Goal: Complete application form: Complete application form

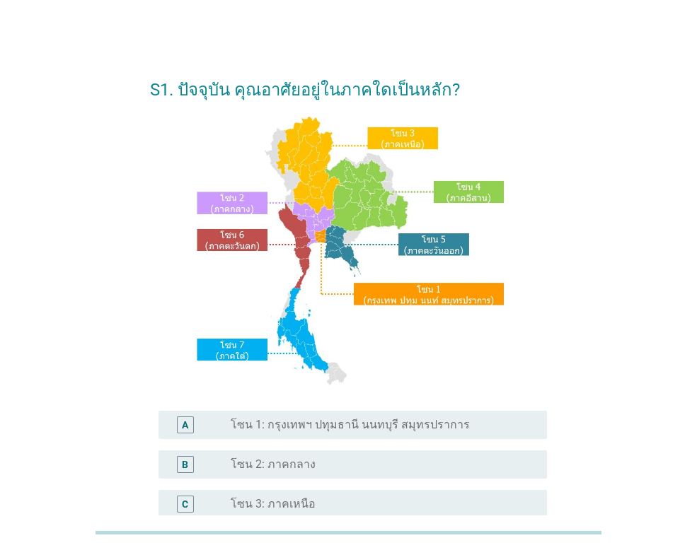
click at [371, 429] on label "โซน 1: กรุงเทพฯ ปทุมธานี นนทบุรี สมุทรปราการ" at bounding box center [350, 425] width 239 height 14
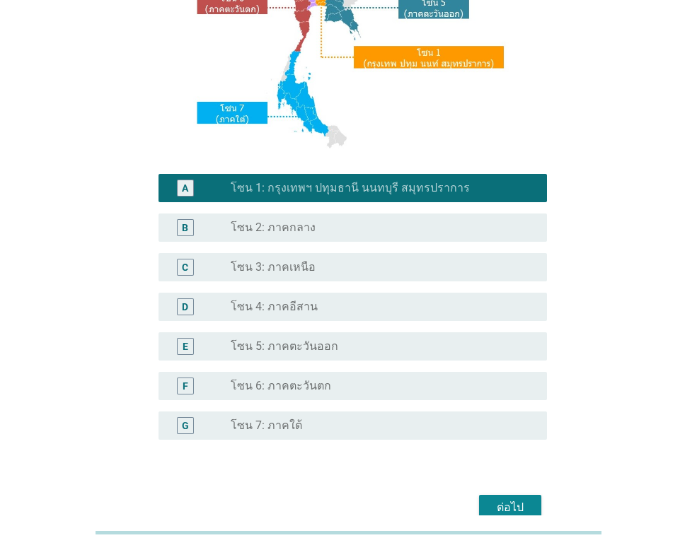
scroll to position [309, 0]
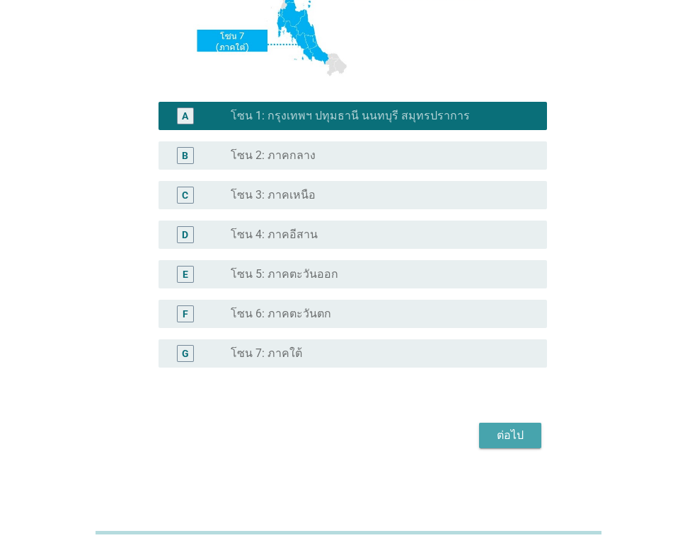
click at [516, 431] on div "ต่อไป" at bounding box center [510, 435] width 40 height 17
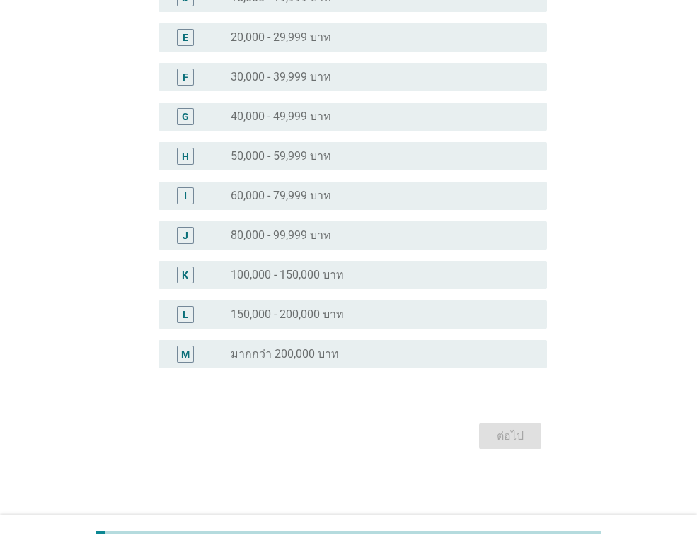
scroll to position [0, 0]
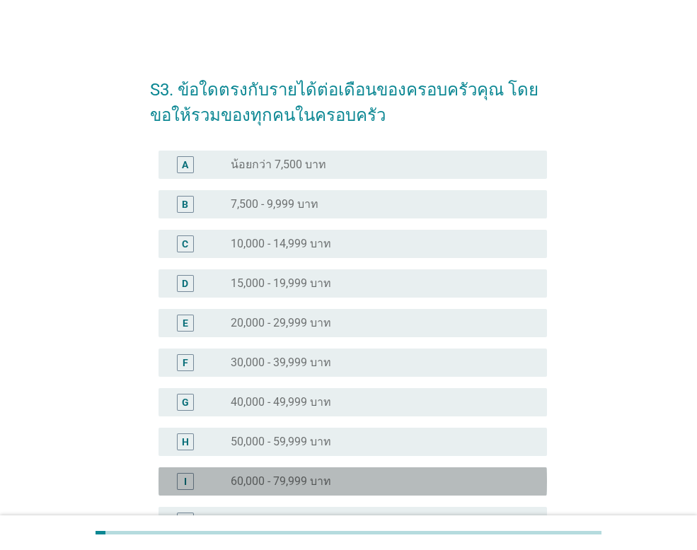
click at [357, 489] on div "radio_button_unchecked 60,000 - 79,999 บาท" at bounding box center [383, 481] width 305 height 17
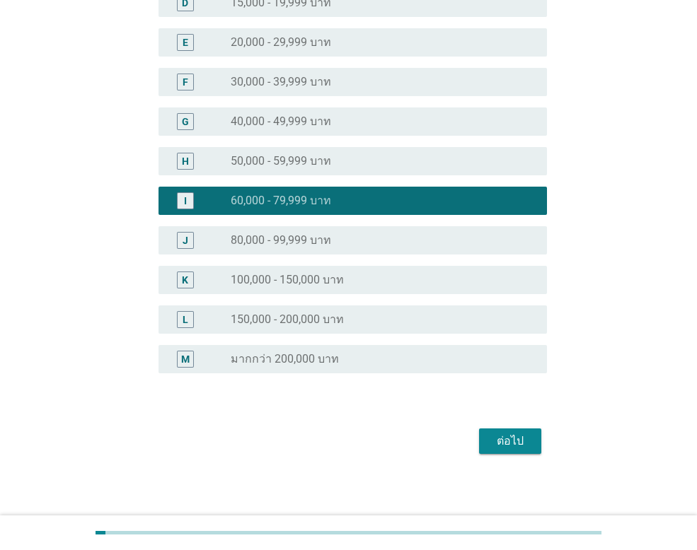
scroll to position [283, 0]
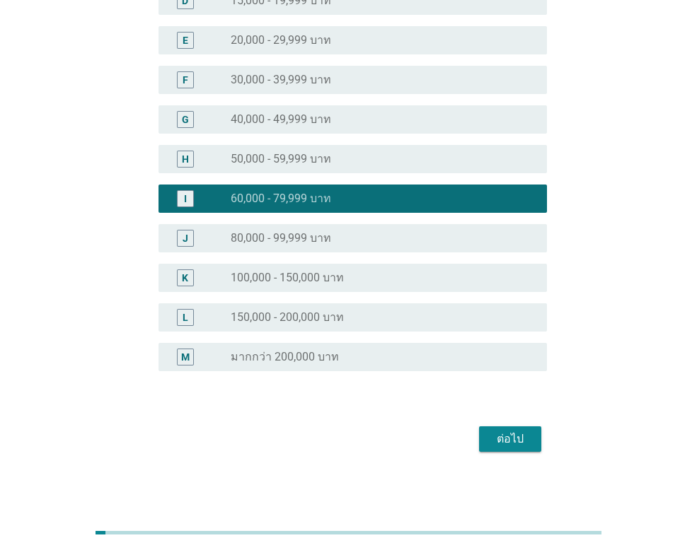
click at [519, 450] on button "ต่อไป" at bounding box center [510, 439] width 62 height 25
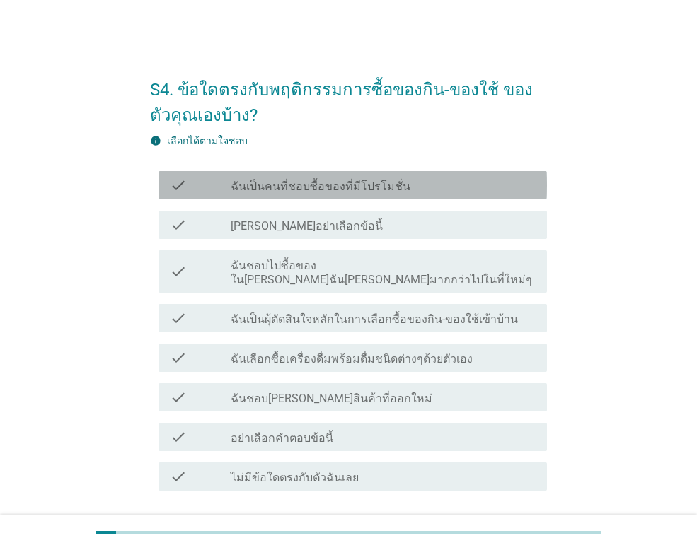
click at [327, 185] on label "ฉันเป็นคนที่ชอบซื้อของที่มีโปรโมชั่น" at bounding box center [321, 187] width 180 height 14
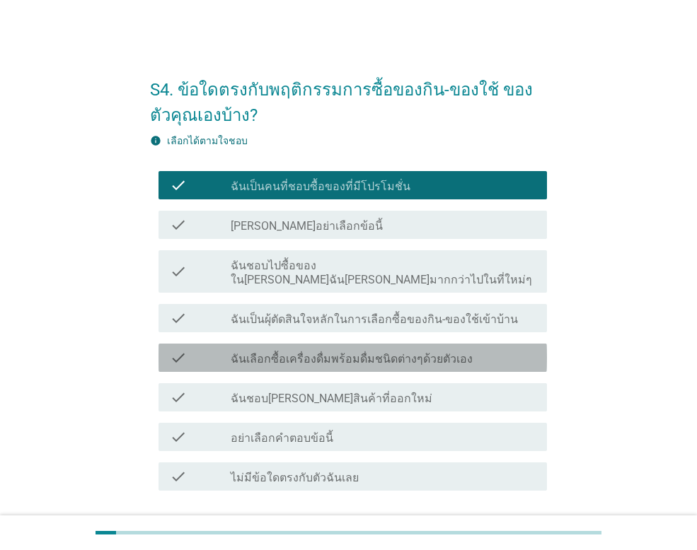
click at [369, 352] on label "ฉันเลือกซื้อเครื่องดื่มพร้อมดื่มชนิดต่างๆด้วยตัวเอง" at bounding box center [352, 359] width 242 height 14
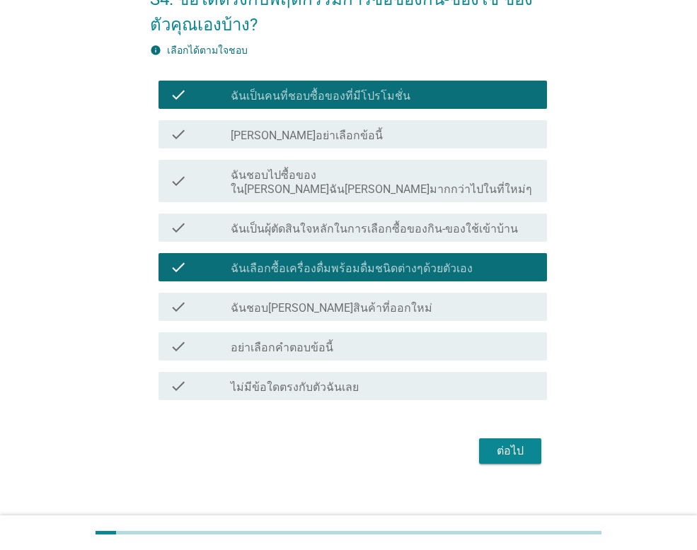
scroll to position [91, 0]
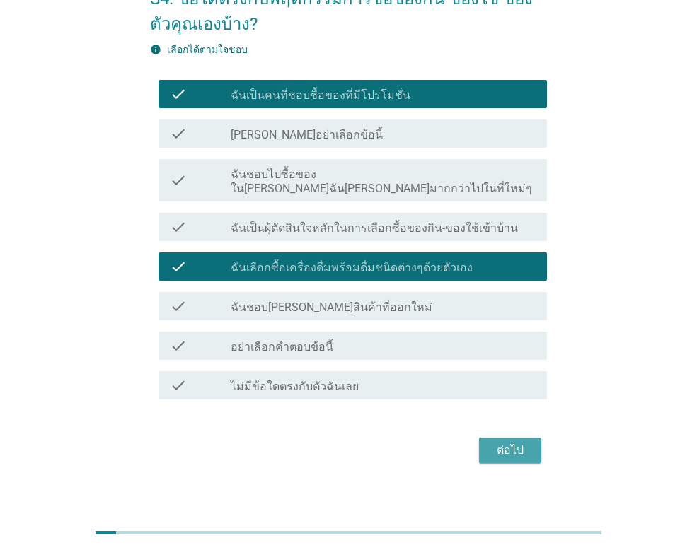
click at [510, 442] on div "ต่อไป" at bounding box center [510, 450] width 40 height 17
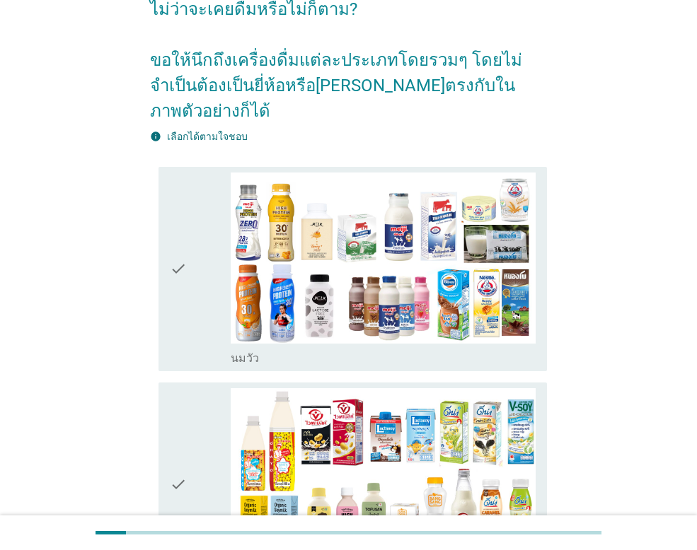
scroll to position [141, 0]
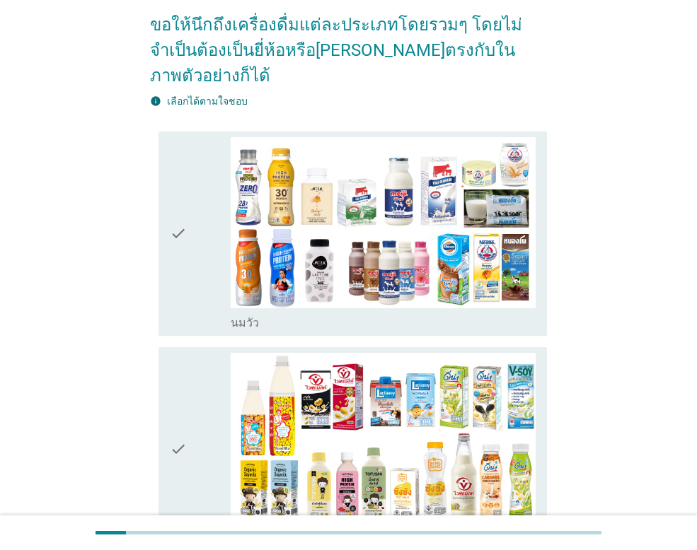
click at [187, 219] on div "check" at bounding box center [200, 233] width 61 height 193
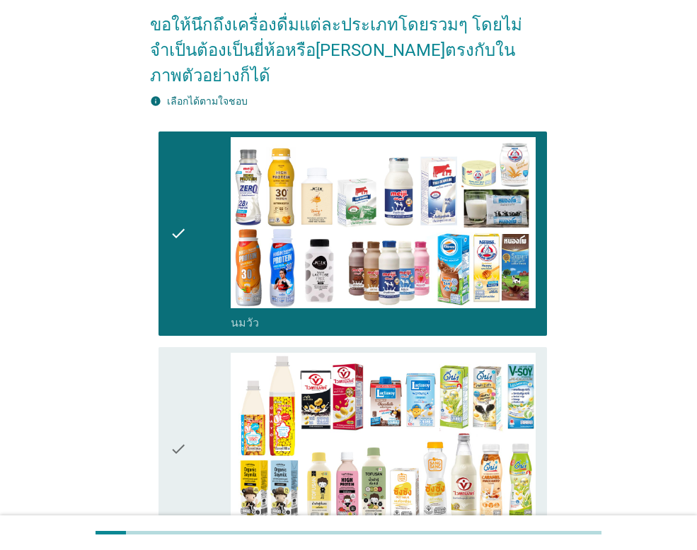
click at [180, 425] on icon "check" at bounding box center [178, 449] width 17 height 193
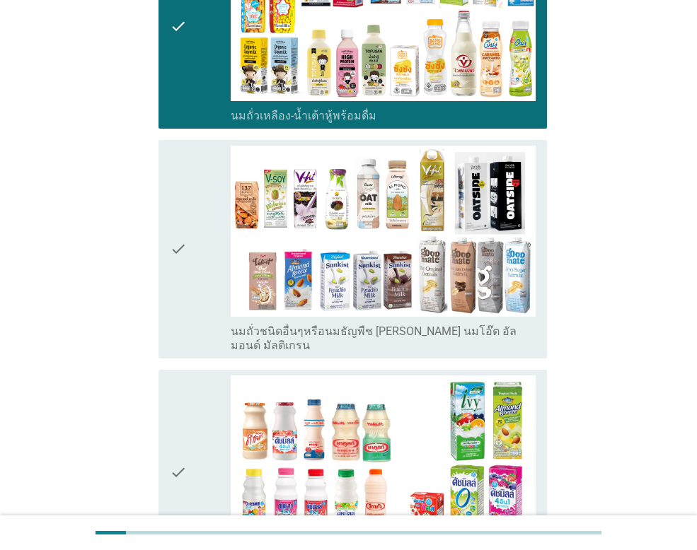
scroll to position [566, 0]
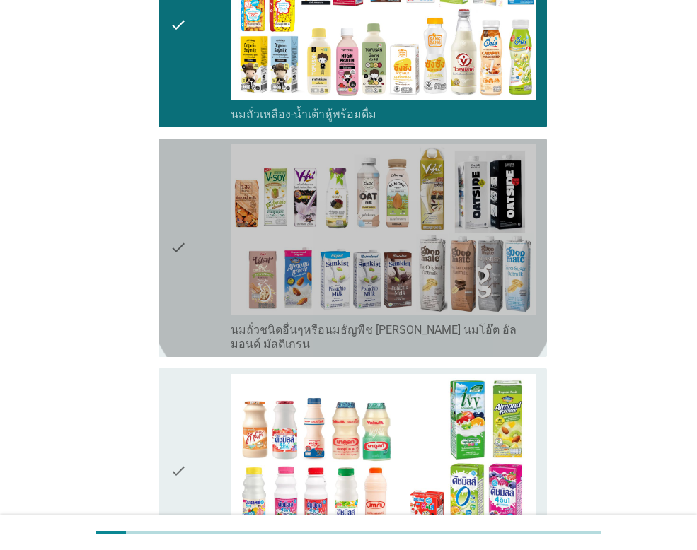
click at [181, 236] on icon "check" at bounding box center [178, 247] width 17 height 207
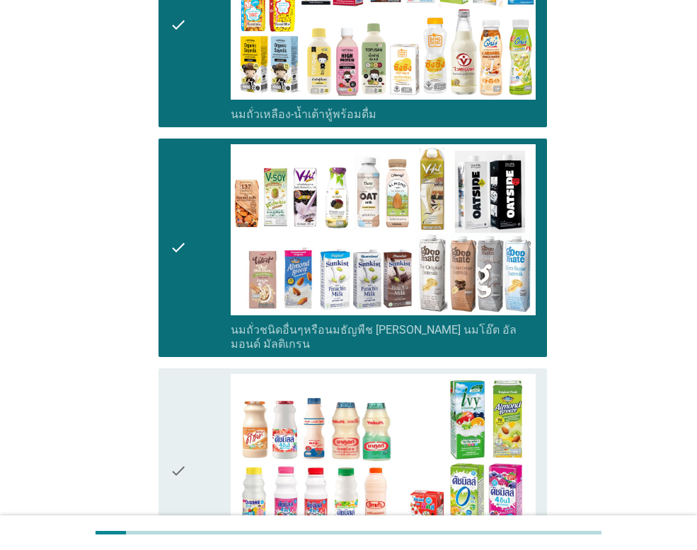
click at [176, 420] on icon "check" at bounding box center [178, 470] width 17 height 193
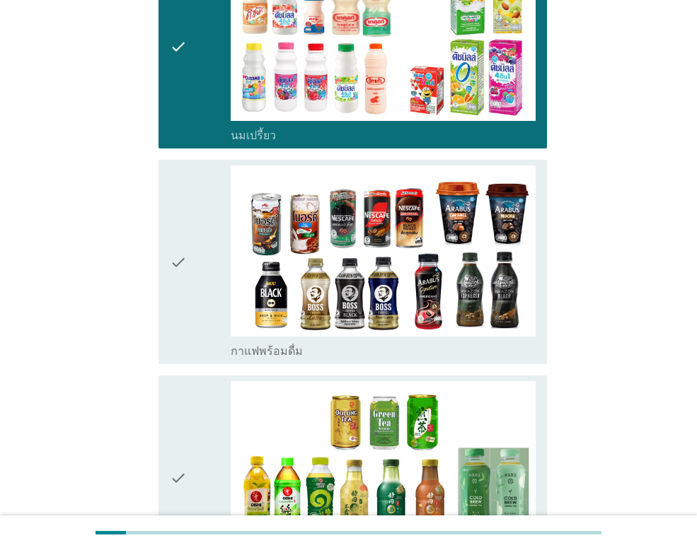
scroll to position [1061, 0]
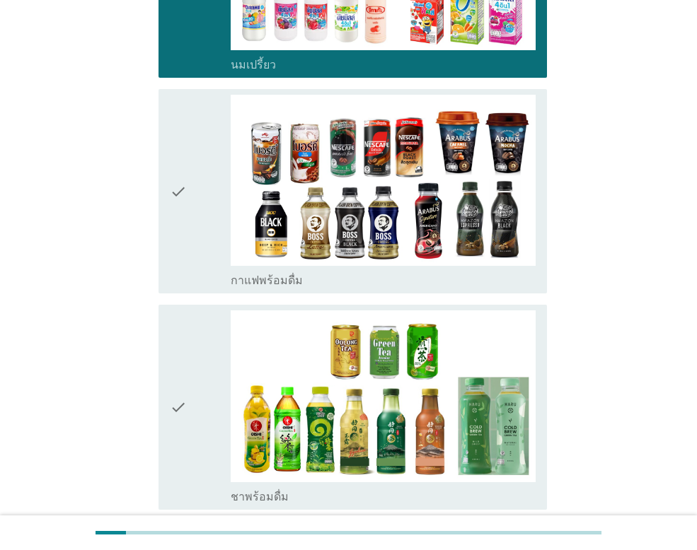
click at [184, 154] on icon "check" at bounding box center [178, 191] width 17 height 193
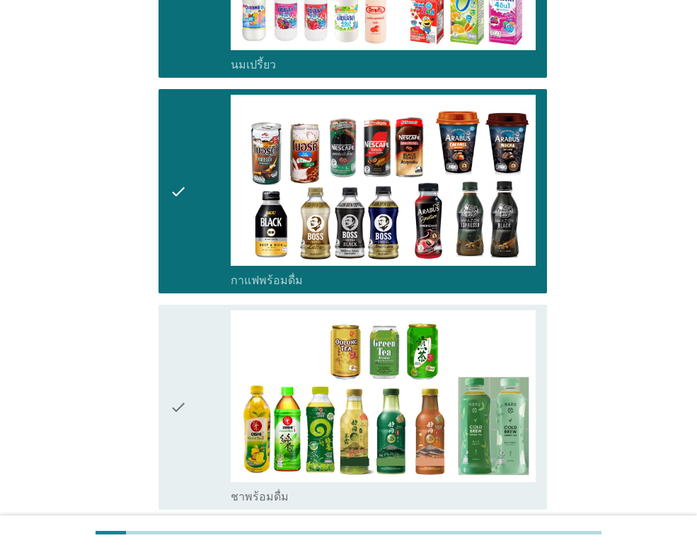
click at [173, 372] on icon "check" at bounding box center [178, 407] width 17 height 193
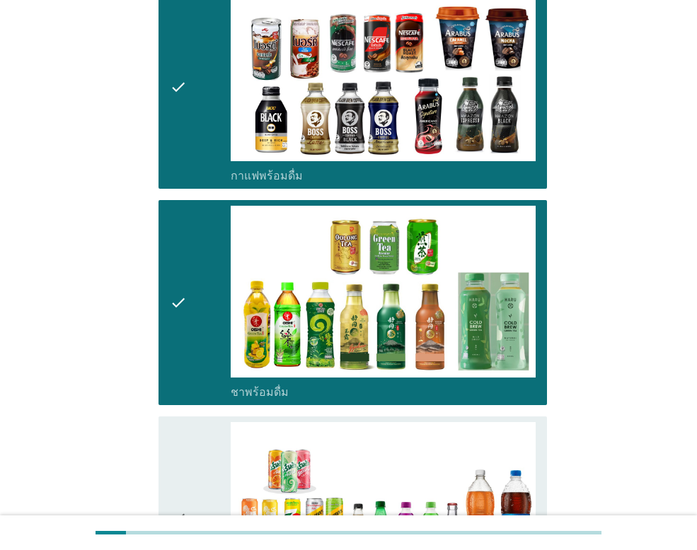
scroll to position [1344, 0]
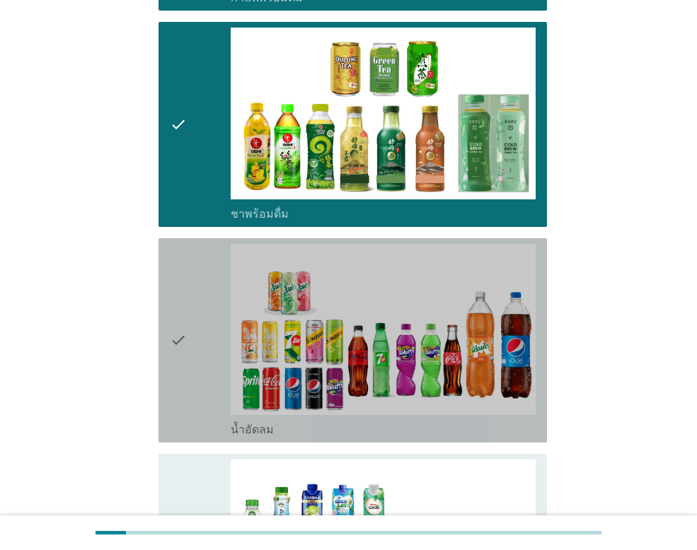
click at [174, 305] on icon "check" at bounding box center [178, 340] width 17 height 193
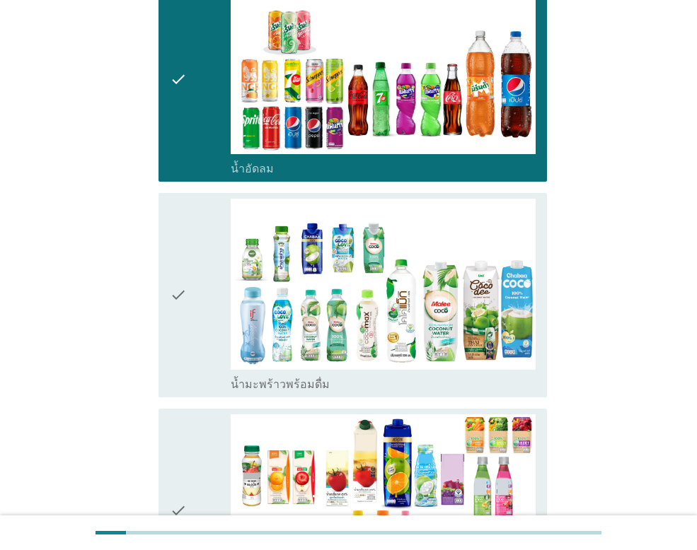
scroll to position [1627, 0]
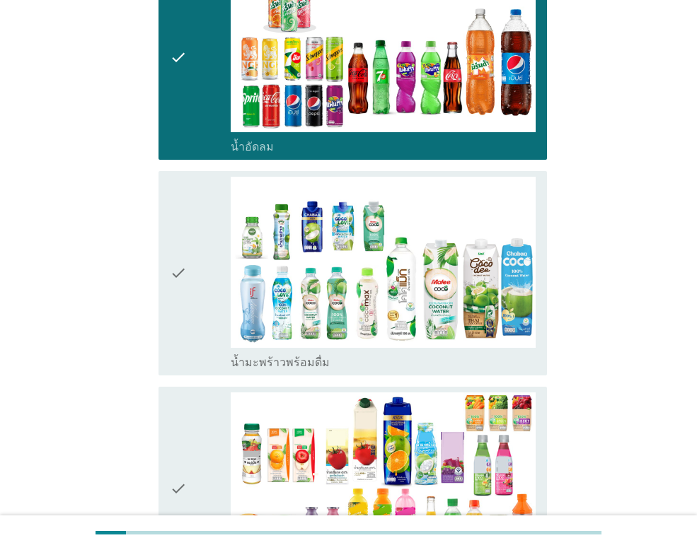
click at [181, 238] on icon "check" at bounding box center [178, 273] width 17 height 193
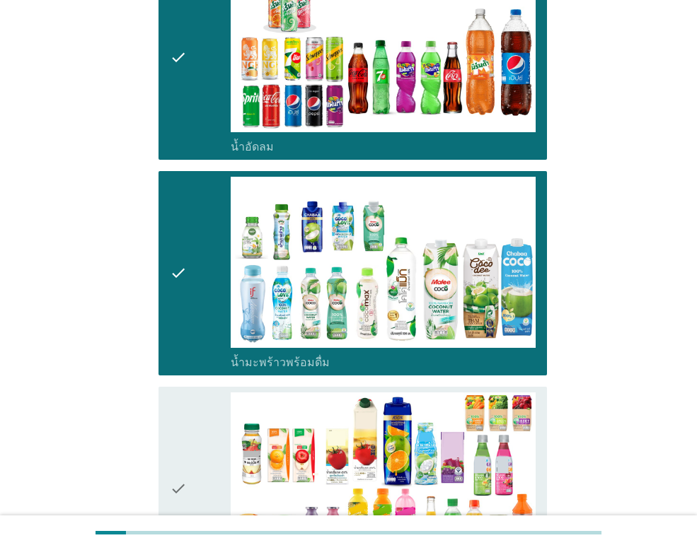
click at [183, 450] on icon "check" at bounding box center [178, 489] width 17 height 193
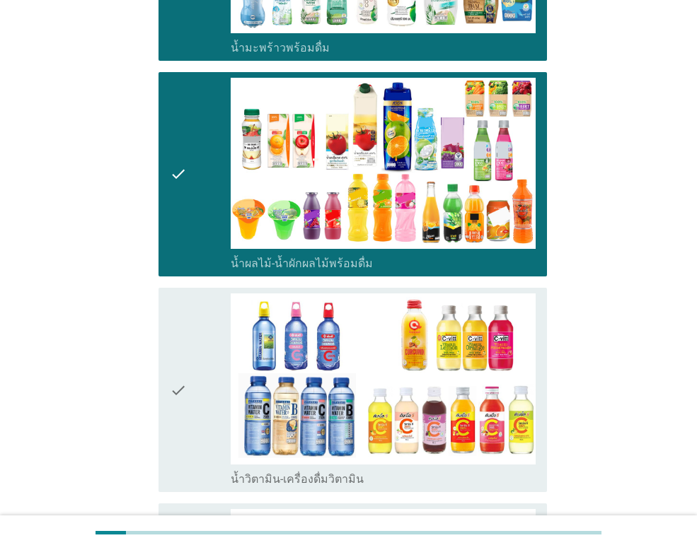
scroll to position [1981, 0]
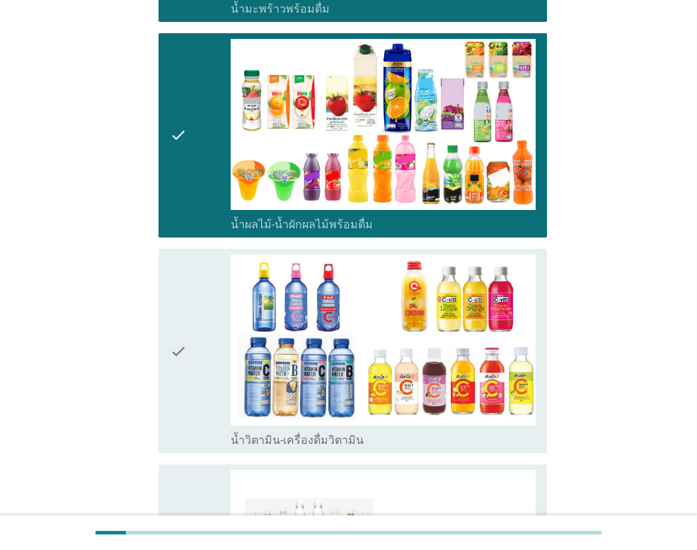
click at [178, 314] on icon "check" at bounding box center [178, 351] width 17 height 193
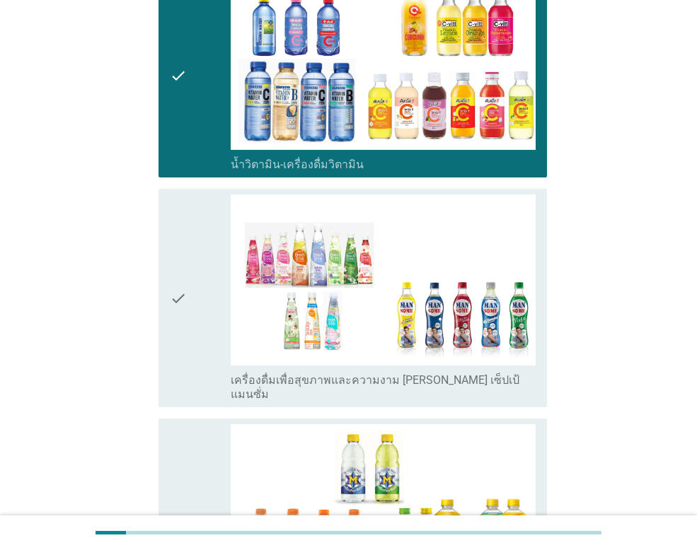
scroll to position [2264, 0]
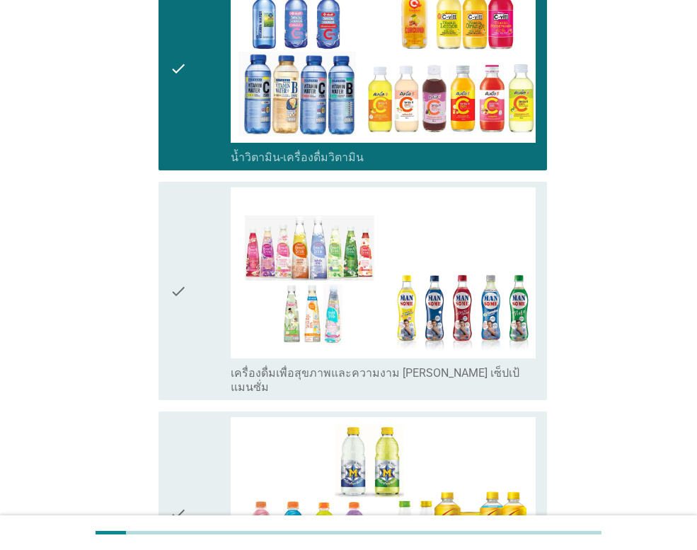
click at [177, 245] on icon "check" at bounding box center [178, 290] width 17 height 207
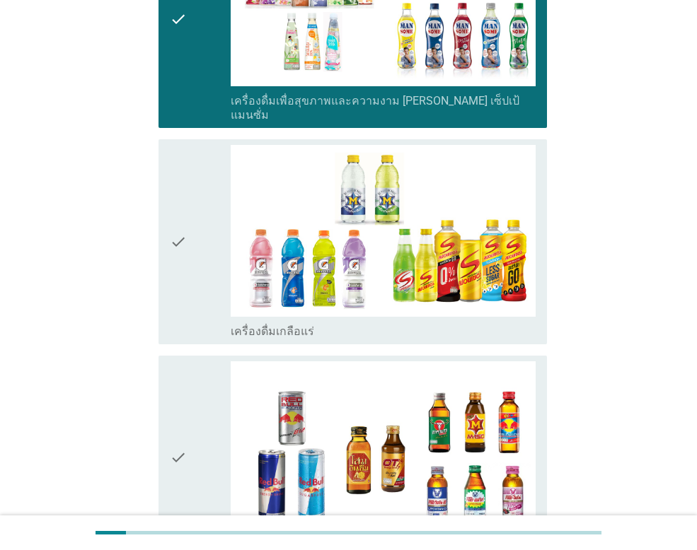
scroll to position [2547, 0]
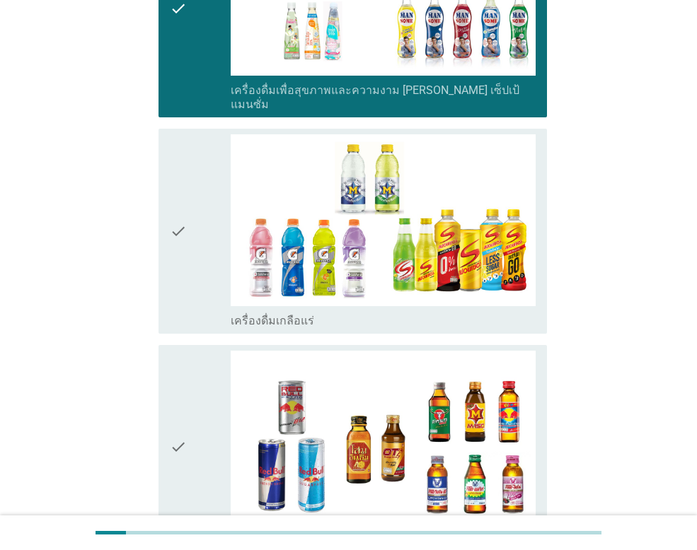
click at [173, 168] on icon "check" at bounding box center [178, 230] width 17 height 193
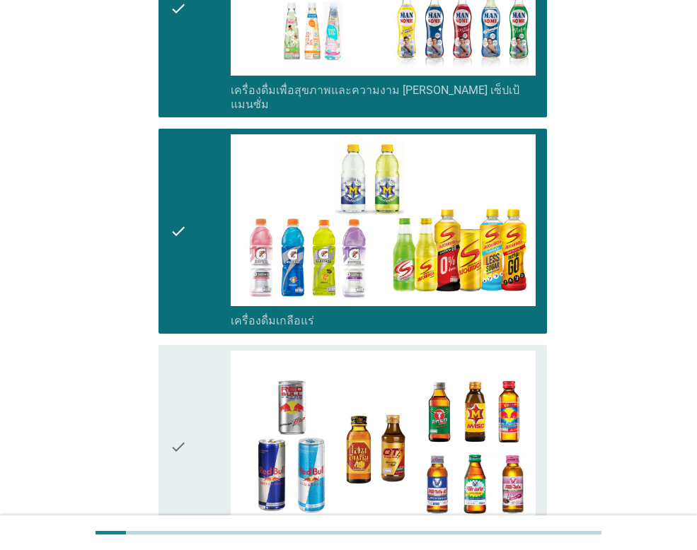
click at [174, 405] on icon "check" at bounding box center [178, 447] width 17 height 193
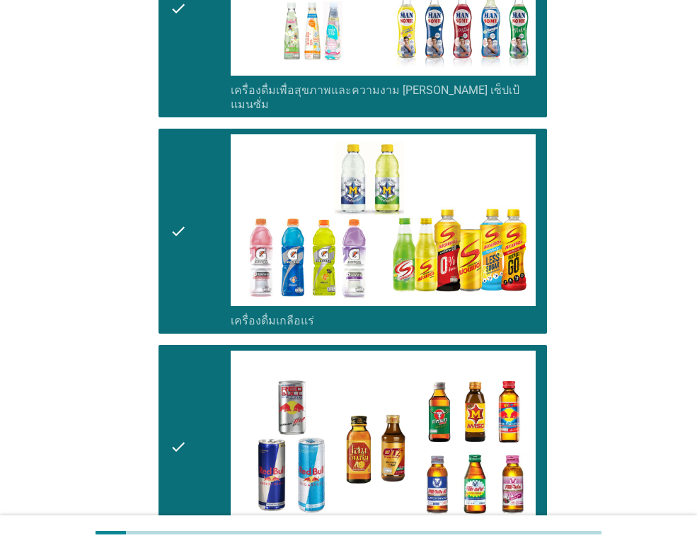
scroll to position [2913, 0]
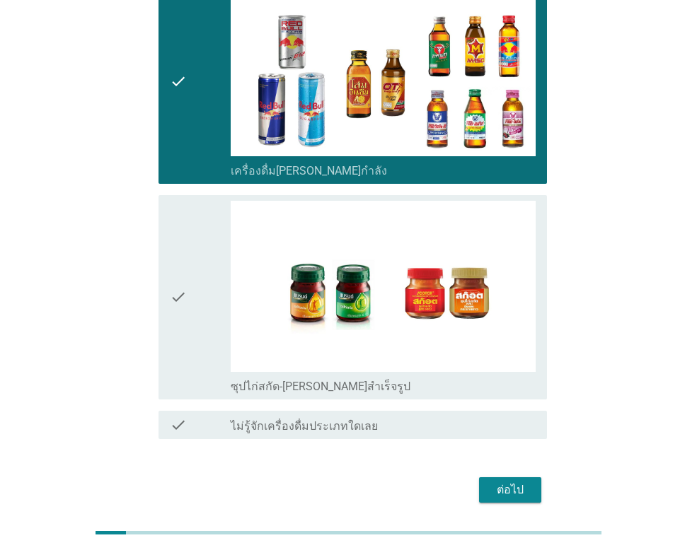
click at [173, 267] on icon "check" at bounding box center [178, 297] width 17 height 193
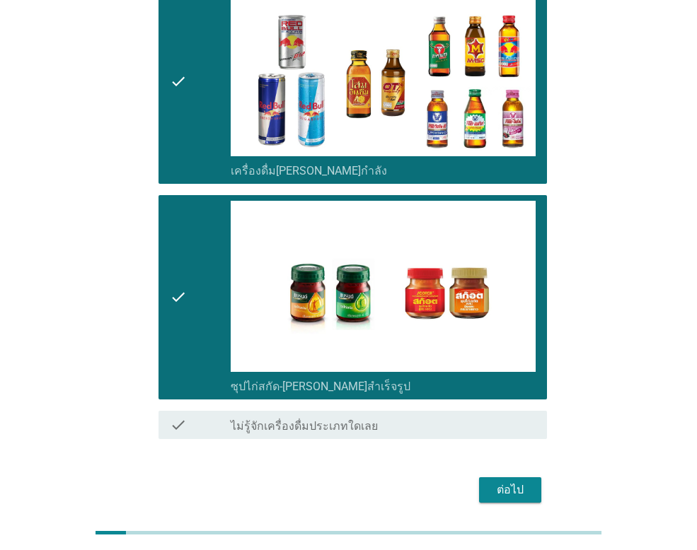
click at [509, 482] on div "ต่อไป" at bounding box center [510, 490] width 40 height 17
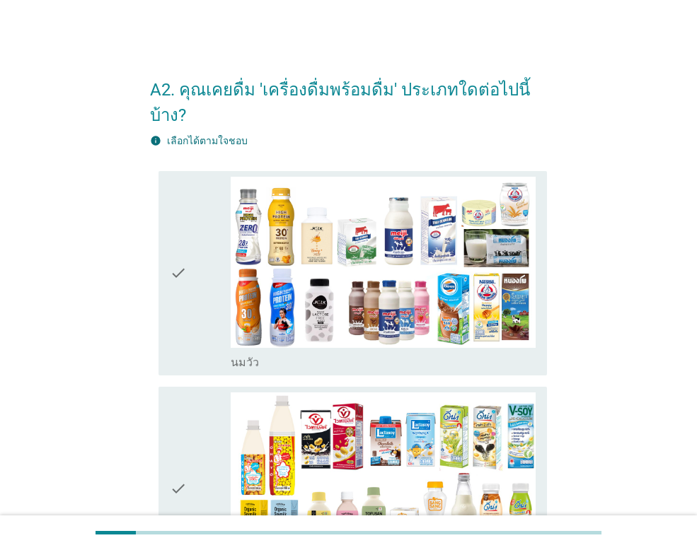
click at [197, 243] on div "check" at bounding box center [200, 273] width 61 height 193
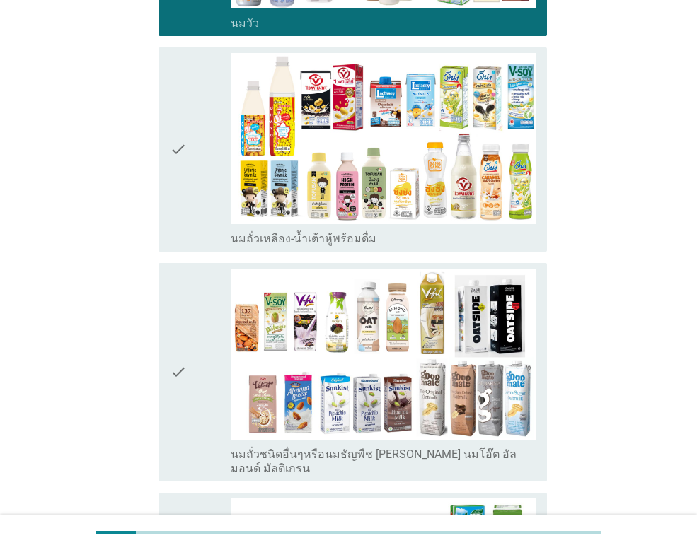
scroll to position [354, 0]
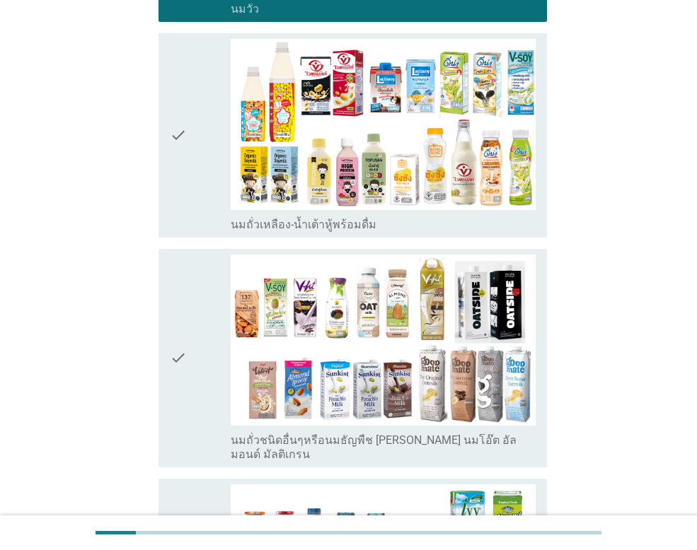
click at [182, 120] on icon "check" at bounding box center [178, 135] width 17 height 193
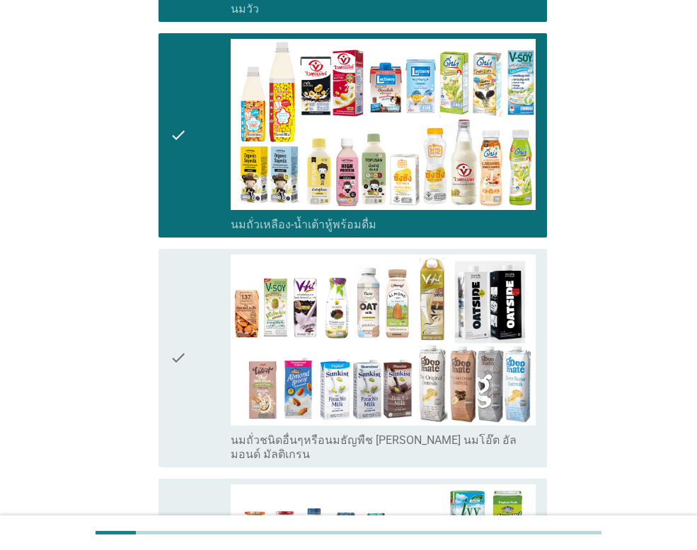
click at [193, 350] on div "check" at bounding box center [200, 358] width 61 height 207
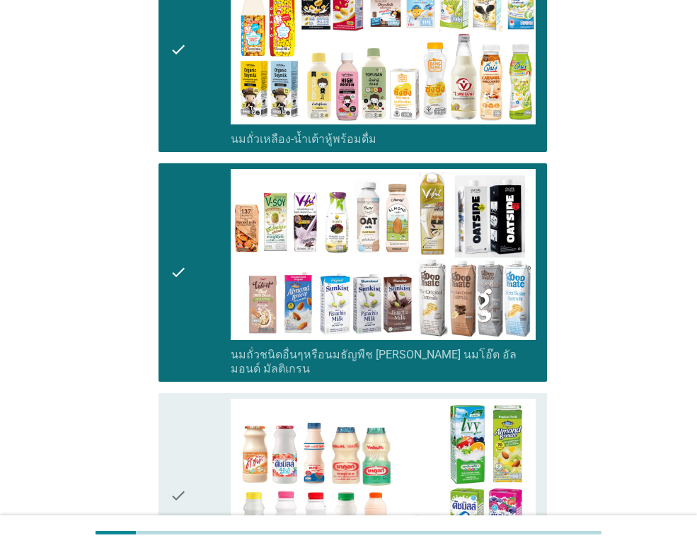
scroll to position [566, 0]
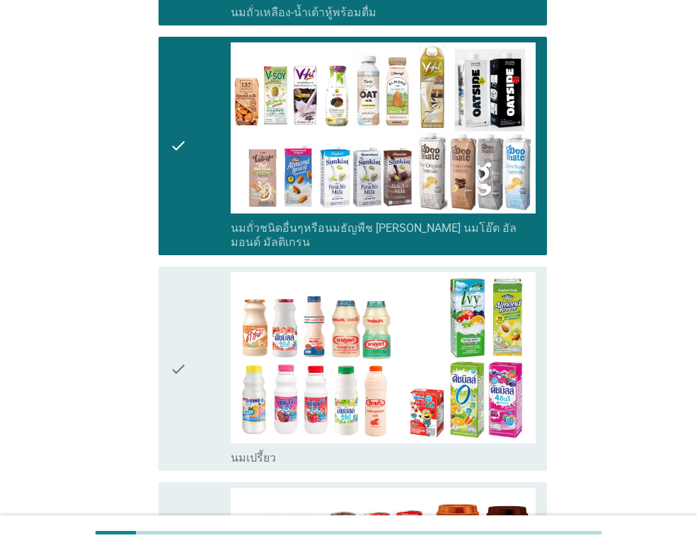
click at [182, 321] on icon "check" at bounding box center [178, 368] width 17 height 193
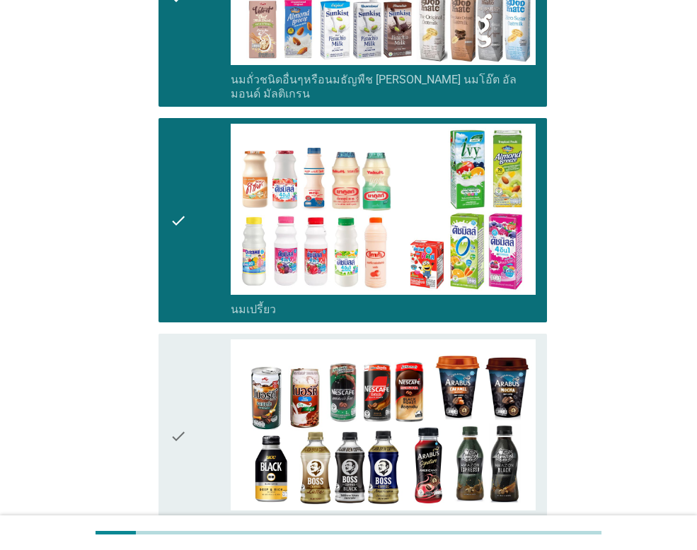
scroll to position [920, 0]
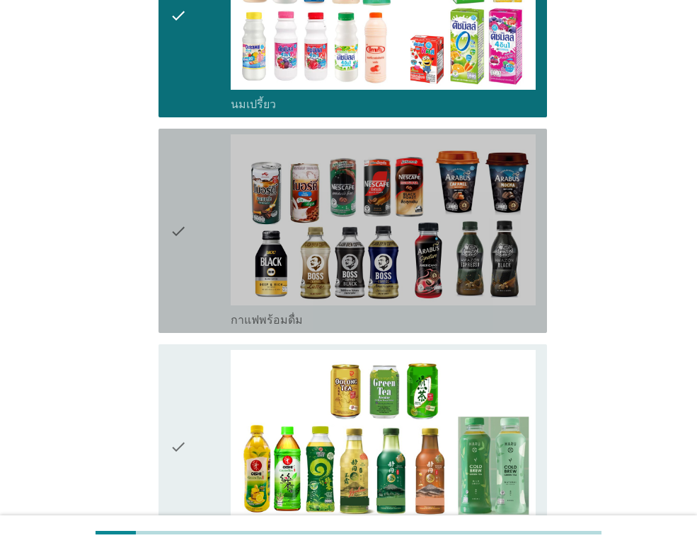
click at [187, 186] on icon "check" at bounding box center [178, 230] width 17 height 193
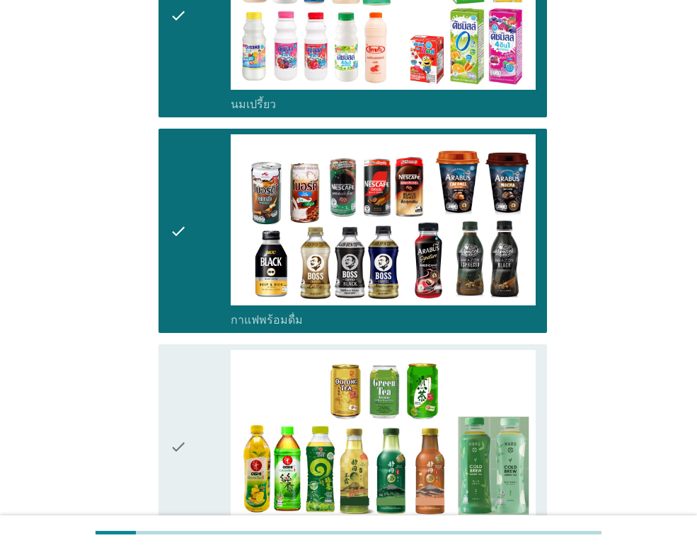
click at [193, 395] on div "check" at bounding box center [200, 446] width 61 height 193
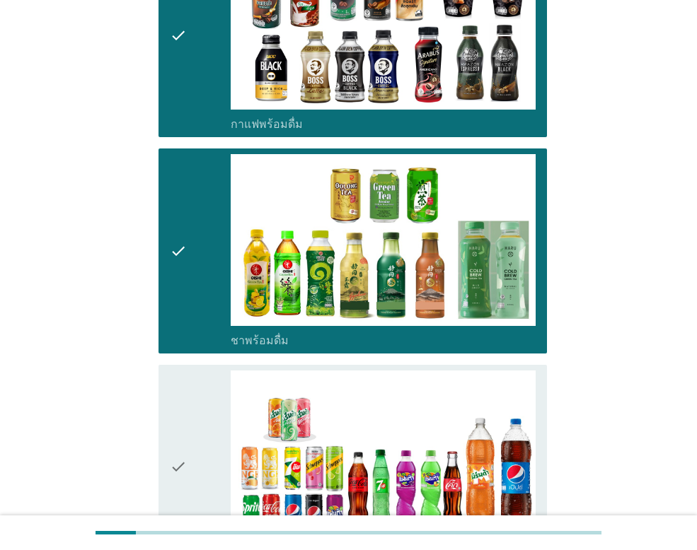
scroll to position [1132, 0]
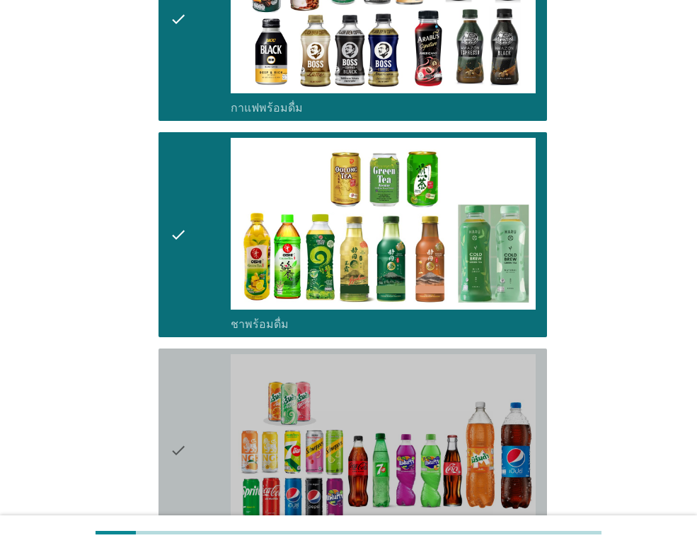
click at [193, 395] on div "check" at bounding box center [200, 450] width 61 height 193
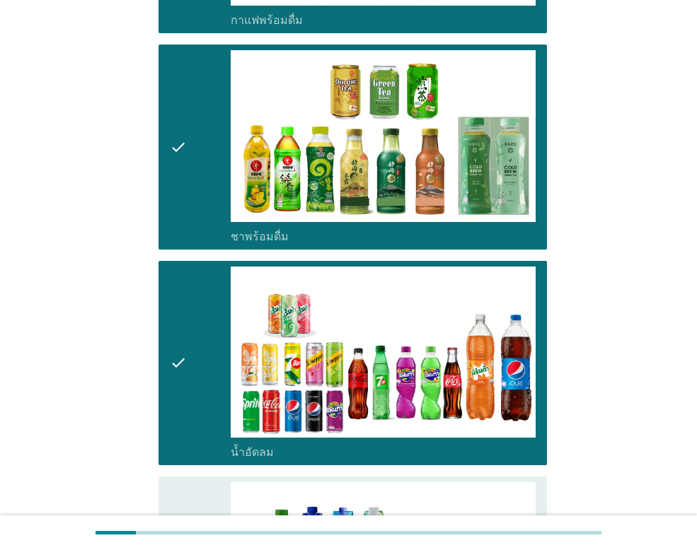
scroll to position [1344, 0]
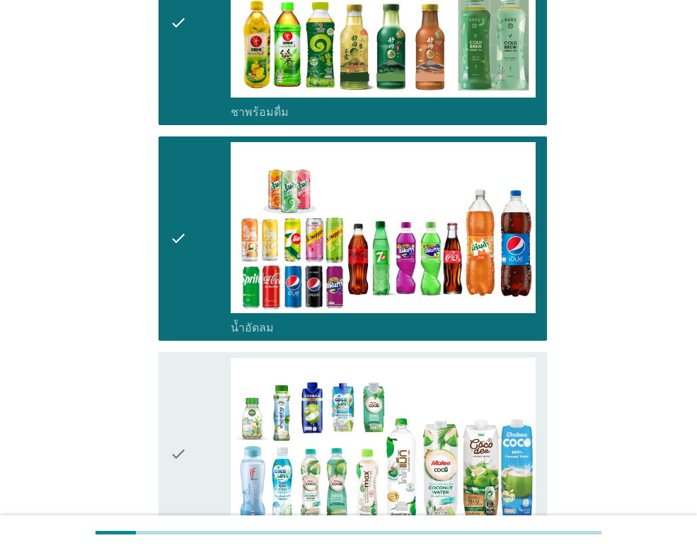
click at [193, 395] on div "check" at bounding box center [200, 454] width 61 height 193
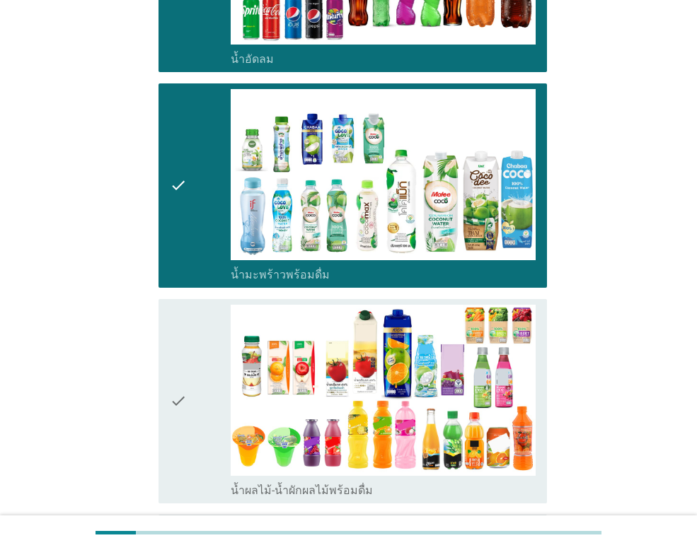
scroll to position [1627, 0]
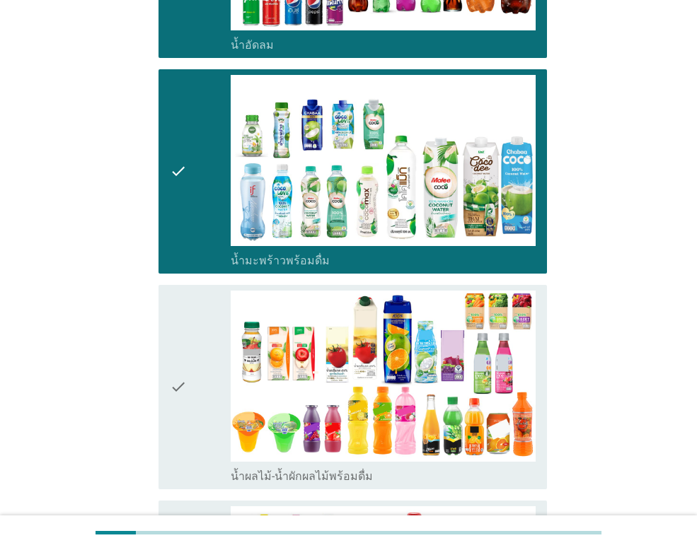
click at [184, 358] on icon "check" at bounding box center [178, 387] width 17 height 193
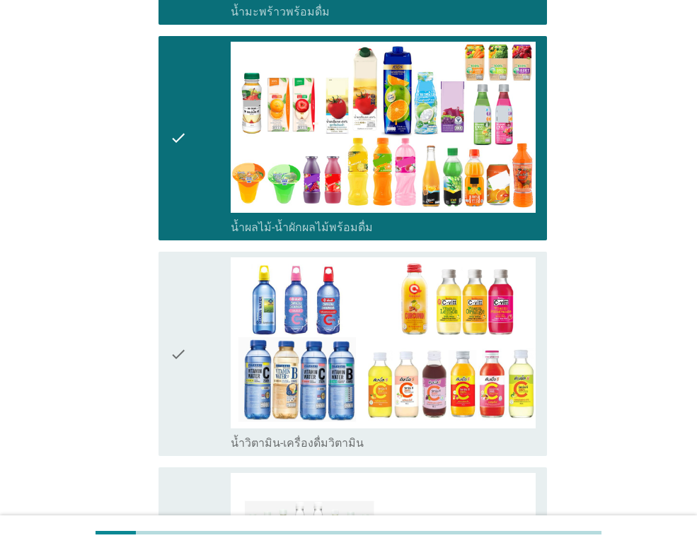
scroll to position [1910, 0]
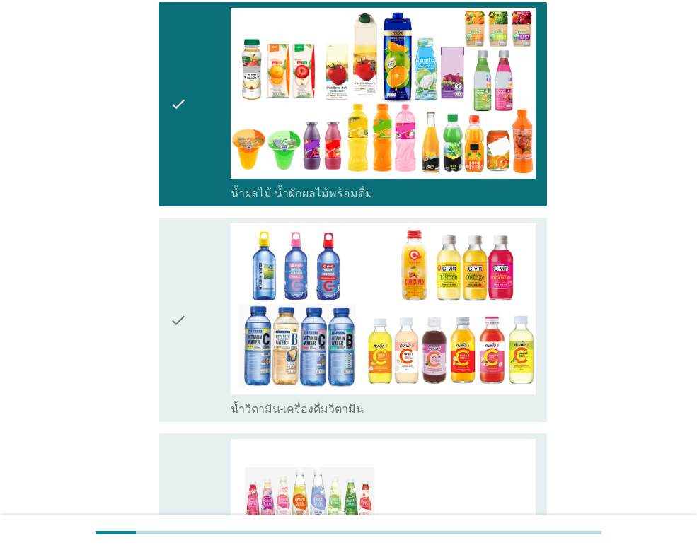
click at [178, 300] on icon "check" at bounding box center [178, 320] width 17 height 193
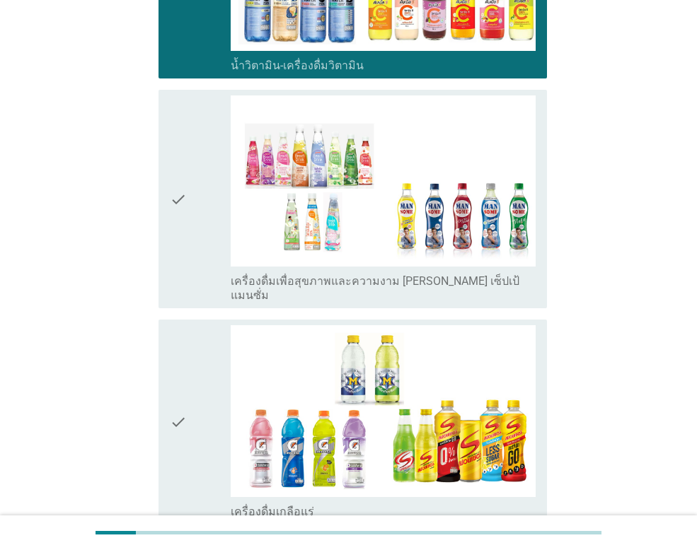
scroll to position [2264, 0]
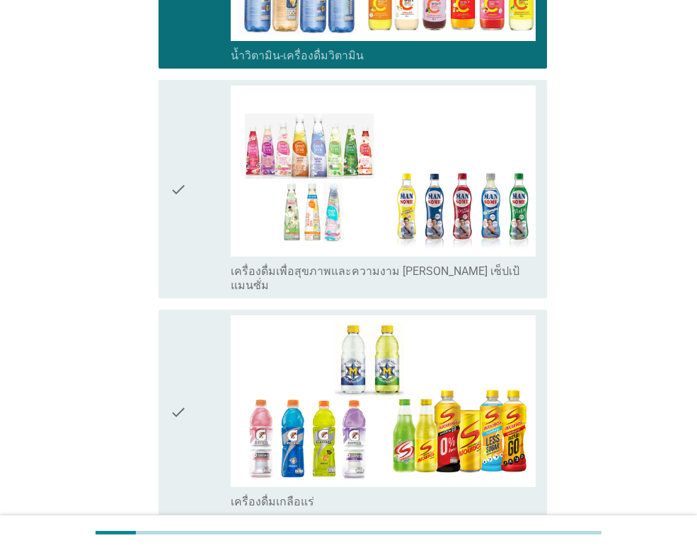
click at [177, 171] on icon "check" at bounding box center [178, 189] width 17 height 207
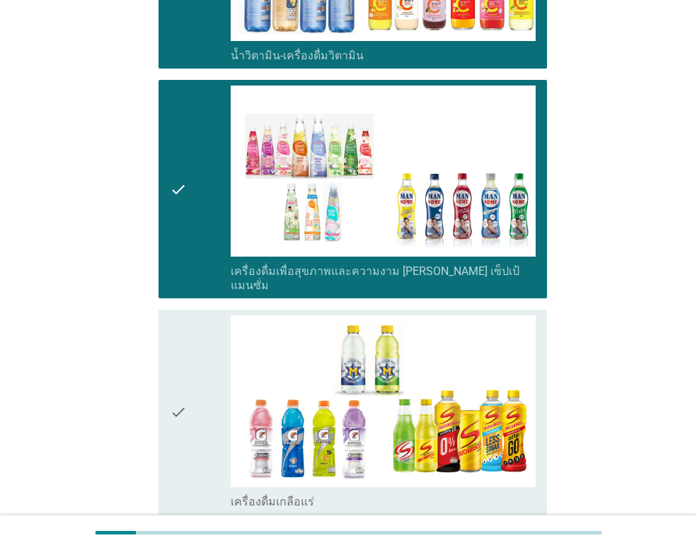
click at [203, 377] on div "check" at bounding box center [200, 412] width 61 height 193
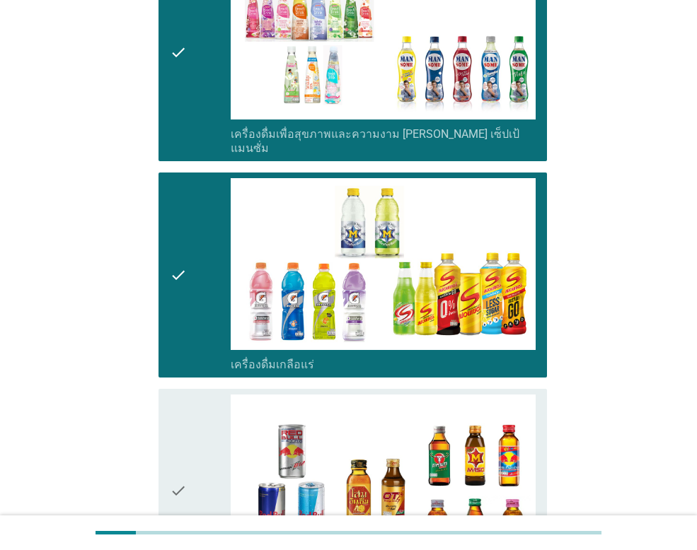
scroll to position [2618, 0]
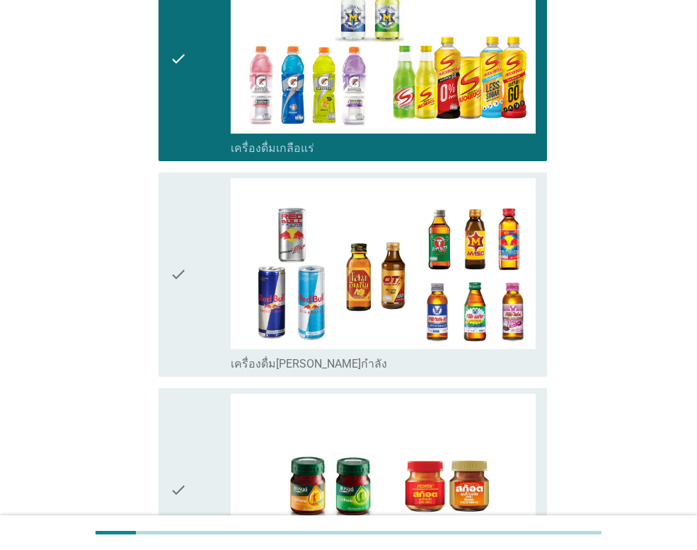
click at [180, 222] on icon "check" at bounding box center [178, 274] width 17 height 193
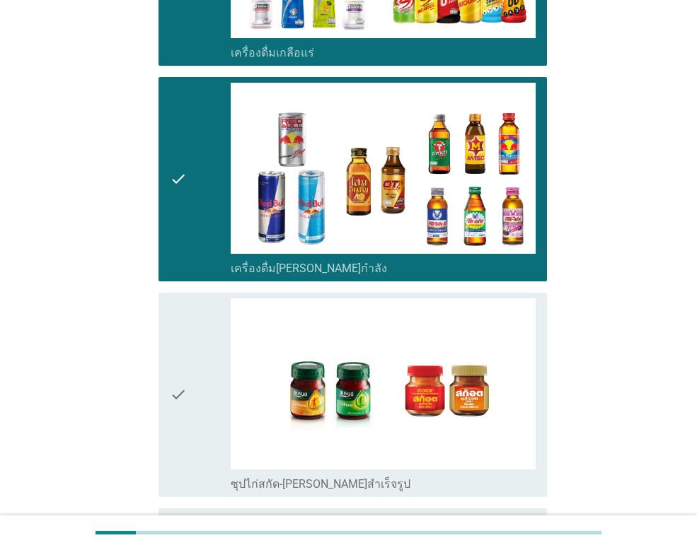
scroll to position [2811, 0]
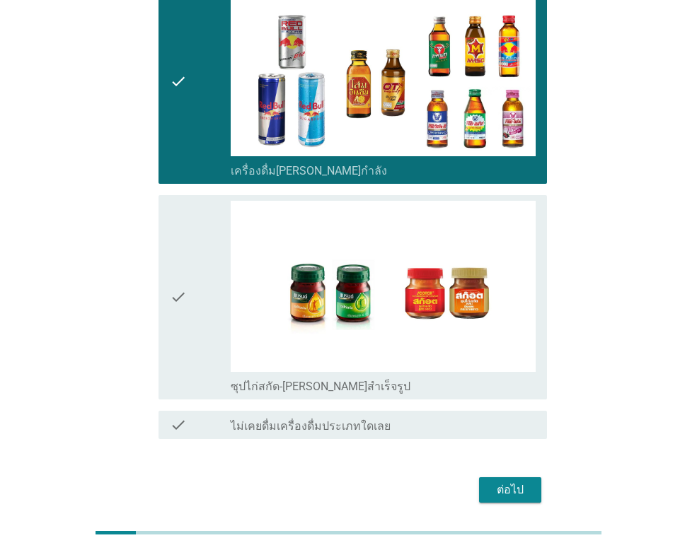
click at [180, 222] on icon "check" at bounding box center [178, 297] width 17 height 193
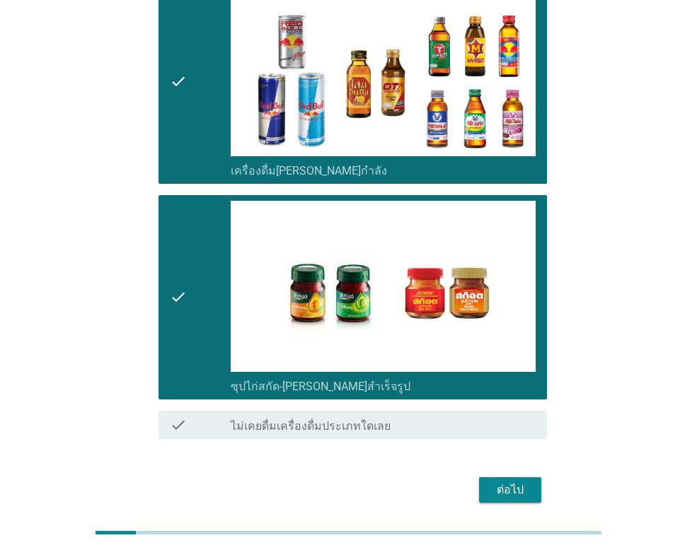
click at [512, 478] on button "ต่อไป" at bounding box center [510, 490] width 62 height 25
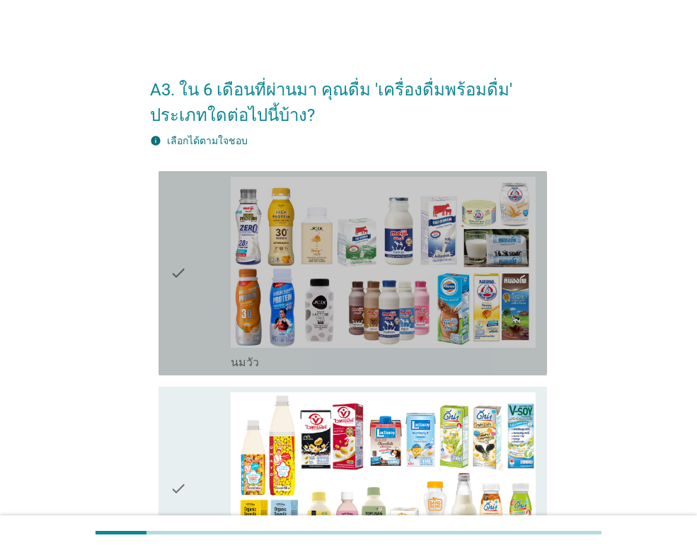
click at [191, 284] on div "check" at bounding box center [200, 273] width 61 height 193
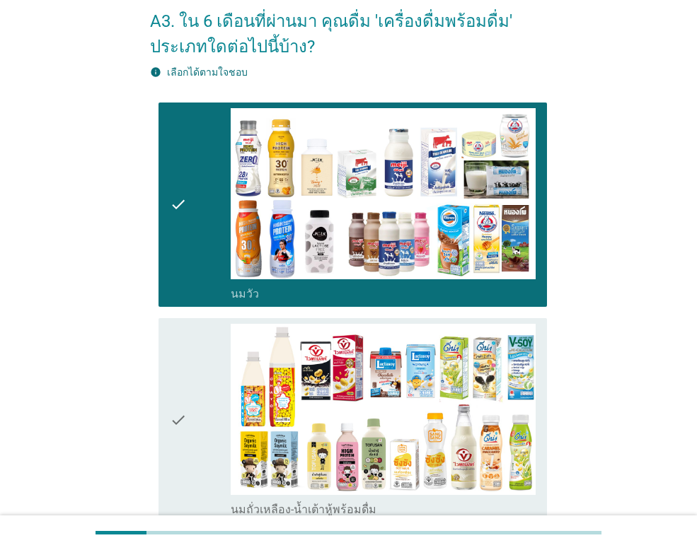
scroll to position [212, 0]
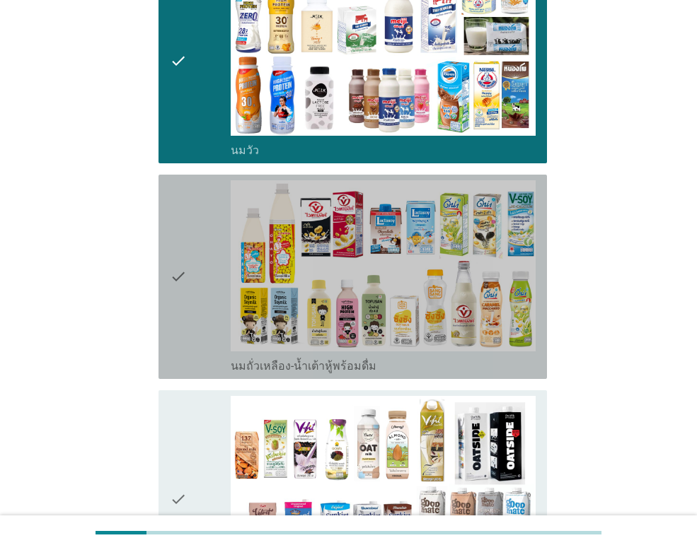
click at [206, 258] on div "check" at bounding box center [200, 276] width 61 height 193
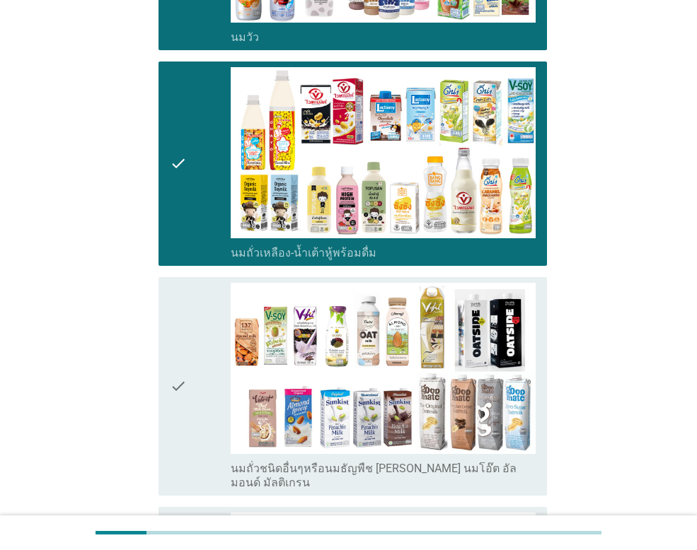
scroll to position [495, 0]
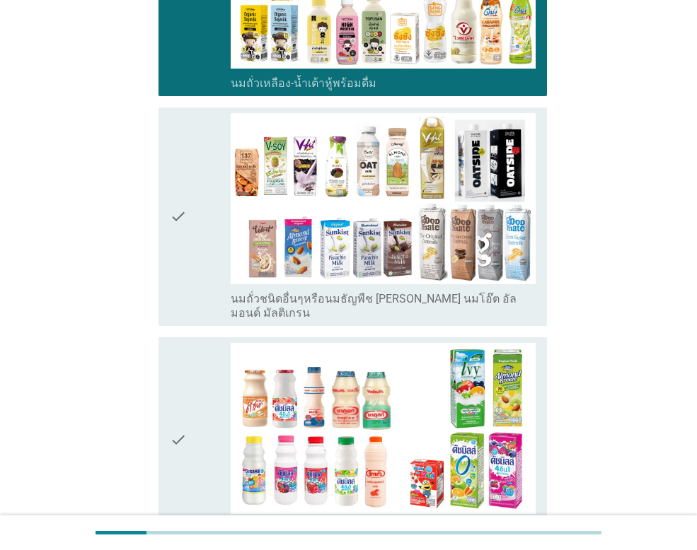
click at [206, 258] on div "check" at bounding box center [200, 216] width 61 height 207
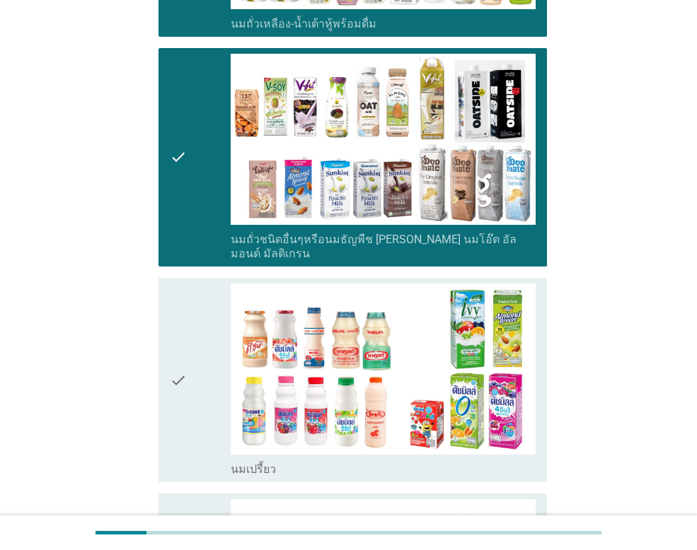
scroll to position [637, 0]
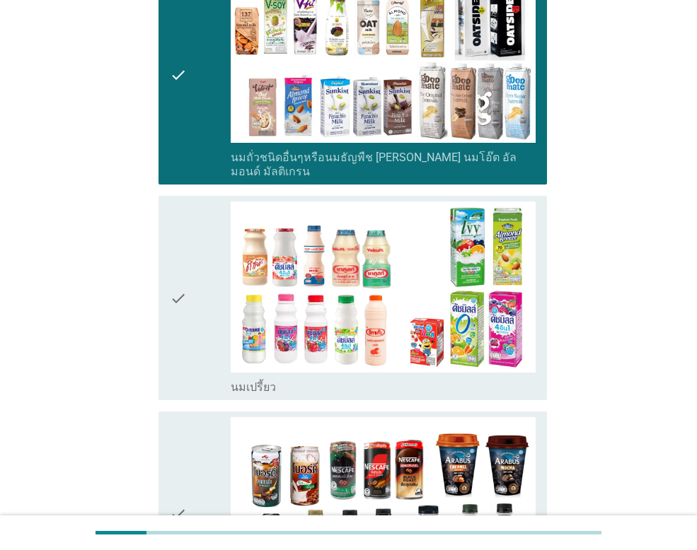
click at [180, 296] on icon "check" at bounding box center [178, 298] width 17 height 193
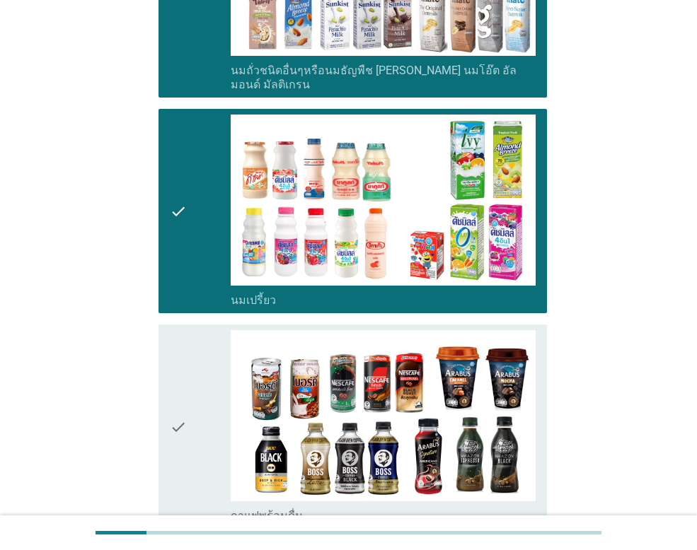
scroll to position [920, 0]
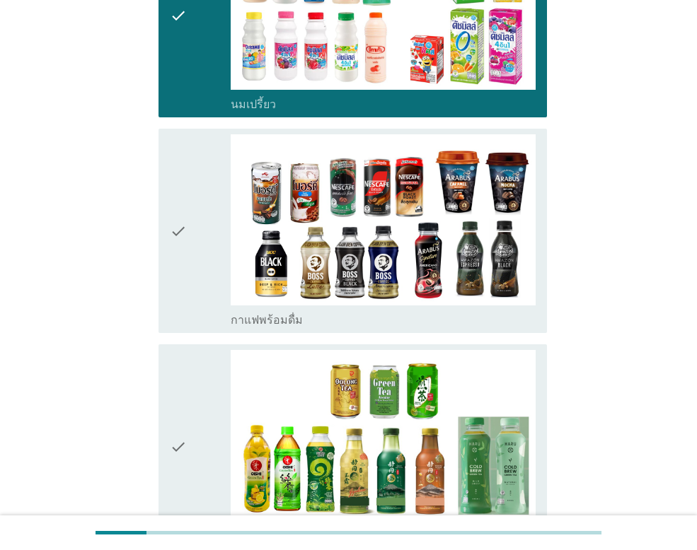
click at [183, 229] on icon "check" at bounding box center [178, 230] width 17 height 193
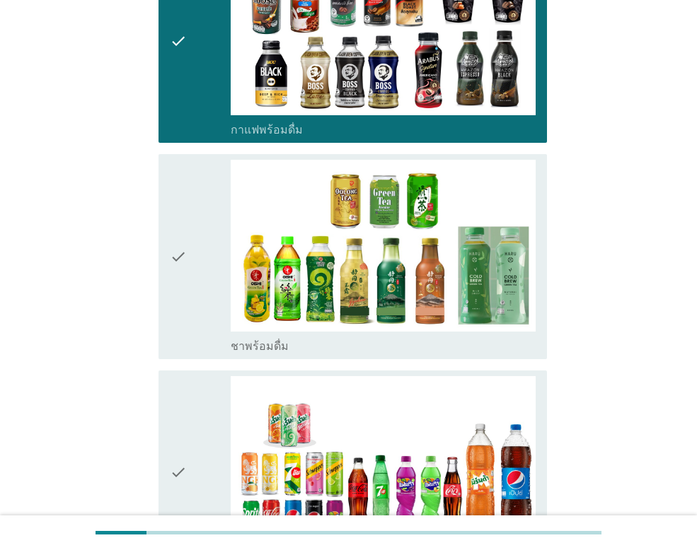
scroll to position [1132, 0]
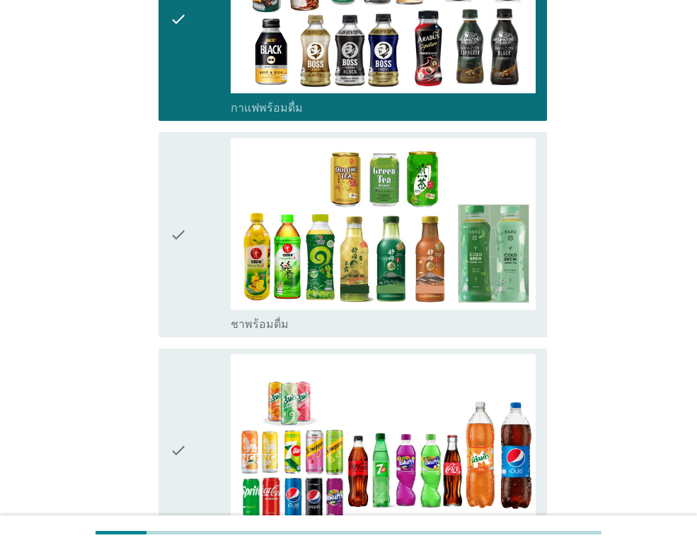
click at [183, 229] on icon "check" at bounding box center [178, 234] width 17 height 193
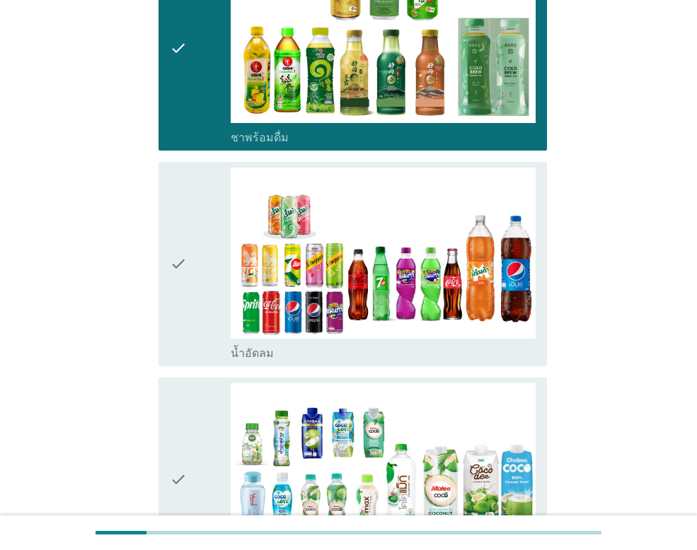
scroll to position [1344, 0]
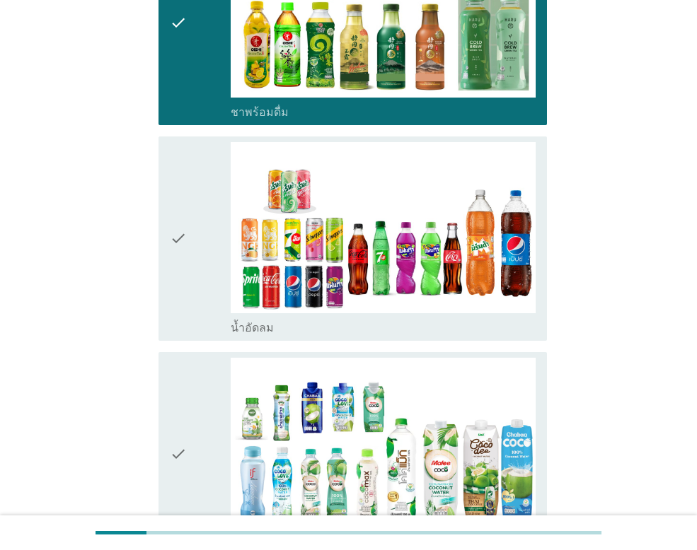
click at [183, 229] on icon "check" at bounding box center [178, 238] width 17 height 193
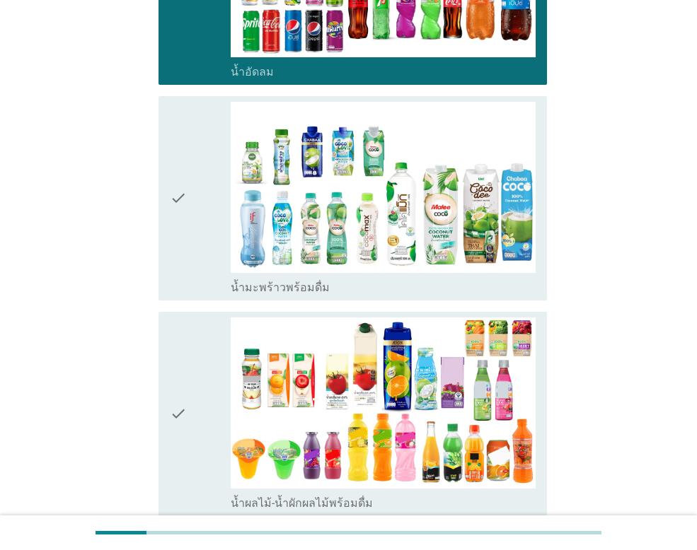
scroll to position [1627, 0]
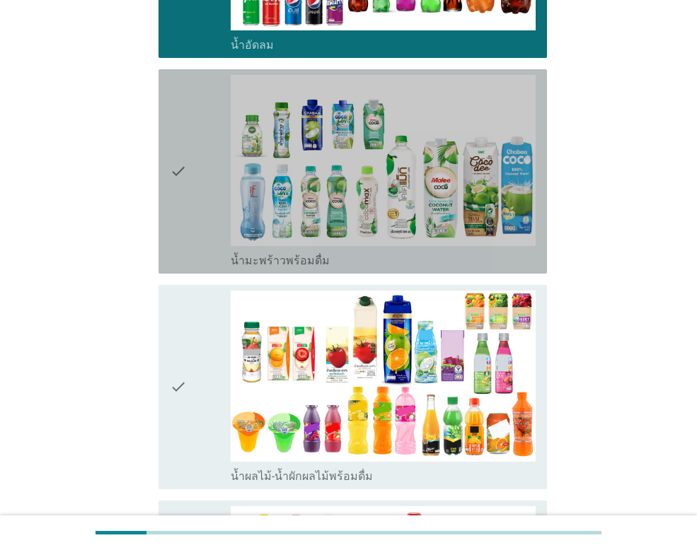
click at [189, 175] on div "check" at bounding box center [200, 171] width 61 height 193
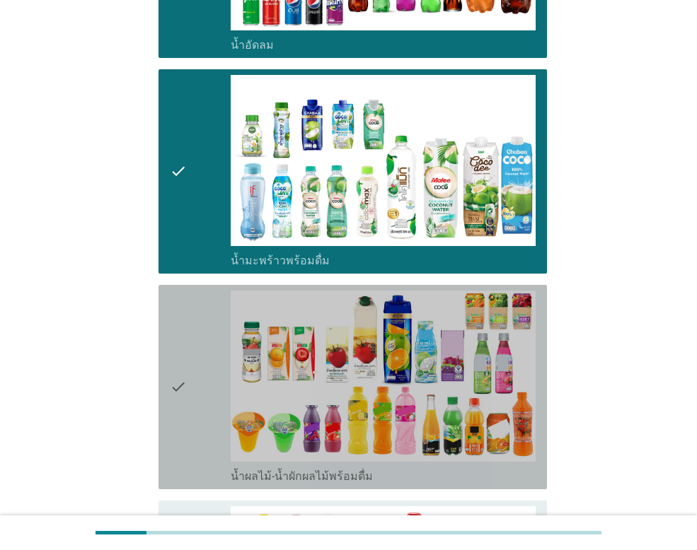
click at [194, 378] on div "check" at bounding box center [200, 387] width 61 height 193
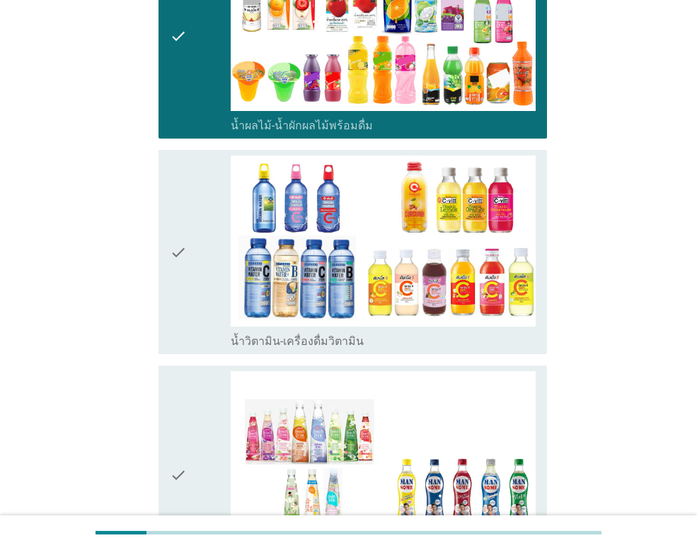
scroll to position [1981, 0]
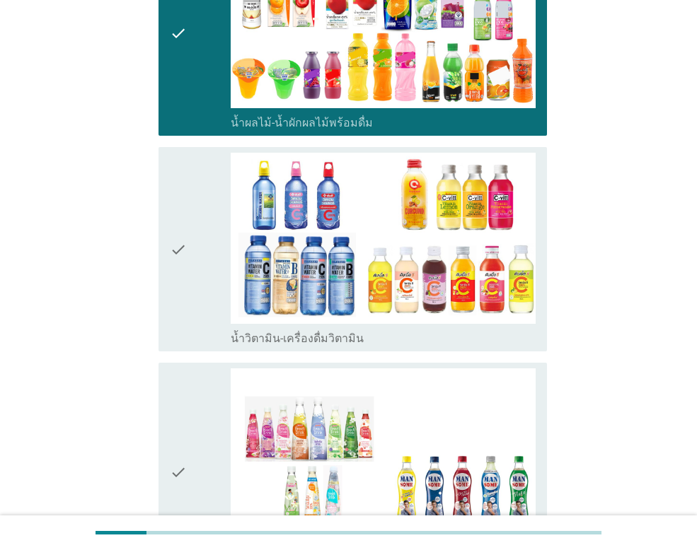
click at [191, 239] on div "check" at bounding box center [200, 249] width 61 height 193
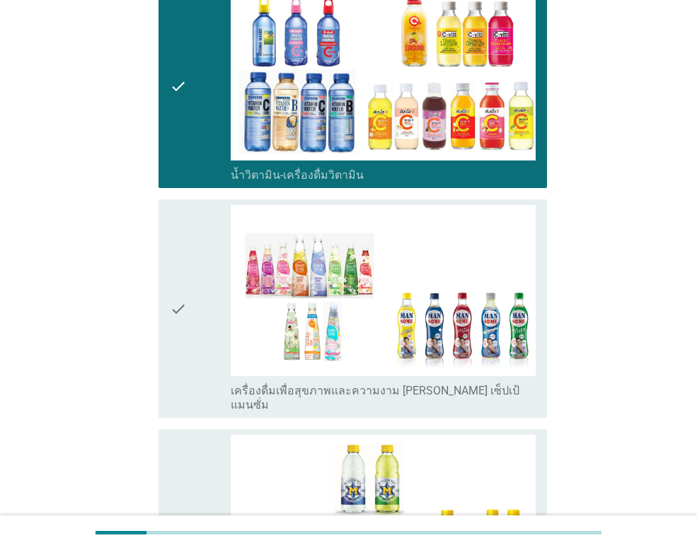
scroll to position [2193, 0]
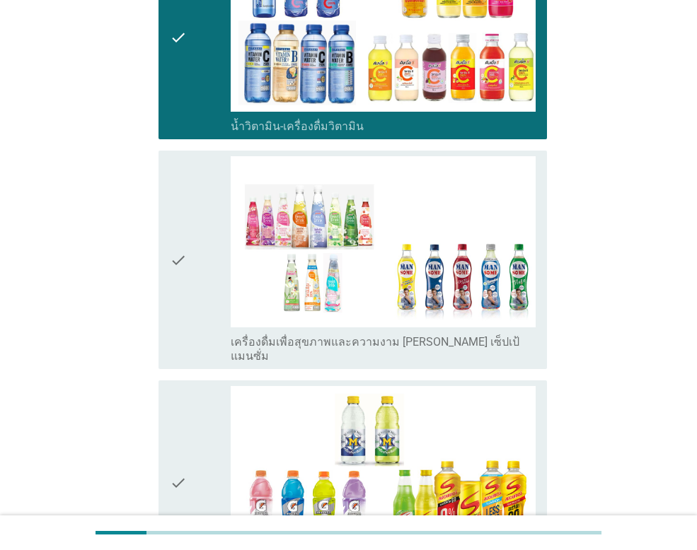
click at [190, 239] on div "check" at bounding box center [200, 259] width 61 height 207
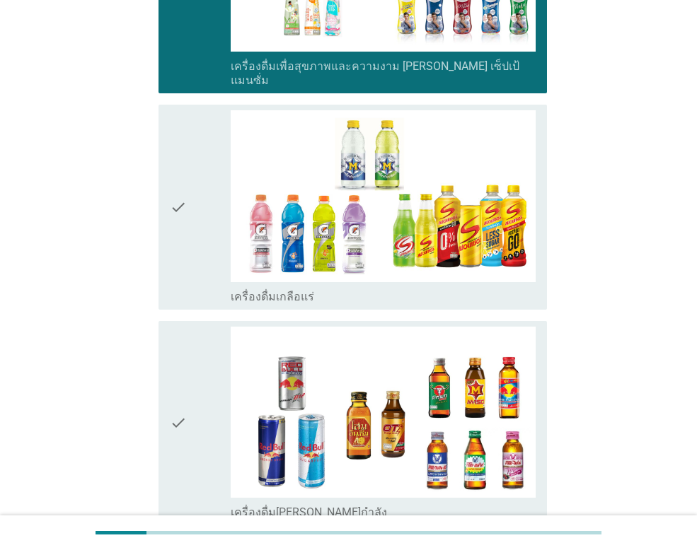
scroll to position [2476, 0]
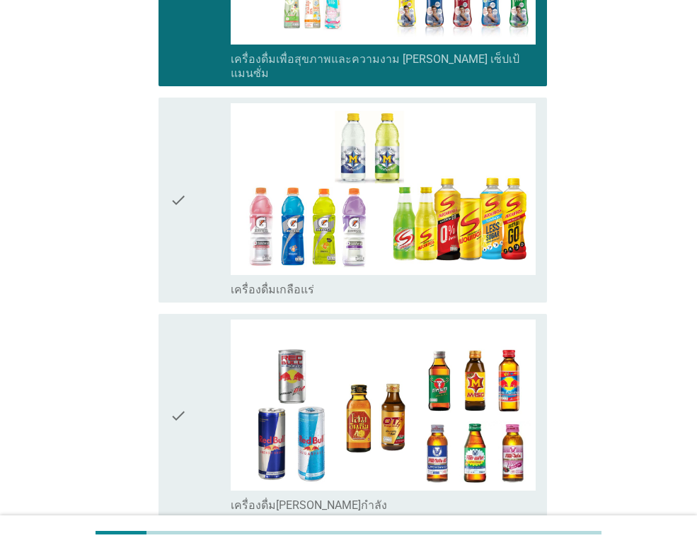
click at [171, 180] on icon "check" at bounding box center [178, 199] width 17 height 193
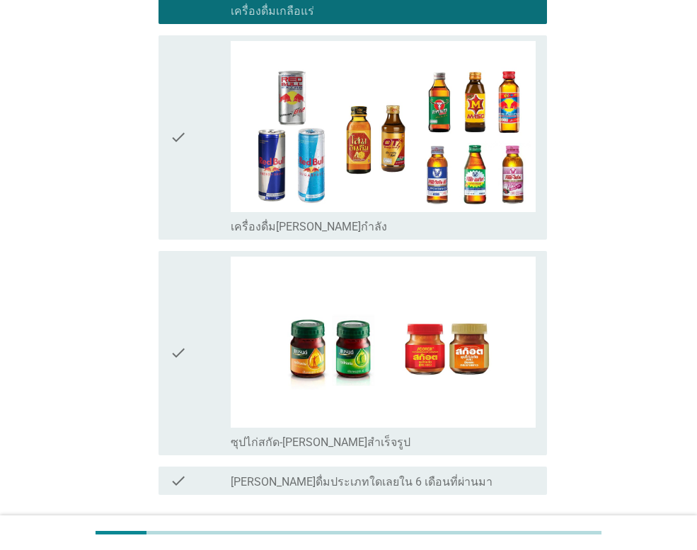
scroll to position [2759, 0]
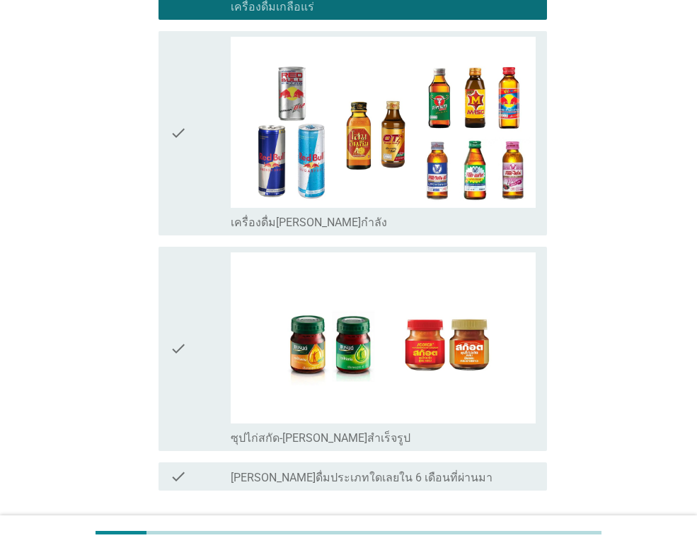
click at [173, 110] on icon "check" at bounding box center [178, 133] width 17 height 193
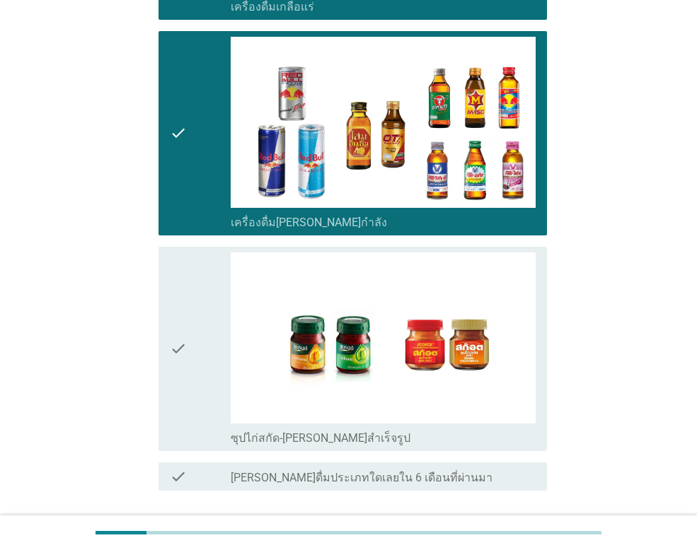
scroll to position [2836, 0]
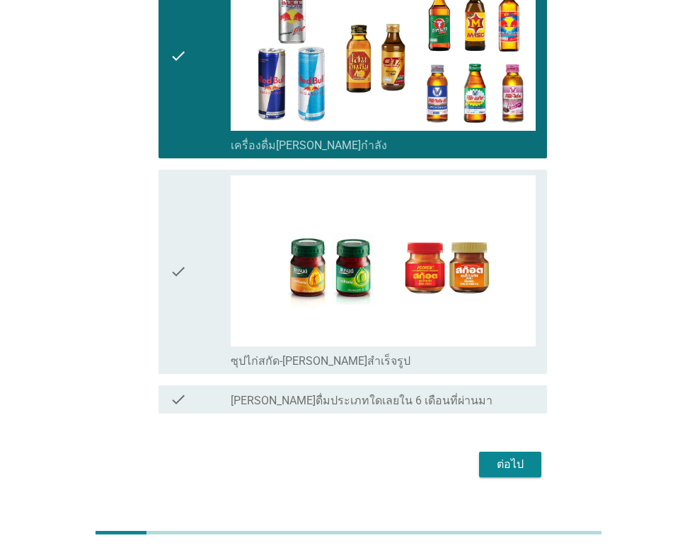
click at [513, 456] on div "ต่อไป" at bounding box center [510, 464] width 40 height 17
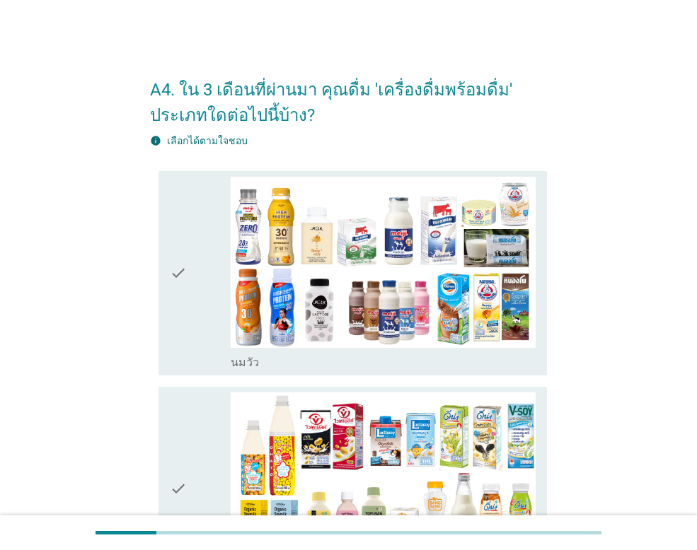
click at [192, 269] on div "check" at bounding box center [200, 273] width 61 height 193
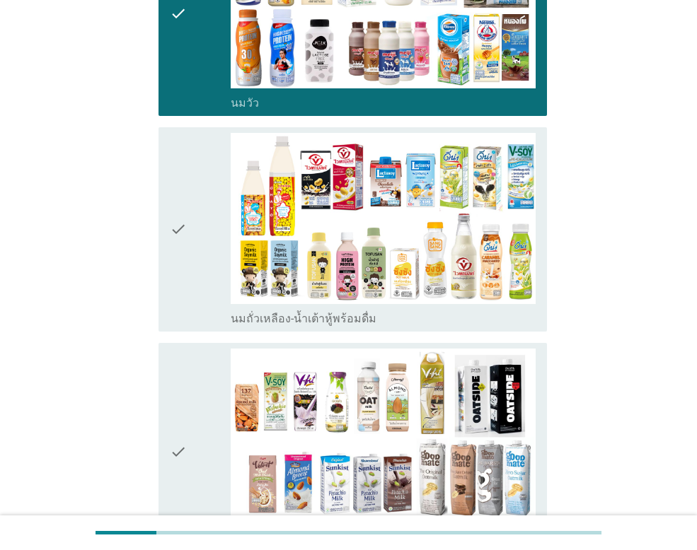
scroll to position [283, 0]
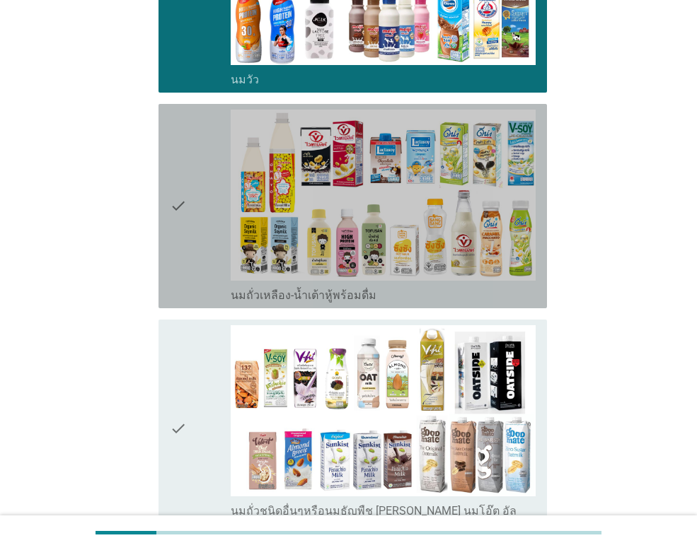
click at [192, 269] on div "check" at bounding box center [200, 206] width 61 height 193
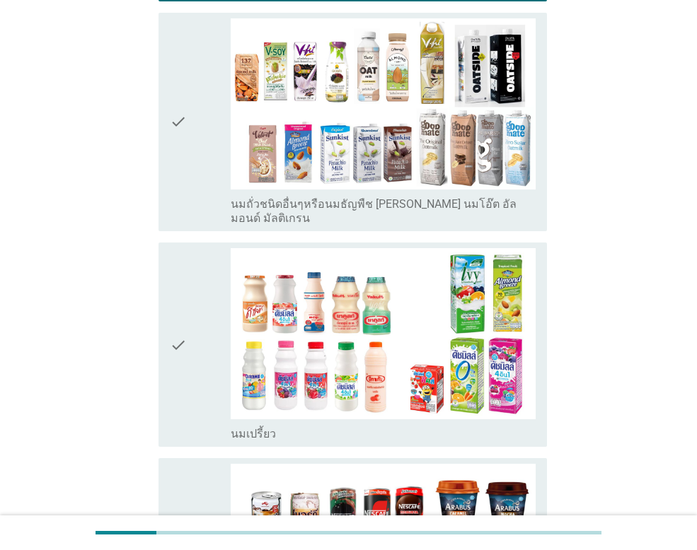
scroll to position [637, 0]
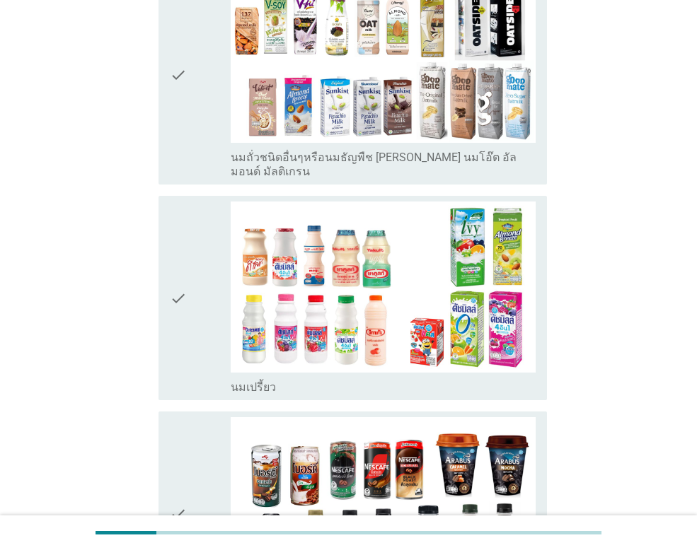
click at [192, 269] on div "check" at bounding box center [200, 298] width 61 height 193
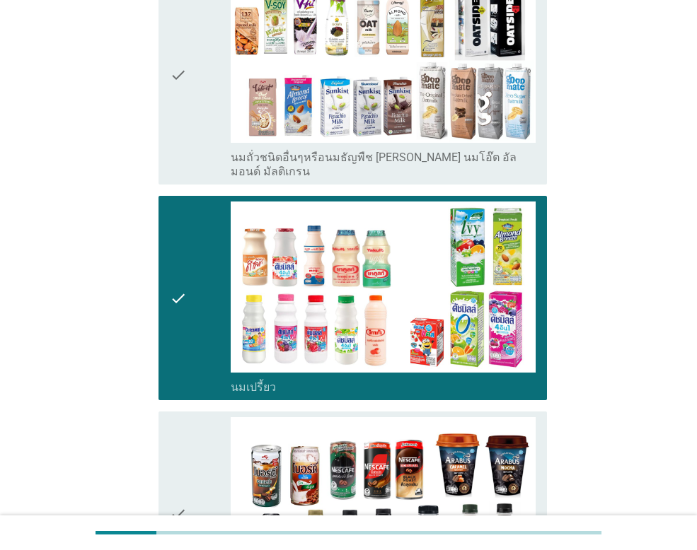
scroll to position [920, 0]
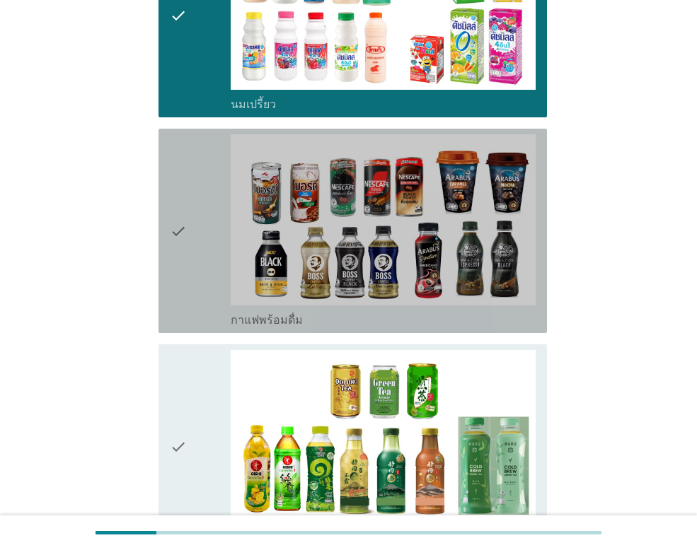
click at [191, 220] on div "check" at bounding box center [200, 230] width 61 height 193
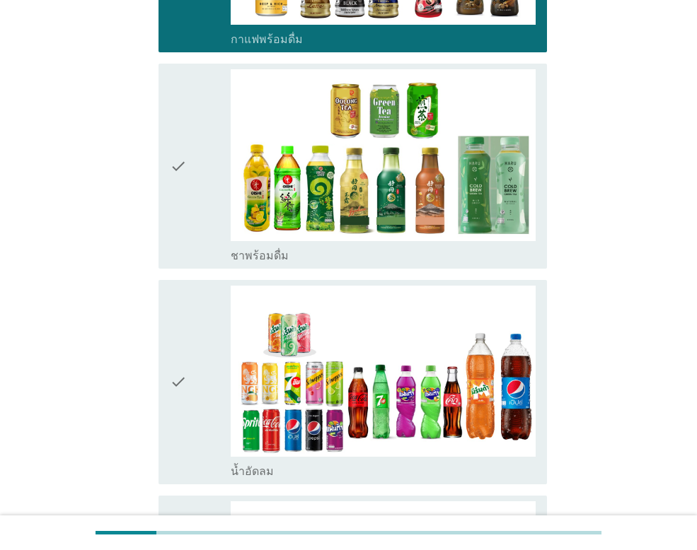
scroll to position [1203, 0]
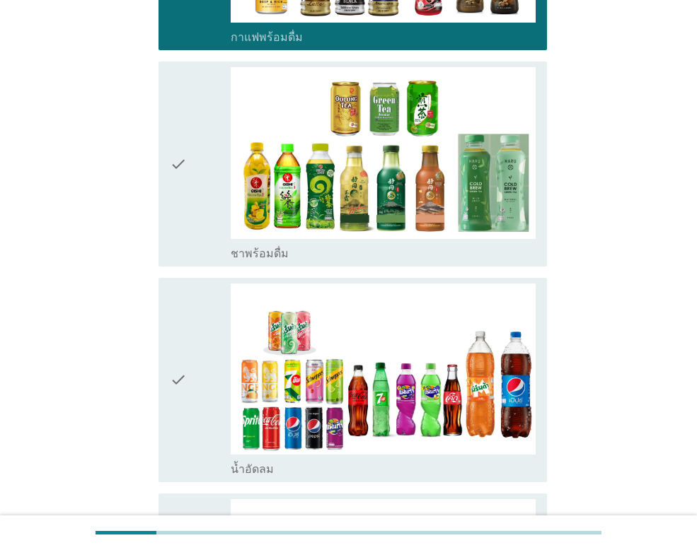
click at [184, 155] on icon "check" at bounding box center [178, 163] width 17 height 193
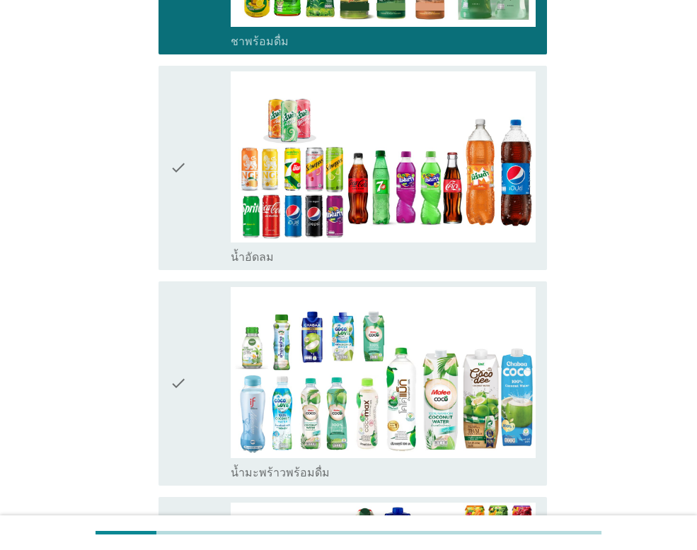
click at [184, 155] on icon "check" at bounding box center [178, 167] width 17 height 193
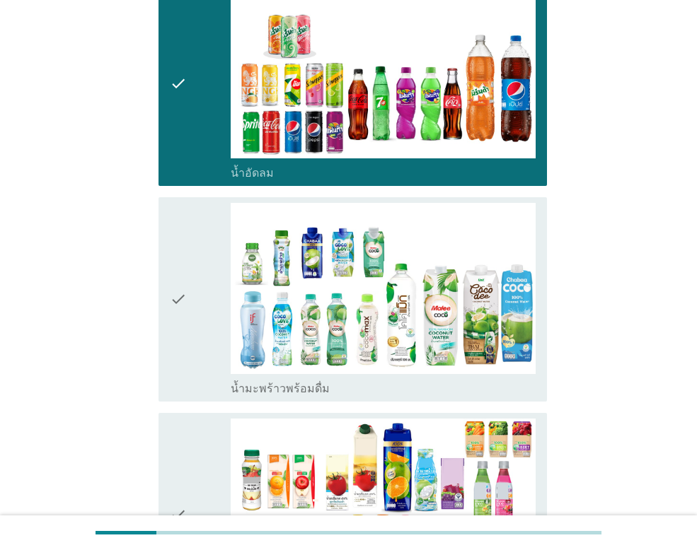
scroll to position [1627, 0]
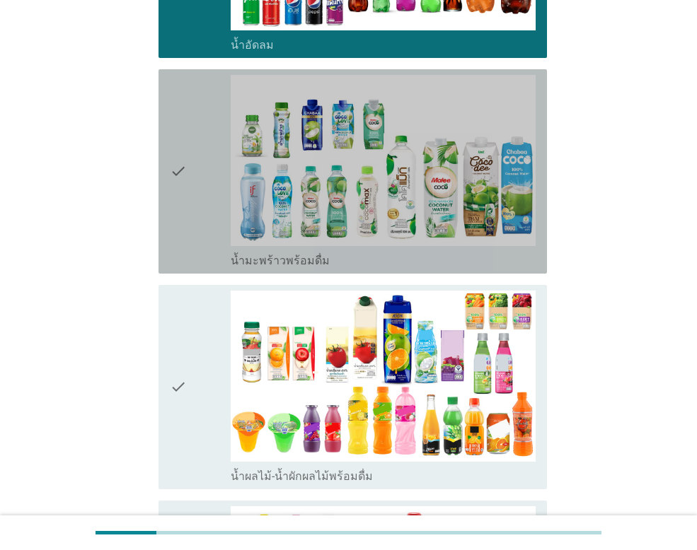
click at [184, 155] on icon "check" at bounding box center [178, 171] width 17 height 193
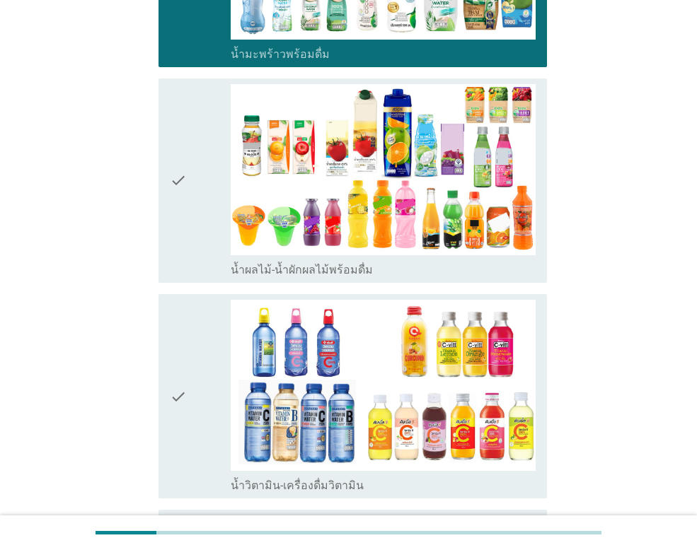
scroll to position [1839, 0]
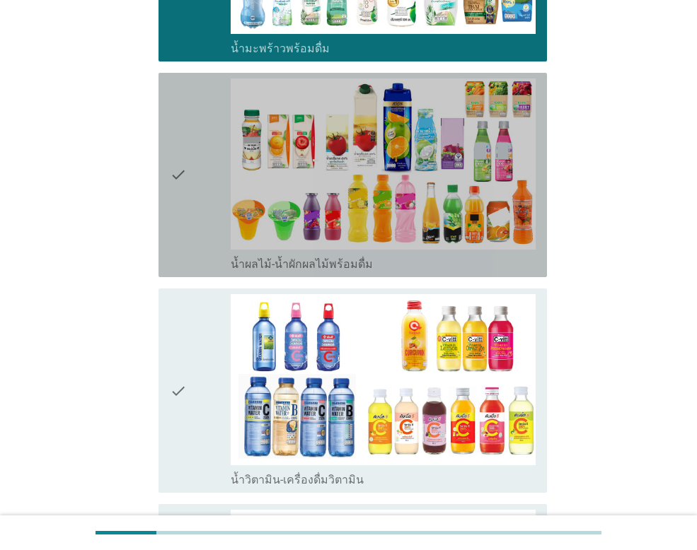
click at [184, 155] on icon "check" at bounding box center [178, 175] width 17 height 193
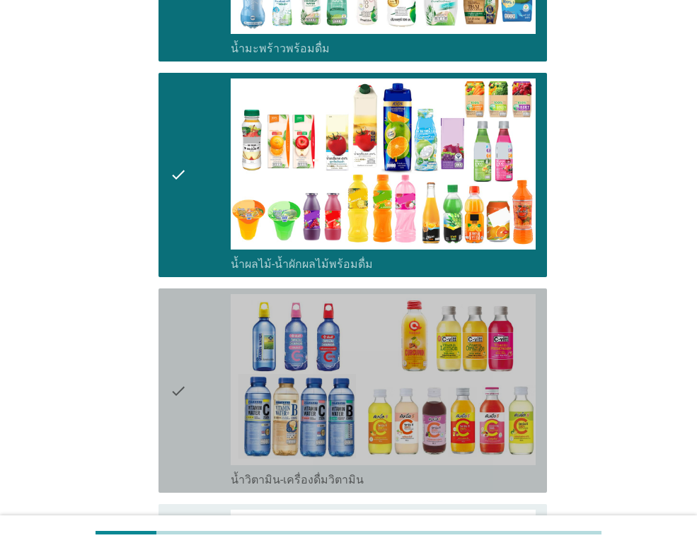
click at [203, 393] on div "check" at bounding box center [200, 390] width 61 height 193
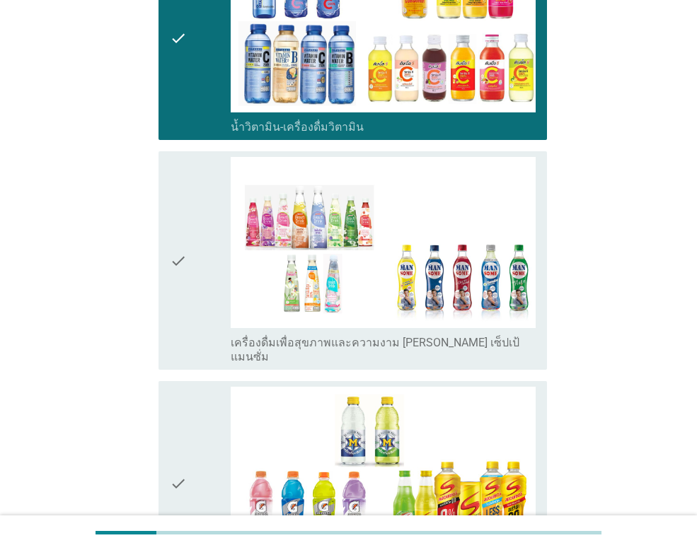
scroll to position [2193, 0]
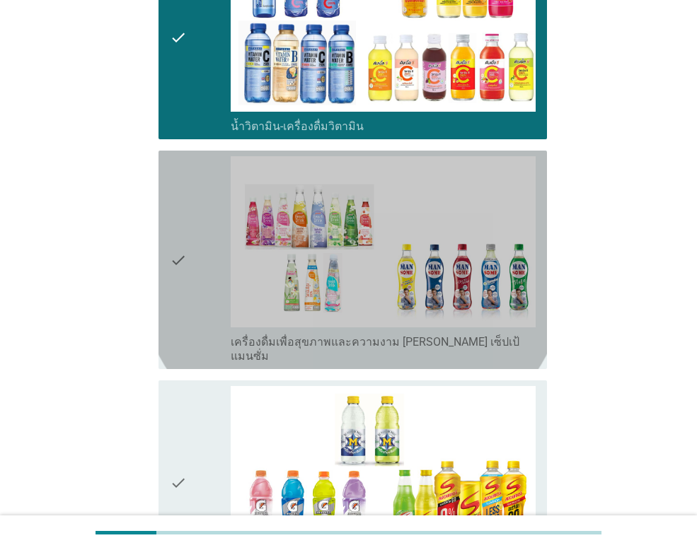
click at [190, 255] on div "check" at bounding box center [200, 259] width 61 height 207
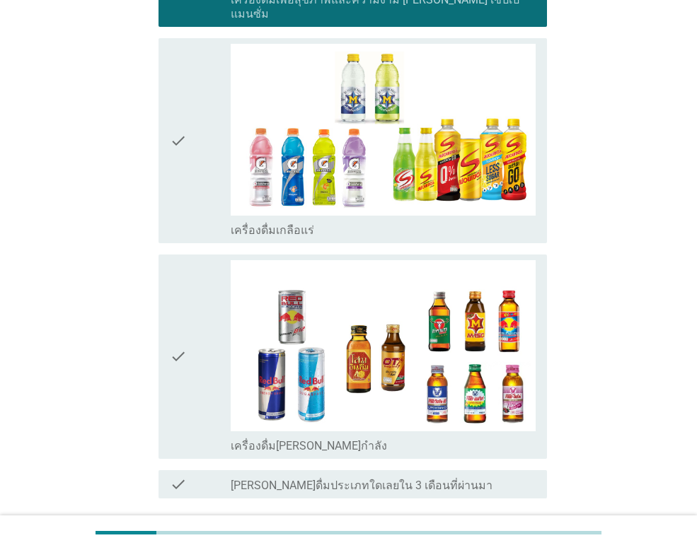
scroll to position [2547, 0]
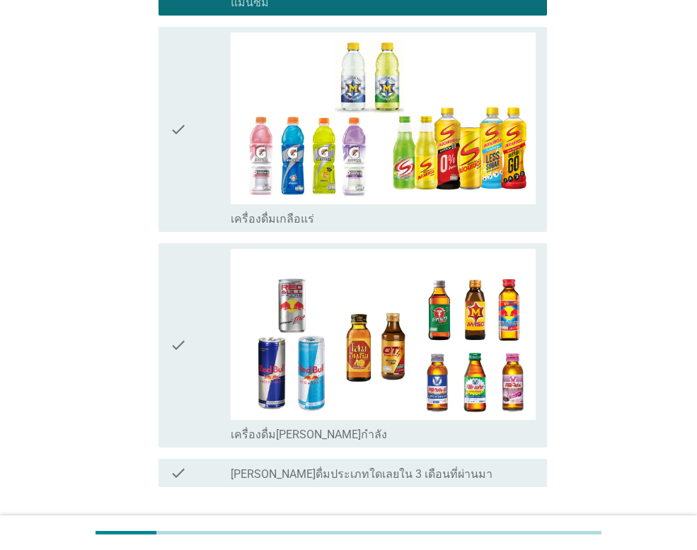
click at [511, 530] on div "ต่อไป" at bounding box center [510, 538] width 40 height 17
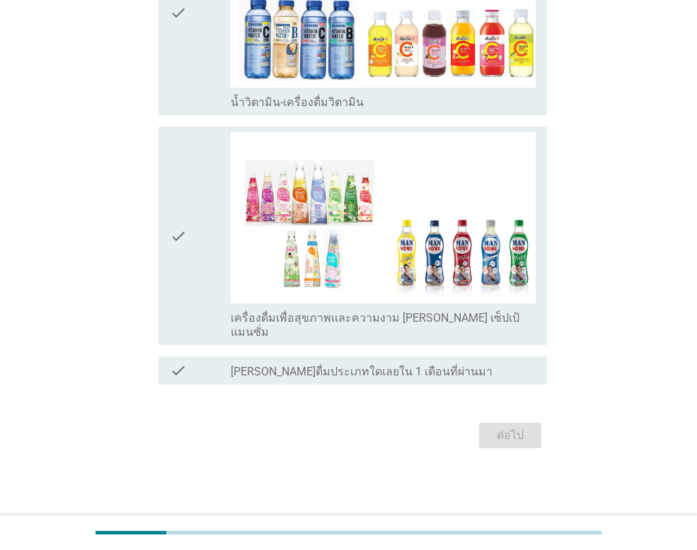
scroll to position [0, 0]
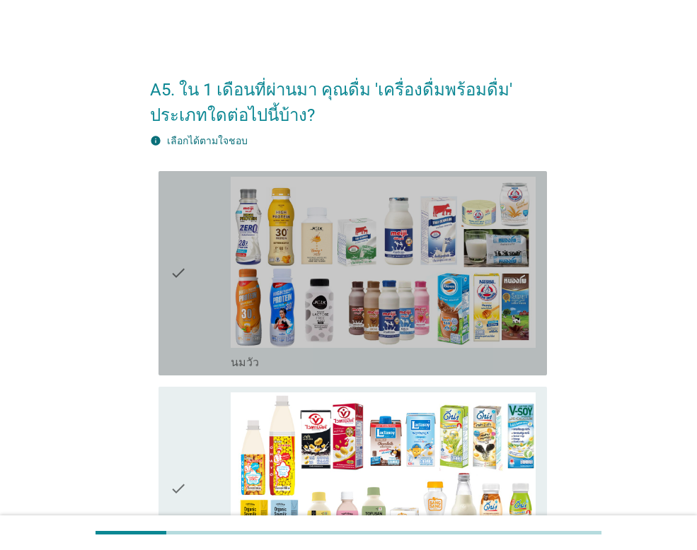
click at [197, 287] on div "check" at bounding box center [200, 273] width 61 height 193
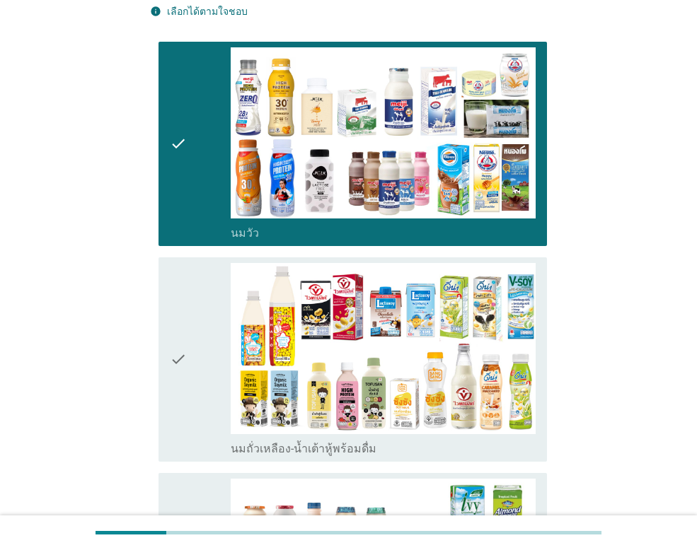
scroll to position [283, 0]
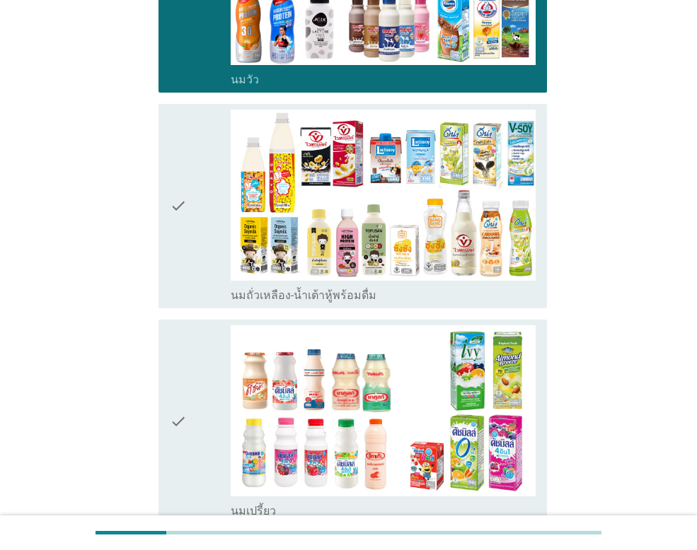
click at [196, 218] on div "check" at bounding box center [200, 206] width 61 height 193
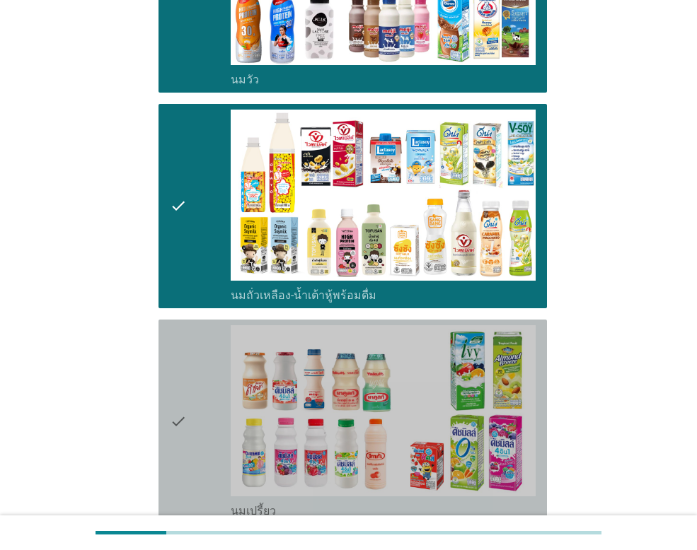
click at [199, 428] on div "check" at bounding box center [200, 421] width 61 height 193
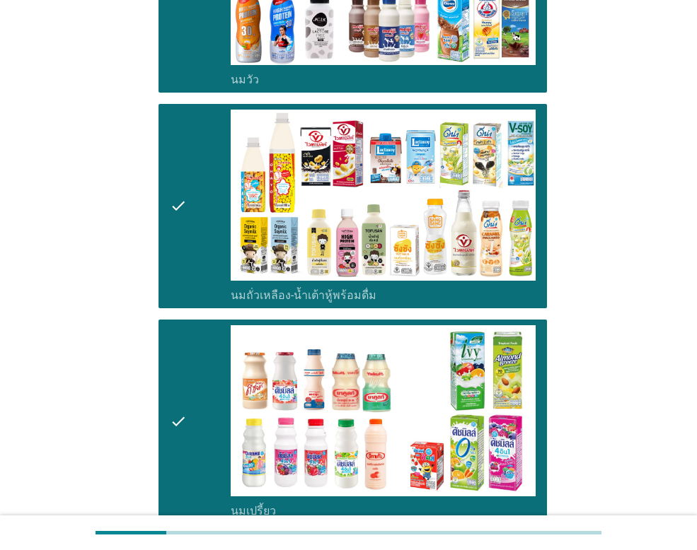
scroll to position [637, 0]
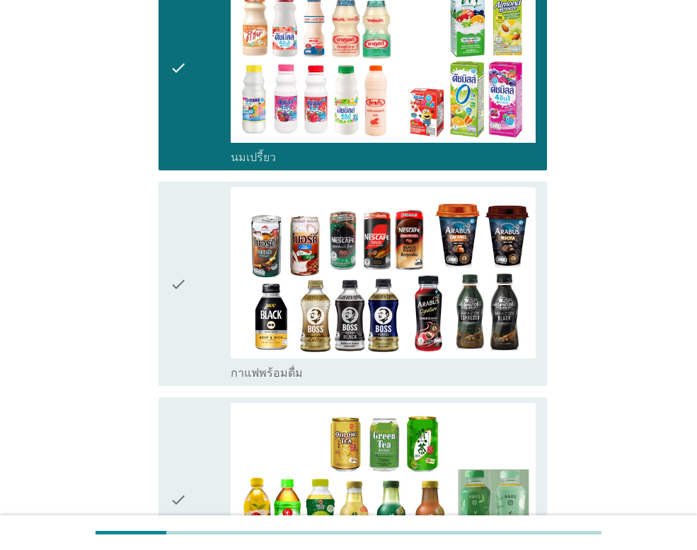
click at [188, 301] on div "check" at bounding box center [200, 283] width 61 height 193
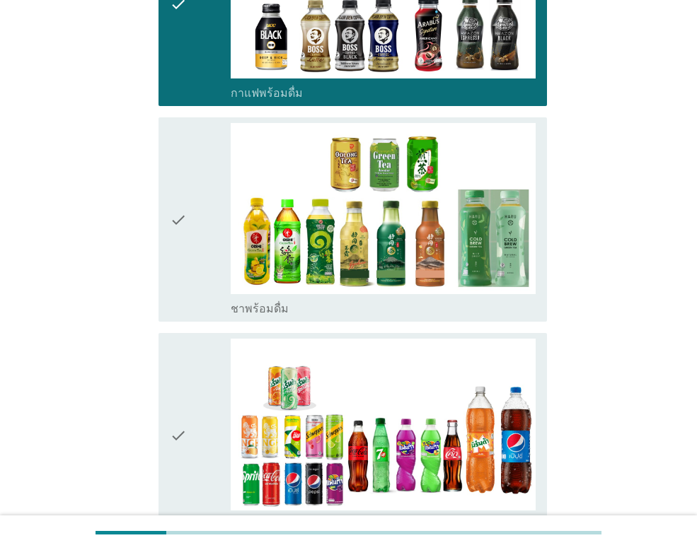
scroll to position [920, 0]
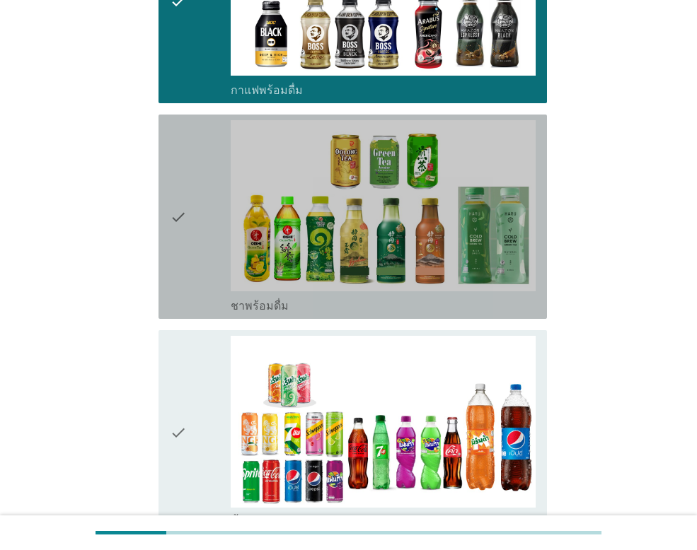
click at [162, 216] on div "check check_box ชาพร้อมดื่ม" at bounding box center [352, 217] width 388 height 204
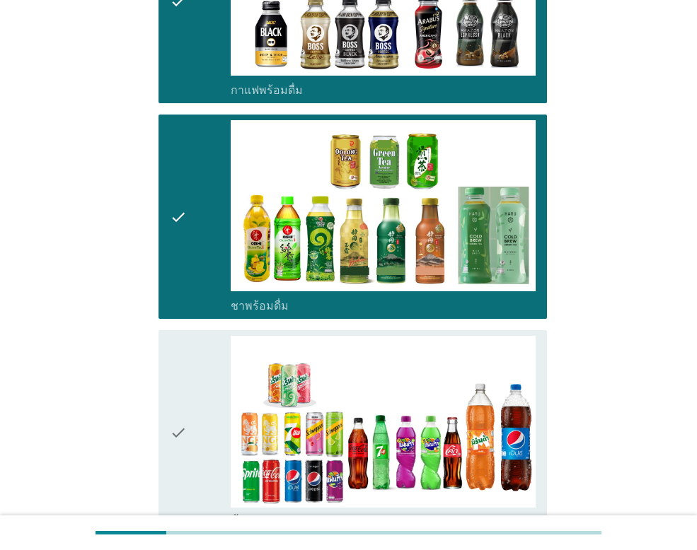
click at [181, 440] on icon "check" at bounding box center [178, 432] width 17 height 193
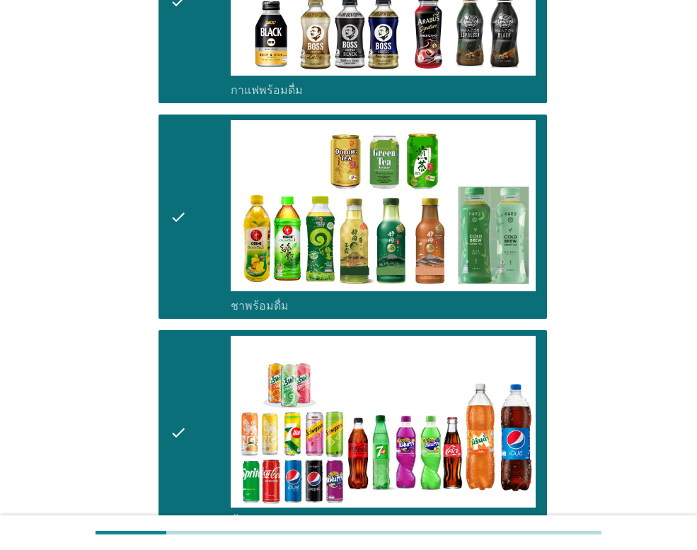
scroll to position [1273, 0]
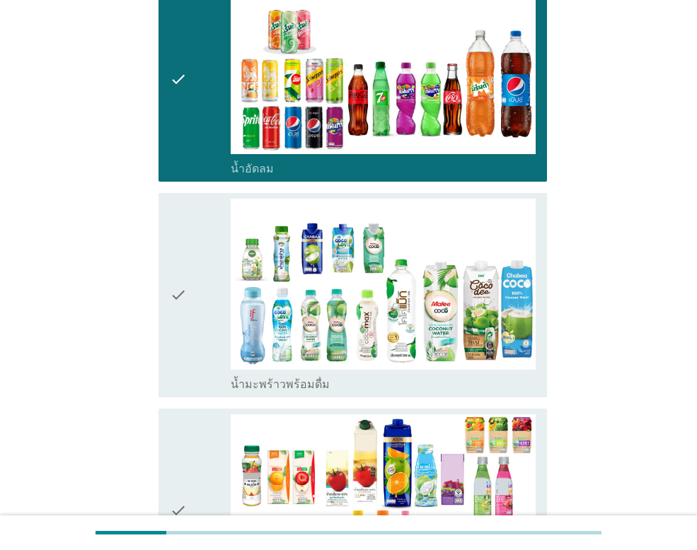
click at [183, 318] on icon "check" at bounding box center [178, 295] width 17 height 193
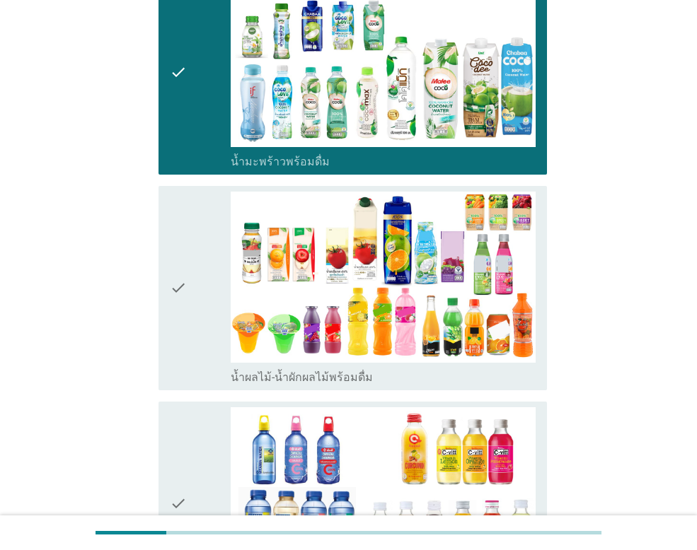
scroll to position [1627, 0]
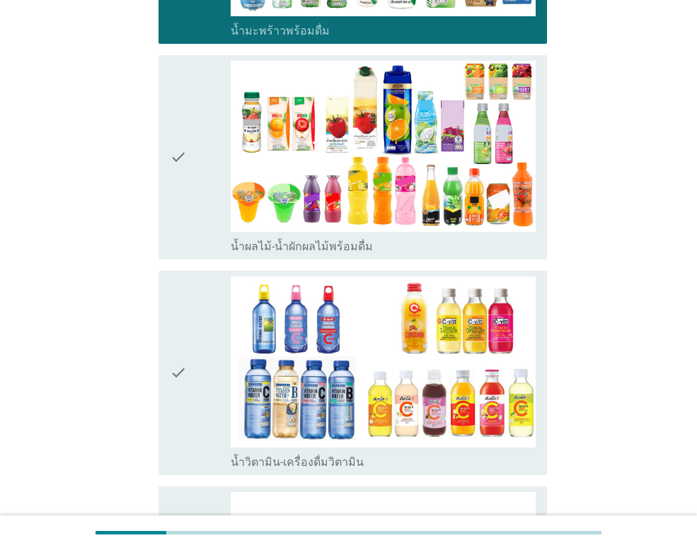
click at [191, 167] on div "check" at bounding box center [200, 157] width 61 height 193
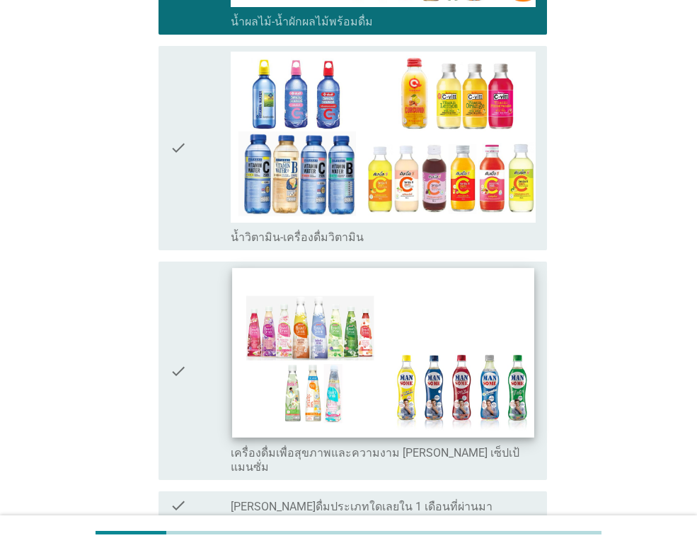
scroll to position [1973, 0]
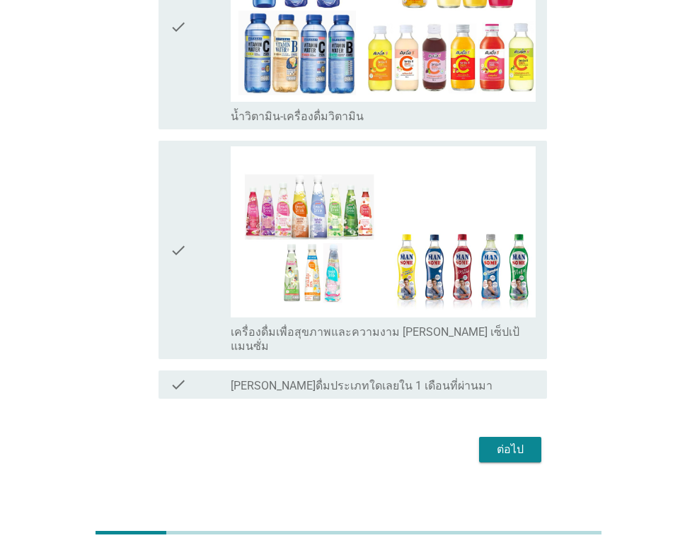
click at [518, 441] on div "ต่อไป" at bounding box center [510, 449] width 40 height 17
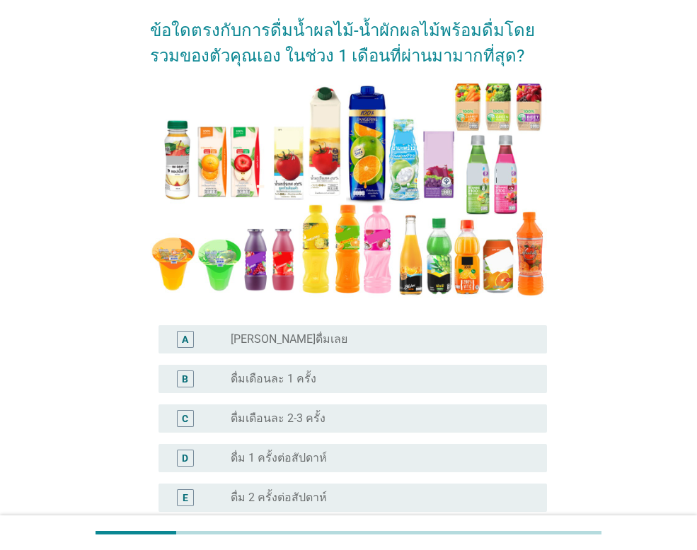
scroll to position [141, 0]
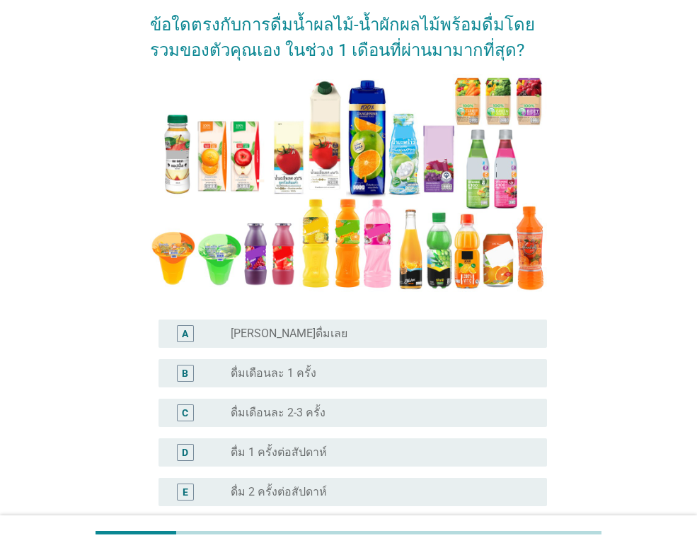
click at [318, 455] on label "ดื่ม 1 ครั้งต่อสัปดาห์" at bounding box center [279, 453] width 96 height 14
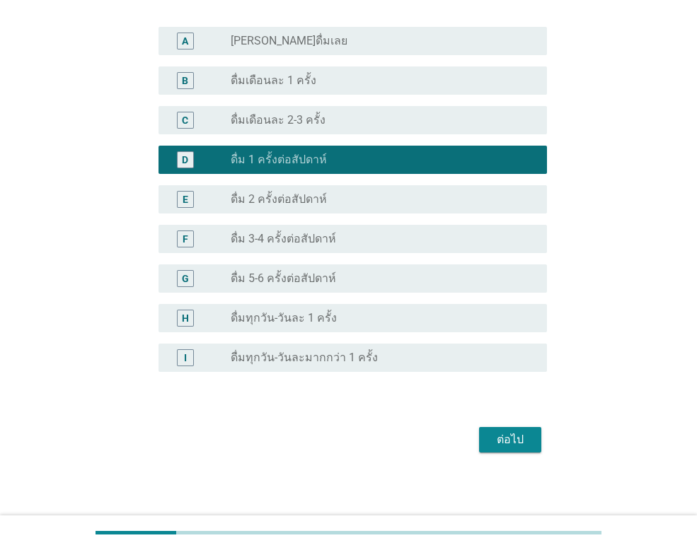
scroll to position [438, 0]
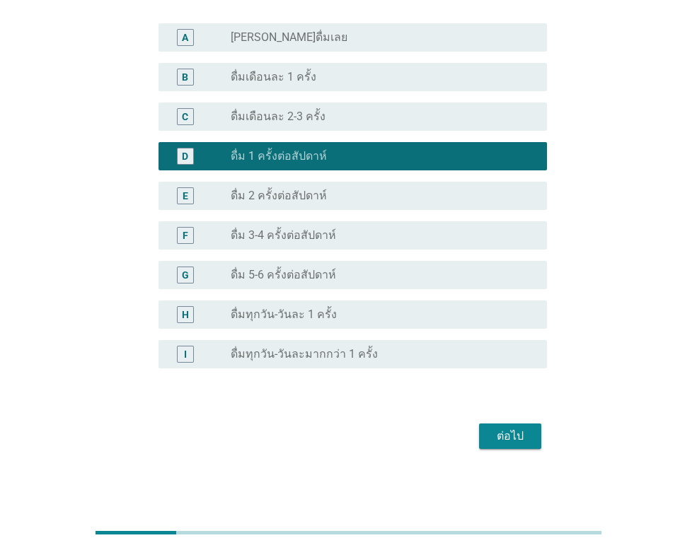
click at [501, 428] on div "ต่อไป" at bounding box center [510, 436] width 40 height 17
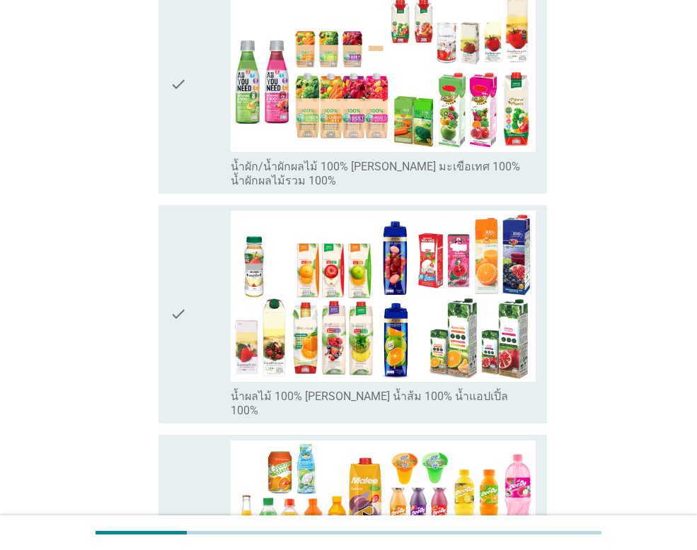
scroll to position [283, 0]
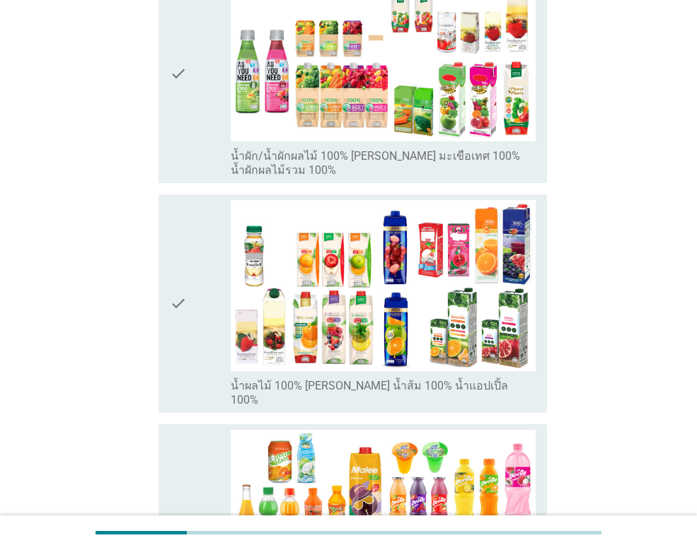
click at [190, 266] on div "check" at bounding box center [200, 303] width 61 height 207
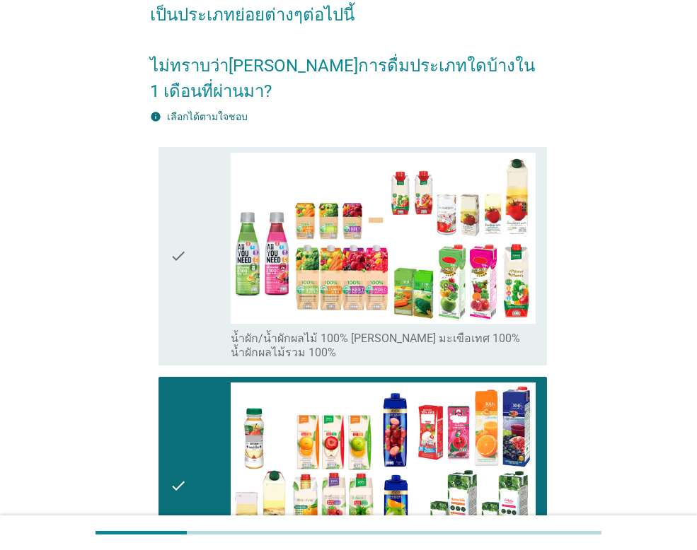
scroll to position [71, 0]
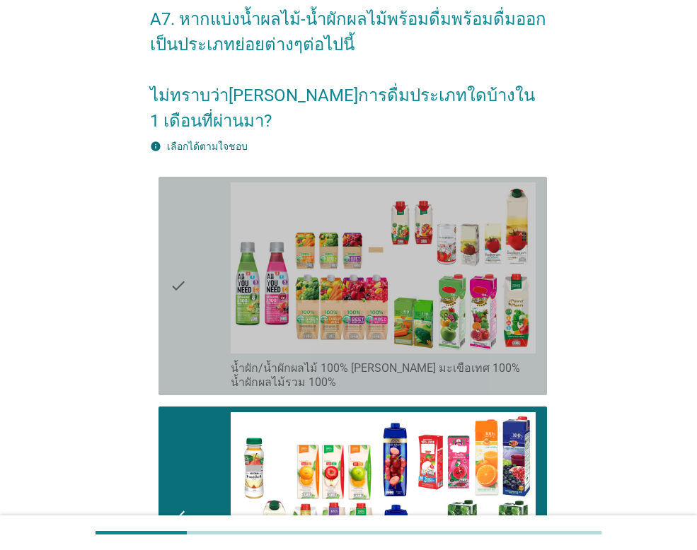
click at [187, 258] on div "check" at bounding box center [200, 286] width 61 height 207
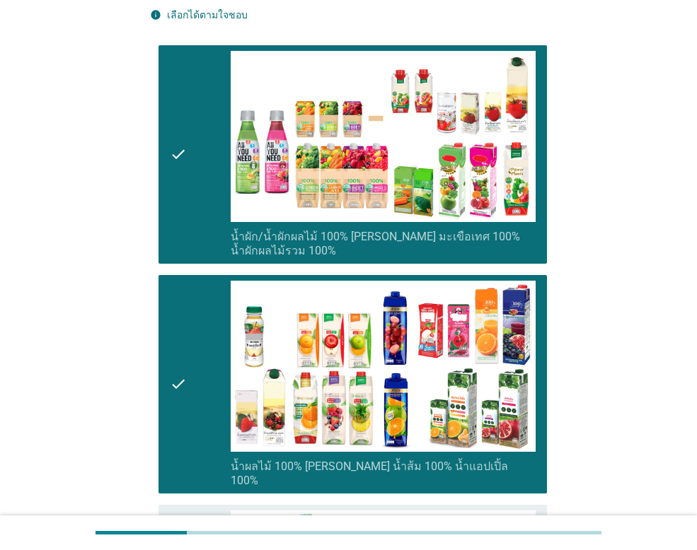
scroll to position [424, 0]
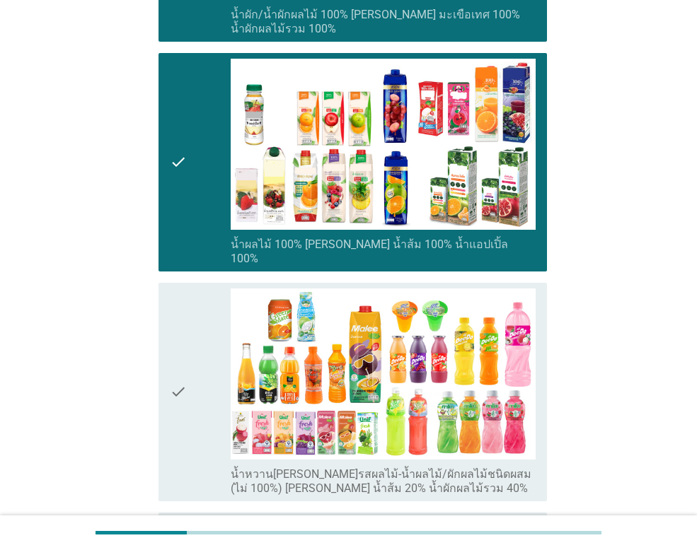
click at [177, 349] on icon "check" at bounding box center [178, 392] width 17 height 207
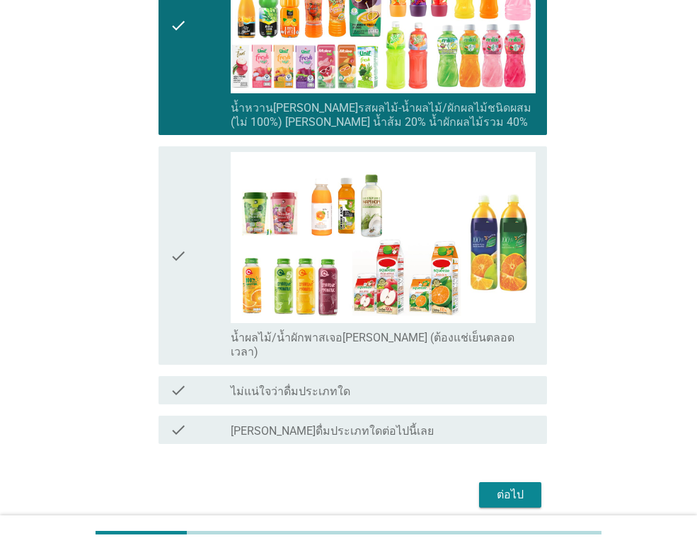
scroll to position [797, 0]
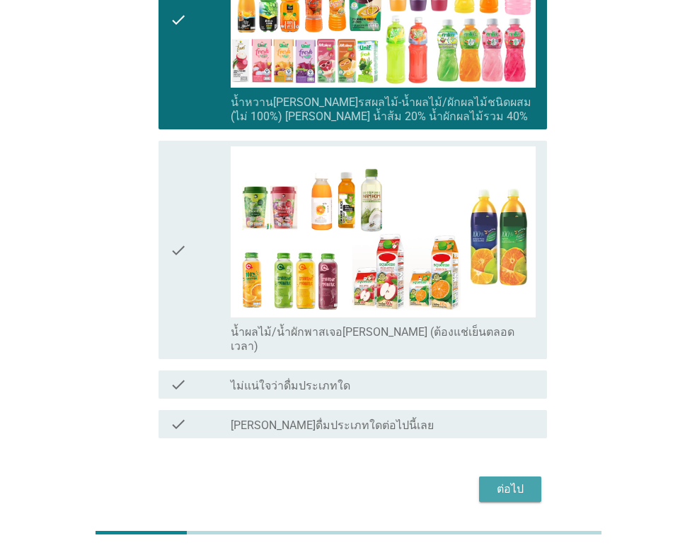
click at [497, 481] on div "ต่อไป" at bounding box center [510, 489] width 40 height 17
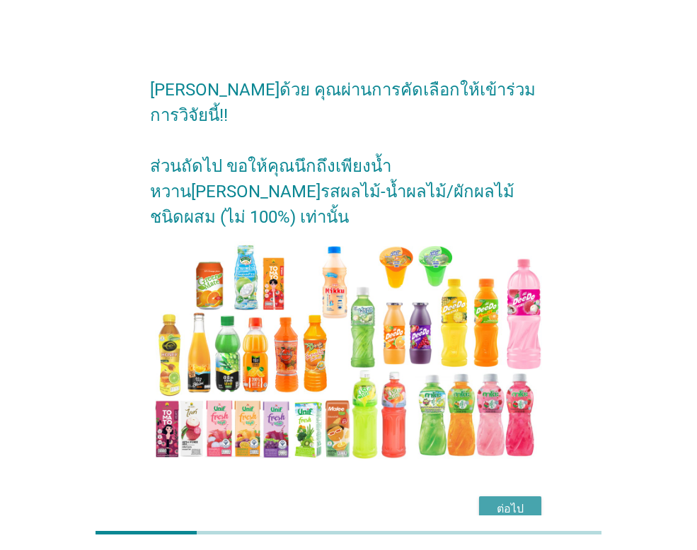
click at [523, 501] on div "ต่อไป" at bounding box center [510, 509] width 40 height 17
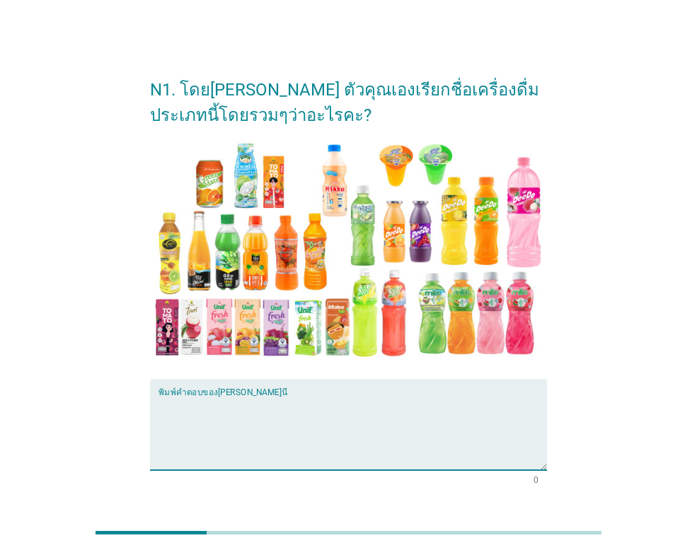
click at [161, 399] on textarea "พิมพ์คำตอบของคุณ ที่นี่" at bounding box center [352, 433] width 388 height 74
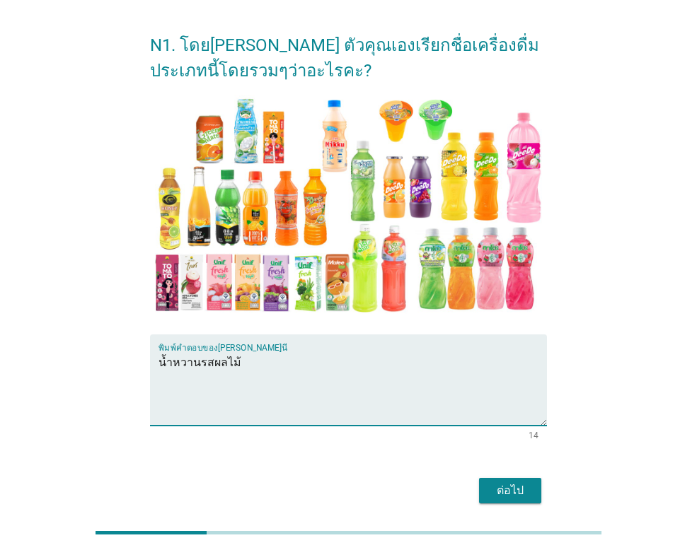
scroll to position [99, 0]
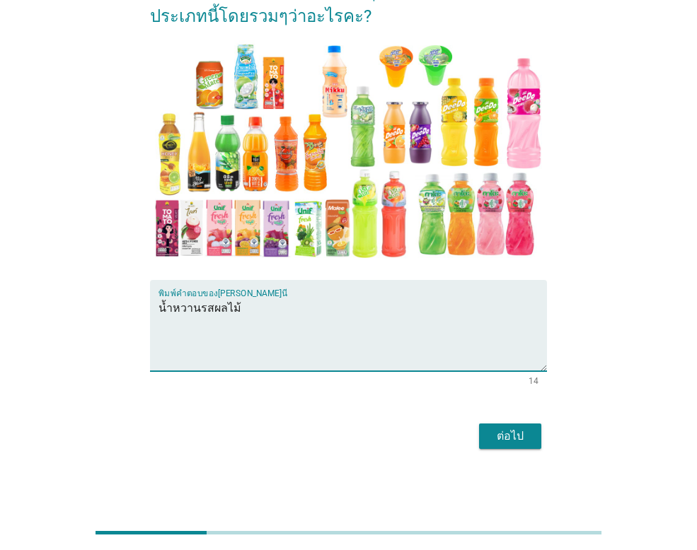
type textarea "น้ำหวานรสผลไม้"
click at [512, 436] on div "ต่อไป" at bounding box center [510, 436] width 40 height 17
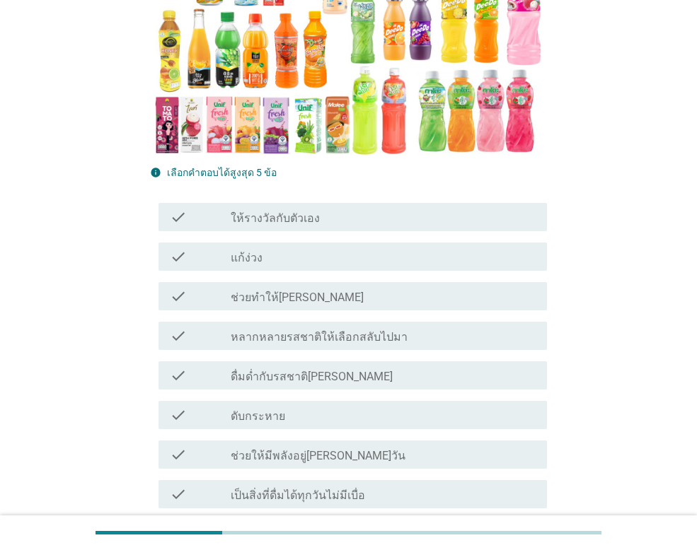
scroll to position [354, 0]
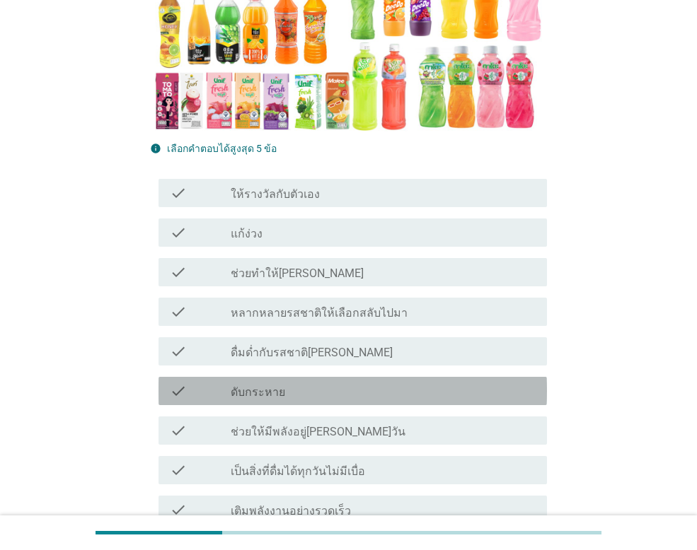
click at [175, 391] on icon "check" at bounding box center [178, 391] width 17 height 17
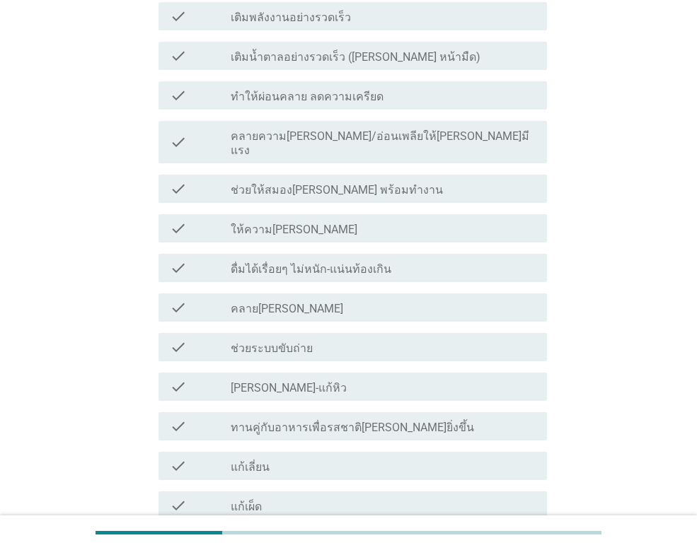
scroll to position [849, 0]
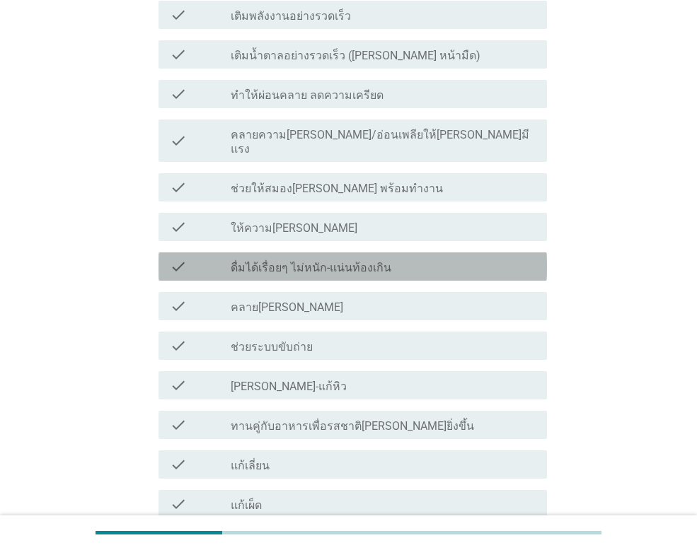
click at [174, 258] on icon "check" at bounding box center [178, 266] width 17 height 17
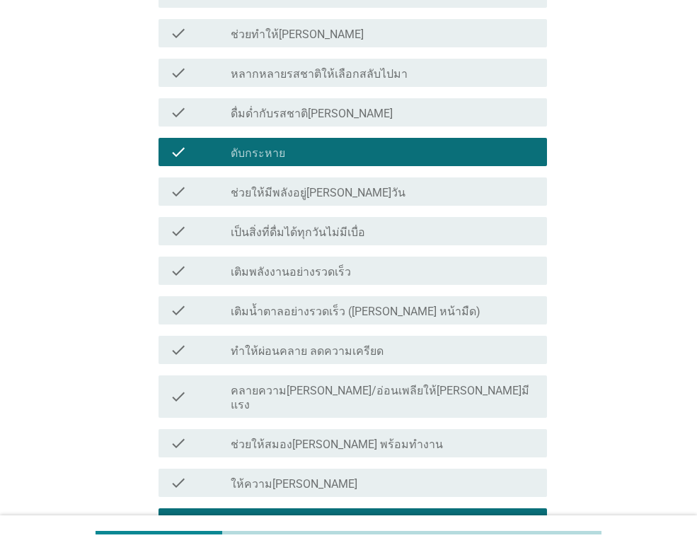
scroll to position [637, 0]
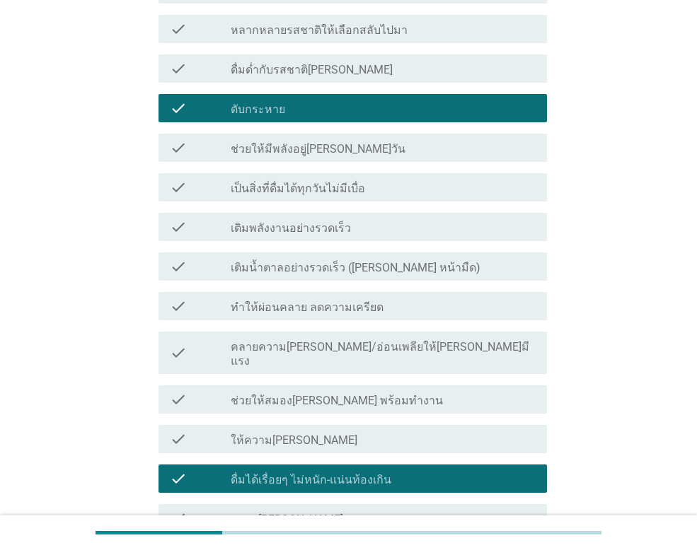
click at [178, 340] on icon "check" at bounding box center [178, 352] width 17 height 31
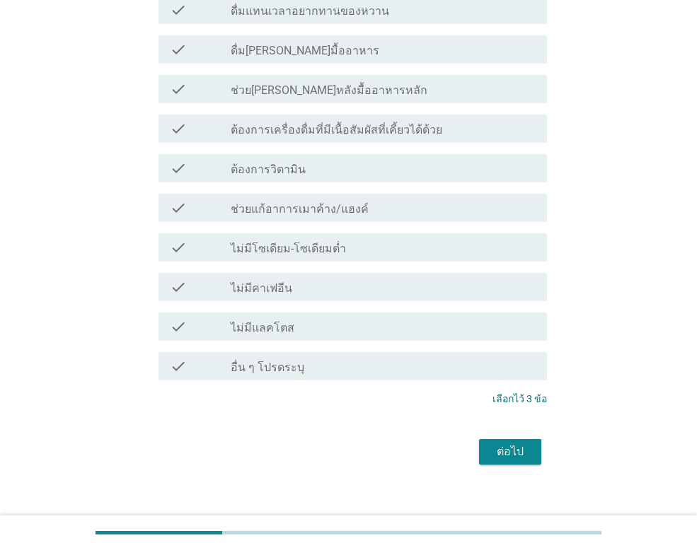
scroll to position [1385, 0]
click at [515, 444] on div "ต่อไป" at bounding box center [510, 450] width 40 height 17
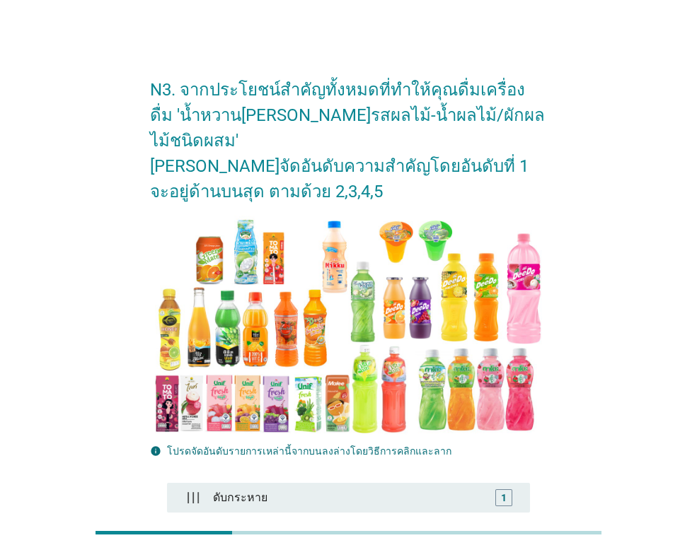
scroll to position [201, 0]
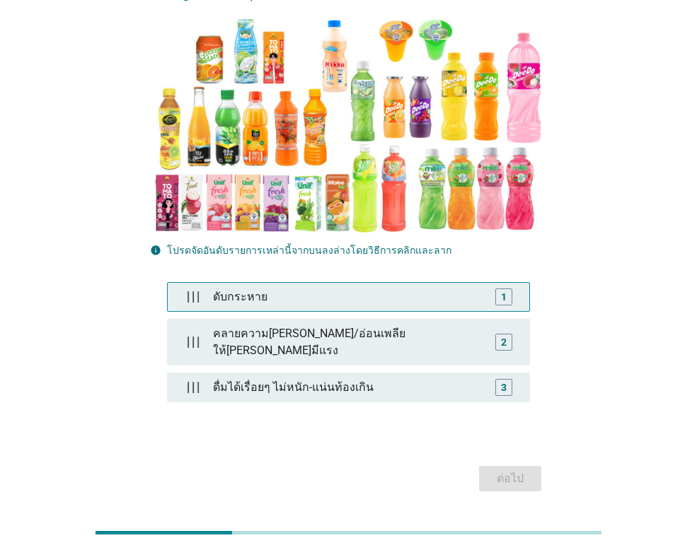
click at [509, 289] on div "1" at bounding box center [503, 297] width 17 height 17
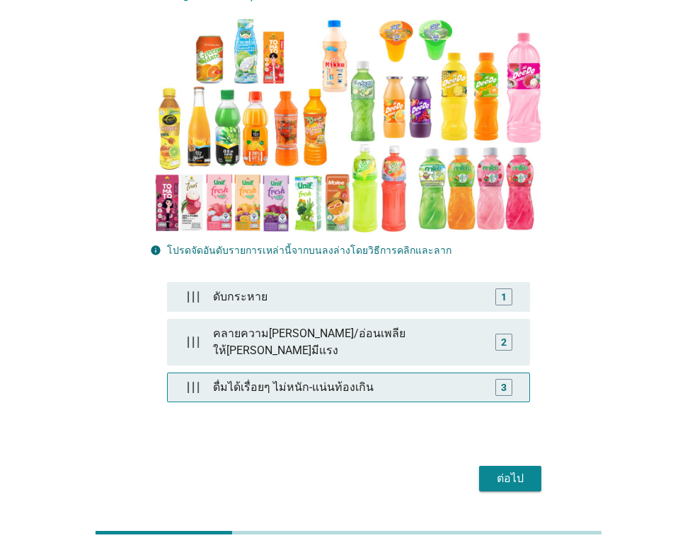
click at [497, 379] on div "3" at bounding box center [503, 387] width 17 height 17
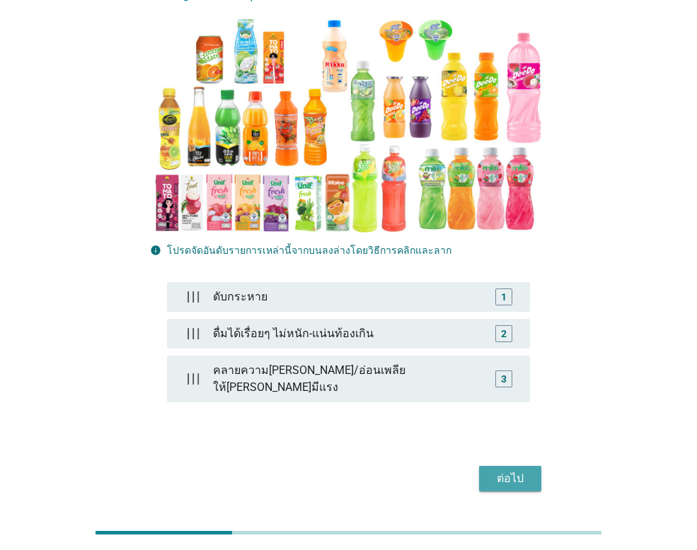
click at [514, 470] on div "ต่อไป" at bounding box center [510, 478] width 40 height 17
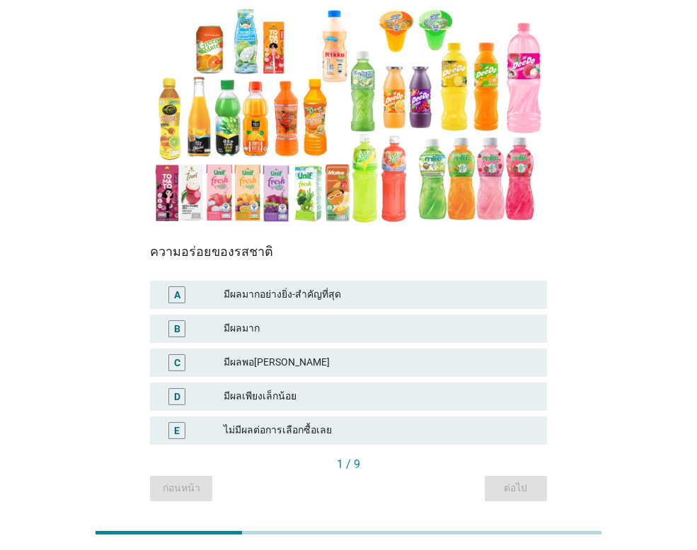
scroll to position [137, 0]
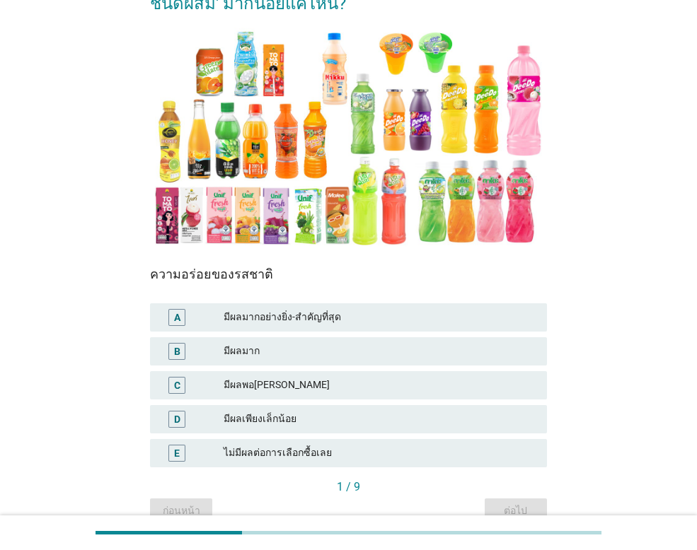
click at [282, 320] on div "มีผลมากอย่างยิ่ง-สำคัญที่สุด" at bounding box center [380, 317] width 312 height 17
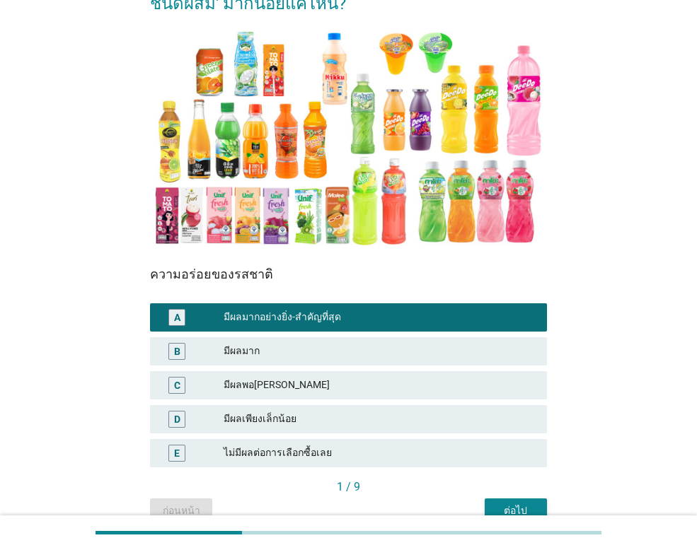
click at [510, 504] on div "ต่อไป" at bounding box center [516, 511] width 40 height 15
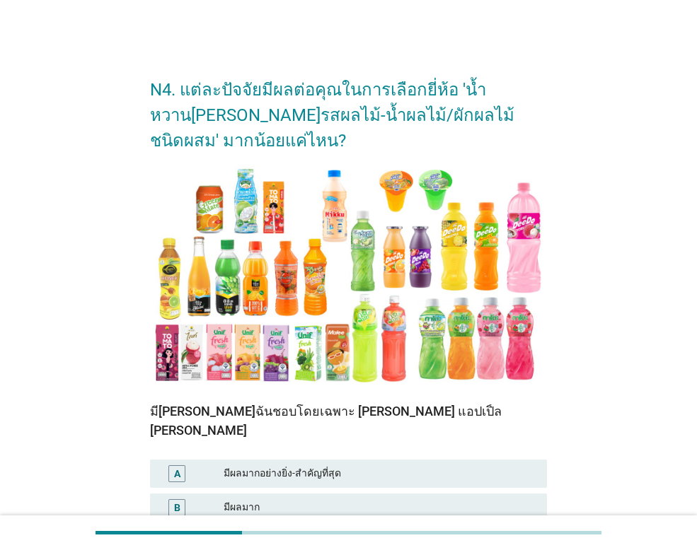
scroll to position [71, 0]
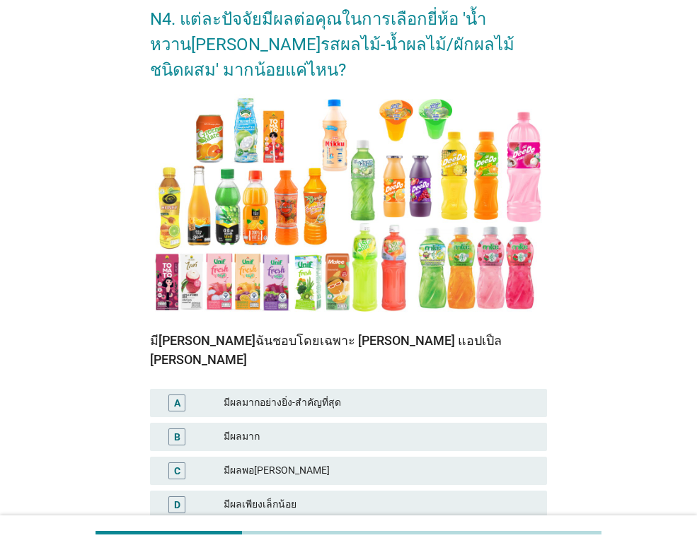
click at [350, 429] on div "มีผลมาก" at bounding box center [380, 437] width 312 height 17
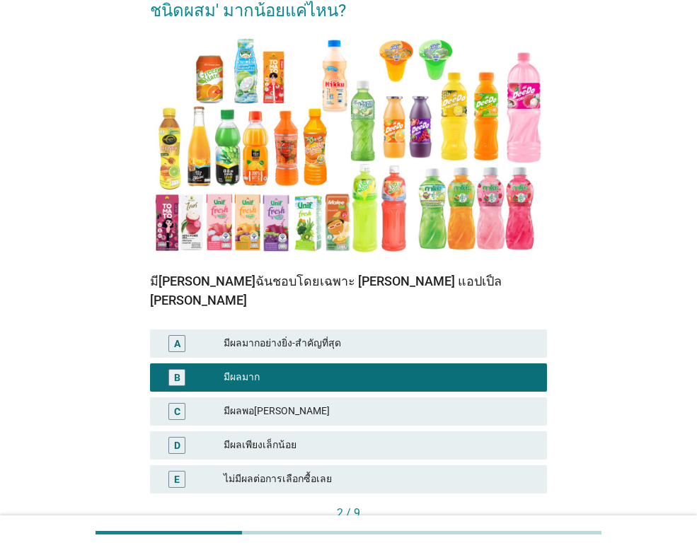
scroll to position [208, 0]
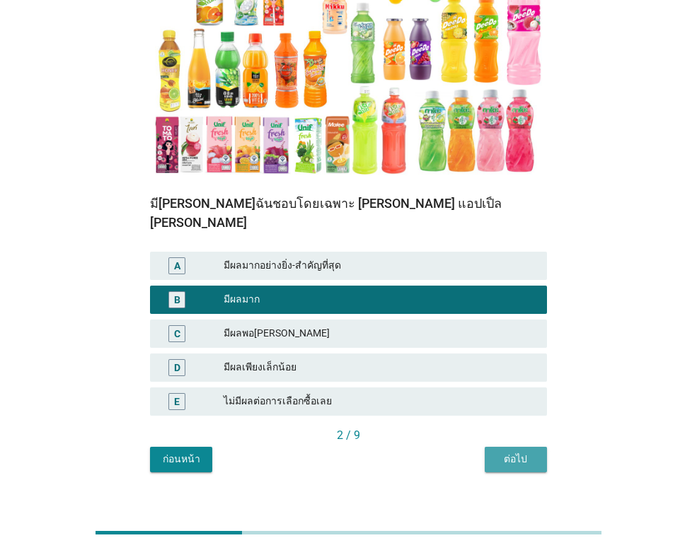
click at [517, 452] on div "ต่อไป" at bounding box center [516, 459] width 40 height 15
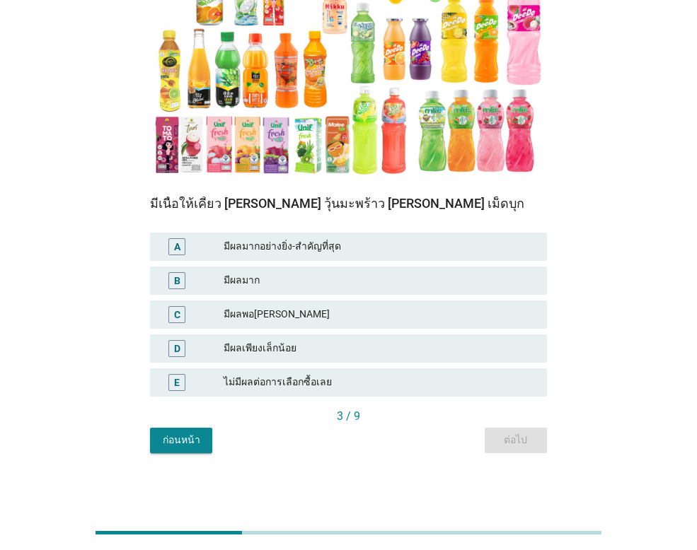
click at [319, 314] on div "มีผลพอ[PERSON_NAME]" at bounding box center [380, 314] width 312 height 17
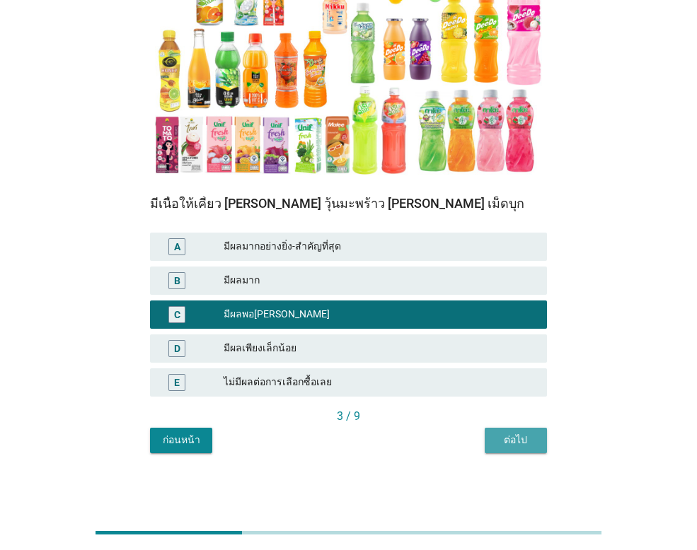
click at [533, 442] on div "ต่อไป" at bounding box center [516, 440] width 40 height 15
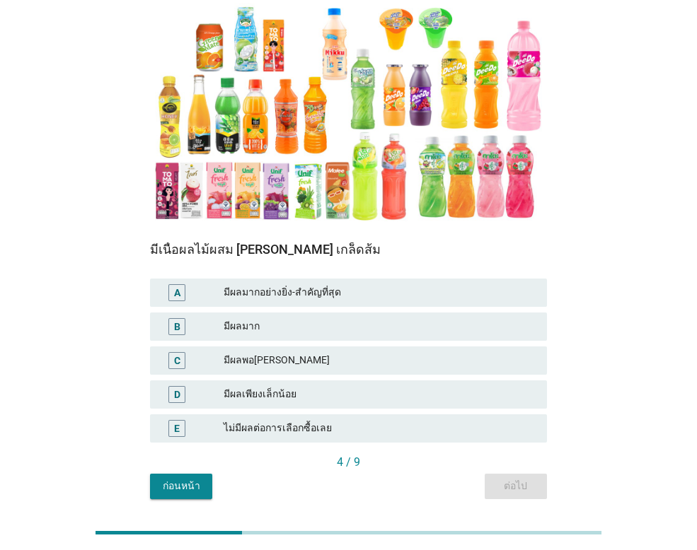
scroll to position [137, 0]
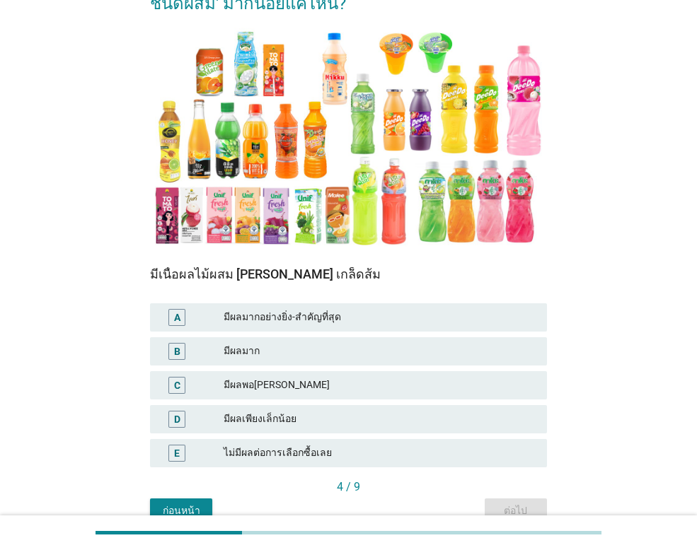
click at [355, 381] on div "มีผลพอ[PERSON_NAME]" at bounding box center [380, 385] width 312 height 17
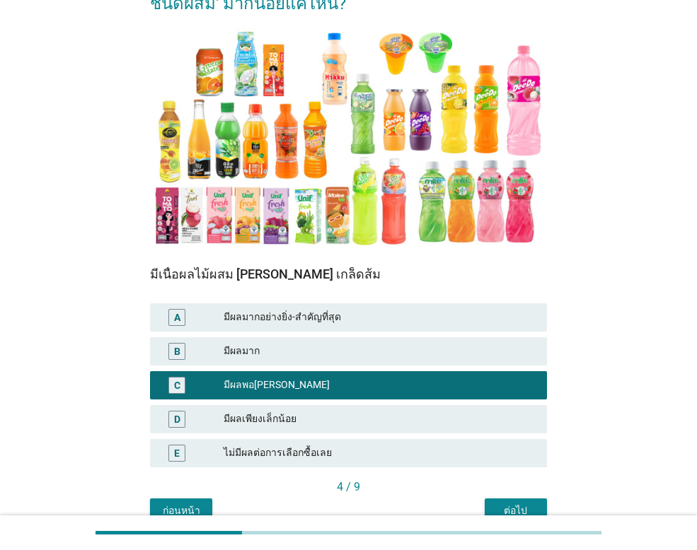
click at [538, 504] on button "ต่อไป" at bounding box center [516, 511] width 62 height 25
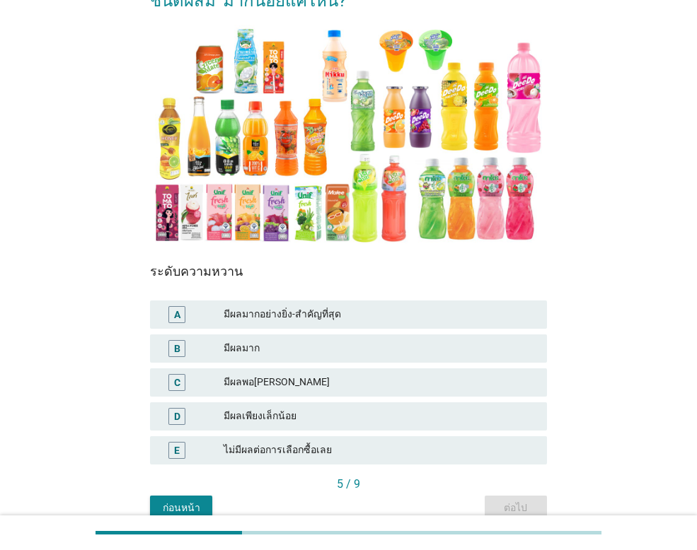
scroll to position [141, 0]
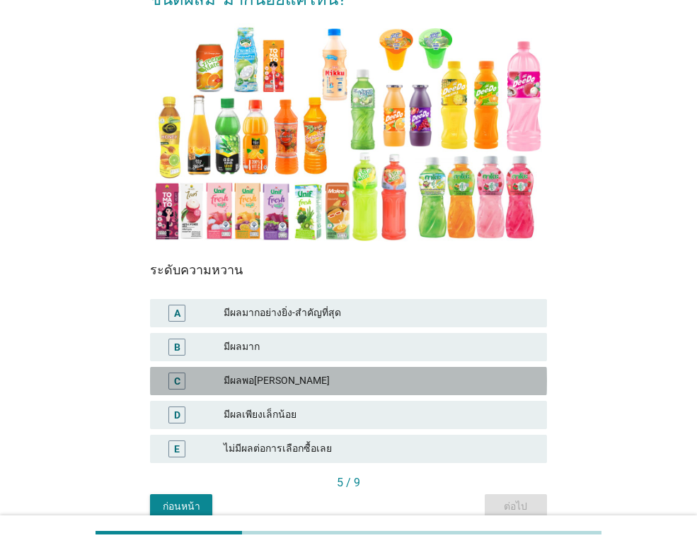
click at [413, 377] on div "มีผลพอ[PERSON_NAME]" at bounding box center [380, 381] width 312 height 17
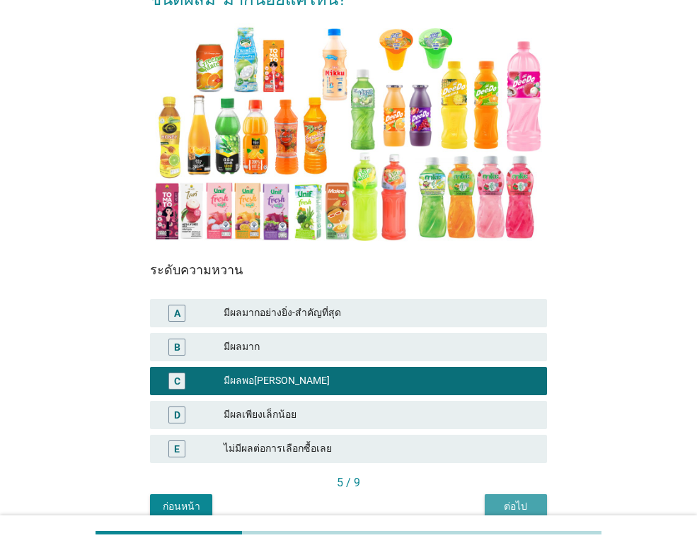
click at [538, 500] on button "ต่อไป" at bounding box center [516, 507] width 62 height 25
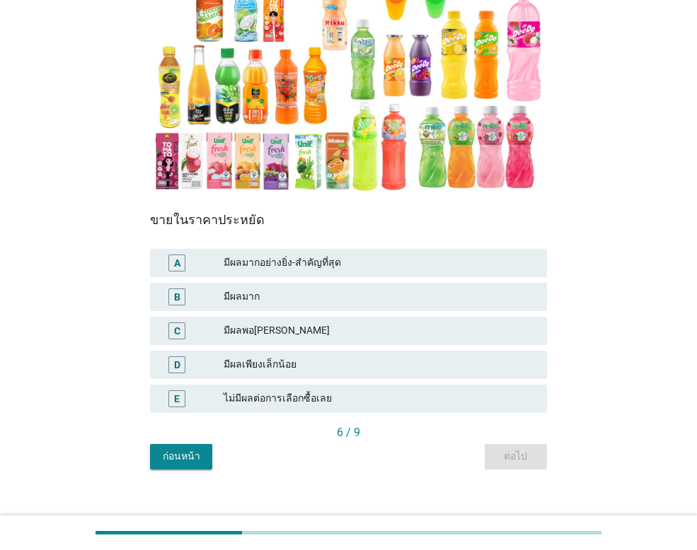
scroll to position [208, 0]
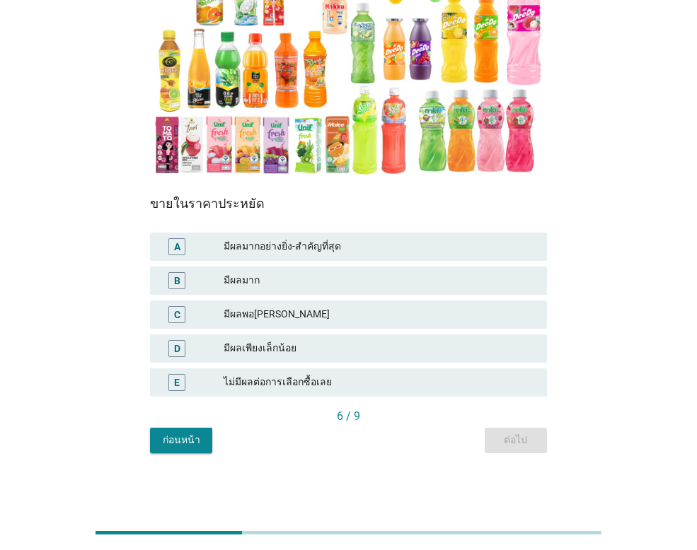
click at [354, 306] on div "มีผลพอ[PERSON_NAME]" at bounding box center [380, 314] width 312 height 17
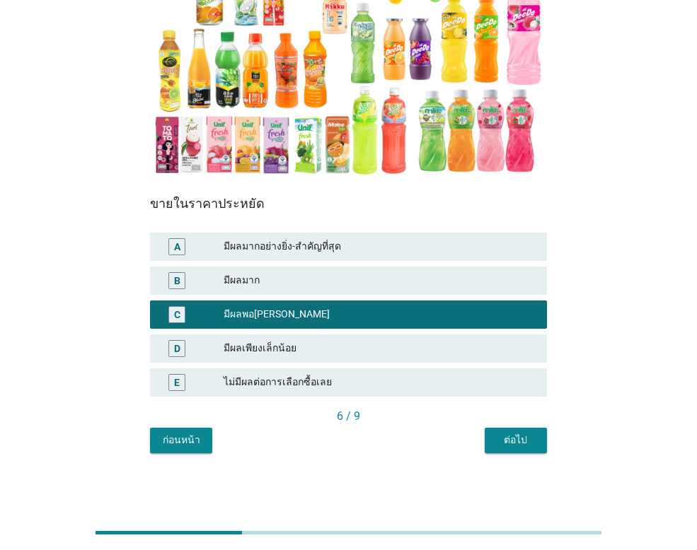
click at [534, 437] on div "ต่อไป" at bounding box center [516, 440] width 40 height 15
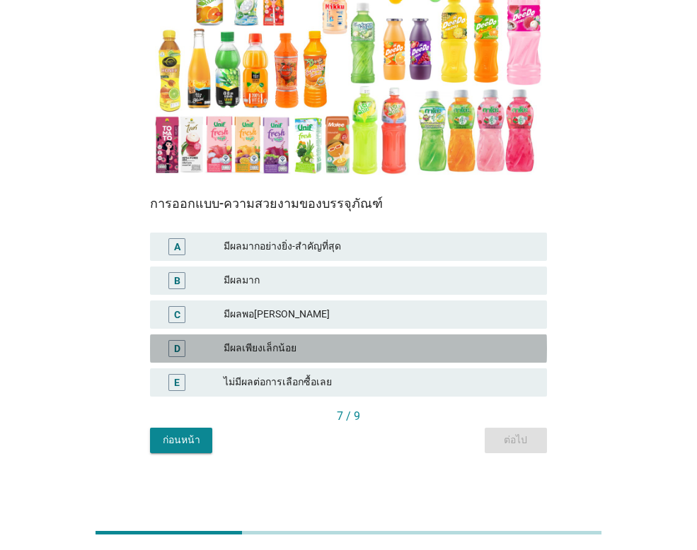
click at [275, 345] on div "มีผลเพียงเล็กน้อย" at bounding box center [380, 348] width 312 height 17
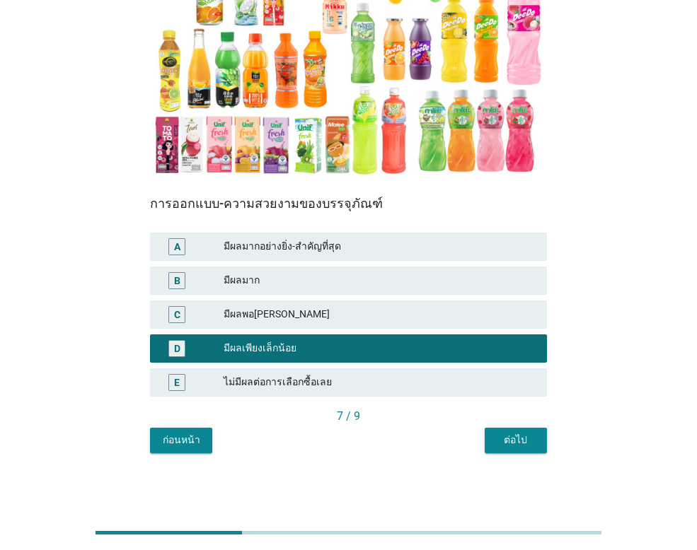
click at [510, 435] on div "ต่อไป" at bounding box center [516, 440] width 40 height 15
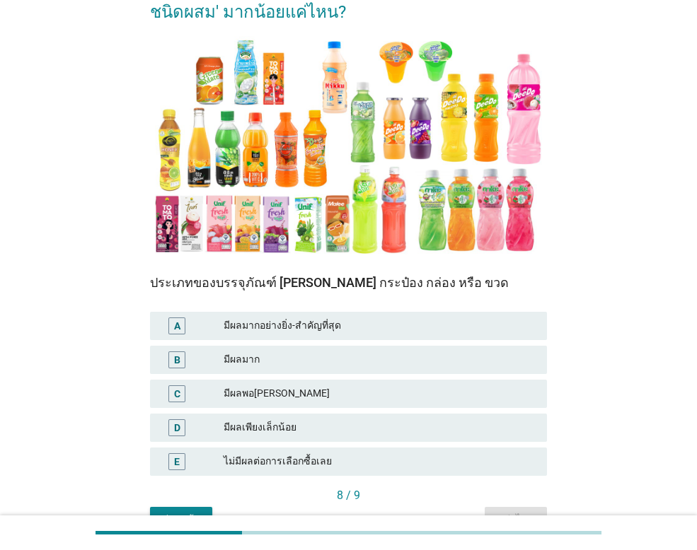
scroll to position [141, 0]
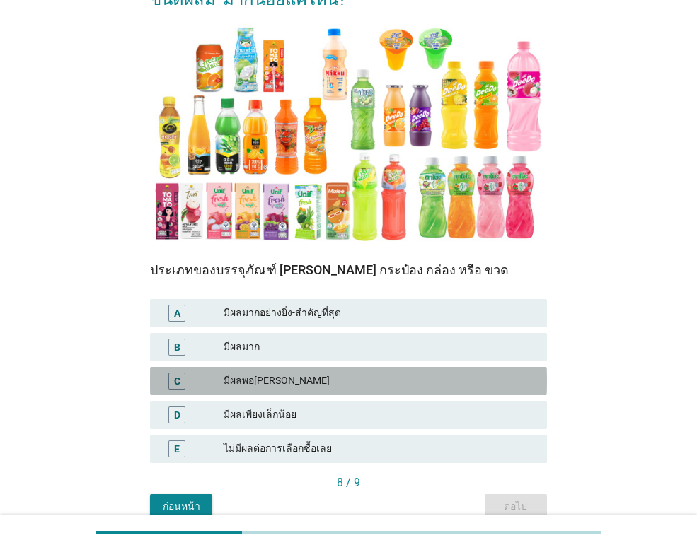
click at [343, 375] on div "มีผลพอ[PERSON_NAME]" at bounding box center [380, 381] width 312 height 17
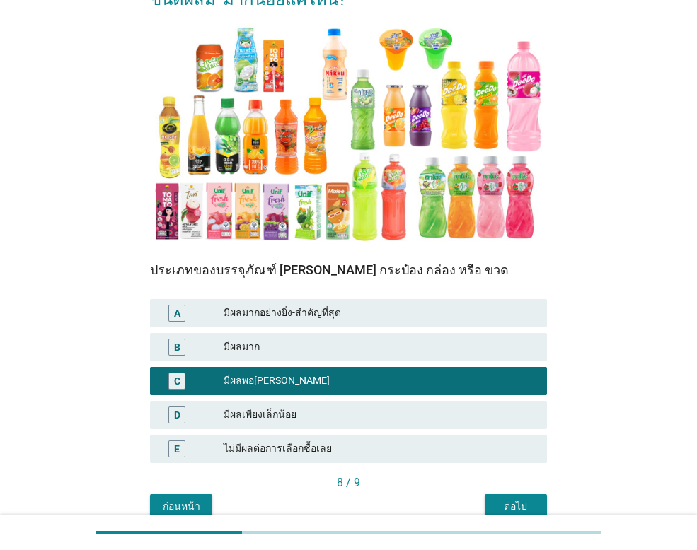
click at [531, 511] on div "ต่อไป" at bounding box center [516, 506] width 40 height 15
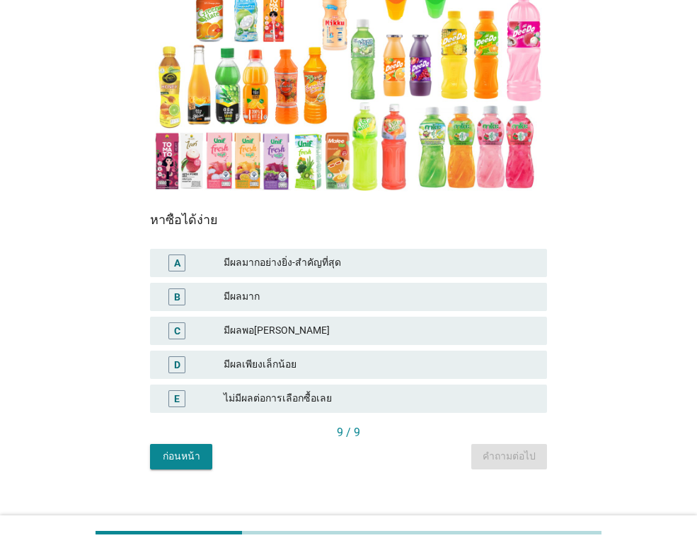
scroll to position [208, 0]
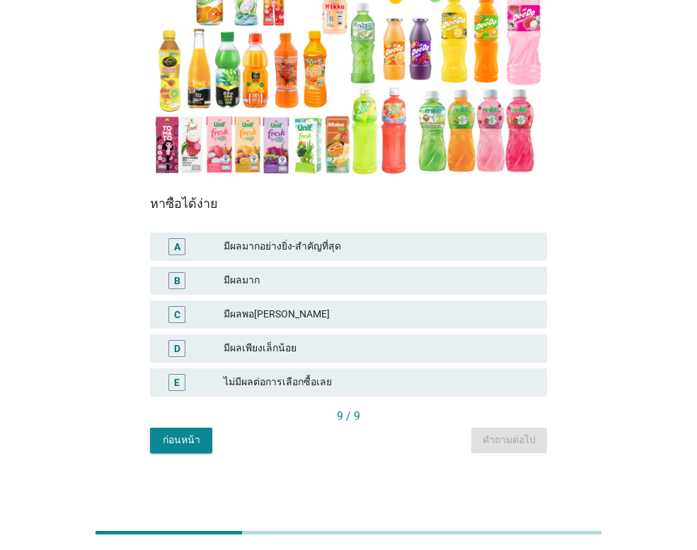
click at [366, 308] on div "มีผลพอ[PERSON_NAME]" at bounding box center [380, 314] width 312 height 17
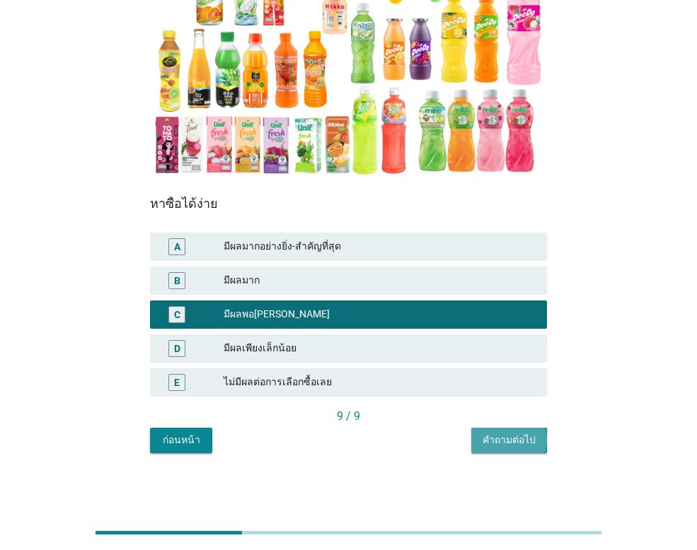
click at [502, 434] on div "คำถามต่อไป" at bounding box center [508, 440] width 53 height 15
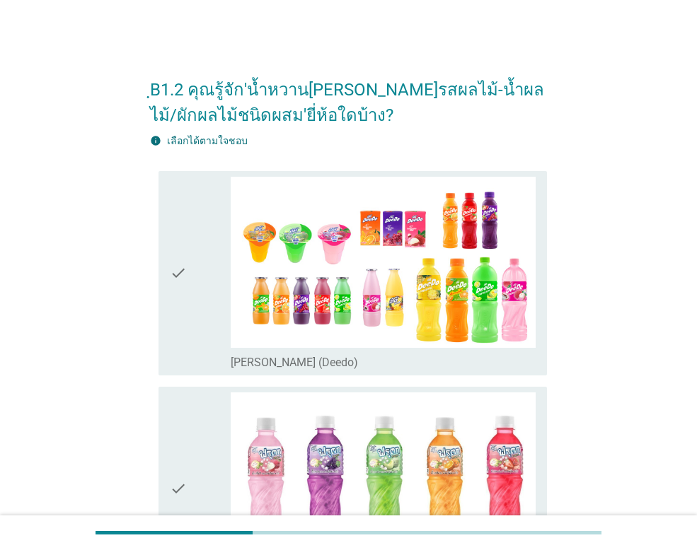
scroll to position [71, 0]
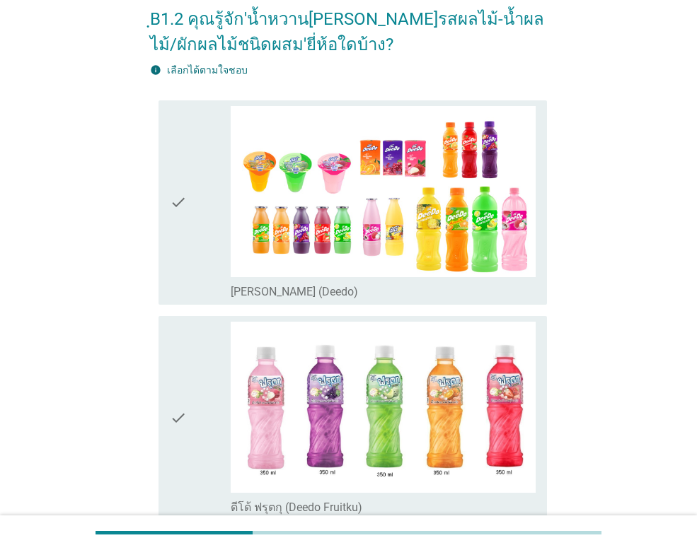
click at [178, 203] on icon "check" at bounding box center [178, 202] width 17 height 193
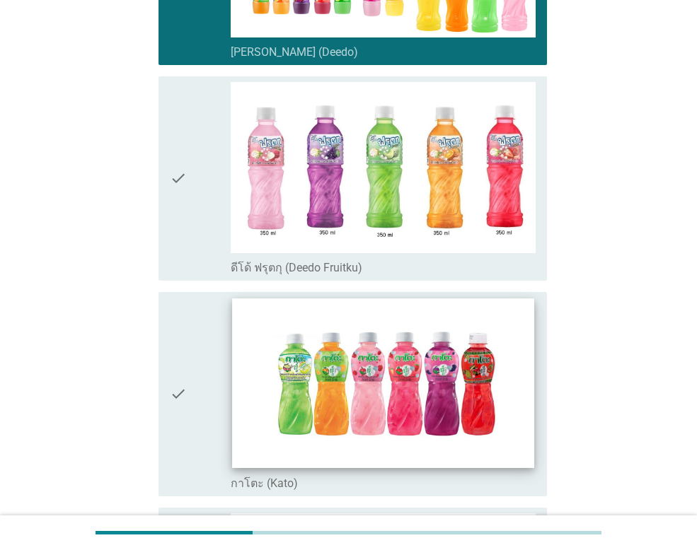
scroll to position [495, 0]
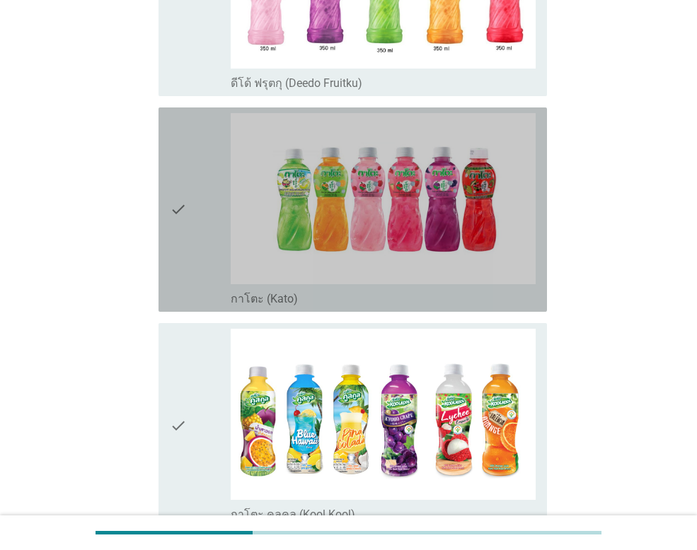
click at [176, 207] on icon "check" at bounding box center [178, 209] width 17 height 193
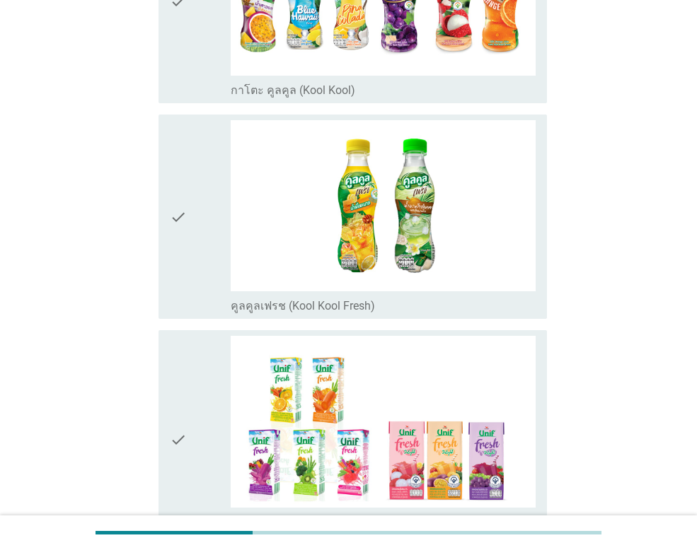
scroll to position [778, 0]
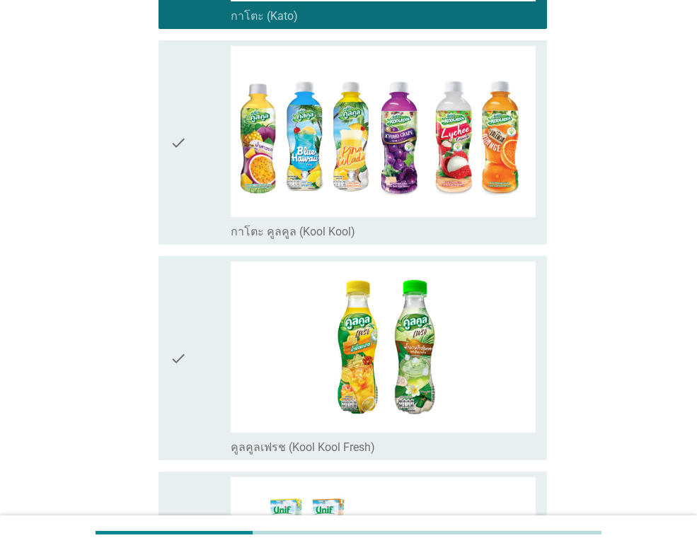
click at [168, 141] on div "check check_box_outline_blank กาโตะ คูลคูล (Kool Kool)" at bounding box center [352, 142] width 388 height 204
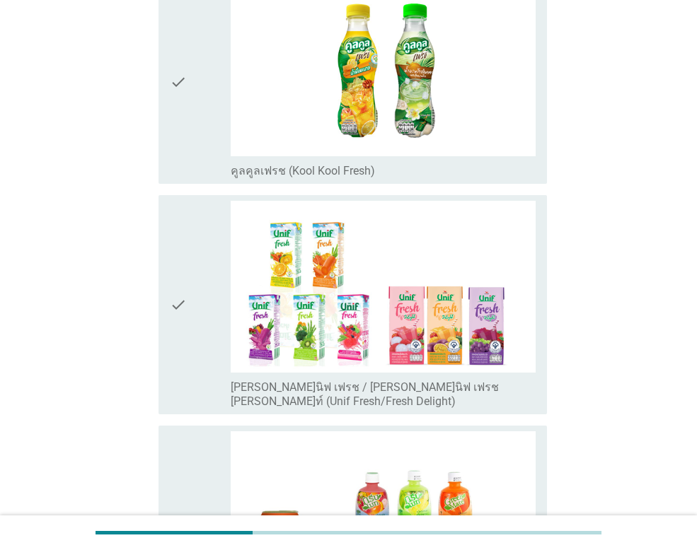
scroll to position [1203, 0]
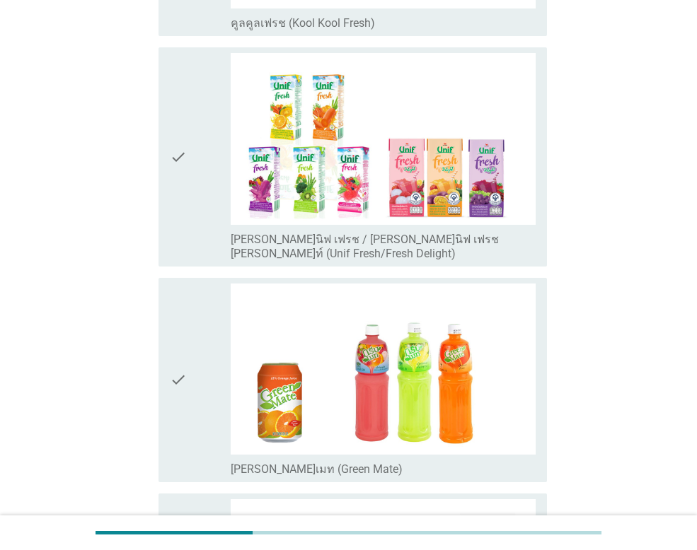
click at [171, 149] on icon "check" at bounding box center [178, 156] width 17 height 207
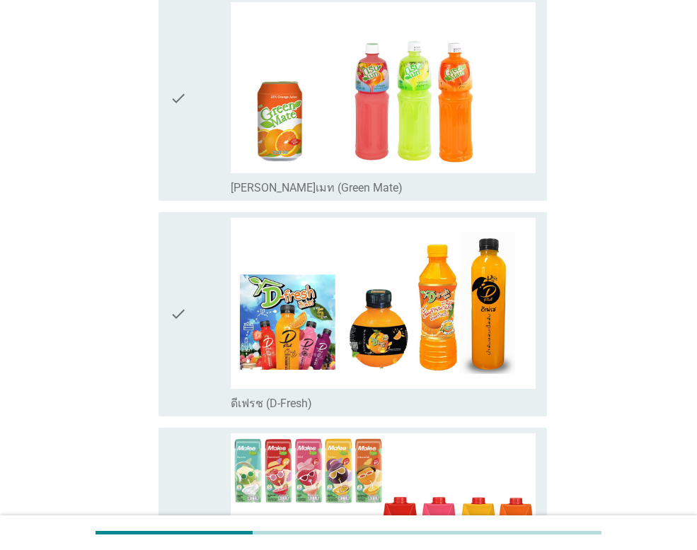
scroll to position [1486, 0]
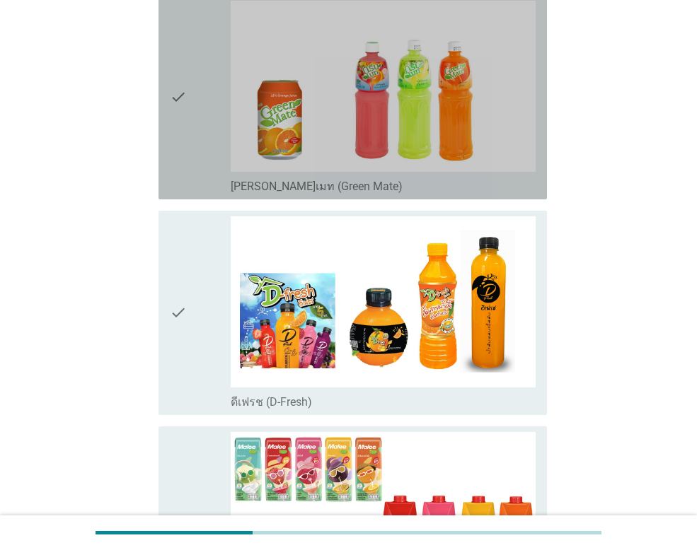
click at [186, 83] on icon "check" at bounding box center [178, 97] width 17 height 193
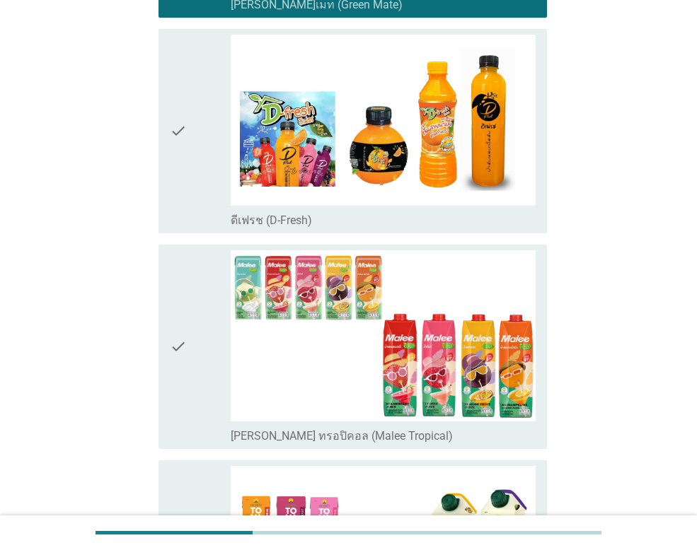
scroll to position [1698, 0]
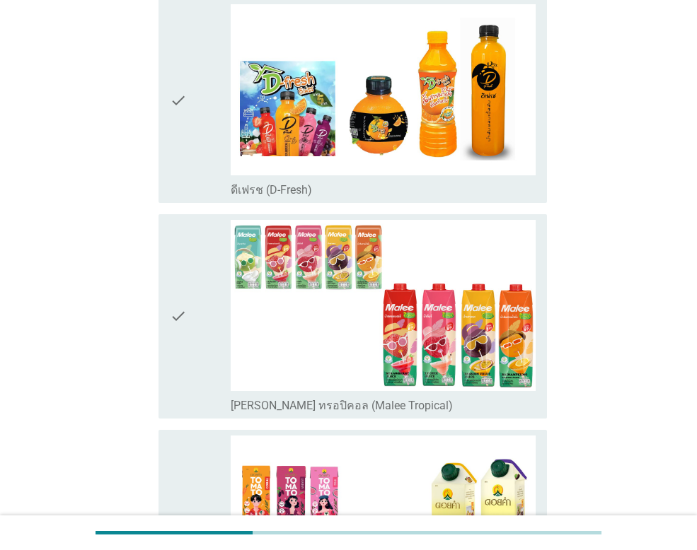
click at [174, 305] on icon "check" at bounding box center [178, 316] width 17 height 193
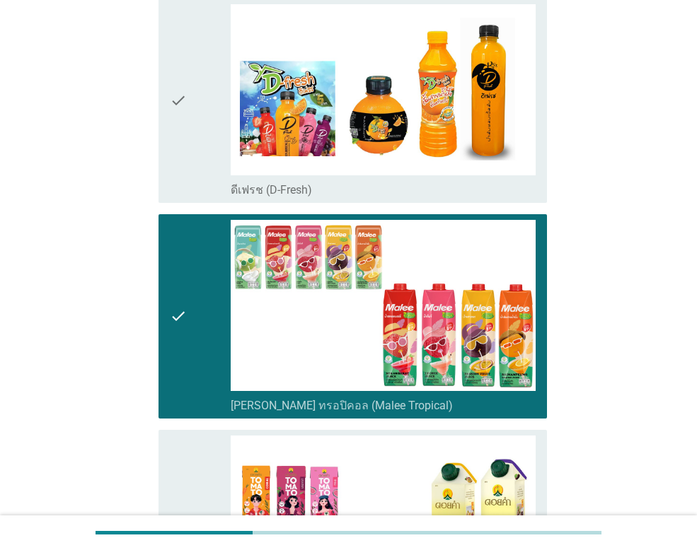
click at [175, 91] on icon "check" at bounding box center [178, 100] width 17 height 193
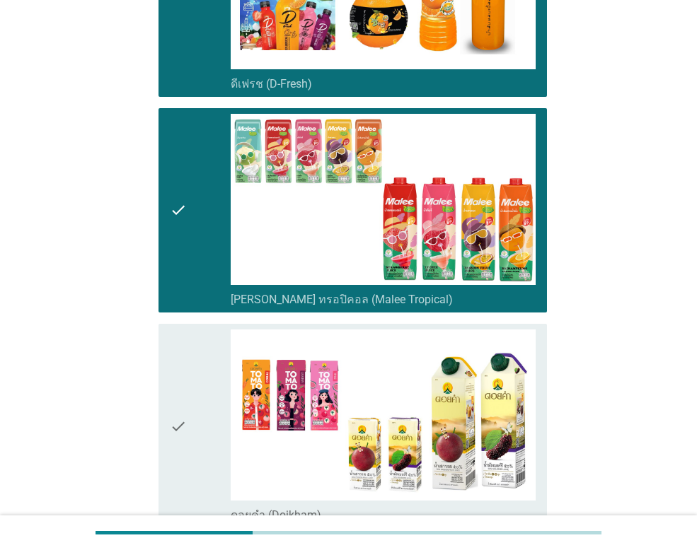
scroll to position [1981, 0]
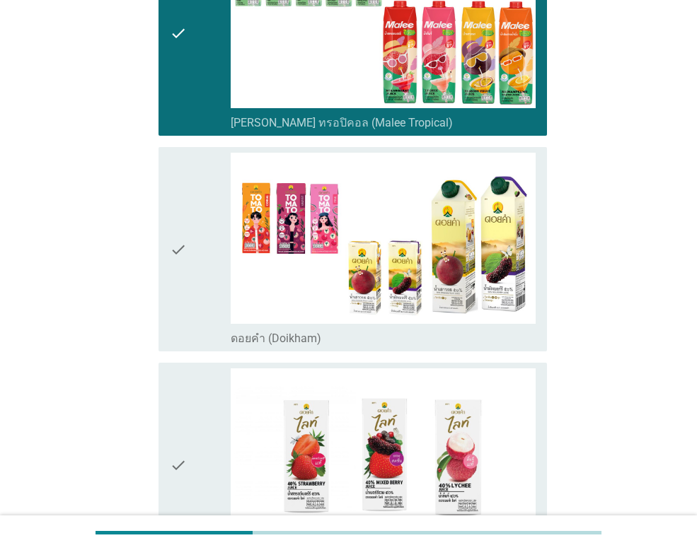
click at [172, 238] on icon "check" at bounding box center [178, 249] width 17 height 193
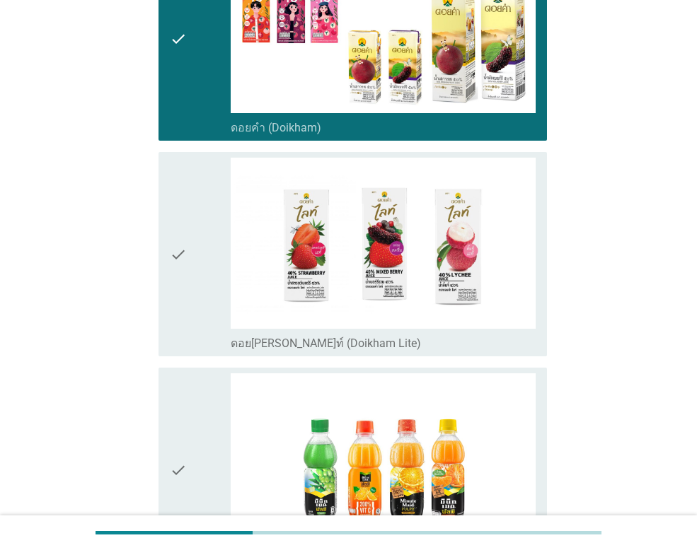
scroll to position [2193, 0]
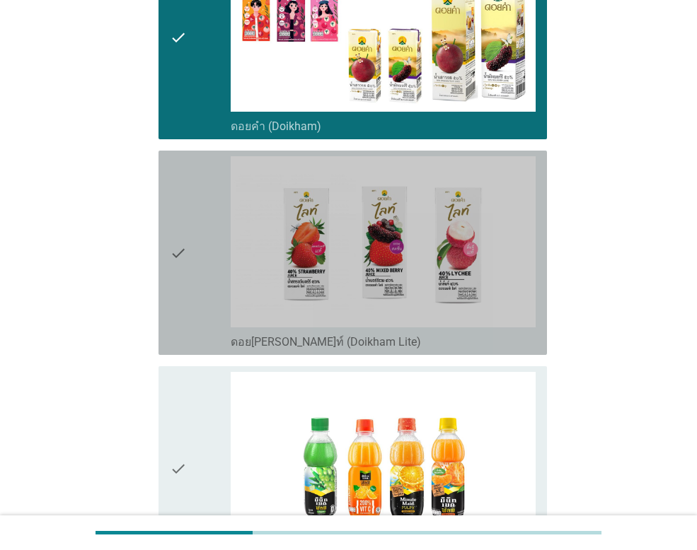
click at [172, 238] on icon "check" at bounding box center [178, 252] width 17 height 193
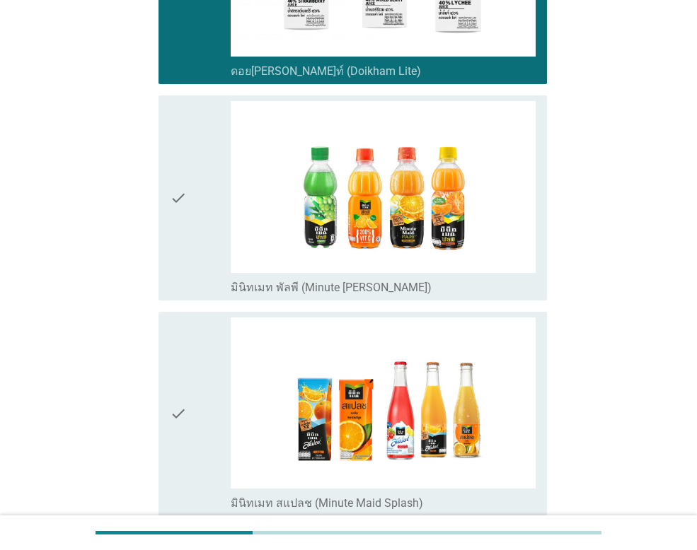
scroll to position [2476, 0]
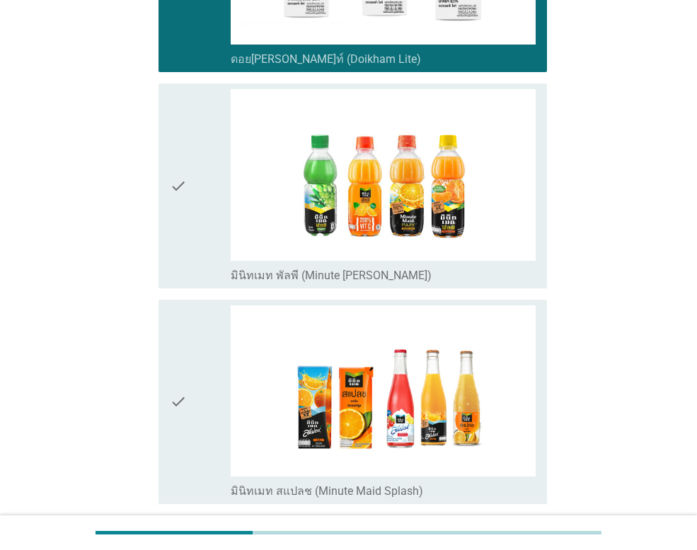
click at [171, 180] on icon "check" at bounding box center [178, 185] width 17 height 193
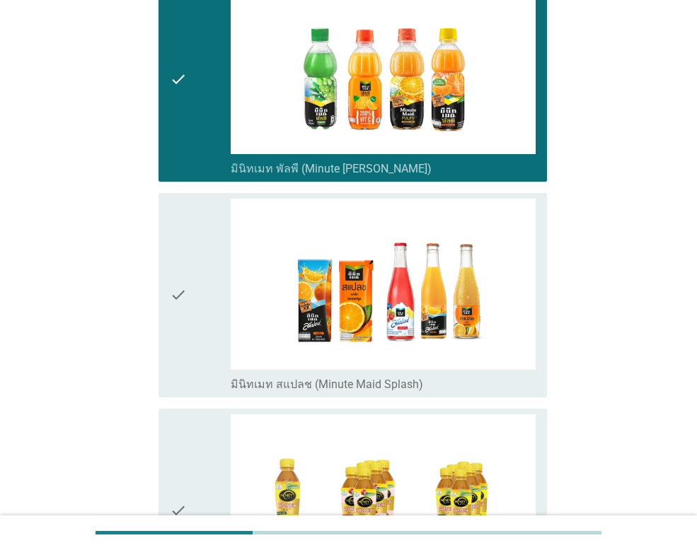
scroll to position [2688, 0]
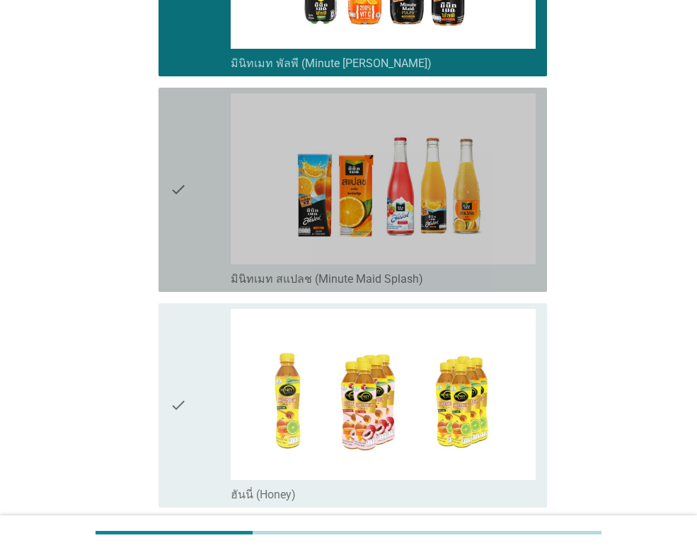
click at [171, 182] on icon "check" at bounding box center [178, 189] width 17 height 193
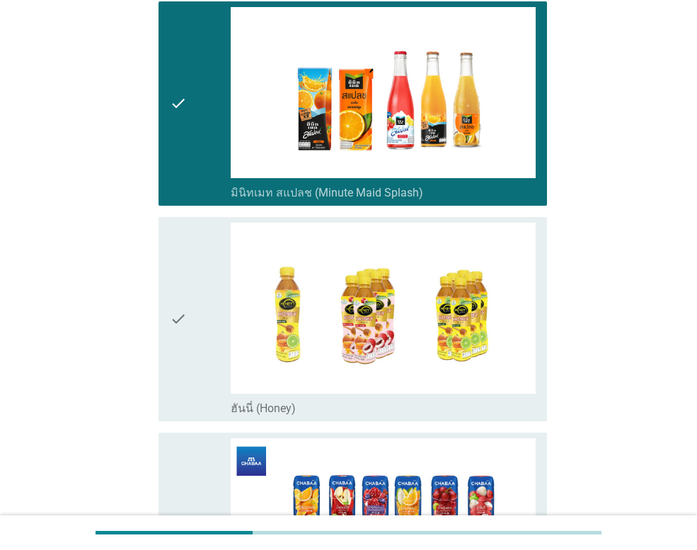
scroll to position [2971, 0]
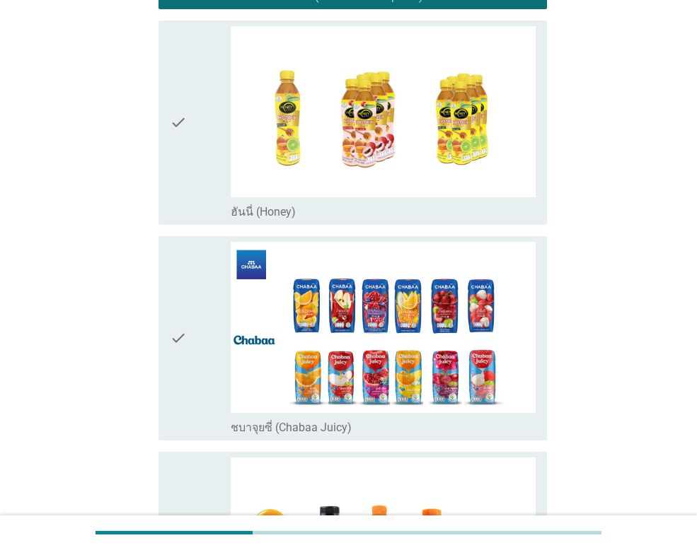
click at [175, 325] on icon "check" at bounding box center [178, 338] width 17 height 193
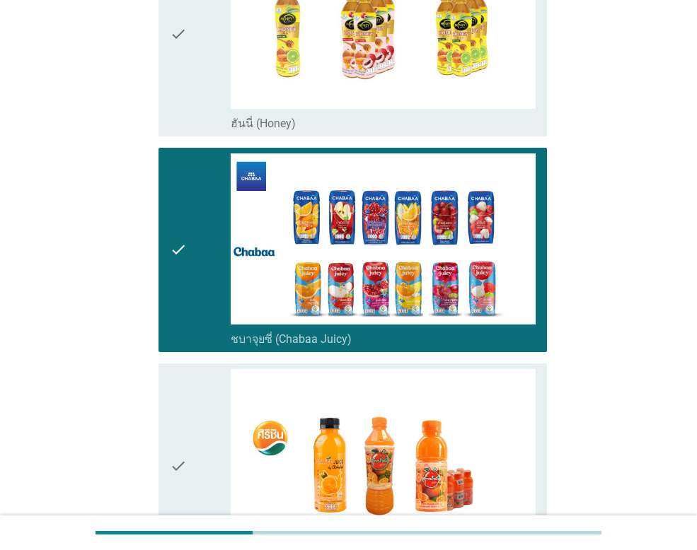
scroll to position [3184, 0]
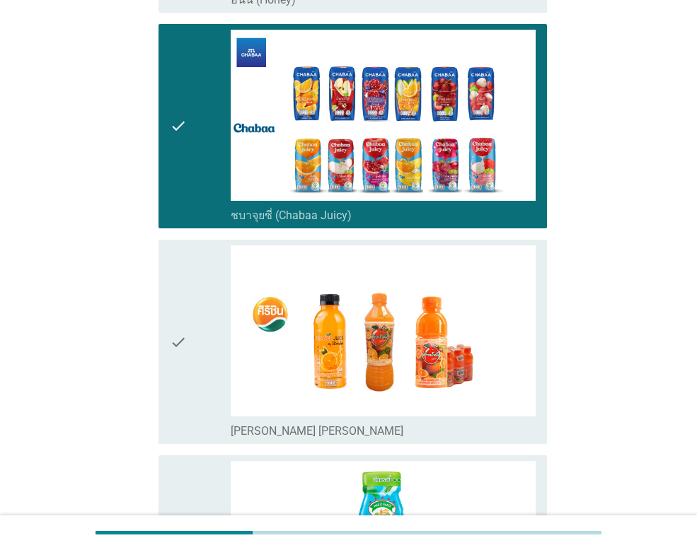
click at [179, 323] on icon "check" at bounding box center [178, 341] width 17 height 193
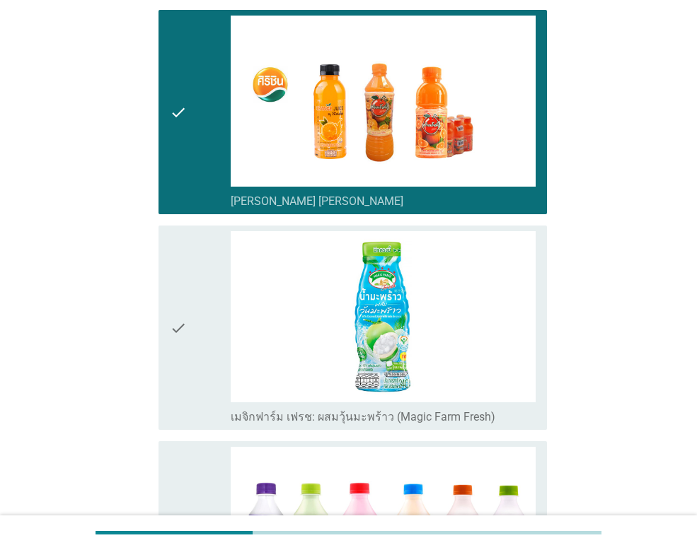
scroll to position [3467, 0]
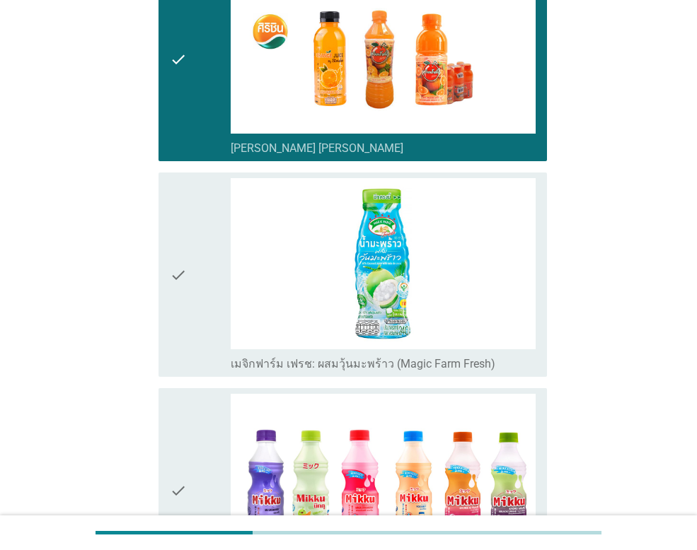
click at [170, 259] on icon "check" at bounding box center [178, 274] width 17 height 193
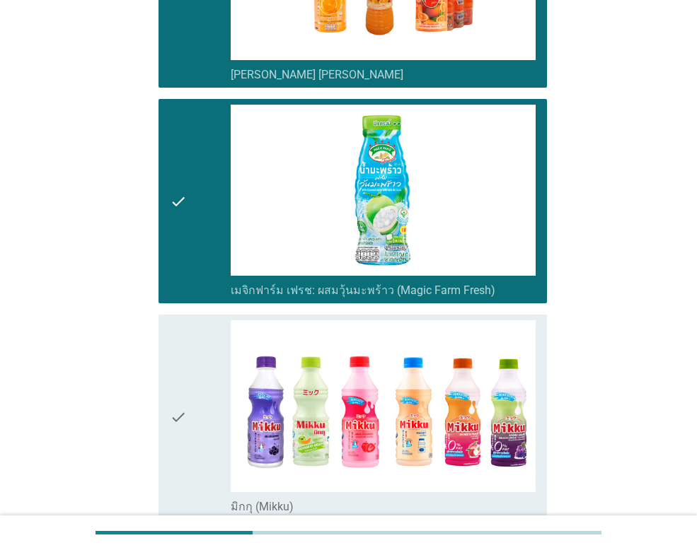
scroll to position [3679, 0]
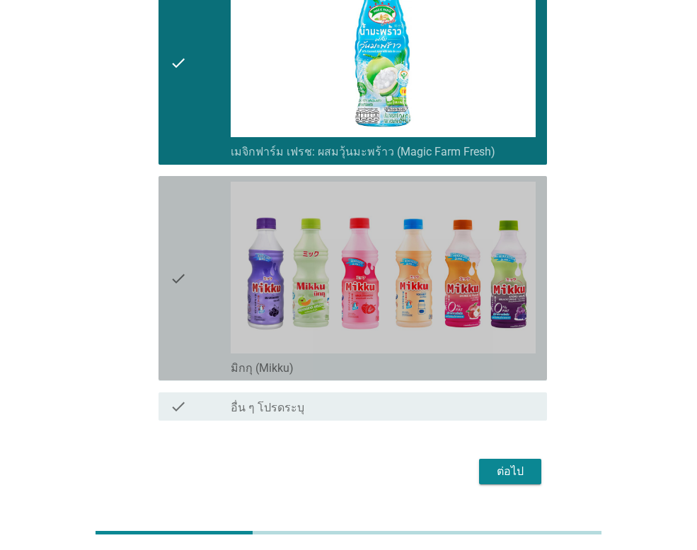
click at [173, 263] on icon "check" at bounding box center [178, 278] width 17 height 193
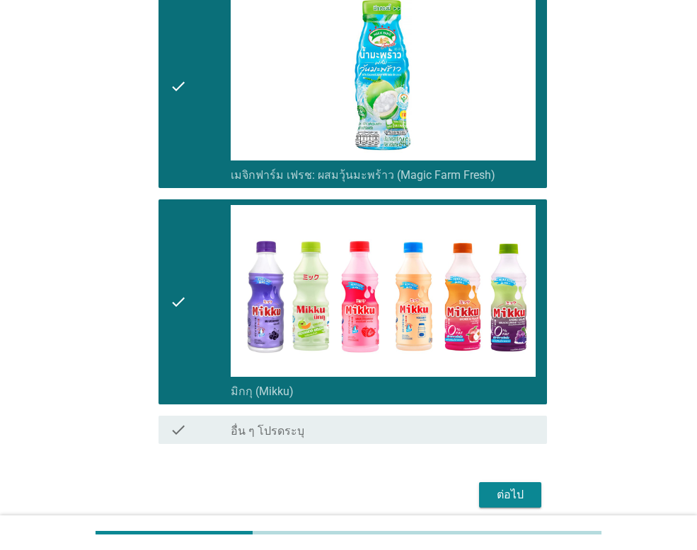
scroll to position [3700, 0]
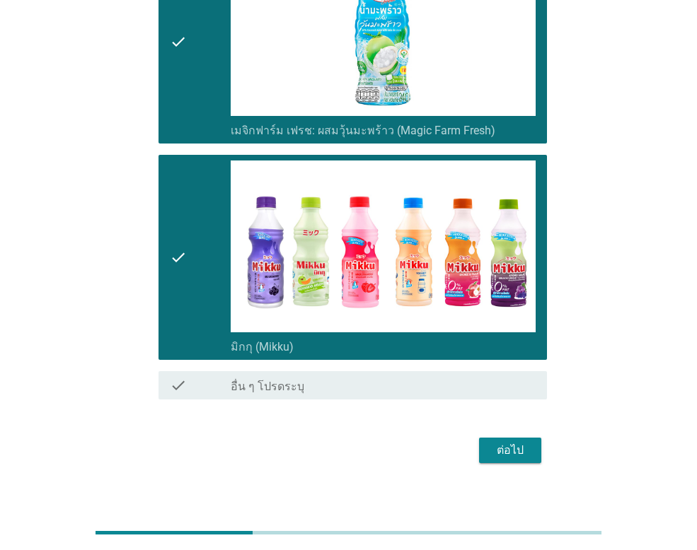
click at [519, 442] on div "ต่อไป" at bounding box center [510, 450] width 40 height 17
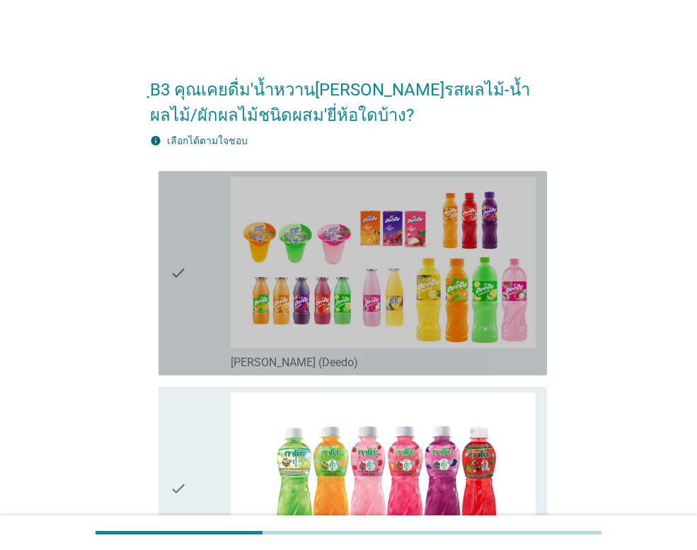
click at [176, 270] on icon "check" at bounding box center [178, 273] width 17 height 193
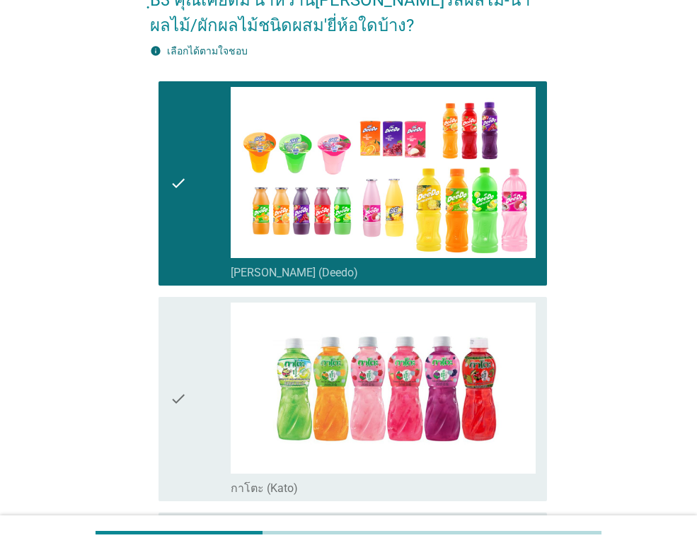
scroll to position [212, 0]
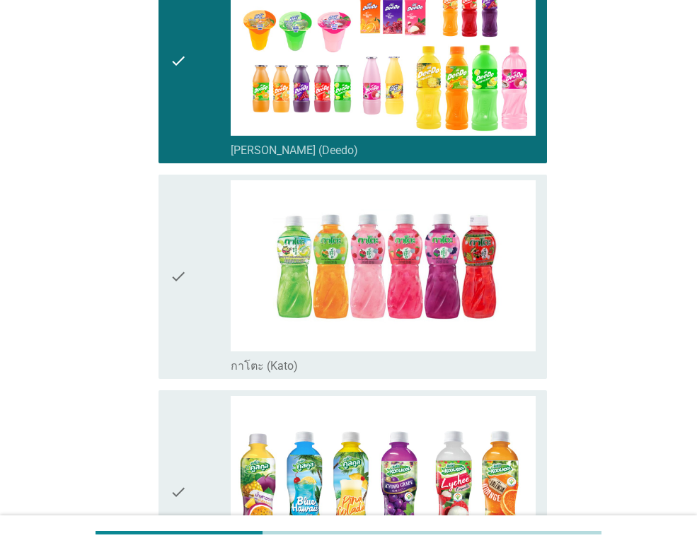
click at [176, 270] on icon "check" at bounding box center [178, 276] width 17 height 193
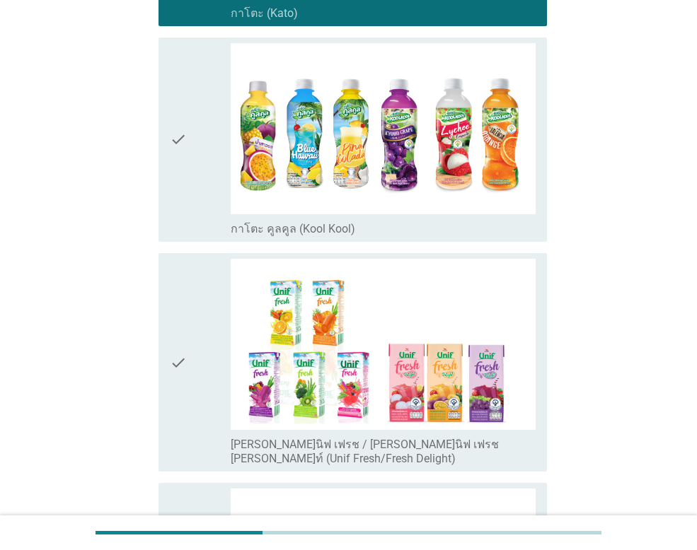
scroll to position [566, 0]
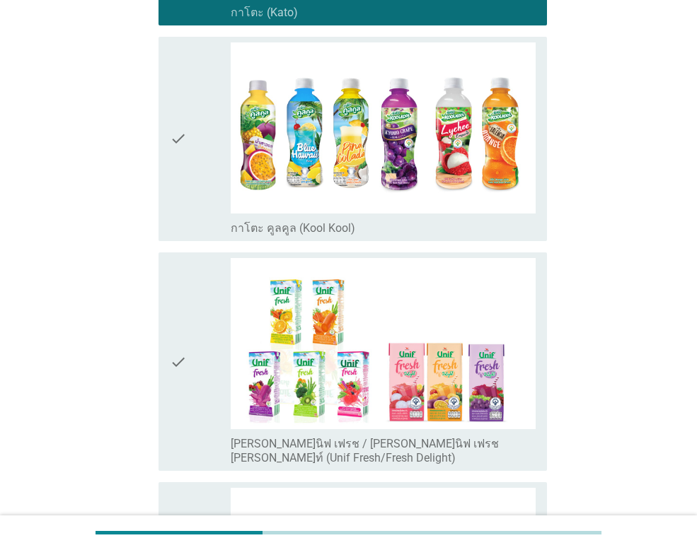
click at [173, 349] on icon "check" at bounding box center [178, 361] width 17 height 207
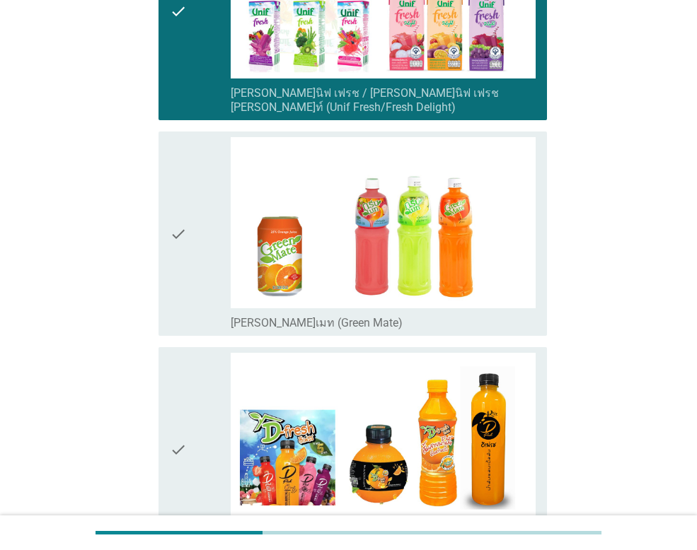
scroll to position [920, 0]
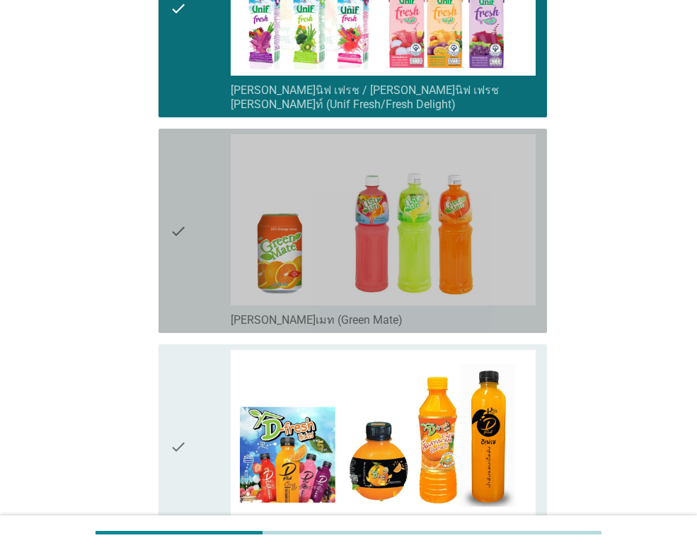
click at [171, 221] on icon "check" at bounding box center [178, 230] width 17 height 193
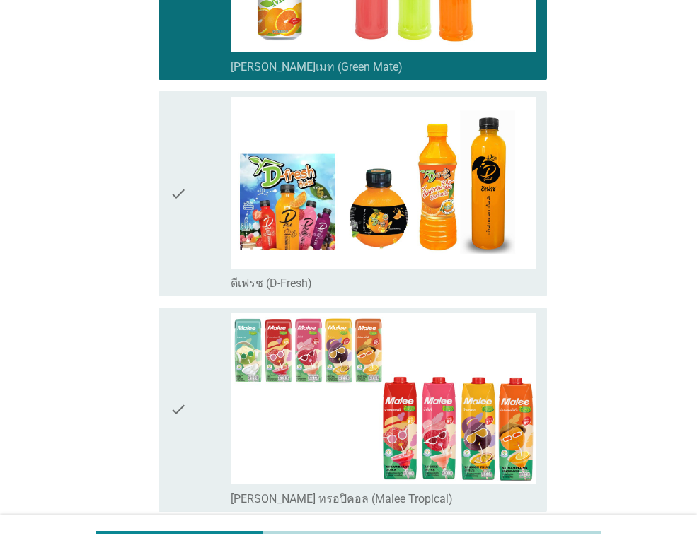
scroll to position [1203, 0]
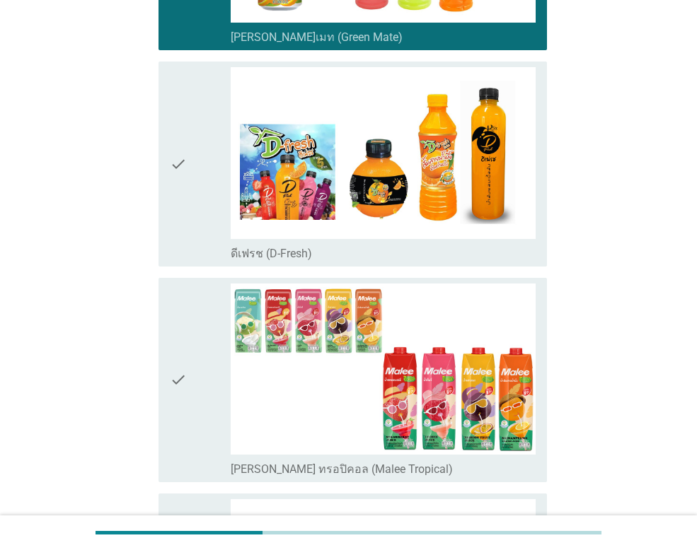
click at [180, 366] on icon "check" at bounding box center [178, 380] width 17 height 193
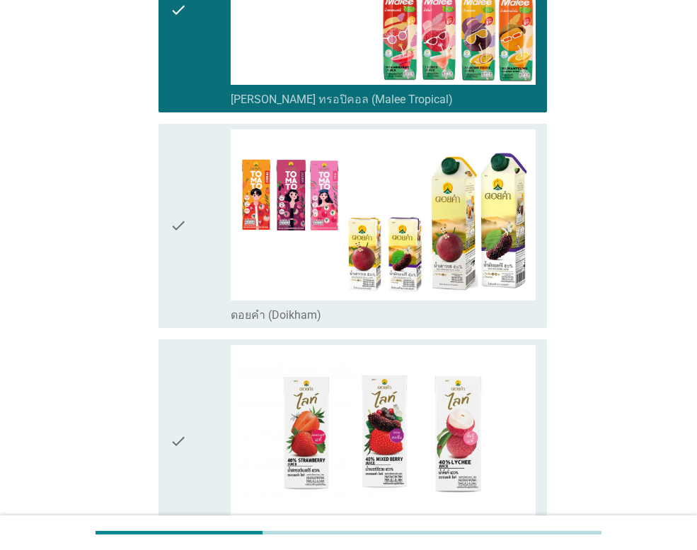
scroll to position [1698, 0]
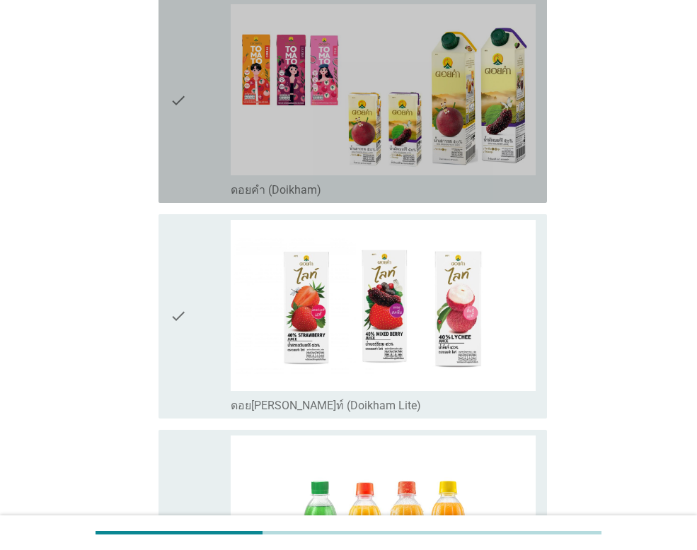
click at [183, 92] on icon "check" at bounding box center [178, 100] width 17 height 193
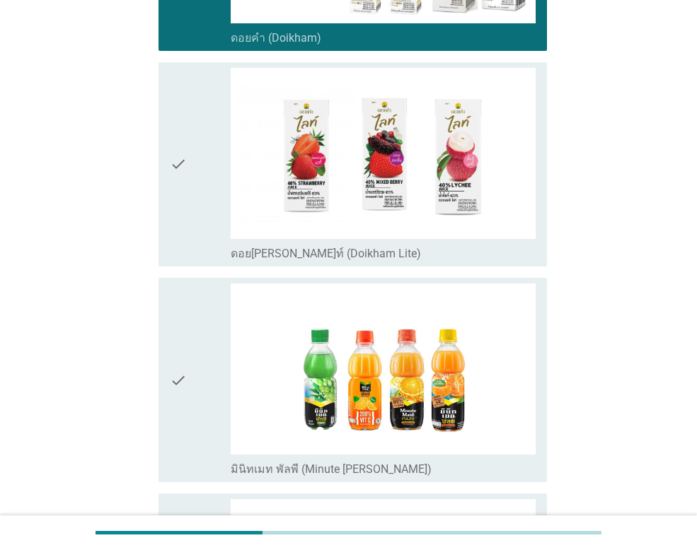
scroll to position [1981, 0]
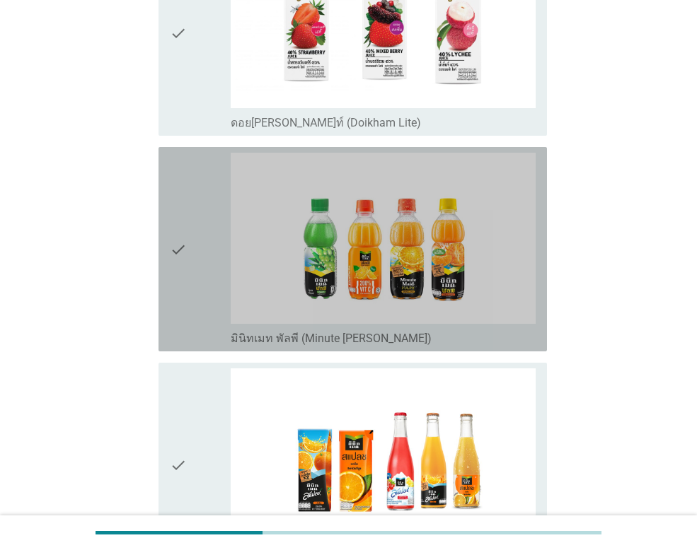
click at [175, 239] on icon "check" at bounding box center [178, 249] width 17 height 193
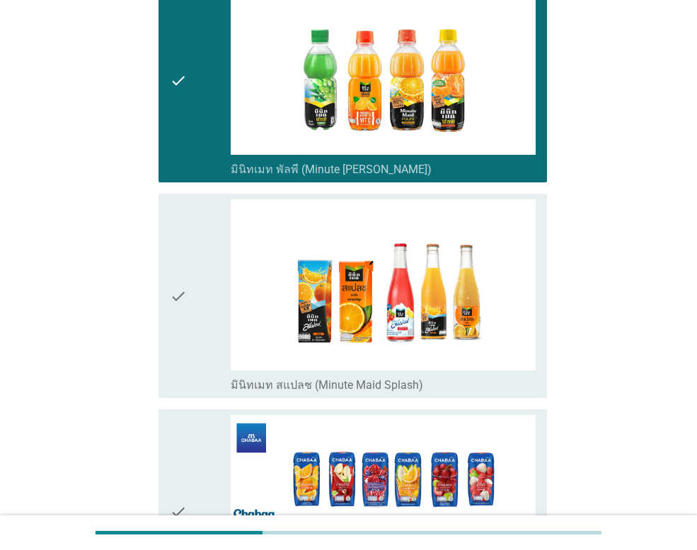
scroll to position [2193, 0]
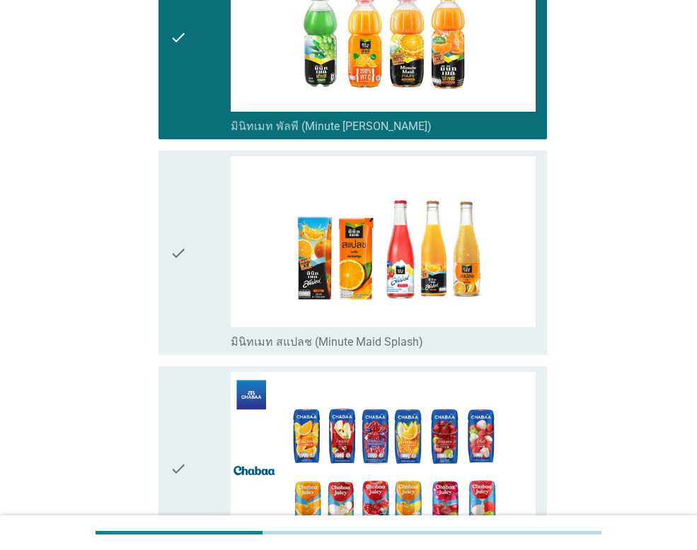
click at [188, 252] on div "check" at bounding box center [200, 252] width 61 height 193
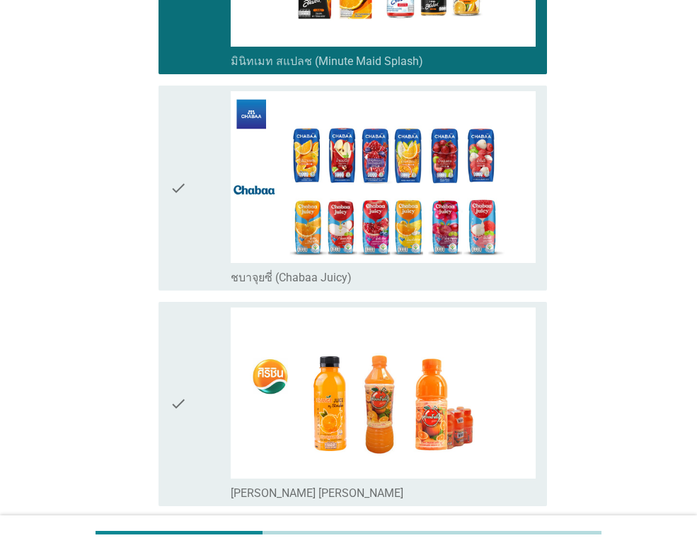
scroll to position [2476, 0]
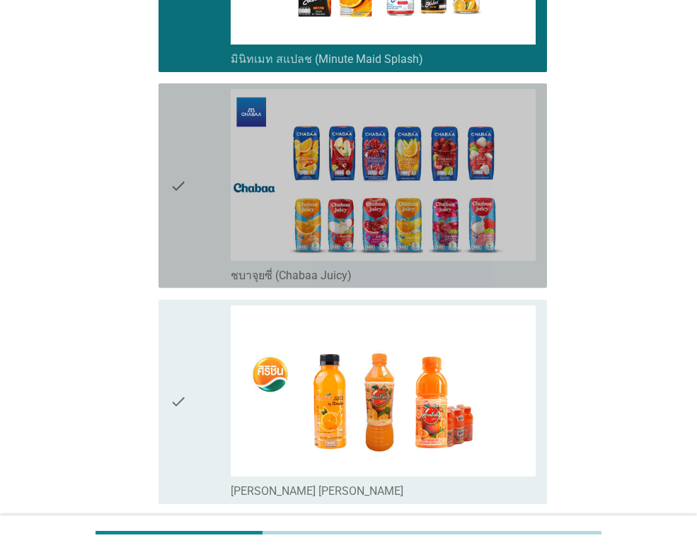
click at [171, 178] on icon "check" at bounding box center [178, 185] width 17 height 193
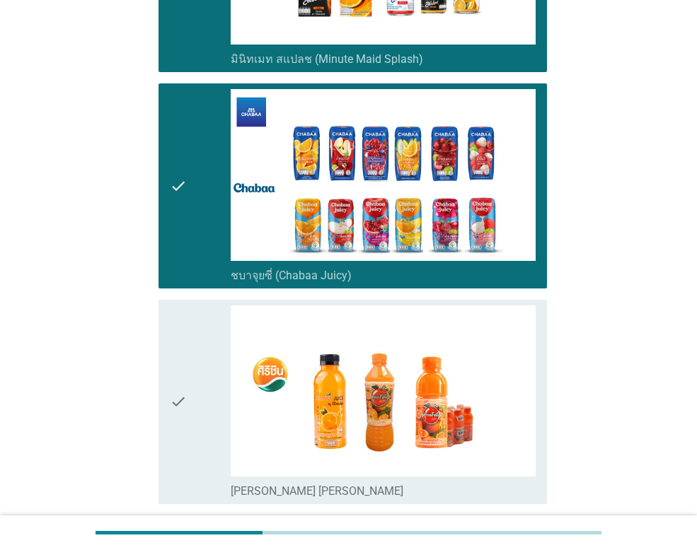
scroll to position [2759, 0]
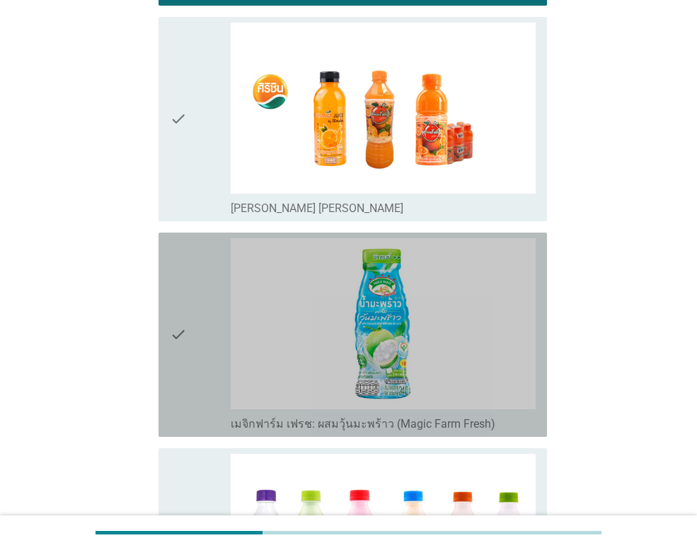
click at [188, 333] on div "check" at bounding box center [200, 334] width 61 height 193
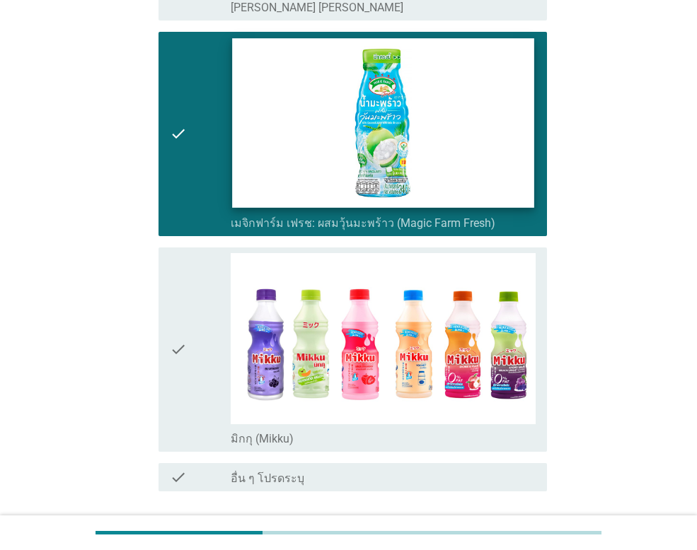
scroll to position [3053, 0]
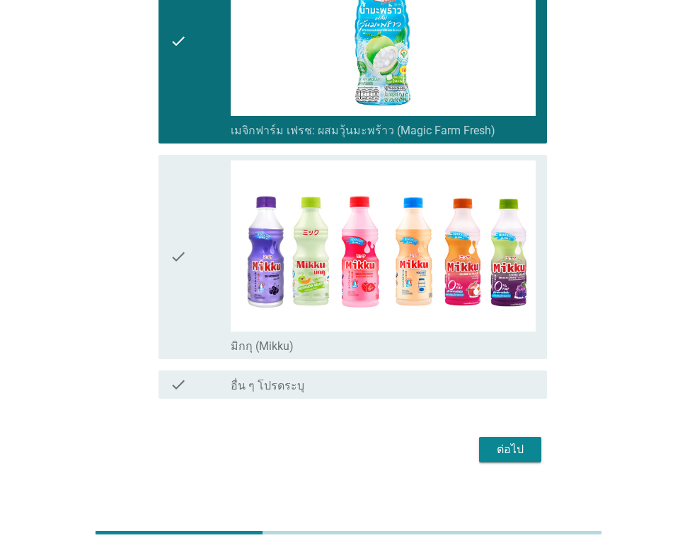
click at [175, 261] on icon "check" at bounding box center [178, 257] width 17 height 193
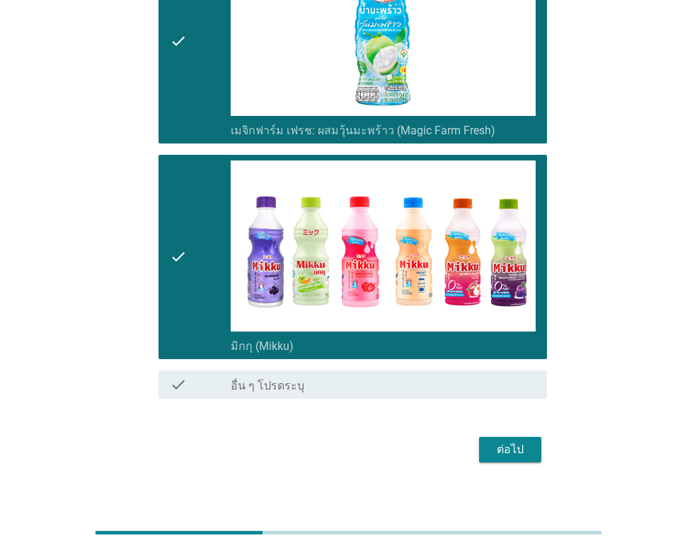
click at [520, 441] on div "ต่อไป" at bounding box center [510, 449] width 40 height 17
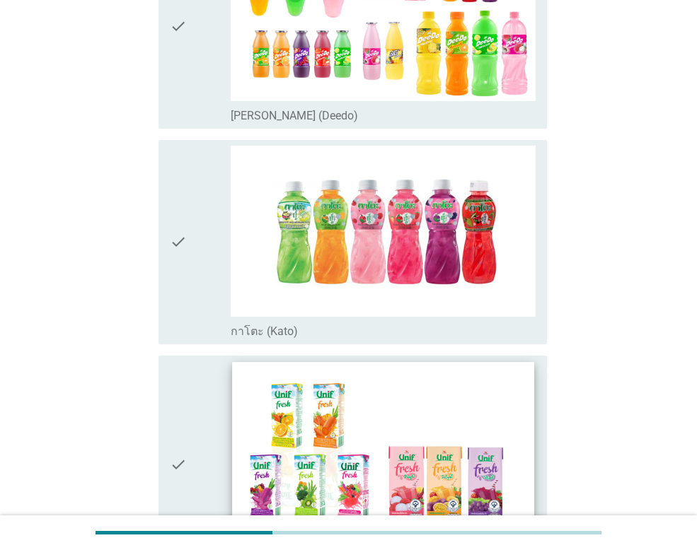
scroll to position [283, 0]
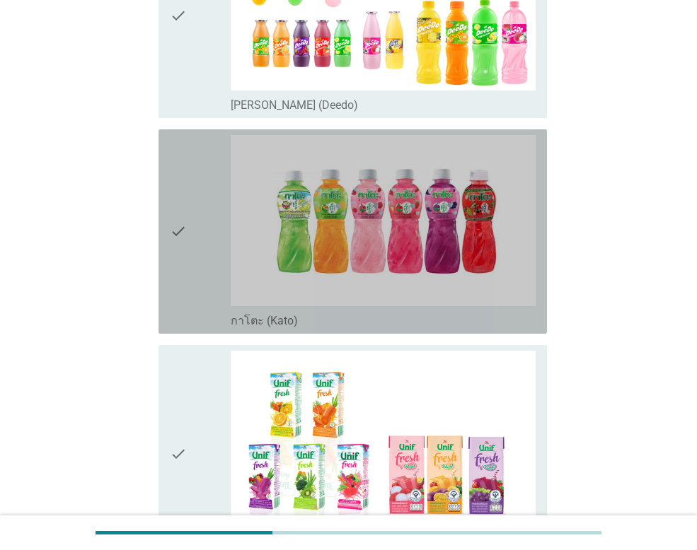
click at [188, 212] on div "check" at bounding box center [200, 231] width 61 height 193
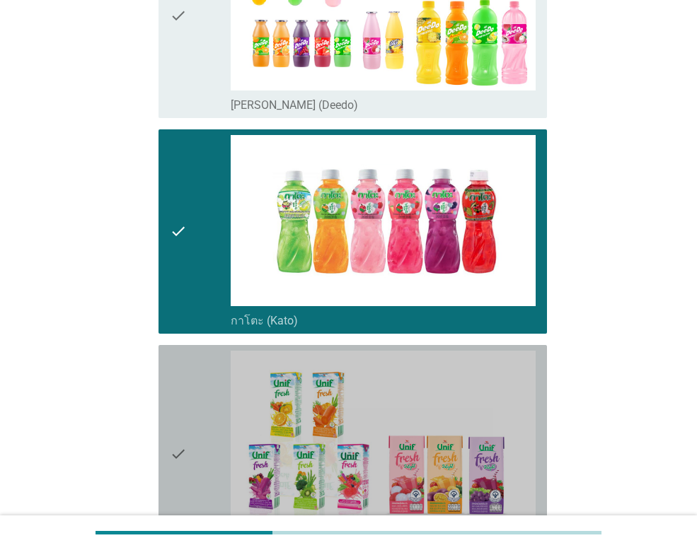
click at [180, 422] on icon "check" at bounding box center [178, 454] width 17 height 207
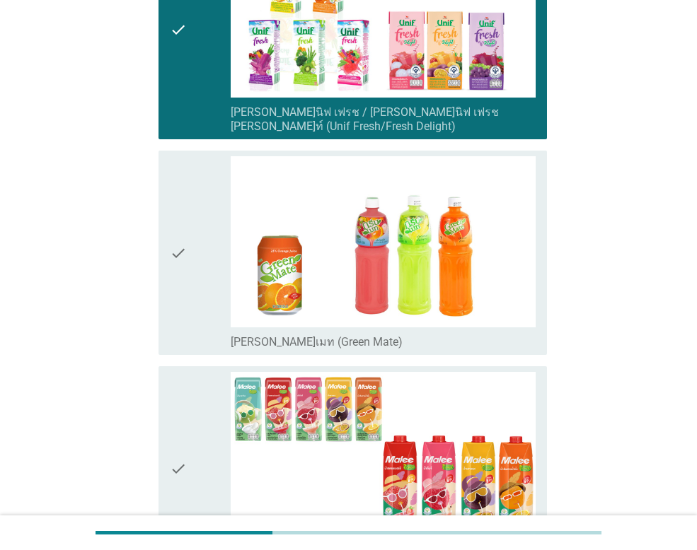
scroll to position [778, 0]
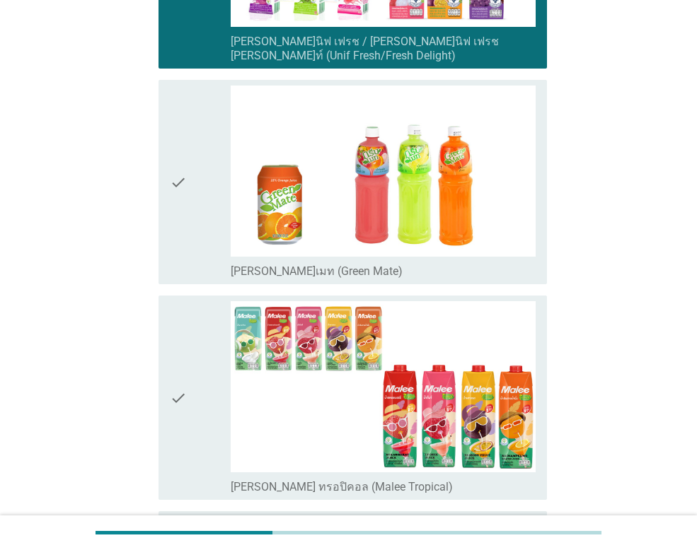
click at [186, 367] on icon "check" at bounding box center [178, 397] width 17 height 193
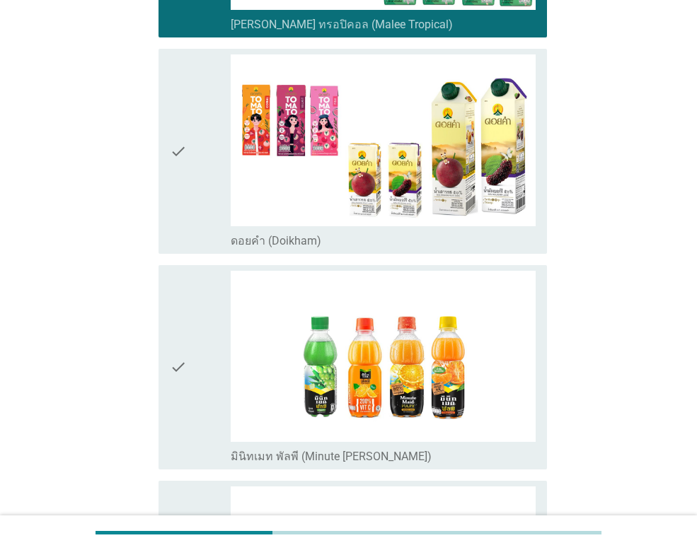
scroll to position [1344, 0]
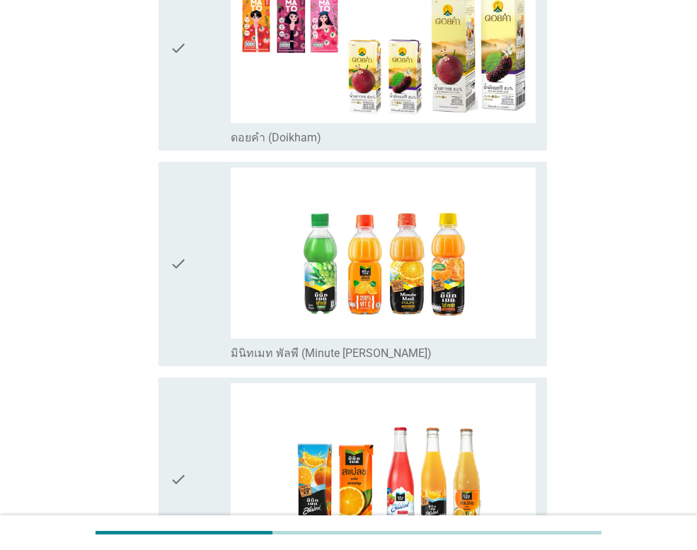
click at [188, 233] on div "check" at bounding box center [200, 264] width 61 height 193
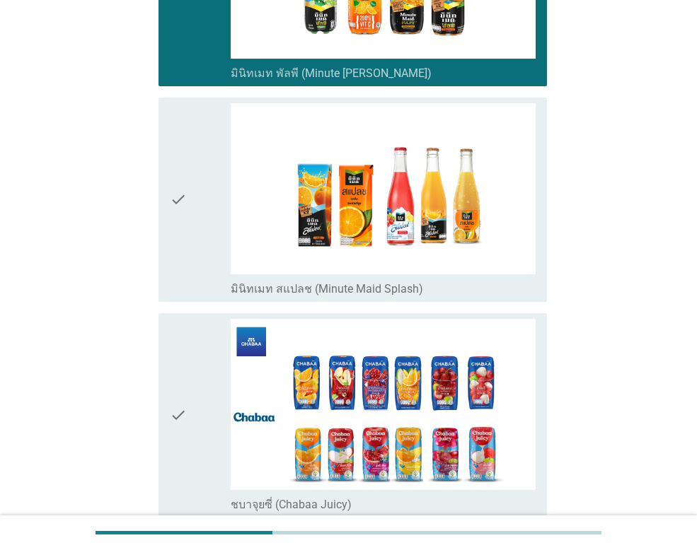
scroll to position [1627, 0]
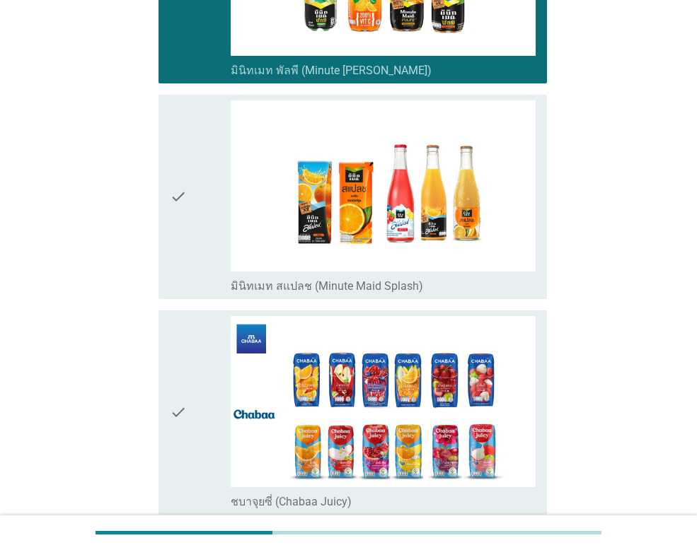
click at [184, 182] on icon "check" at bounding box center [178, 196] width 17 height 193
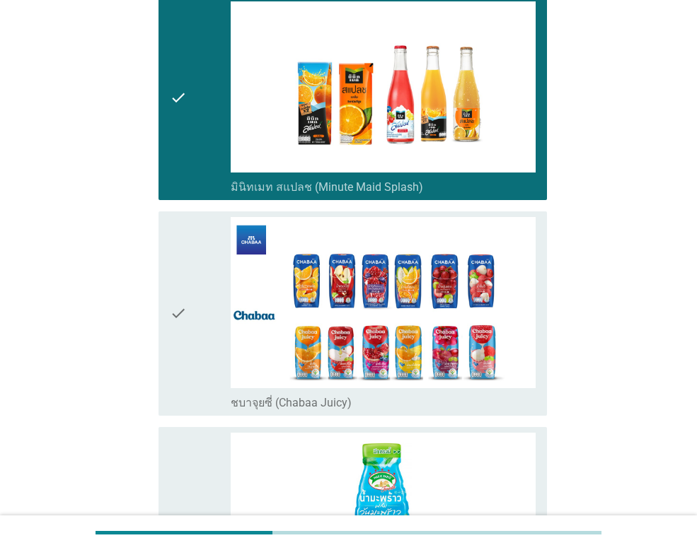
scroll to position [1981, 0]
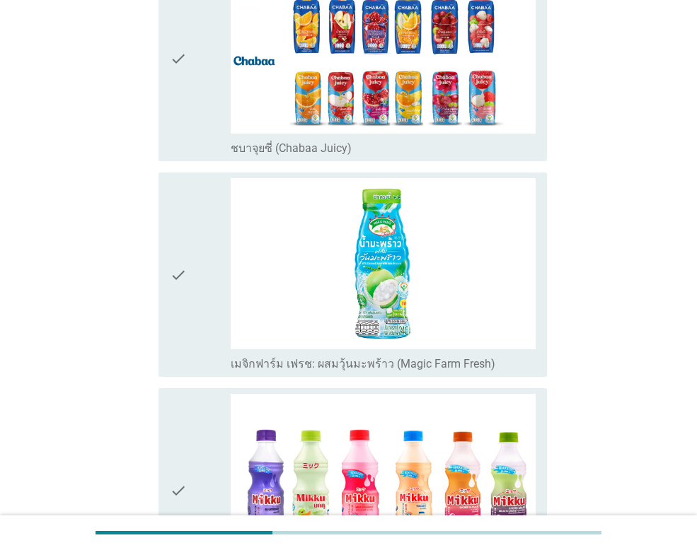
click at [194, 226] on div "check" at bounding box center [200, 274] width 61 height 193
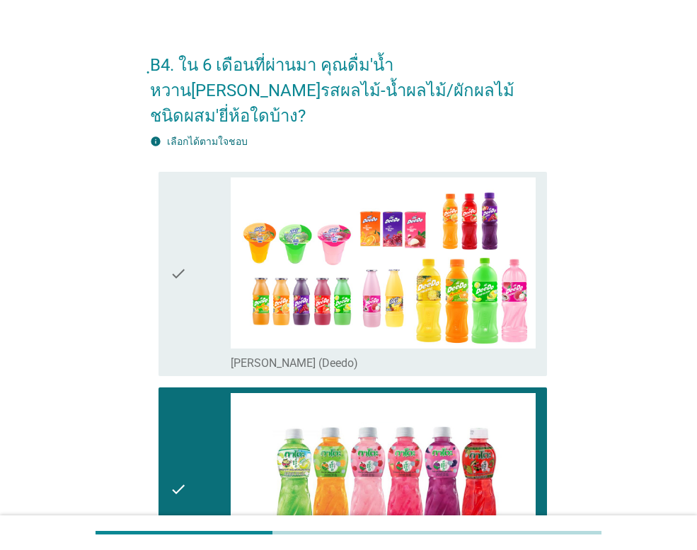
scroll to position [0, 0]
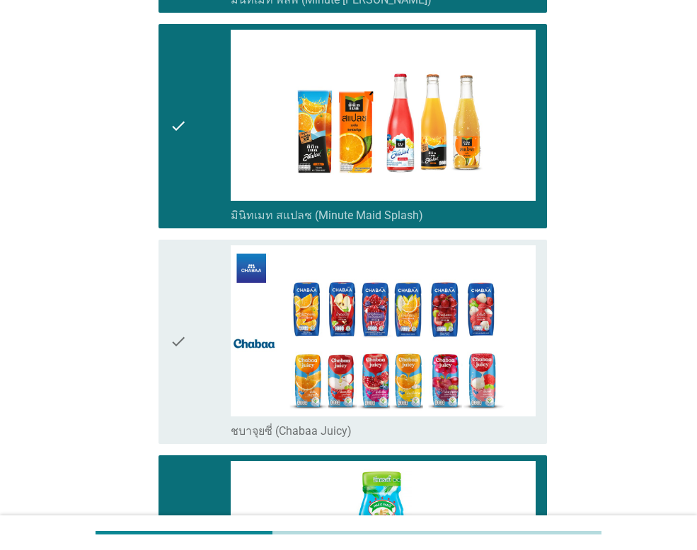
click at [191, 293] on div "check" at bounding box center [200, 341] width 61 height 193
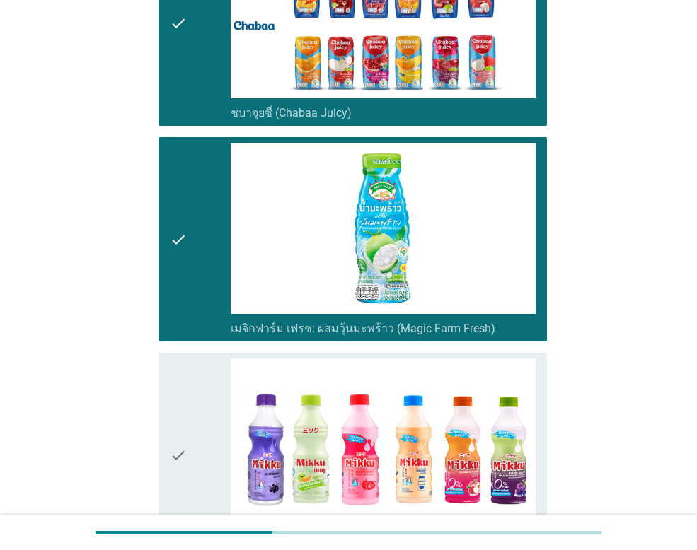
scroll to position [2122, 0]
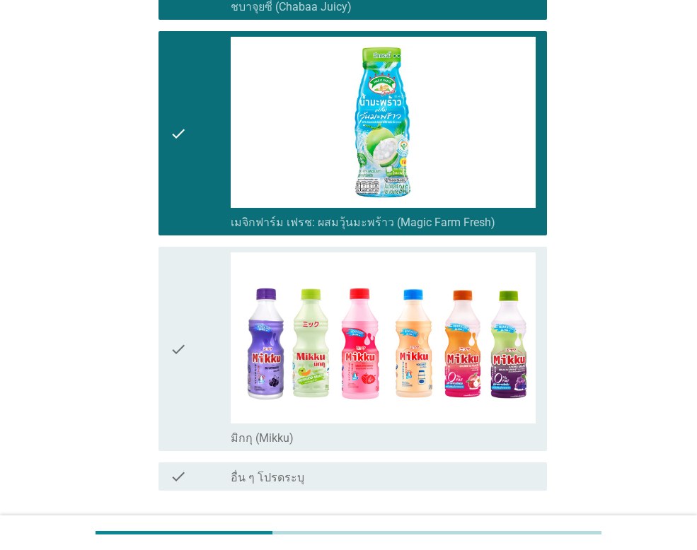
click at [513, 529] on button "ต่อไป" at bounding box center [510, 541] width 62 height 25
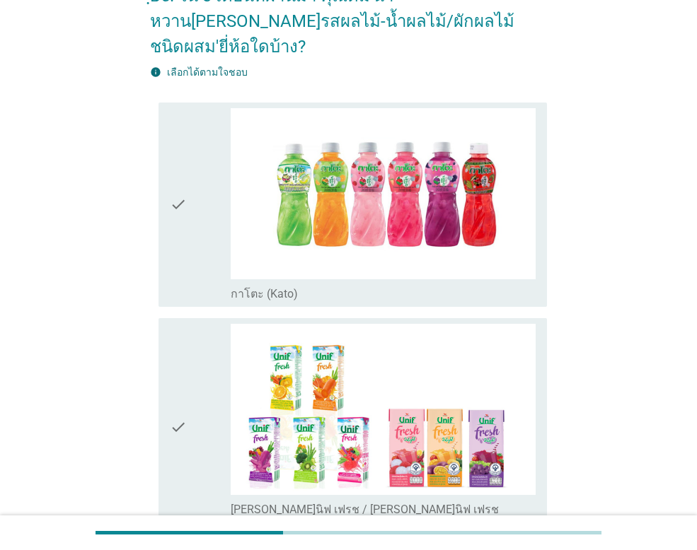
scroll to position [212, 0]
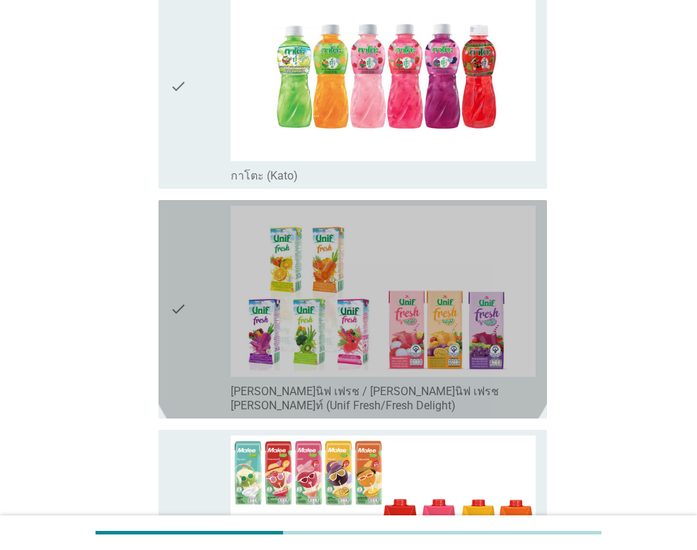
click at [185, 283] on icon "check" at bounding box center [178, 309] width 17 height 207
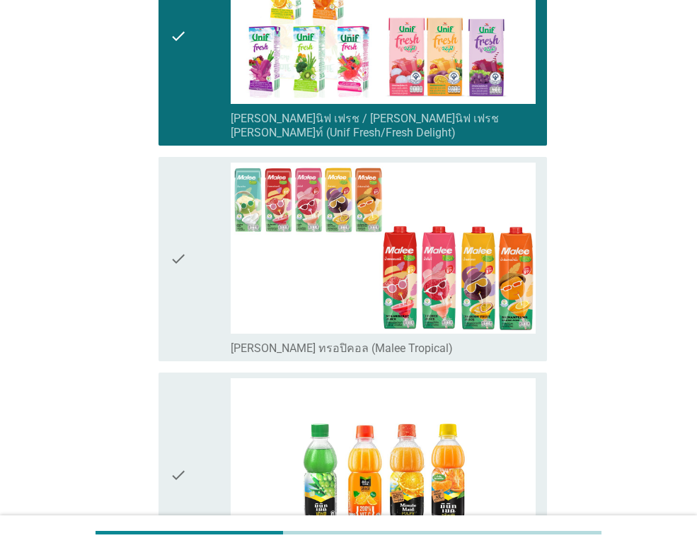
scroll to position [495, 0]
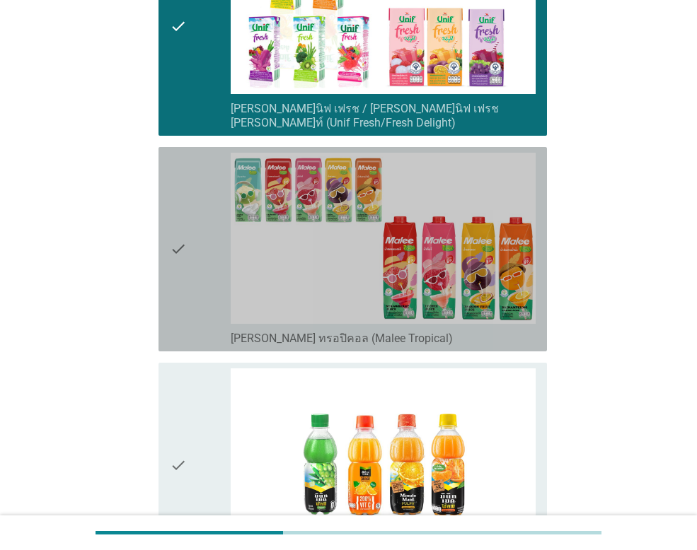
click at [198, 219] on div "check" at bounding box center [200, 249] width 61 height 193
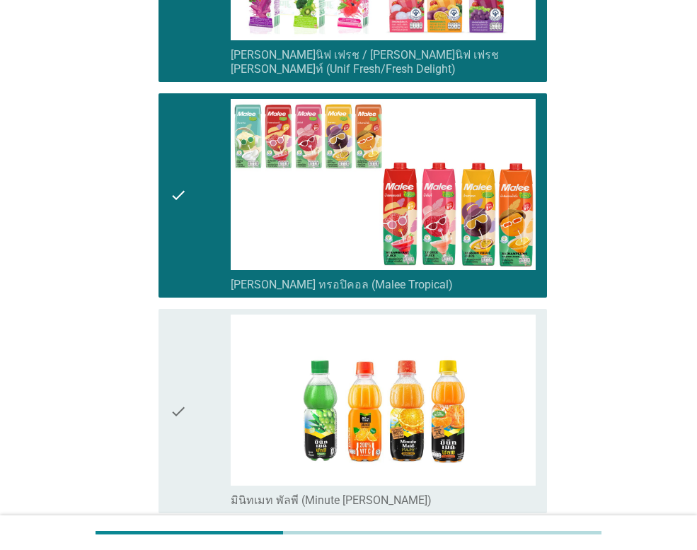
scroll to position [707, 0]
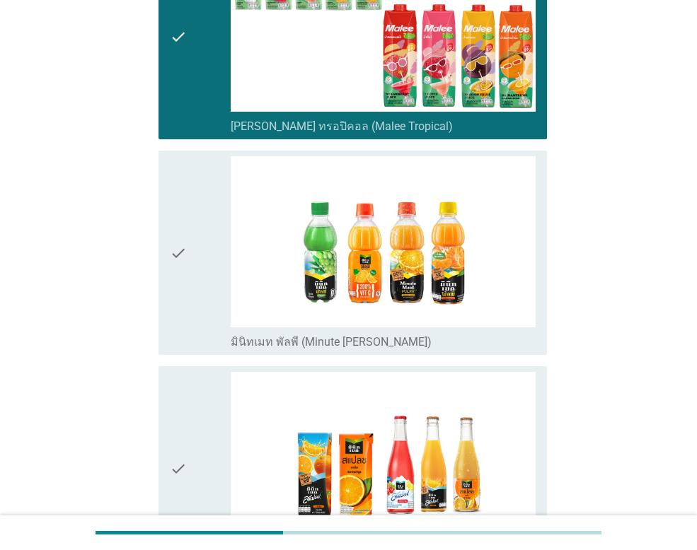
click at [198, 220] on div "check" at bounding box center [200, 252] width 61 height 193
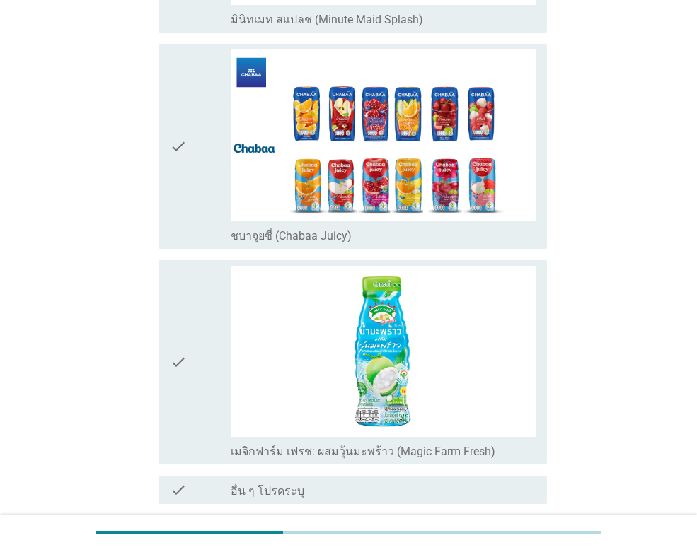
scroll to position [1273, 0]
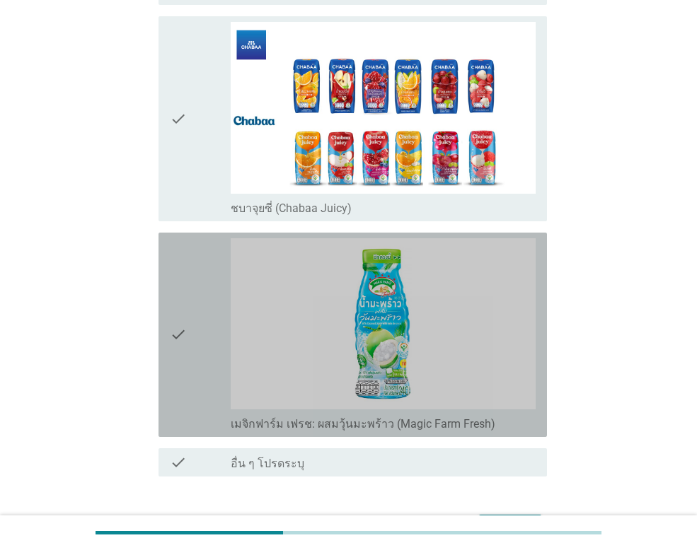
click at [191, 294] on div "check" at bounding box center [200, 334] width 61 height 193
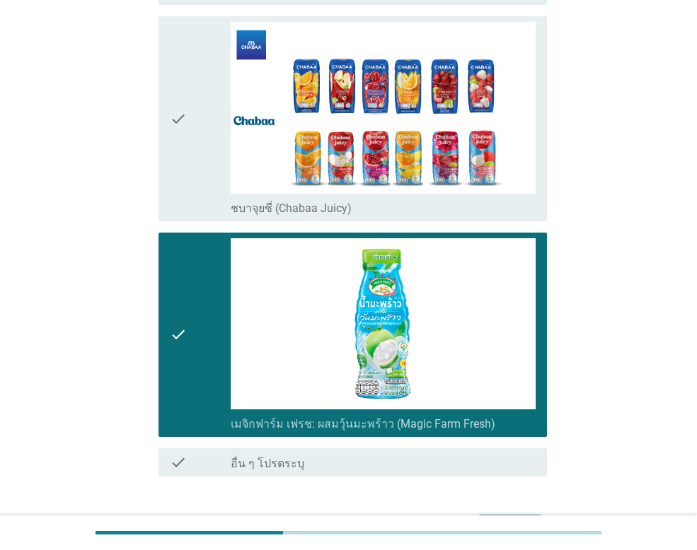
click at [506, 519] on div "ต่อไป" at bounding box center [510, 527] width 40 height 17
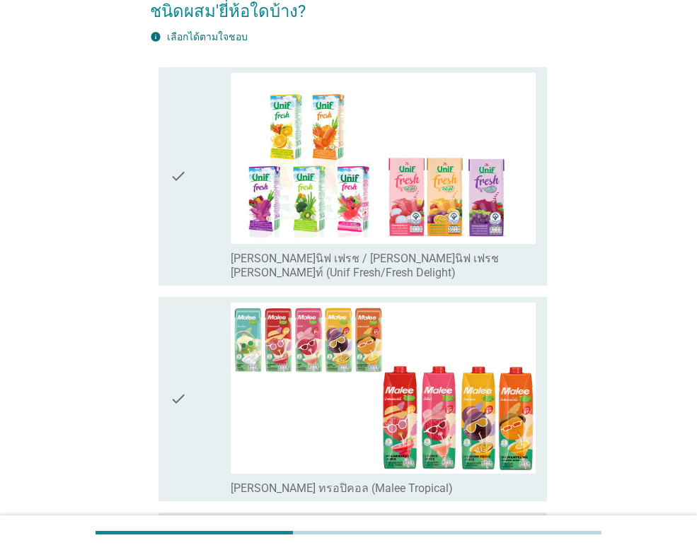
scroll to position [141, 0]
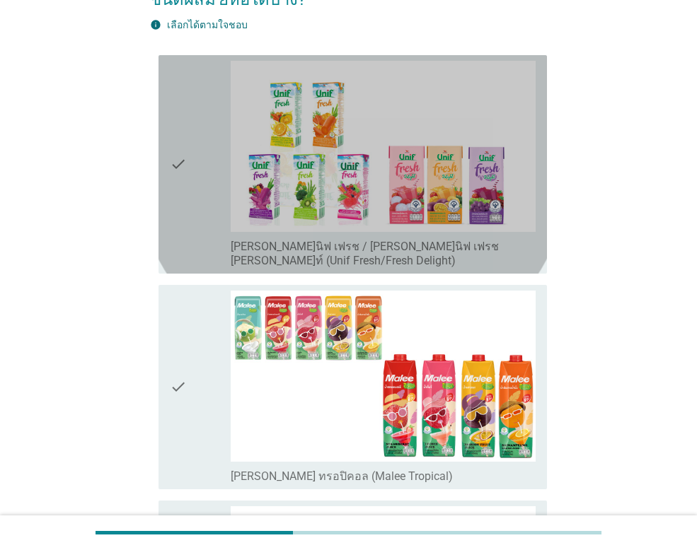
click at [179, 136] on icon "check" at bounding box center [178, 164] width 17 height 207
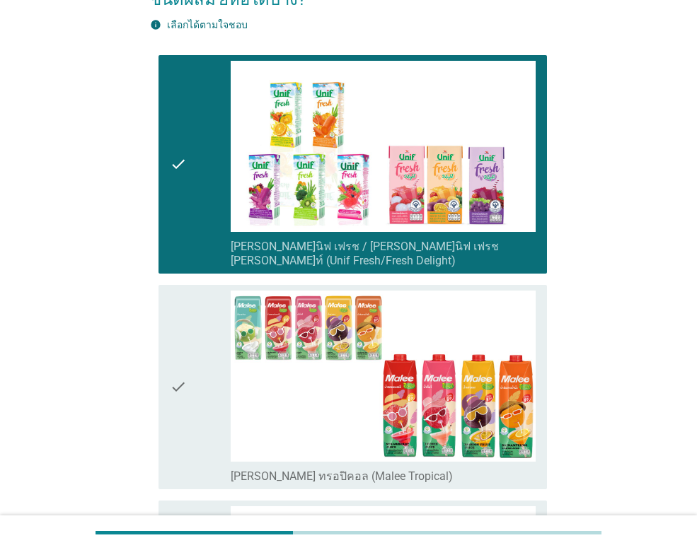
click at [178, 357] on icon "check" at bounding box center [178, 387] width 17 height 193
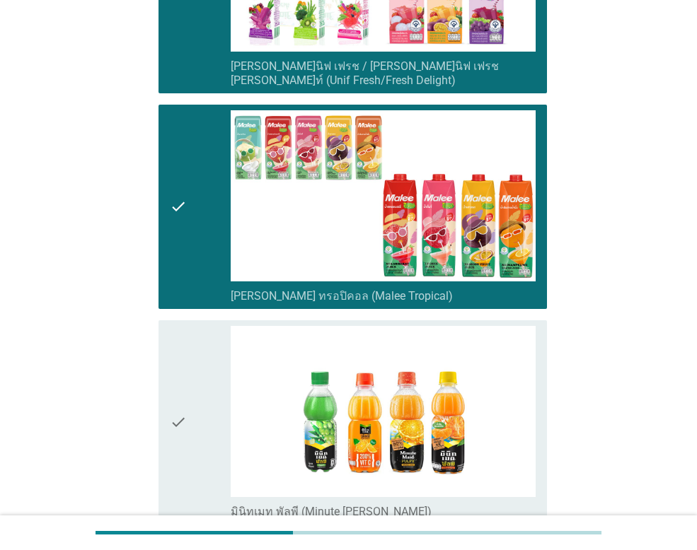
scroll to position [495, 0]
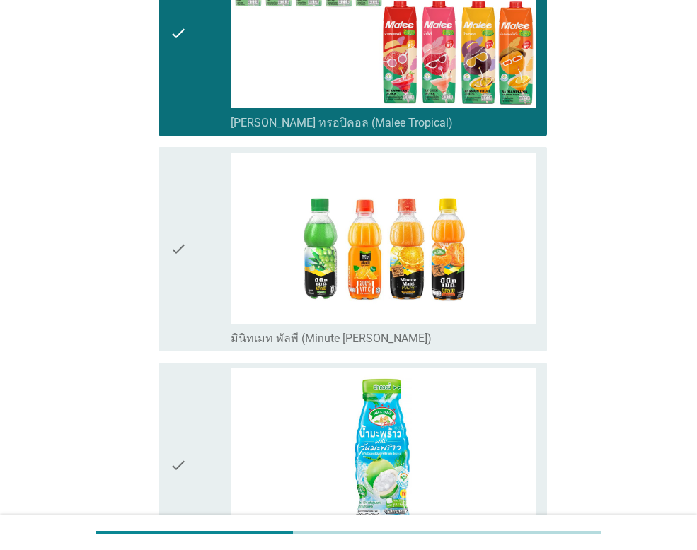
click at [175, 219] on icon "check" at bounding box center [178, 249] width 17 height 193
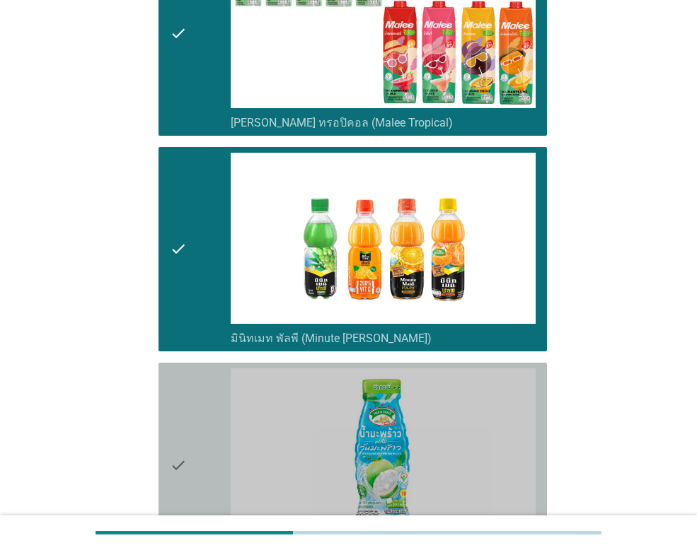
click at [180, 449] on icon "check" at bounding box center [178, 465] width 17 height 193
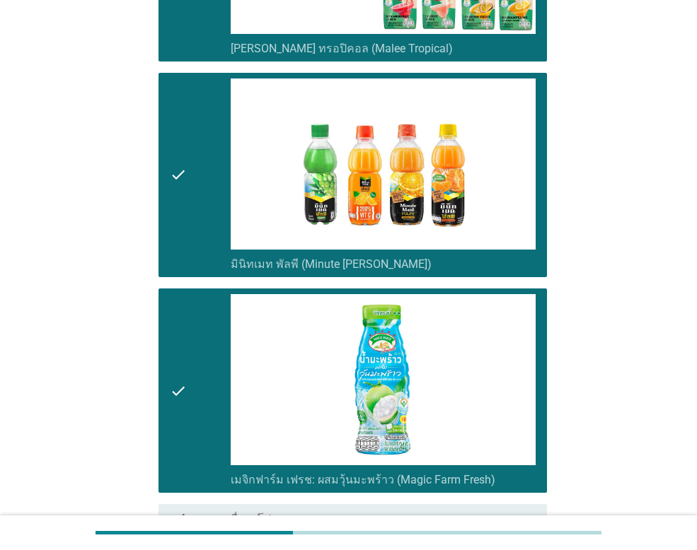
scroll to position [678, 0]
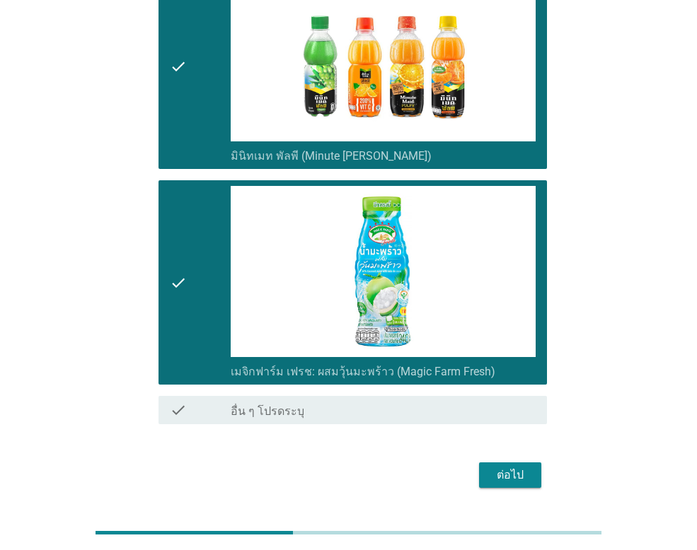
click at [200, 20] on div "check" at bounding box center [200, 66] width 61 height 193
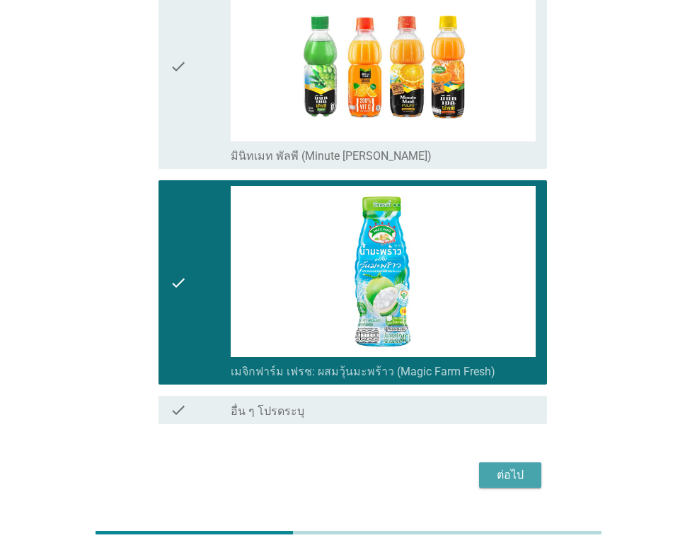
click at [504, 467] on div "ต่อไป" at bounding box center [510, 475] width 40 height 17
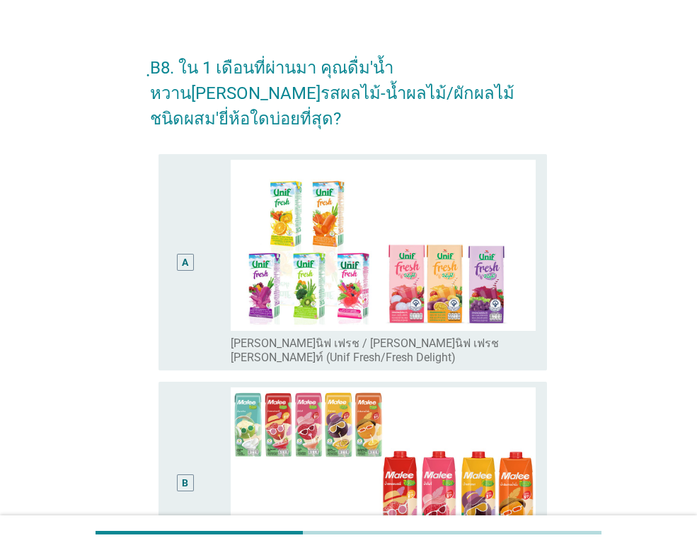
scroll to position [0, 0]
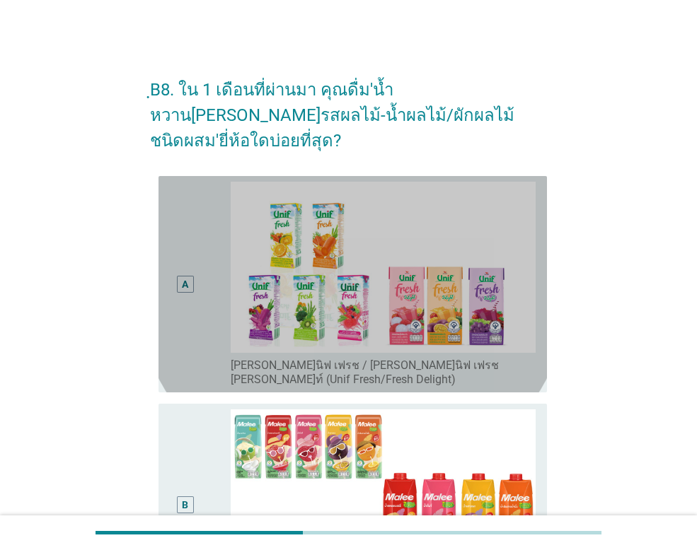
click at [187, 277] on div "A" at bounding box center [185, 284] width 6 height 15
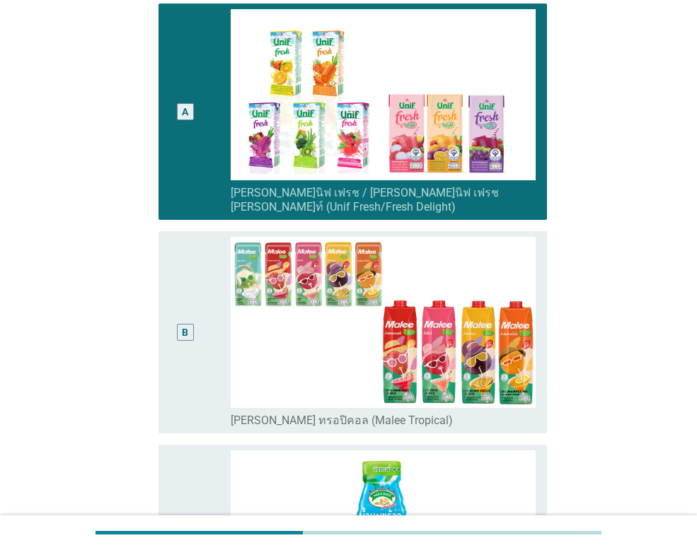
scroll to position [424, 0]
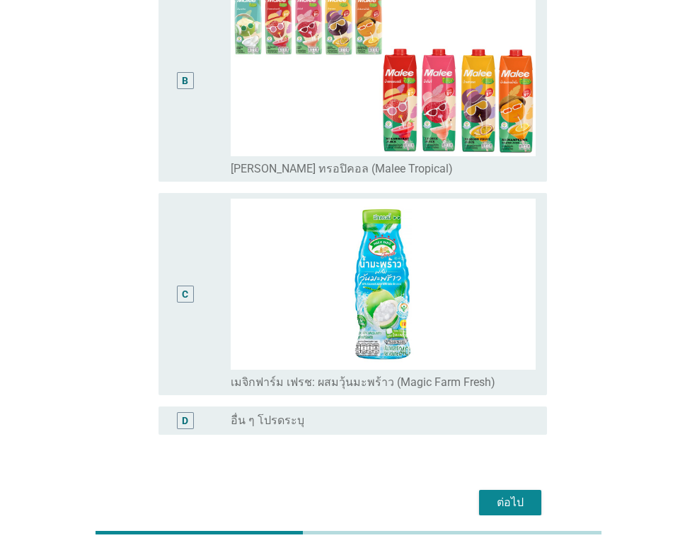
click at [507, 495] on div "ต่อไป" at bounding box center [510, 503] width 40 height 17
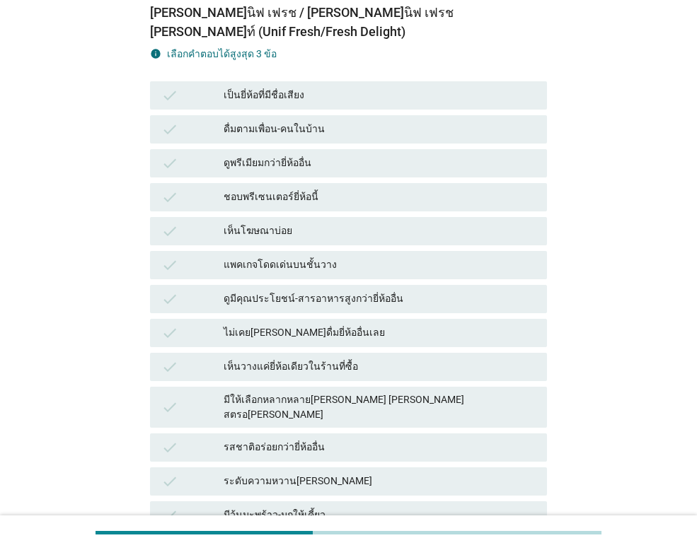
click at [445, 393] on div "มีให้เลือกหลากหลาย[PERSON_NAME] [PERSON_NAME] สตรอ[PERSON_NAME]" at bounding box center [380, 408] width 312 height 30
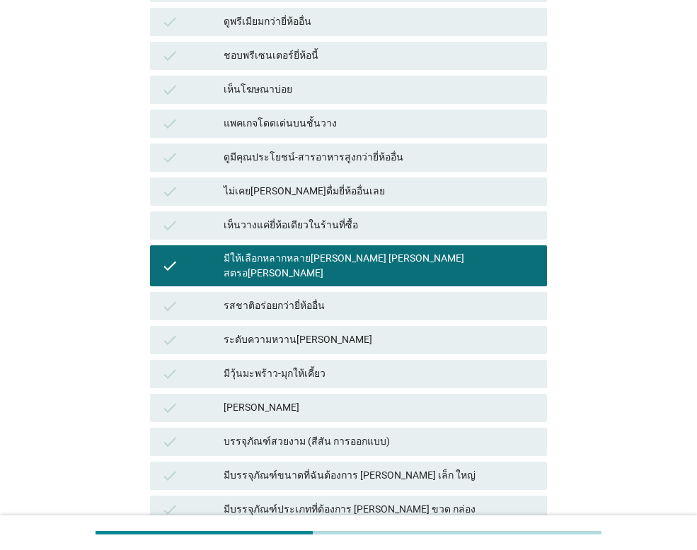
scroll to position [707, 0]
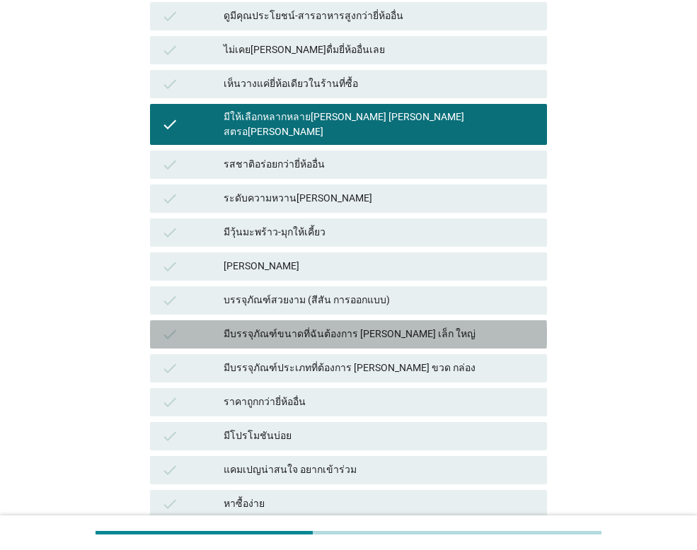
click at [225, 326] on div "มีบรรจุภัณฑ์ขนาดที่ฉันต้องการ [PERSON_NAME] เล็ก ใหญ่" at bounding box center [380, 334] width 312 height 17
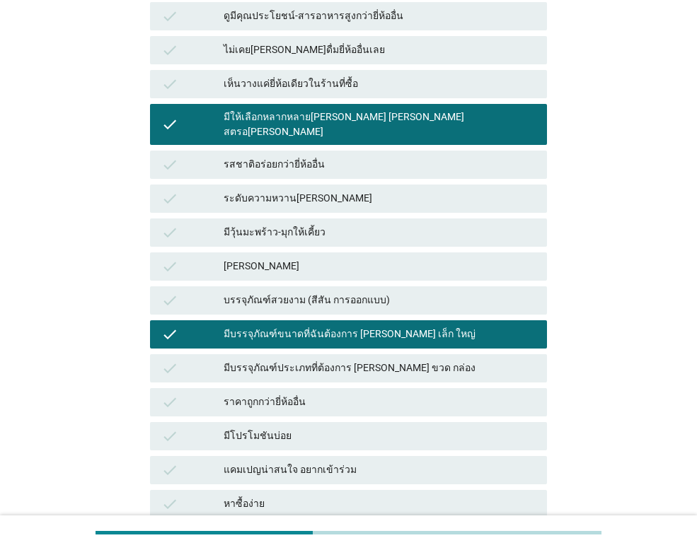
click at [301, 496] on div "หาซื้อง่าย" at bounding box center [380, 504] width 312 height 17
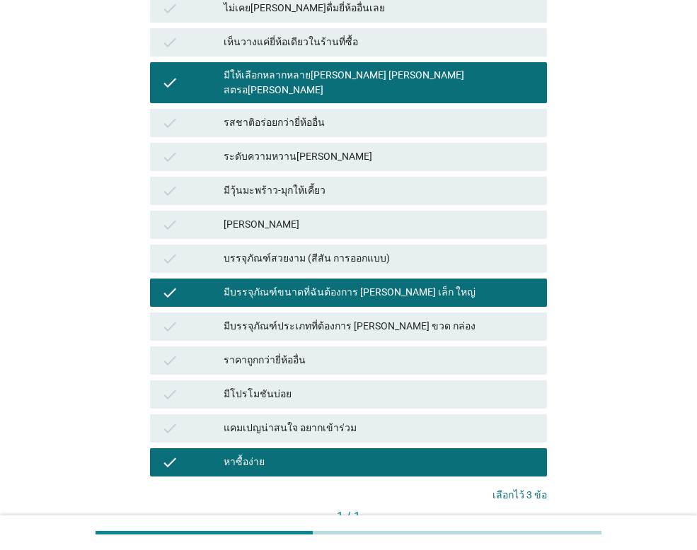
scroll to position [792, 0]
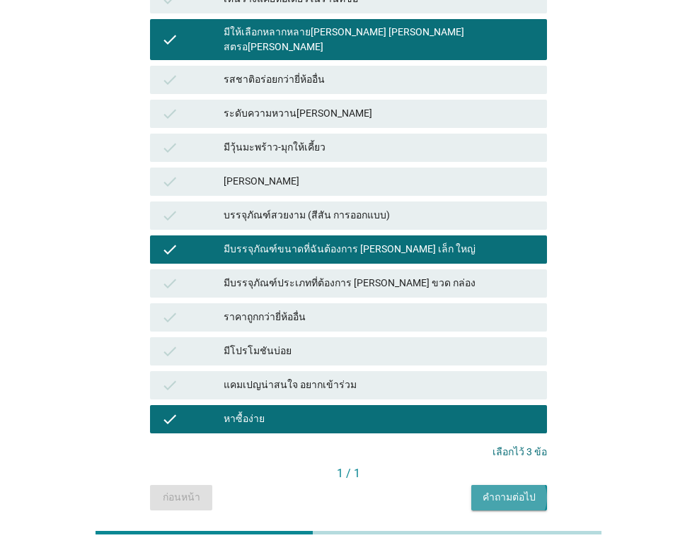
click at [512, 490] on div "คำถามต่อไป" at bounding box center [508, 497] width 53 height 15
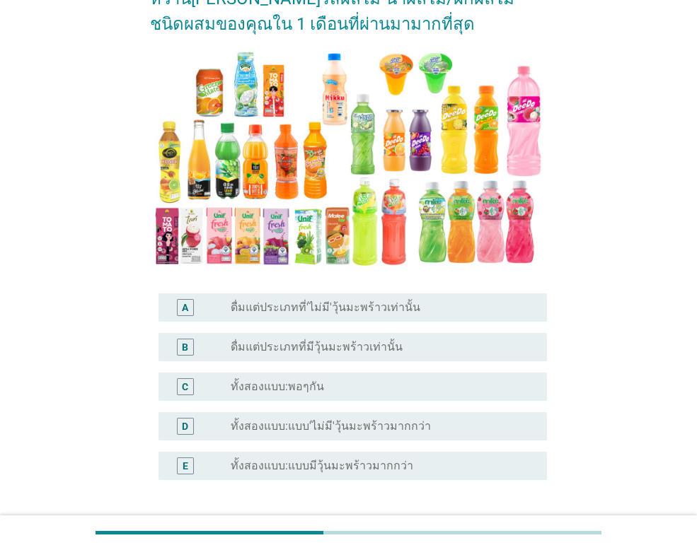
scroll to position [141, 0]
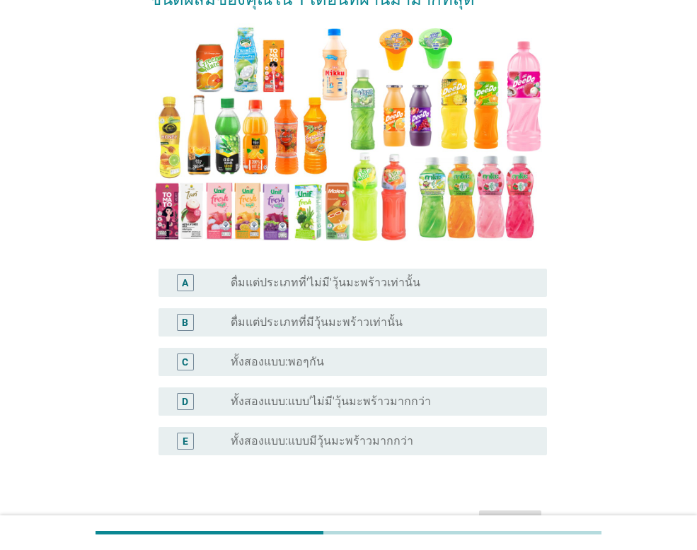
click at [265, 404] on label "ทั้งสองแบบ:แบบ'ไม่มี'วุ้นมะพร้าวมากกว่า" at bounding box center [331, 402] width 200 height 14
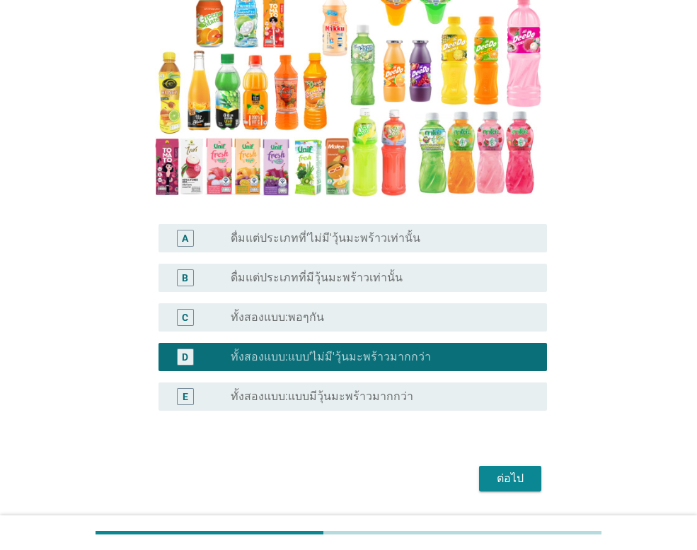
scroll to position [229, 0]
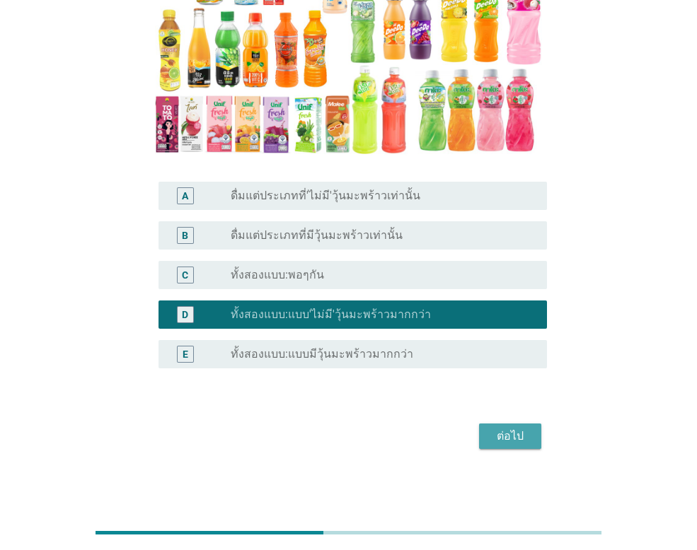
click at [521, 431] on div "ต่อไป" at bounding box center [510, 436] width 40 height 17
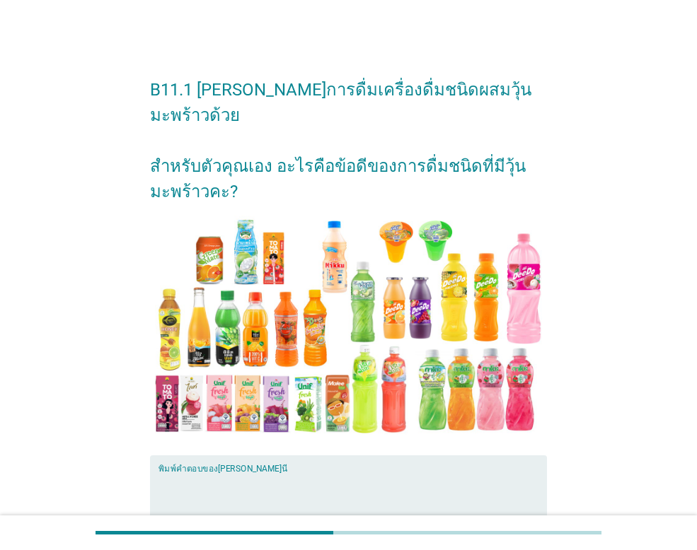
click at [212, 473] on textarea "พิมพ์คำตอบของคุณ ที่นี่" at bounding box center [352, 510] width 388 height 74
type textarea "ม"
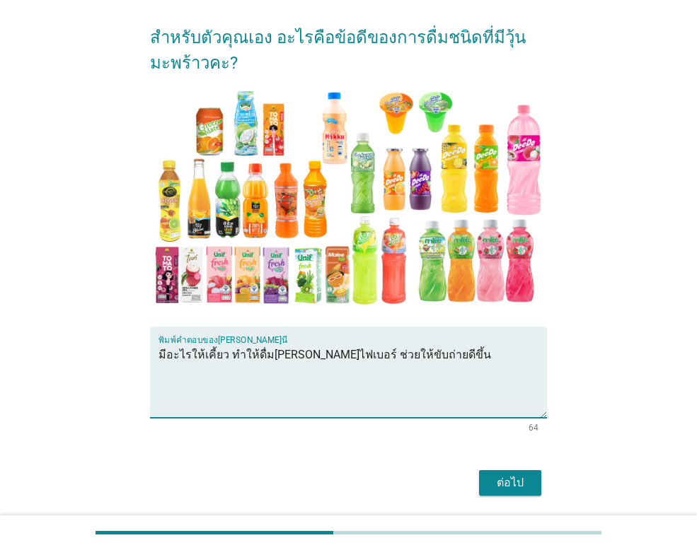
scroll to position [141, 0]
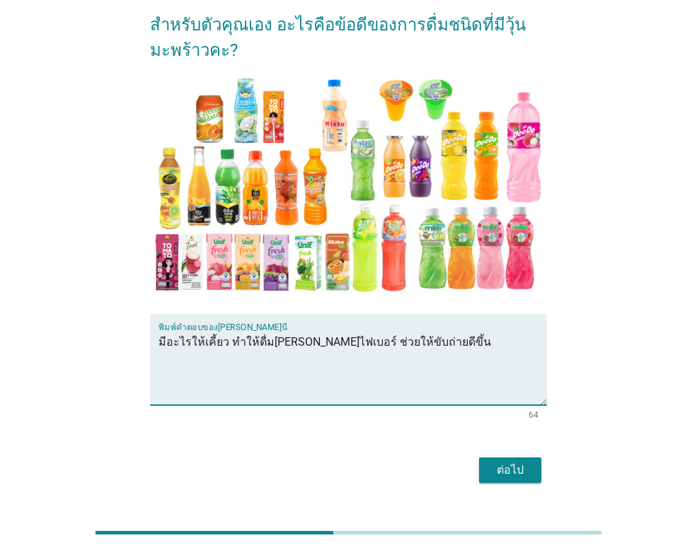
type textarea "มีอะไรให้เคี้ยว ทำให้ดื่ม[PERSON_NAME]ไฟเบอร์ ช่วยให้ขับถ่ายดีขึ้น"
click at [523, 462] on div "ต่อไป" at bounding box center [510, 470] width 40 height 17
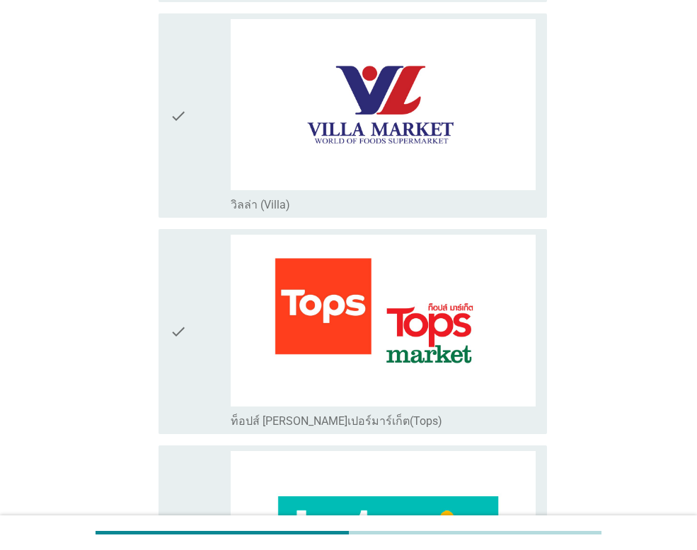
scroll to position [1132, 0]
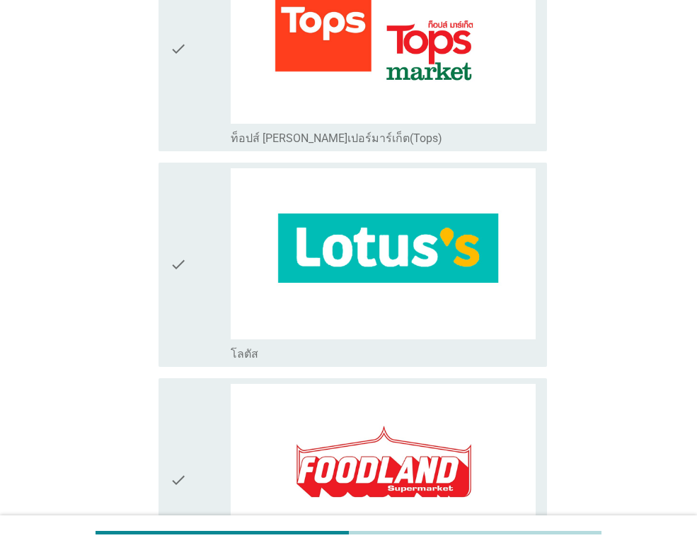
click at [176, 267] on icon "check" at bounding box center [178, 264] width 17 height 193
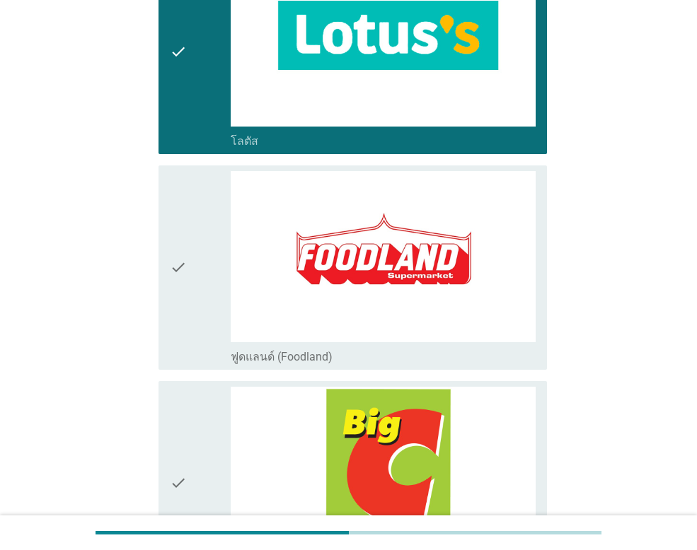
scroll to position [1556, 0]
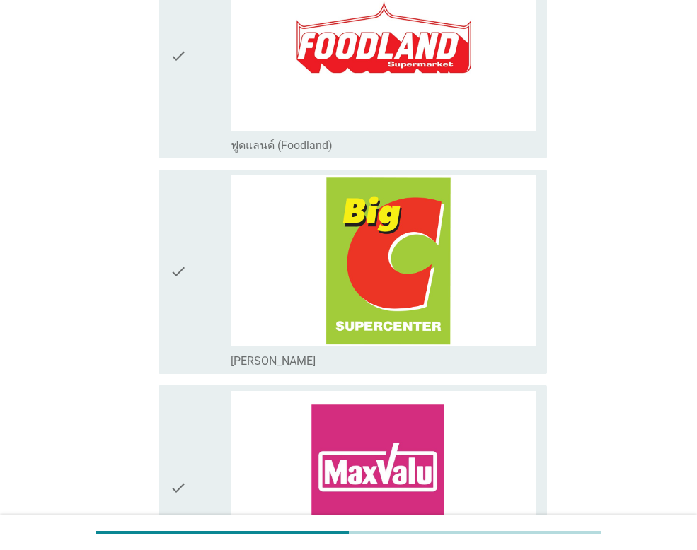
click at [176, 273] on icon "check" at bounding box center [178, 271] width 17 height 193
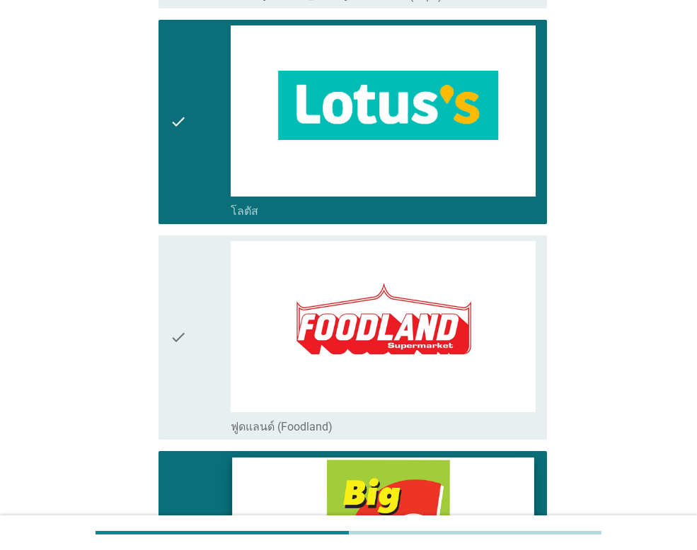
scroll to position [1273, 0]
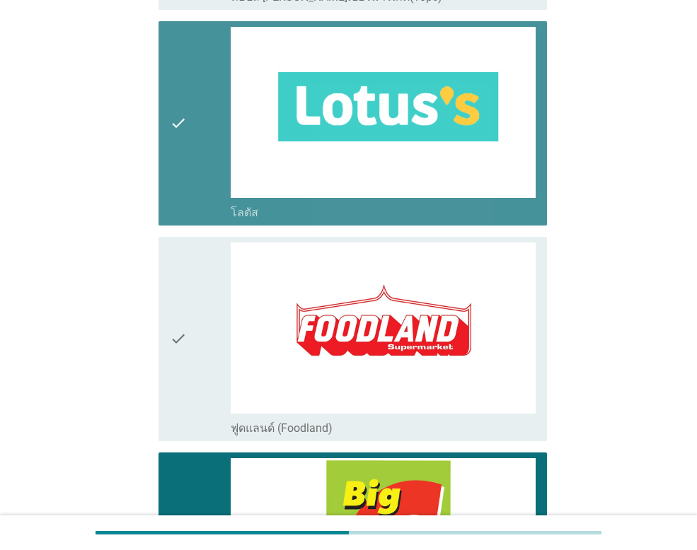
click at [180, 120] on icon "check" at bounding box center [178, 123] width 17 height 193
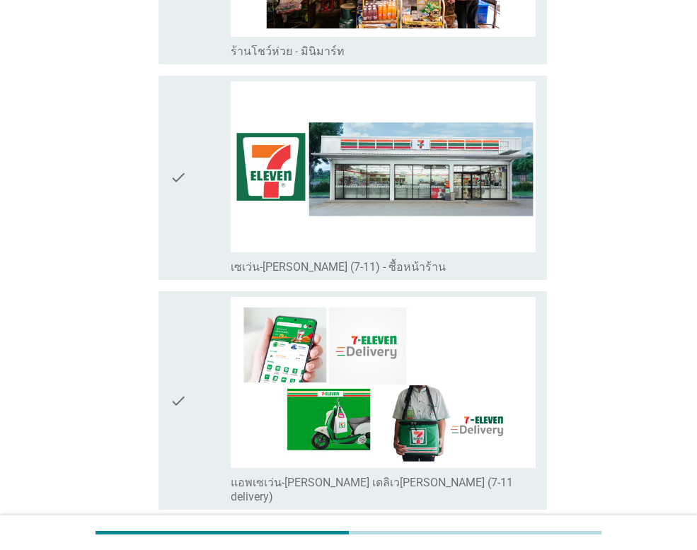
scroll to position [2830, 0]
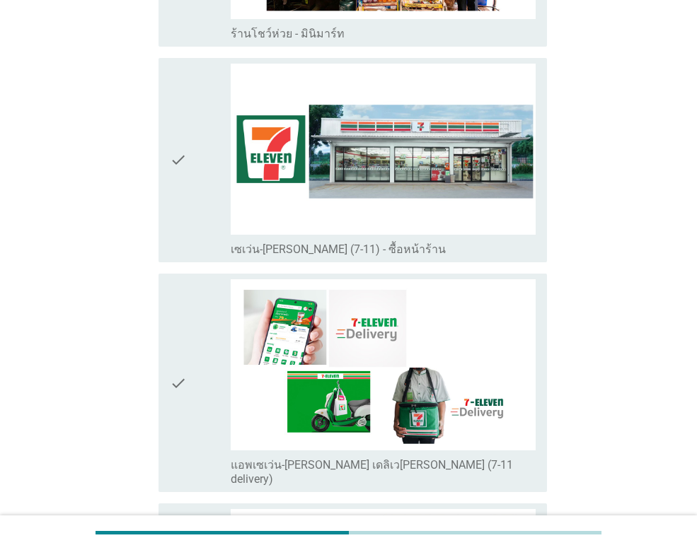
click at [181, 144] on icon "check" at bounding box center [178, 160] width 17 height 193
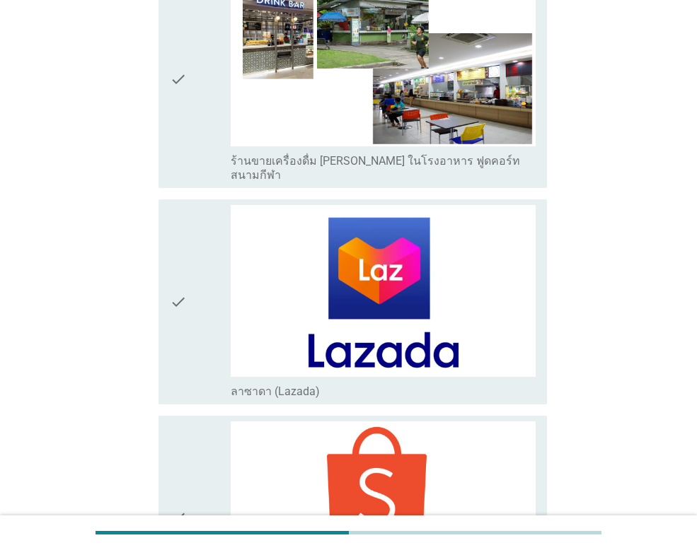
scroll to position [4023, 0]
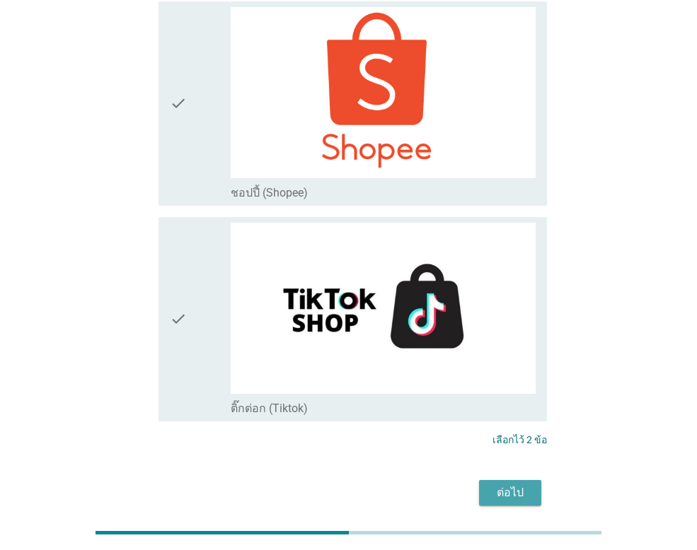
click at [528, 485] on div "ต่อไป" at bounding box center [510, 493] width 40 height 17
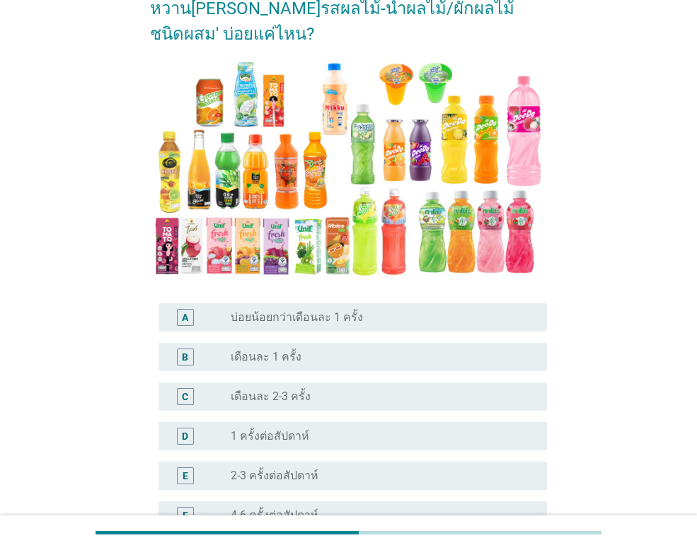
scroll to position [141, 0]
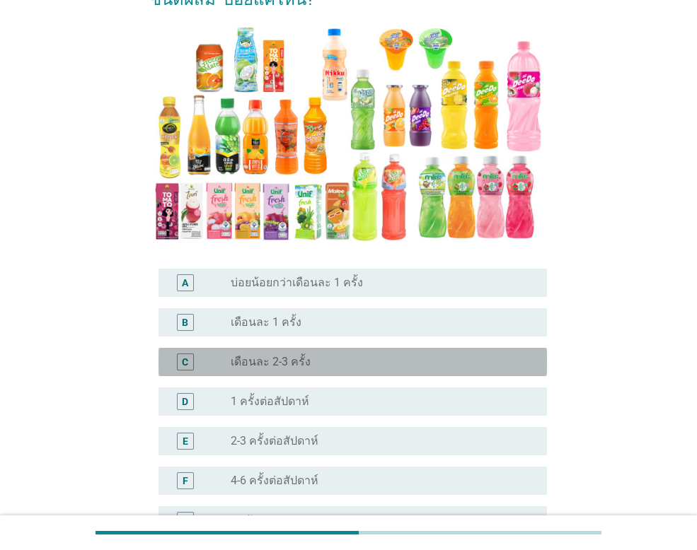
click at [183, 354] on div "C" at bounding box center [185, 361] width 6 height 15
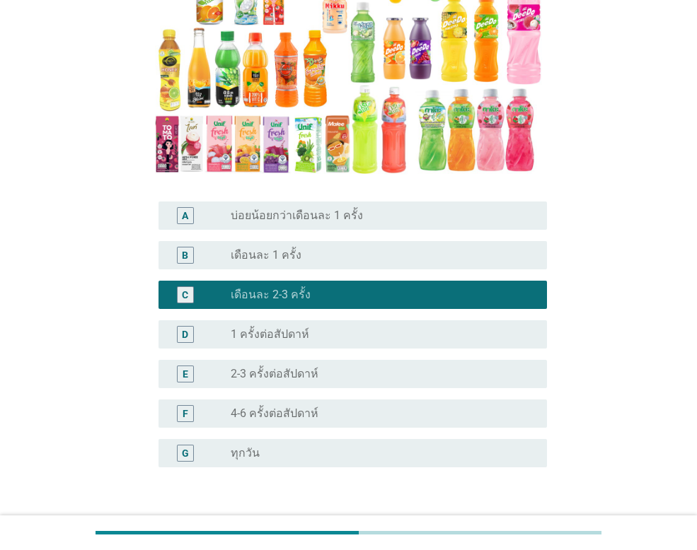
scroll to position [282, 0]
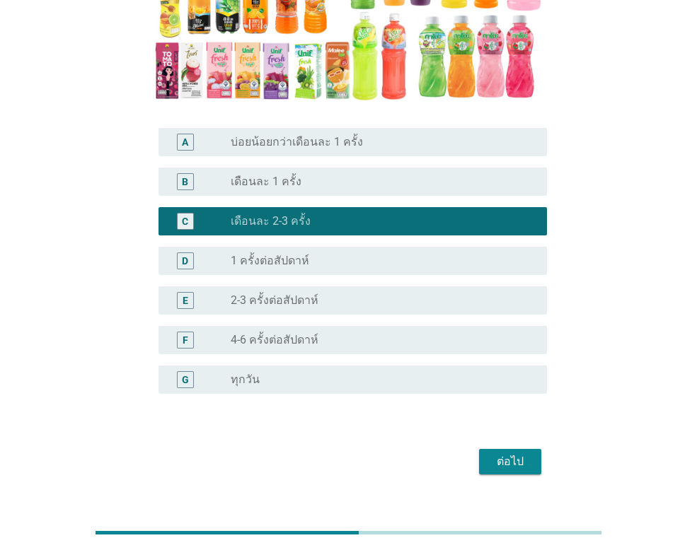
click at [484, 449] on button "ต่อไป" at bounding box center [510, 461] width 62 height 25
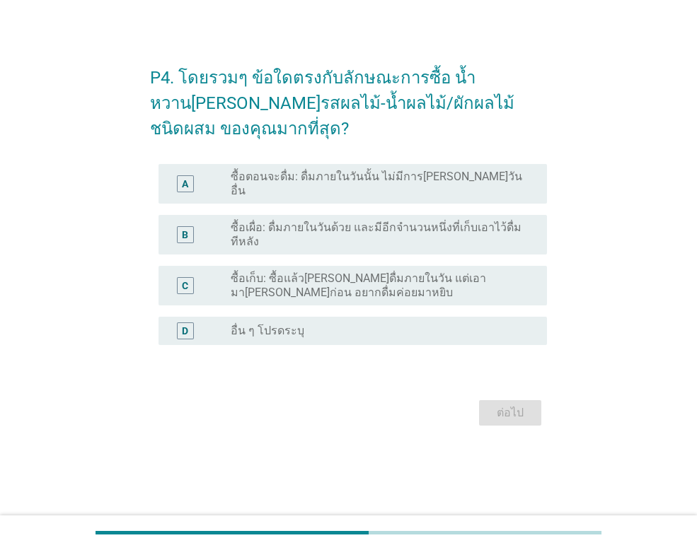
scroll to position [0, 0]
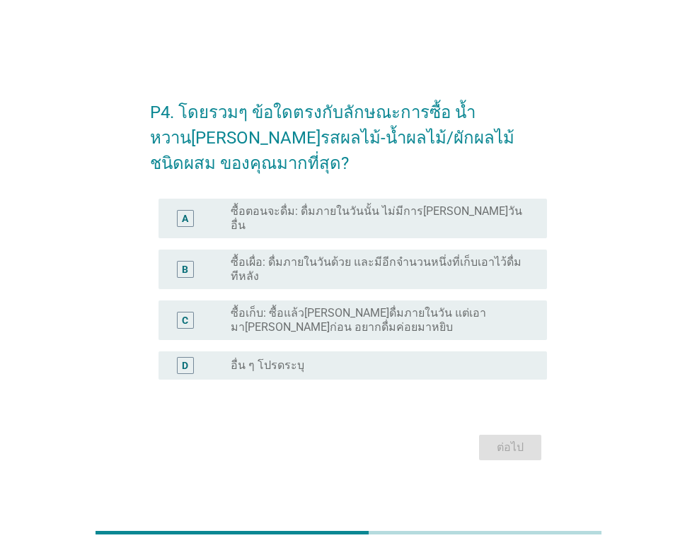
click at [258, 222] on label "ซื้อตอนจะดื่ม: ดื่มภายในวันนั้น ไม่มีการ[PERSON_NAME]วันอื่น" at bounding box center [378, 218] width 294 height 28
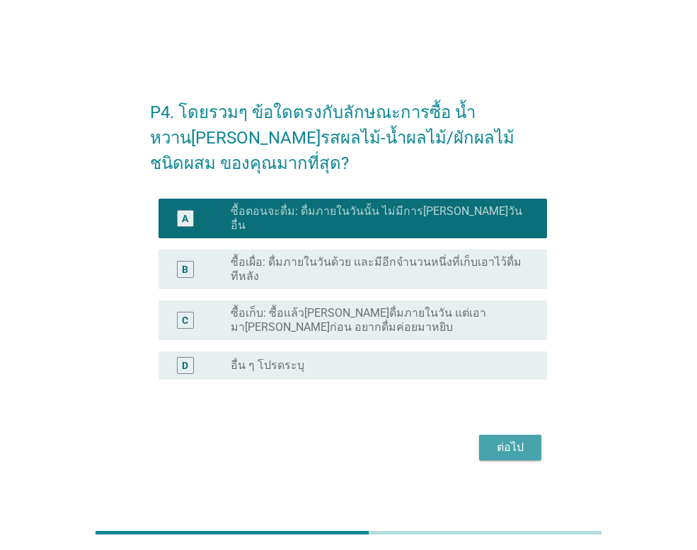
click at [524, 441] on div "ต่อไป" at bounding box center [510, 447] width 40 height 17
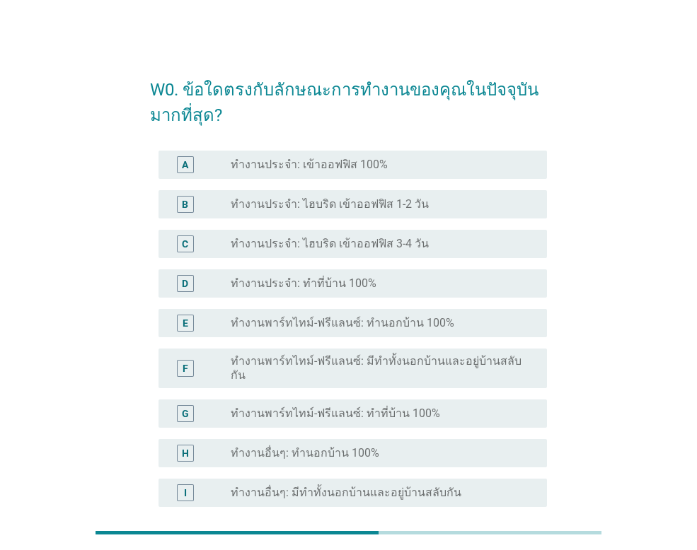
click at [313, 158] on label "ทำงานประจำ: เข้าออฟฟิส 100%" at bounding box center [309, 165] width 157 height 14
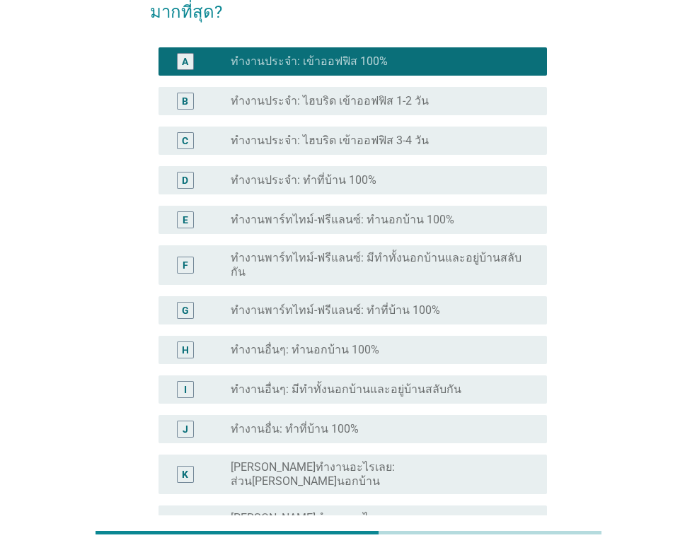
scroll to position [283, 0]
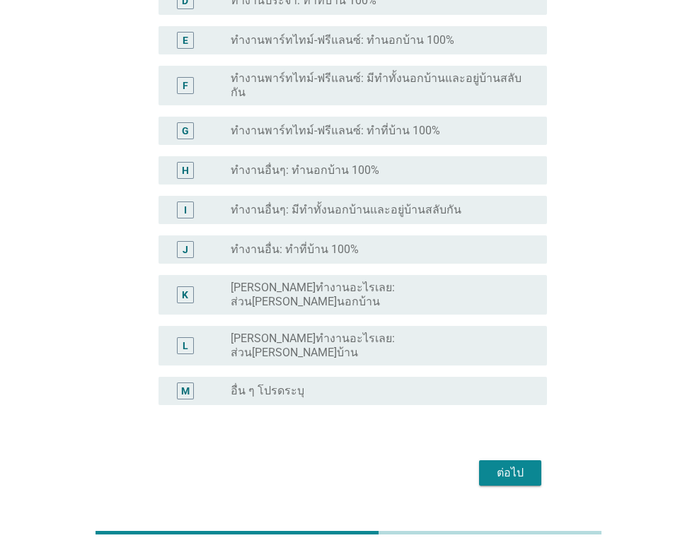
click at [513, 465] on div "ต่อไป" at bounding box center [510, 473] width 40 height 17
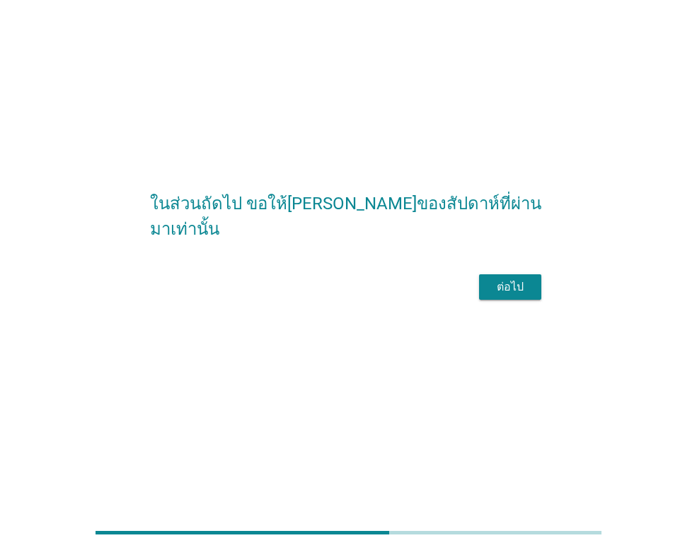
scroll to position [0, 0]
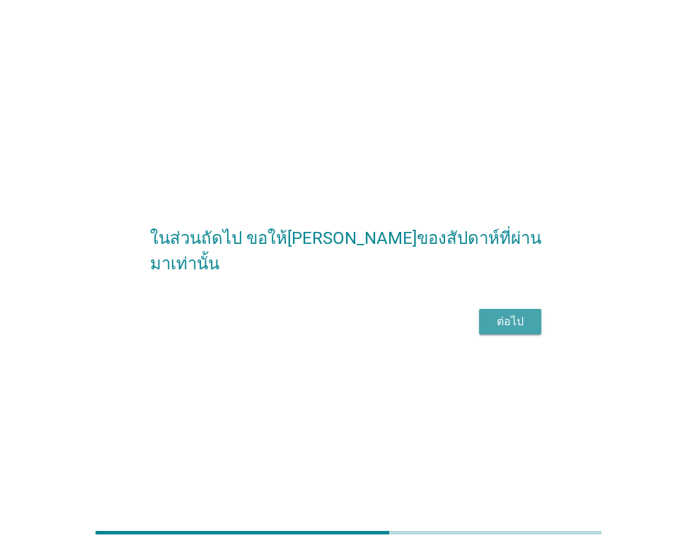
click at [494, 330] on div "ต่อไป" at bounding box center [510, 321] width 40 height 17
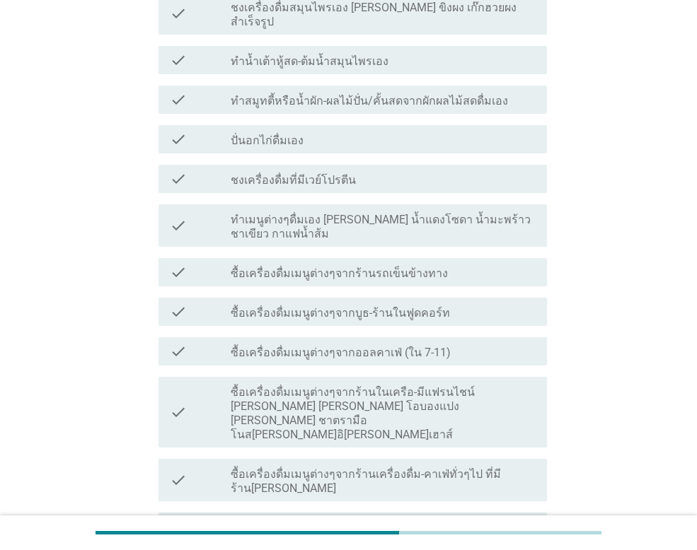
scroll to position [283, 0]
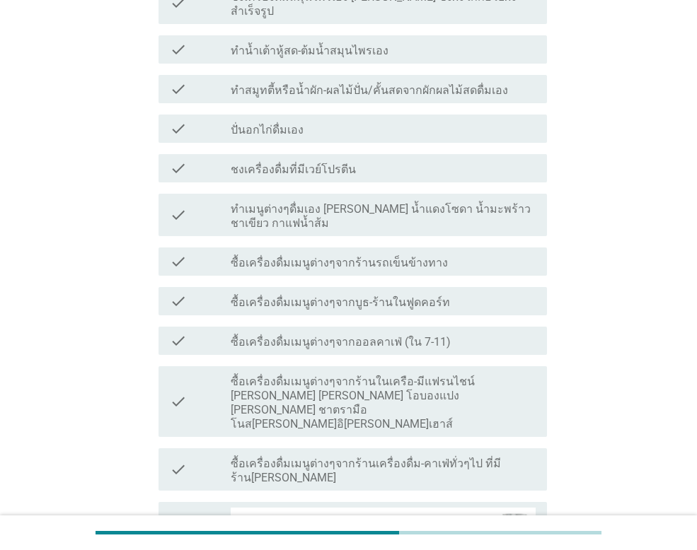
click at [357, 256] on label "ซื้อเครื่องดื่มเมนูต่างๆจากร้านรถเข็นข้างทาง" at bounding box center [339, 263] width 217 height 14
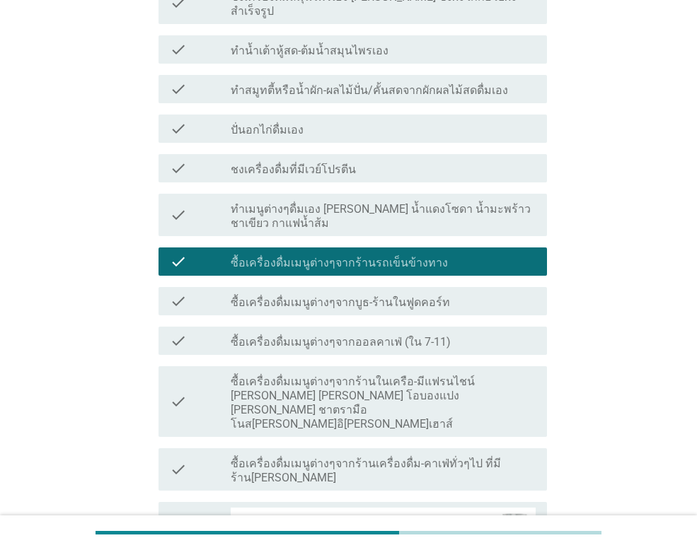
click at [342, 375] on label "ซื้อเครื่องดื่มเมนูต่างๆจากร้านในเครือ-มีแฟรนไชน์ [PERSON_NAME] [PERSON_NAME] โ…" at bounding box center [383, 403] width 305 height 57
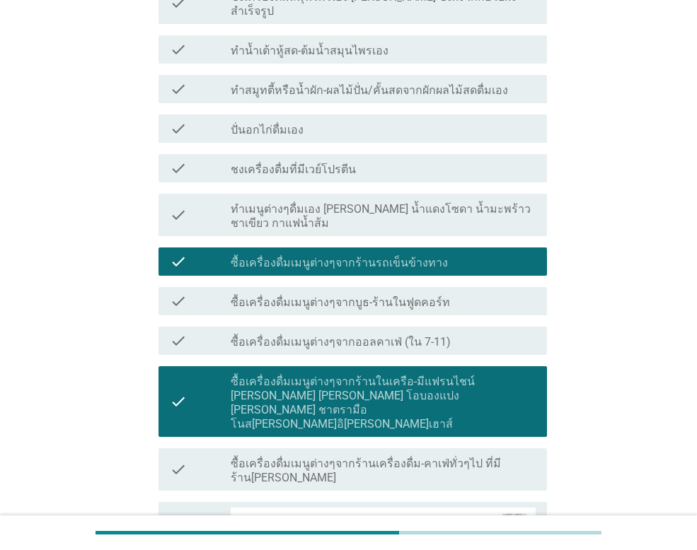
click at [331, 457] on label "ซื้อเครื่องดื่มเมนูต่างๆจากร้านเครื่องดื่ม-คาเฟ่ทั่วๆไป ที่มีร้าน[PERSON_NAME]" at bounding box center [383, 471] width 305 height 28
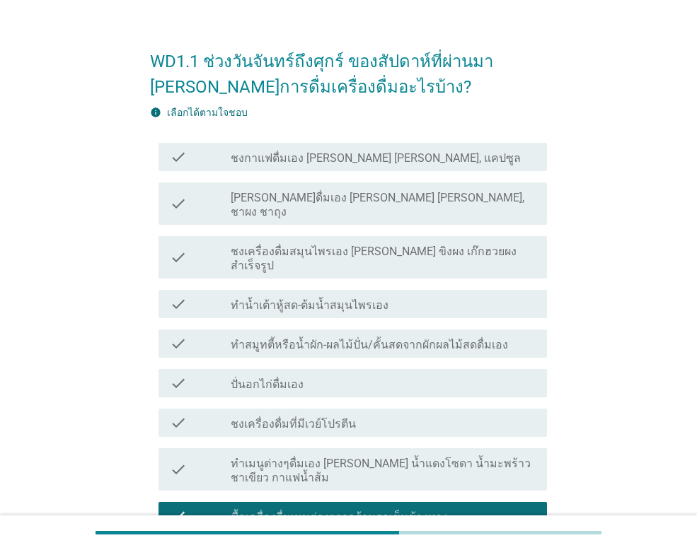
scroll to position [0, 0]
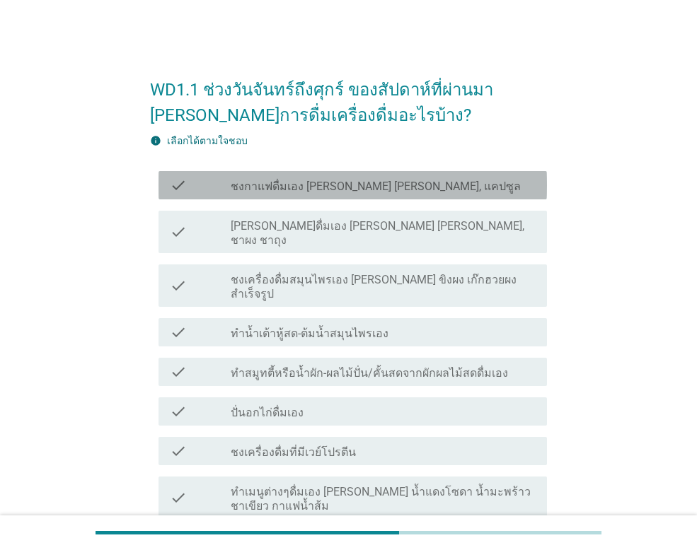
click at [330, 178] on div "check_box_outline_blank ชงกาแฟดื่มเอง [PERSON_NAME] [PERSON_NAME], แคปซูล" at bounding box center [383, 185] width 305 height 17
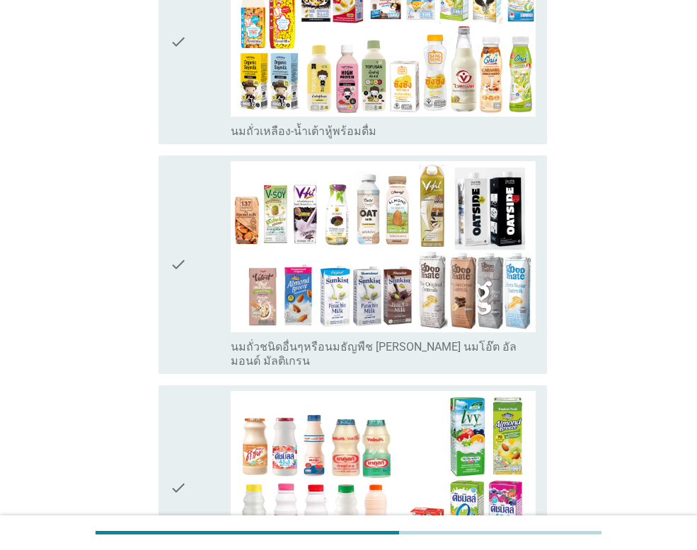
scroll to position [1132, 0]
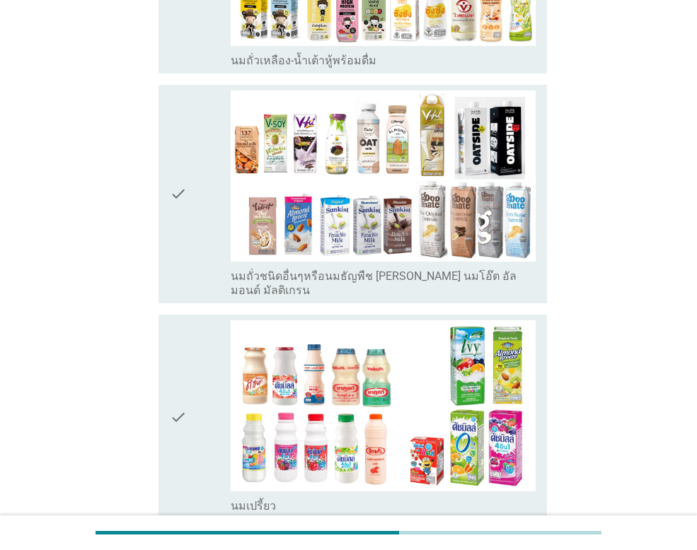
click at [169, 326] on div "check check_box_outline_blank นมเปรี้ยว" at bounding box center [352, 417] width 388 height 204
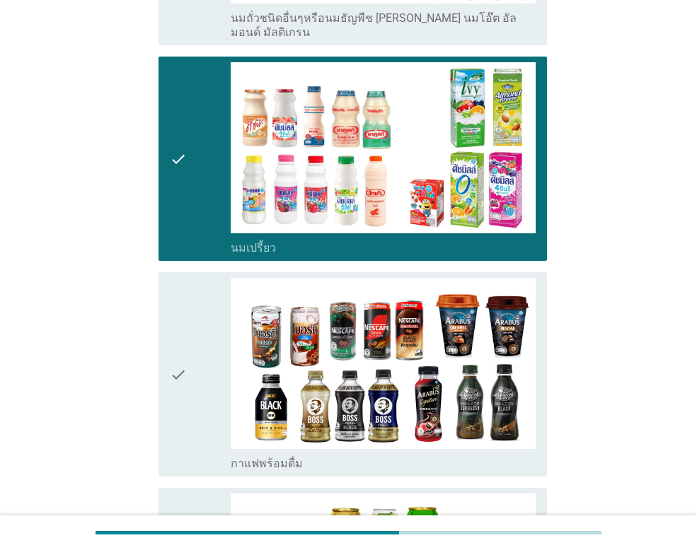
scroll to position [1415, 0]
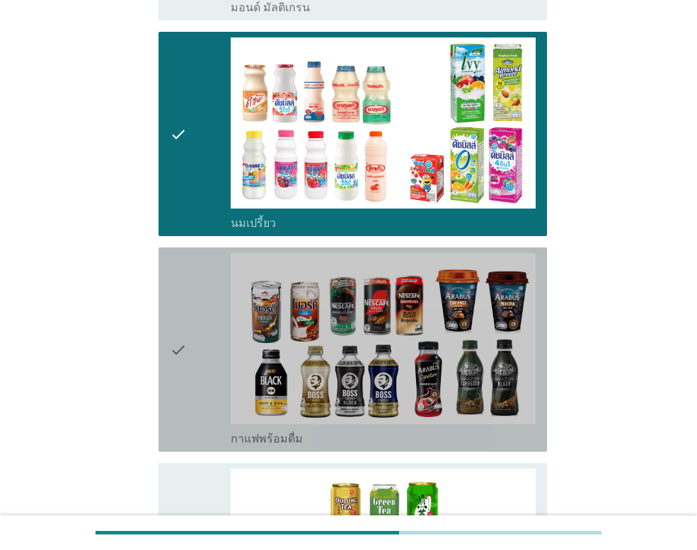
click at [169, 262] on div "check check_box_outline_blank กาแฟพร้อมดื่ม" at bounding box center [352, 350] width 388 height 204
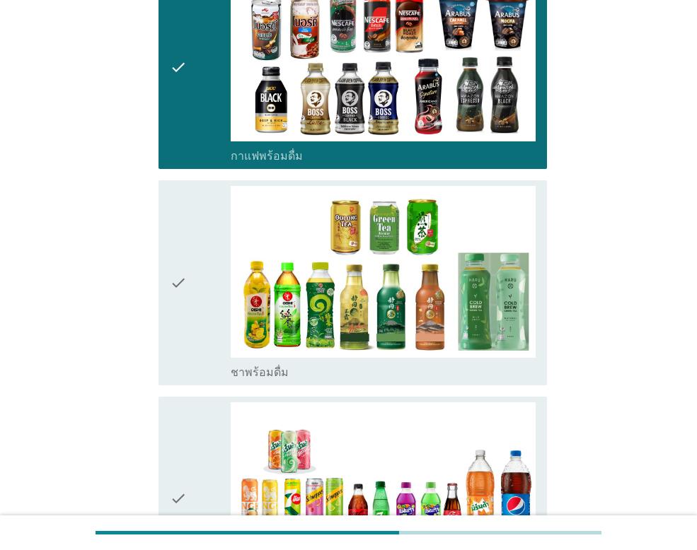
scroll to position [1769, 0]
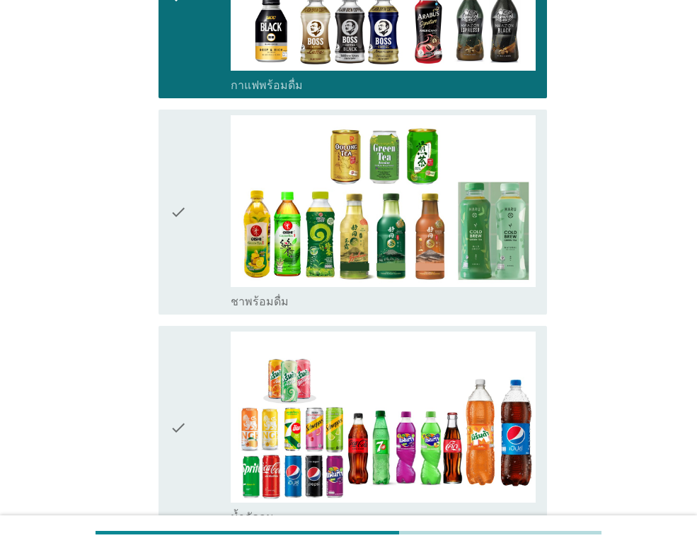
click at [176, 349] on icon "check" at bounding box center [178, 428] width 17 height 193
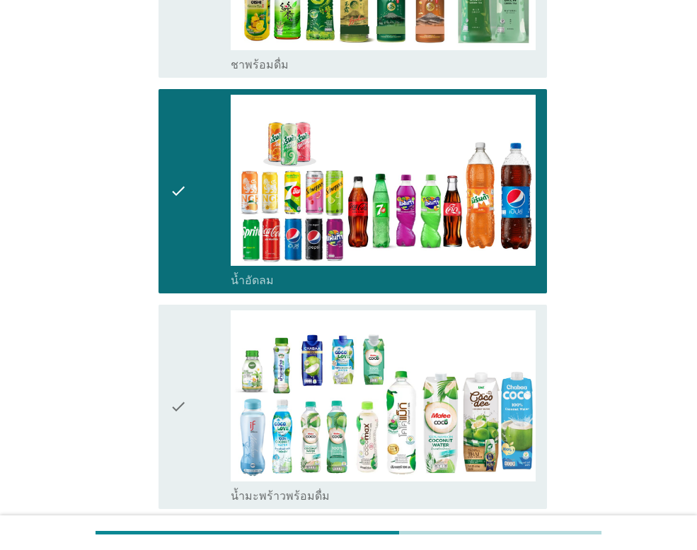
scroll to position [2052, 0]
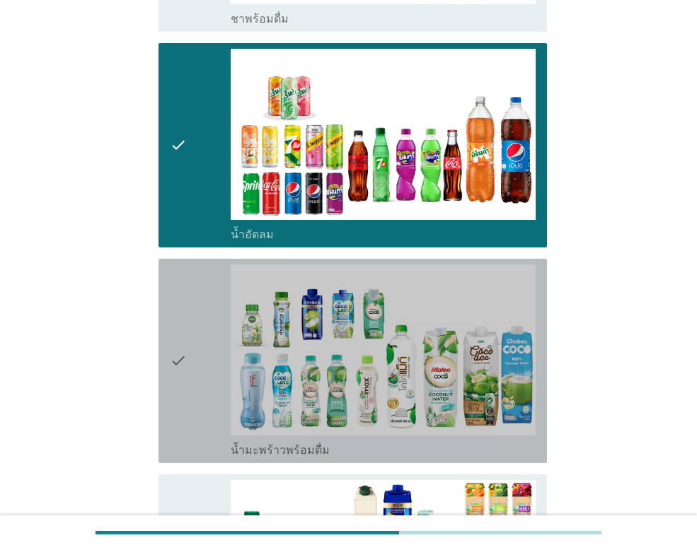
click at [182, 270] on icon "check" at bounding box center [178, 361] width 17 height 193
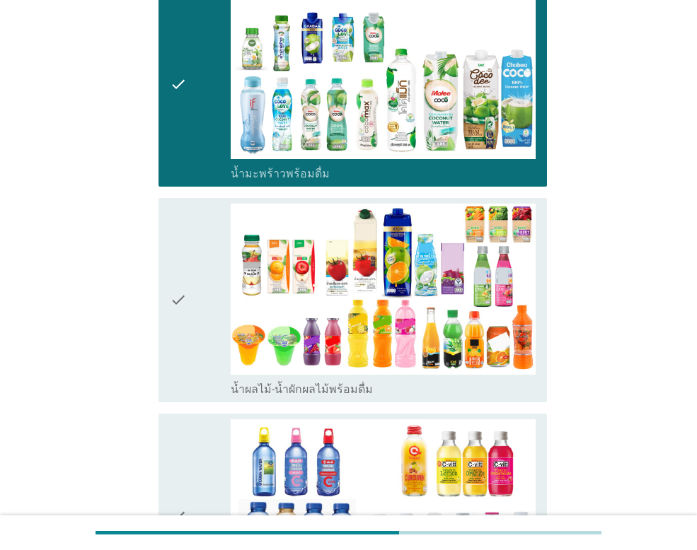
scroll to position [2335, 0]
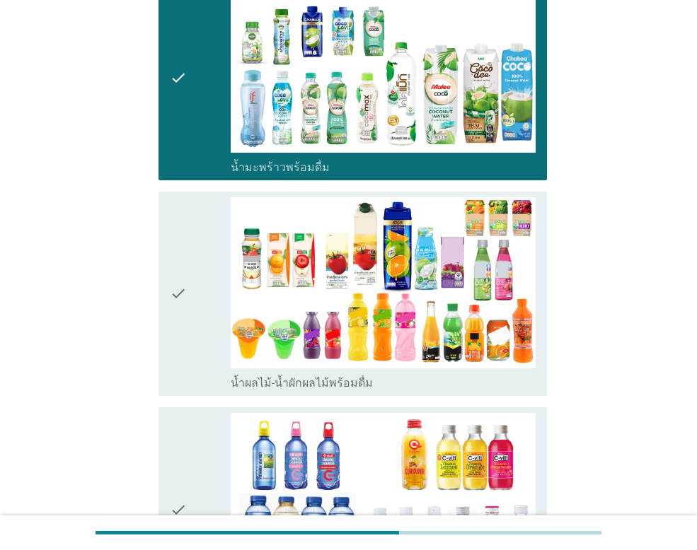
click at [173, 218] on icon "check" at bounding box center [178, 293] width 17 height 193
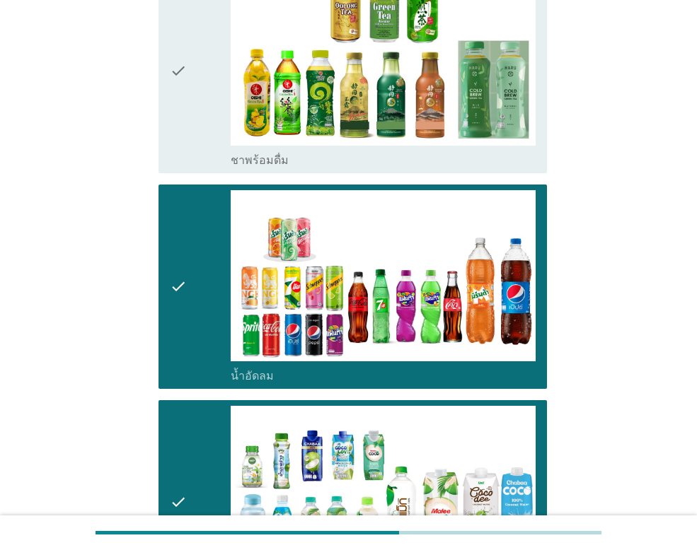
scroll to position [1486, 0]
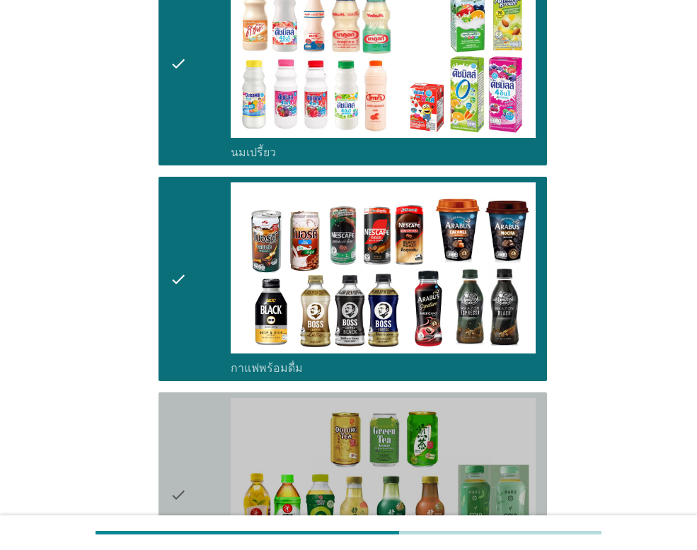
click at [185, 416] on icon "check" at bounding box center [178, 494] width 17 height 193
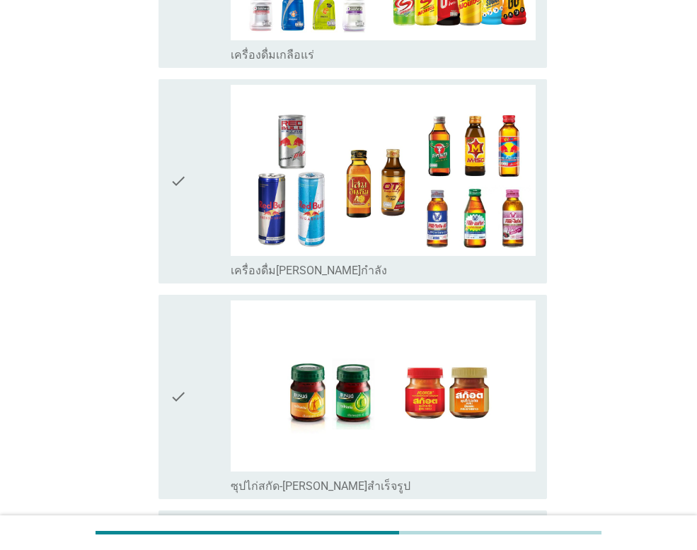
scroll to position [3380, 0]
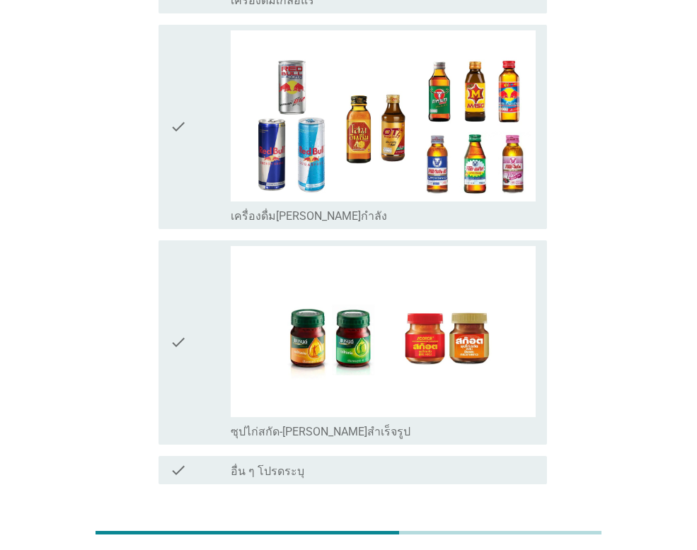
click at [504, 527] on div "ต่อไป" at bounding box center [510, 535] width 40 height 17
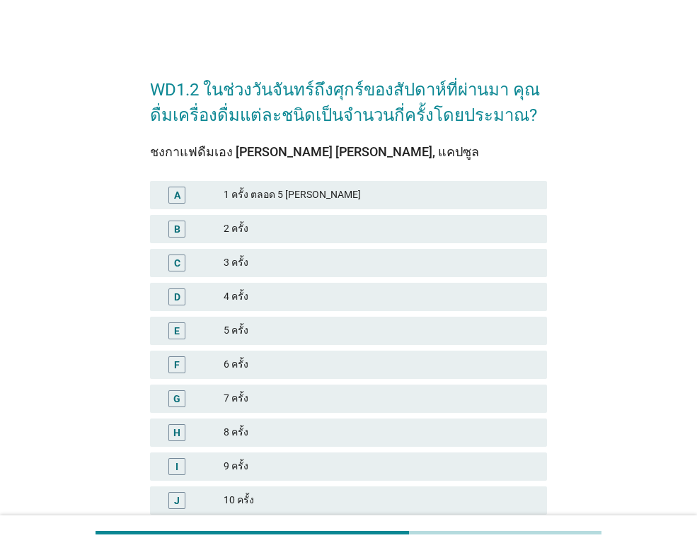
click at [175, 264] on div "C" at bounding box center [177, 262] width 6 height 15
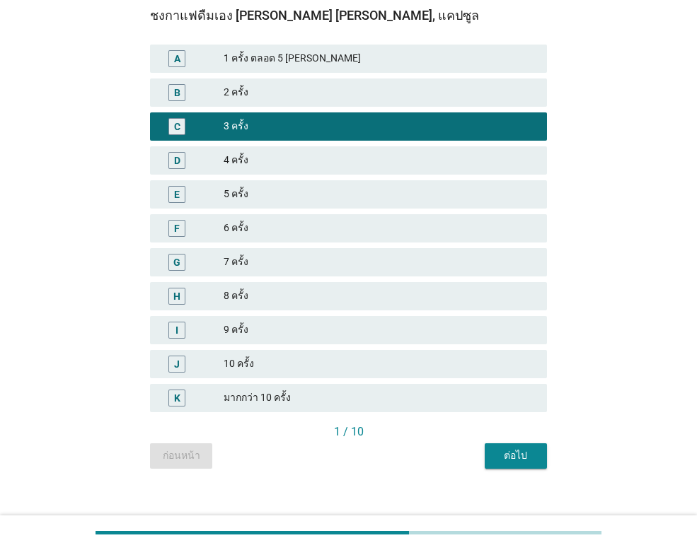
scroll to position [152, 0]
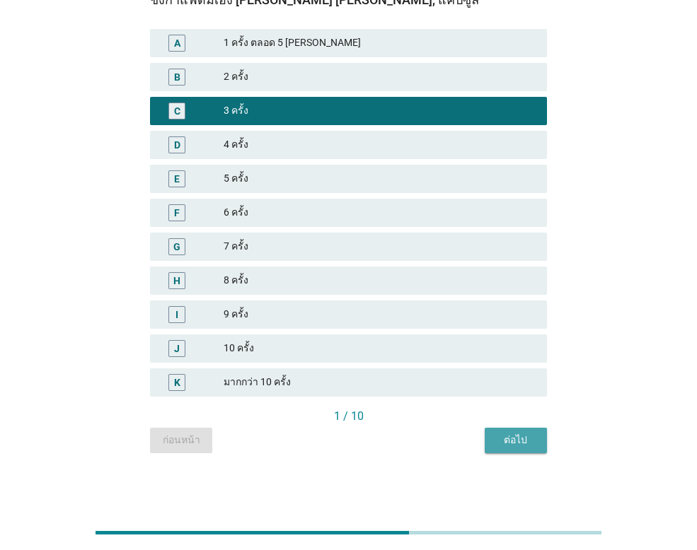
click at [506, 446] on div "ต่อไป" at bounding box center [516, 440] width 40 height 15
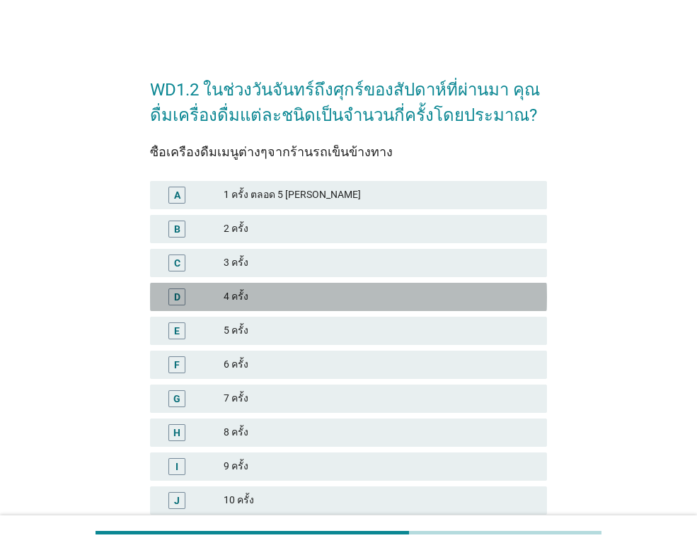
click at [171, 290] on div "D" at bounding box center [176, 297] width 17 height 17
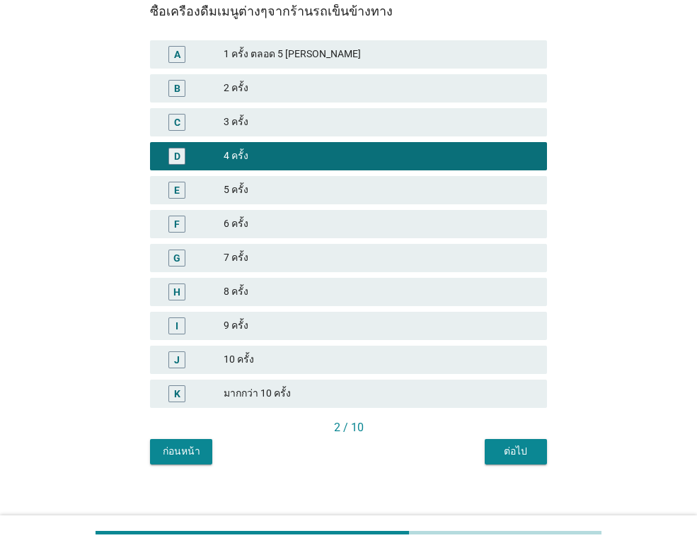
scroll to position [152, 0]
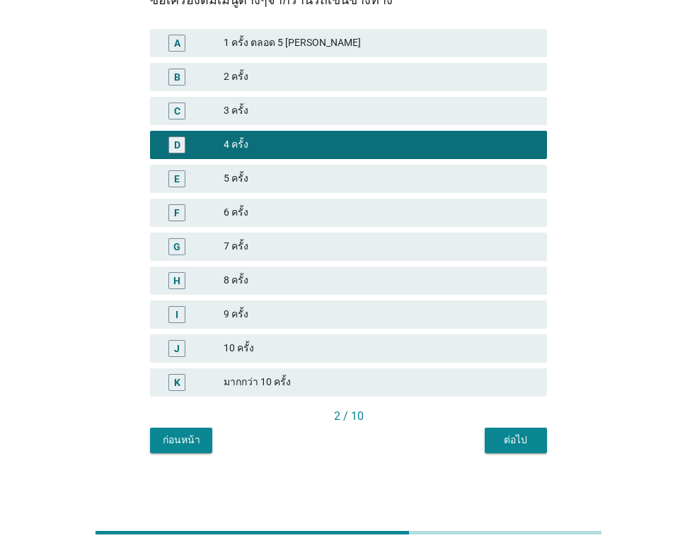
click at [524, 437] on div "ต่อไป" at bounding box center [516, 440] width 40 height 15
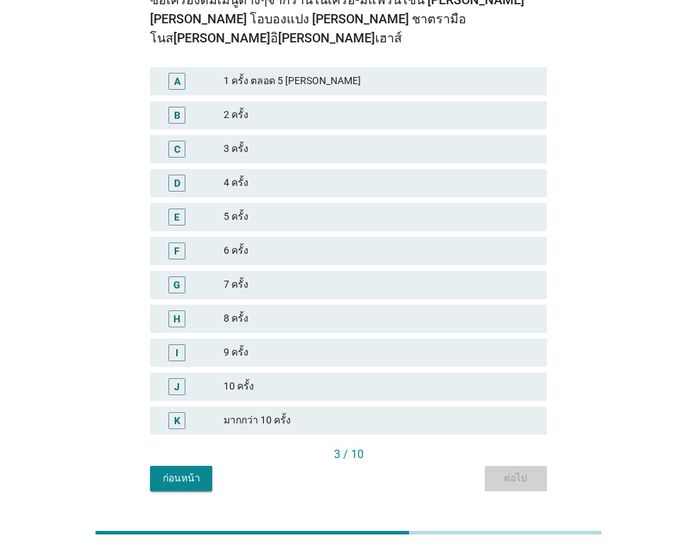
scroll to position [0, 0]
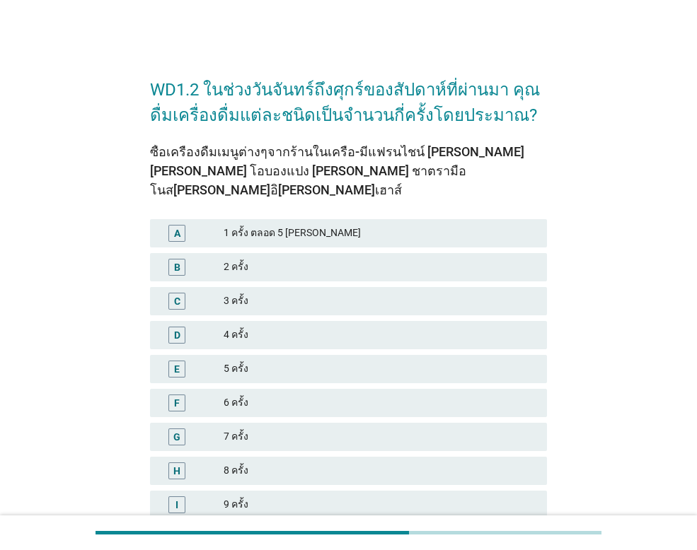
click at [174, 328] on div "D" at bounding box center [177, 335] width 6 height 15
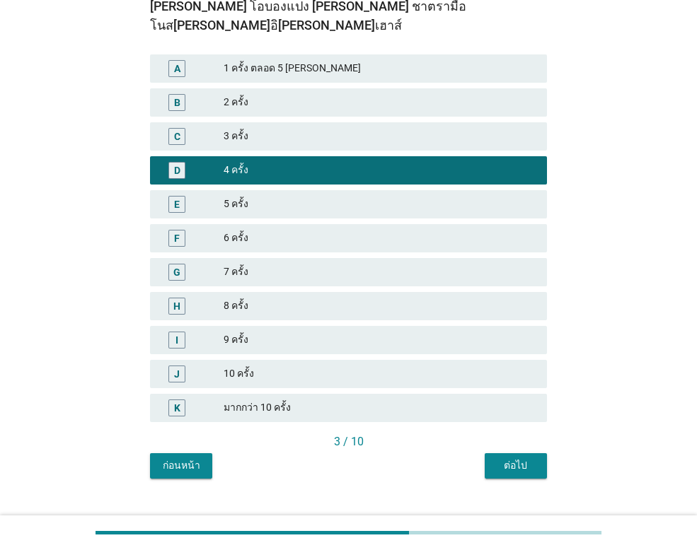
scroll to position [171, 0]
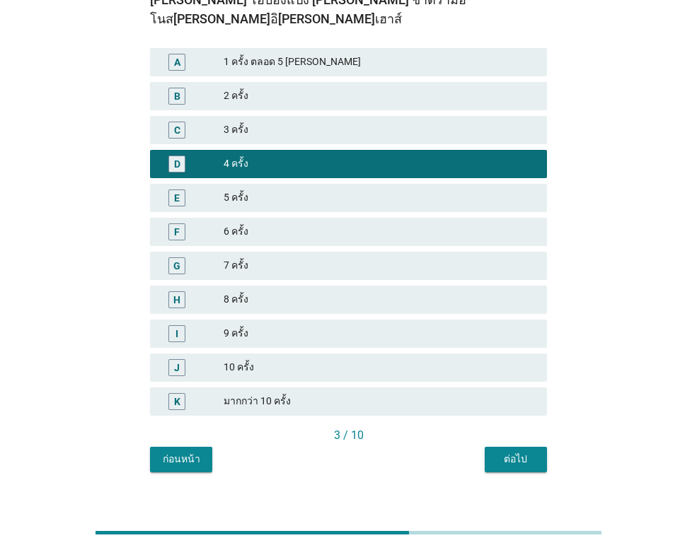
click at [502, 447] on button "ต่อไป" at bounding box center [516, 459] width 62 height 25
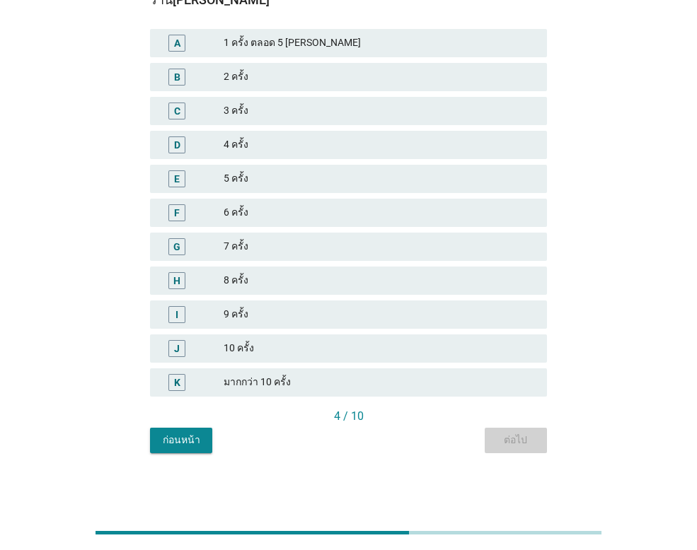
scroll to position [0, 0]
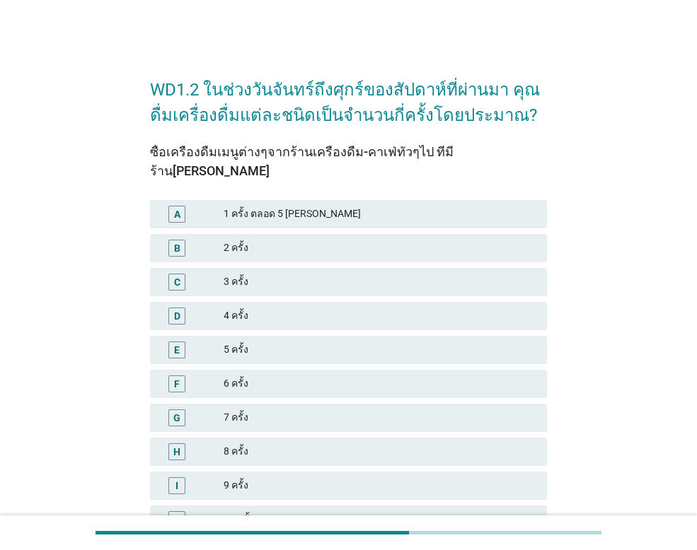
click at [171, 274] on div "C" at bounding box center [176, 282] width 17 height 17
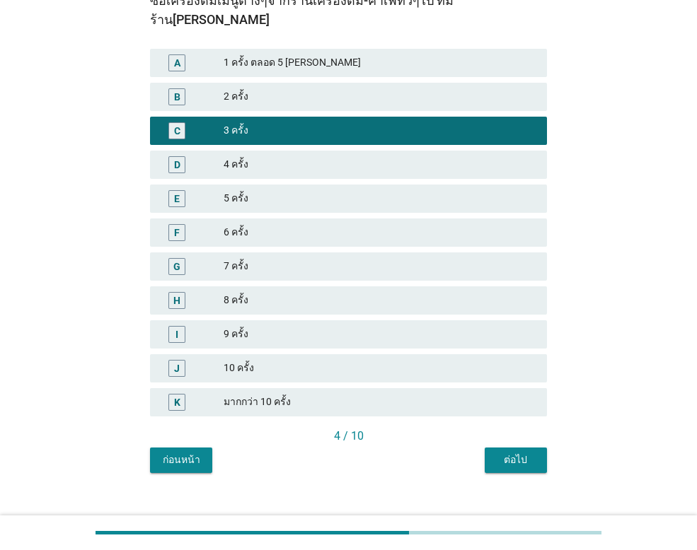
scroll to position [152, 0]
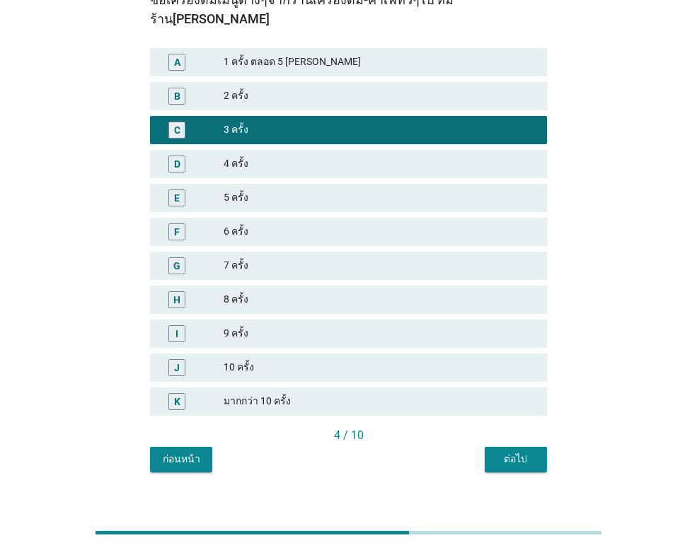
click at [516, 452] on div "ต่อไป" at bounding box center [516, 459] width 40 height 15
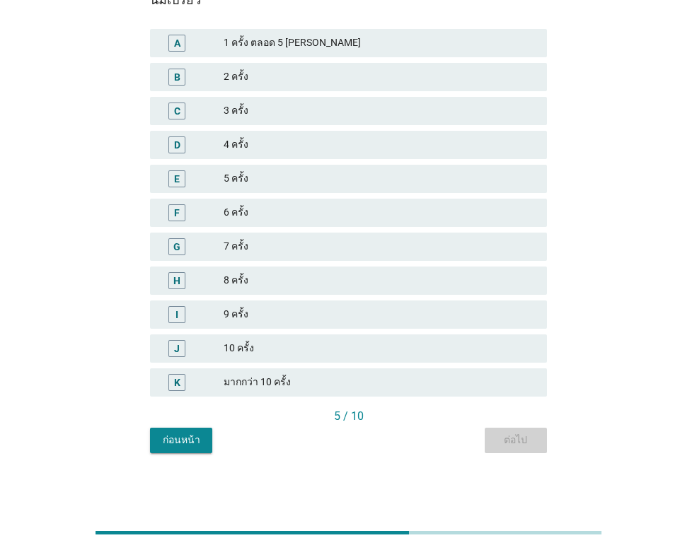
scroll to position [0, 0]
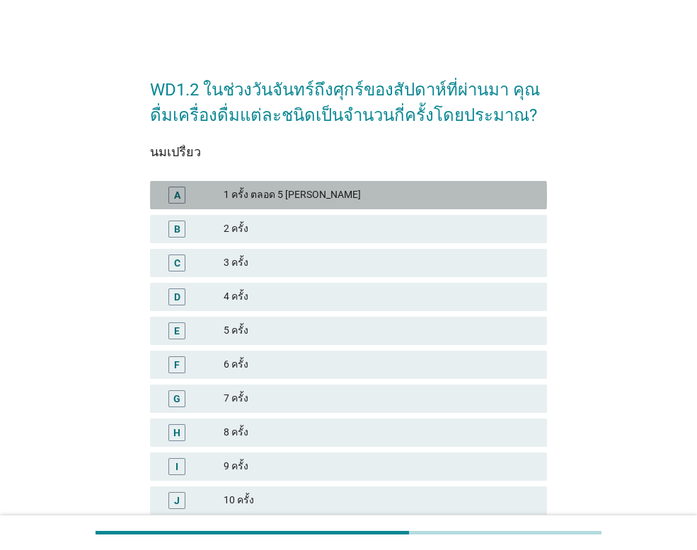
click at [175, 195] on div "A" at bounding box center [177, 194] width 6 height 15
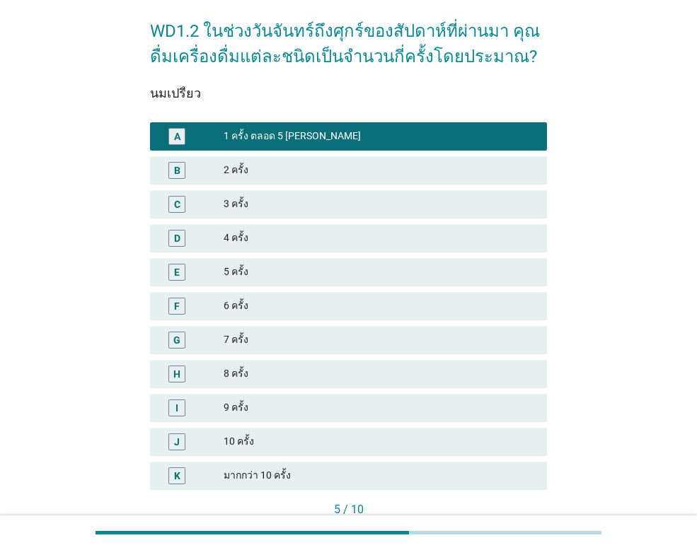
scroll to position [152, 0]
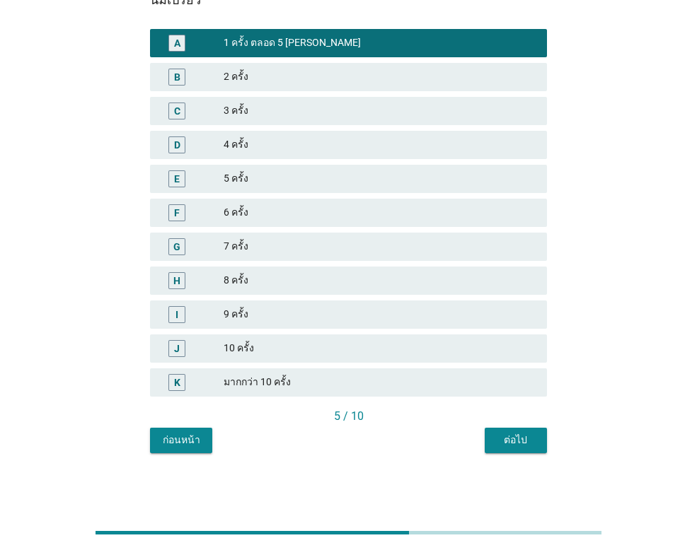
click at [536, 437] on button "ต่อไป" at bounding box center [516, 440] width 62 height 25
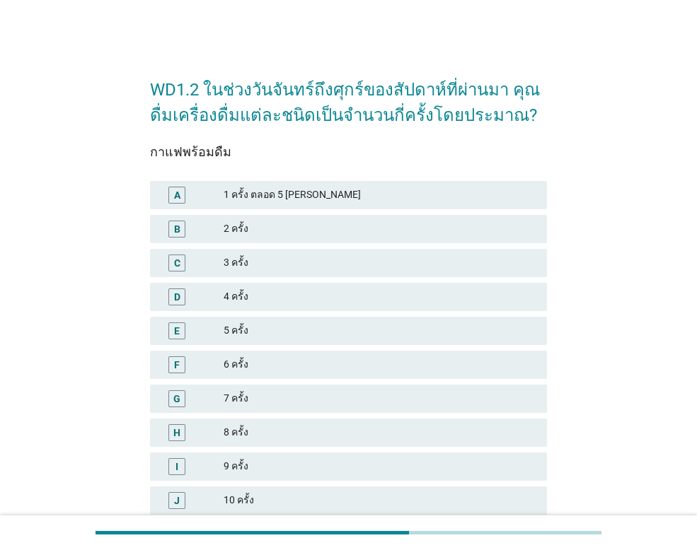
click at [174, 229] on div "B" at bounding box center [177, 228] width 6 height 15
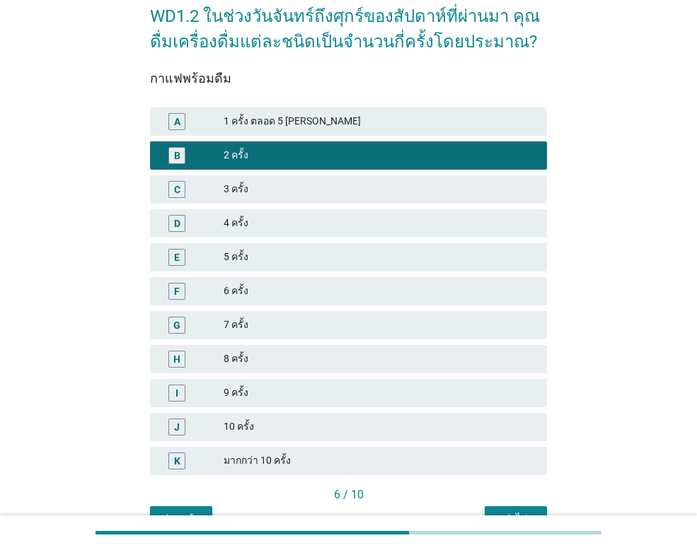
scroll to position [152, 0]
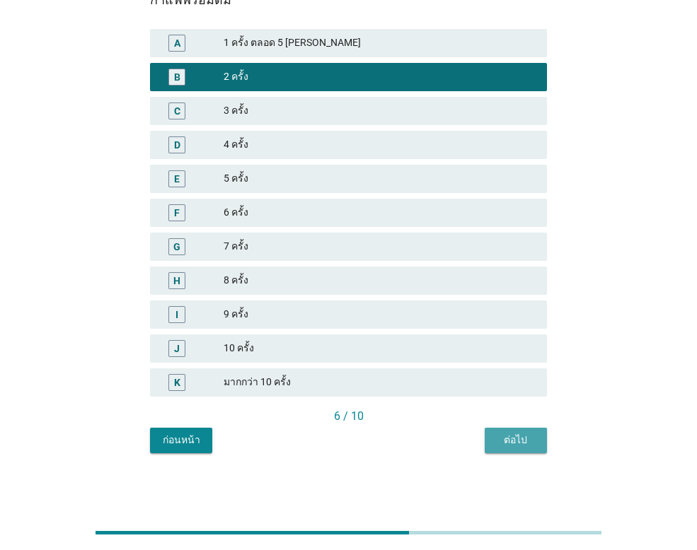
click at [510, 436] on div "ต่อไป" at bounding box center [516, 440] width 40 height 15
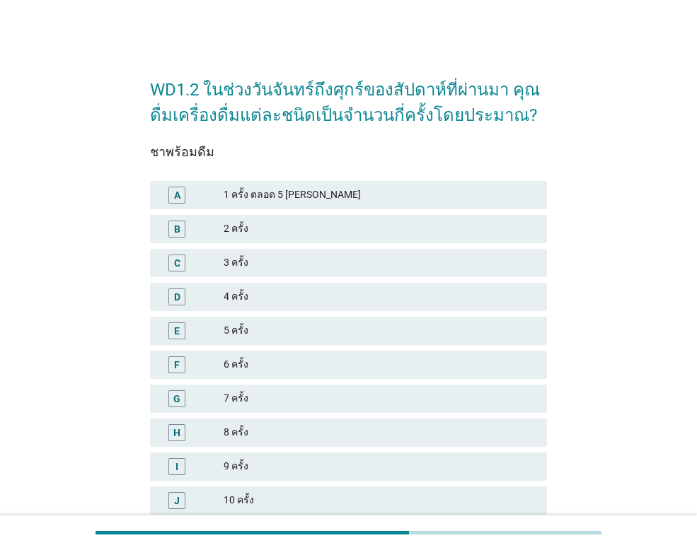
click at [175, 192] on div "A" at bounding box center [177, 194] width 6 height 15
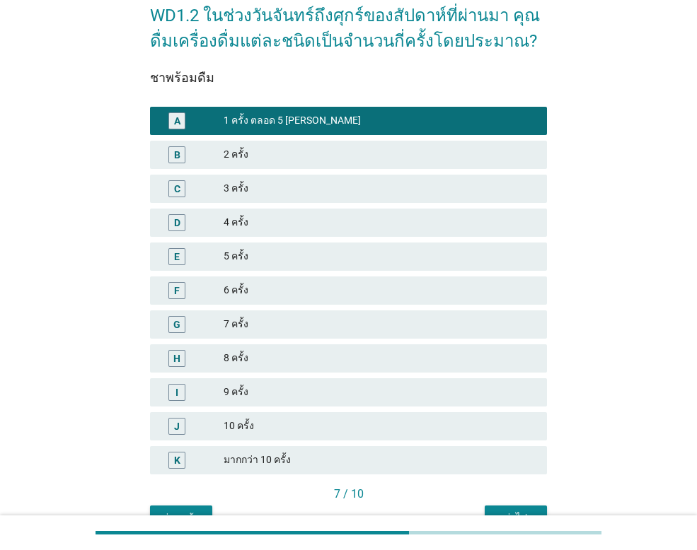
scroll to position [152, 0]
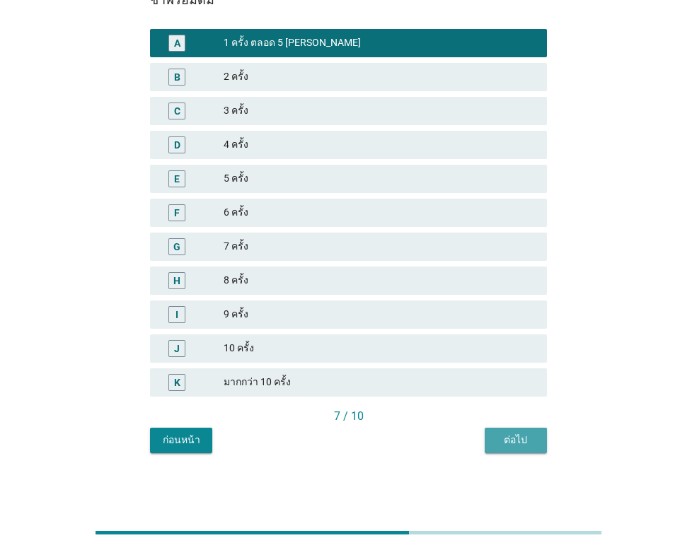
click at [534, 439] on div "ต่อไป" at bounding box center [516, 440] width 40 height 15
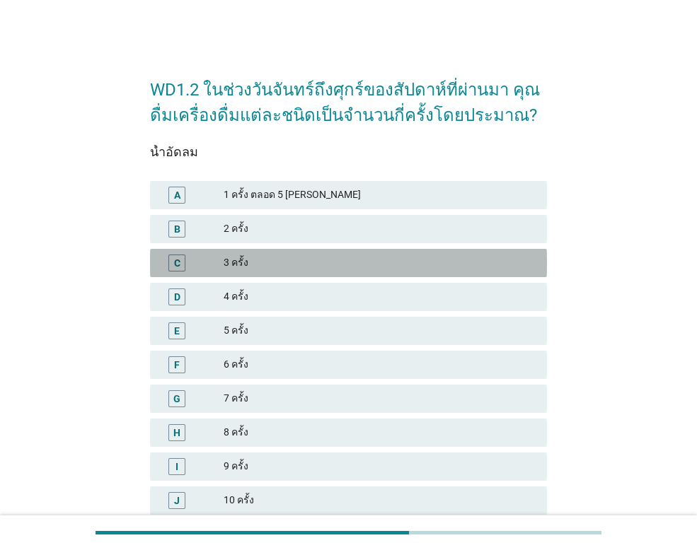
click at [175, 260] on div "C" at bounding box center [177, 262] width 6 height 15
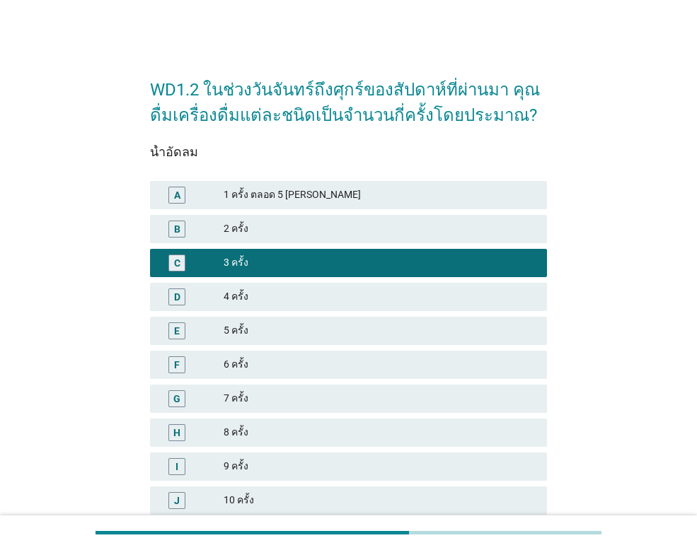
scroll to position [152, 0]
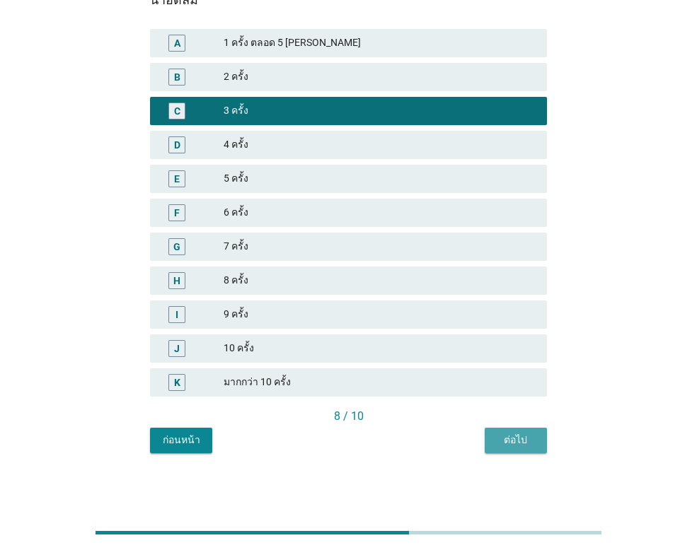
click at [505, 445] on div "ต่อไป" at bounding box center [516, 440] width 40 height 15
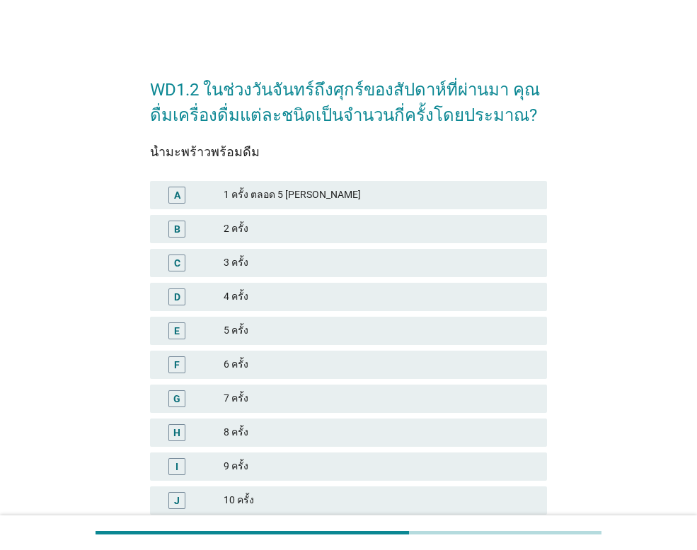
click at [175, 226] on div "B" at bounding box center [177, 228] width 6 height 15
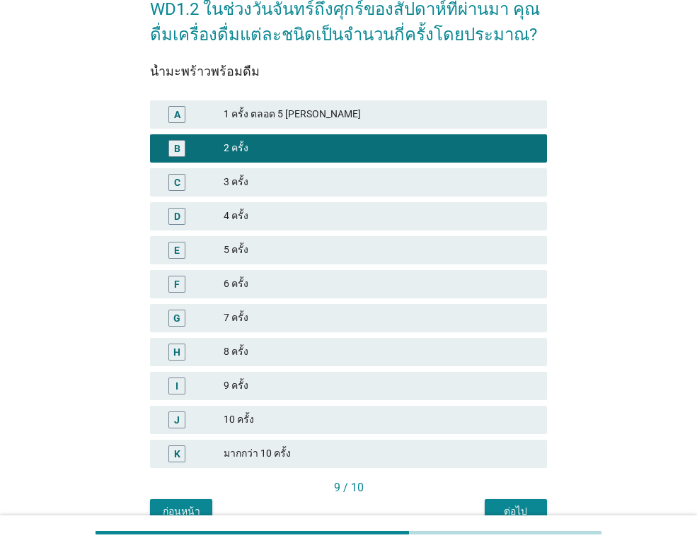
scroll to position [152, 0]
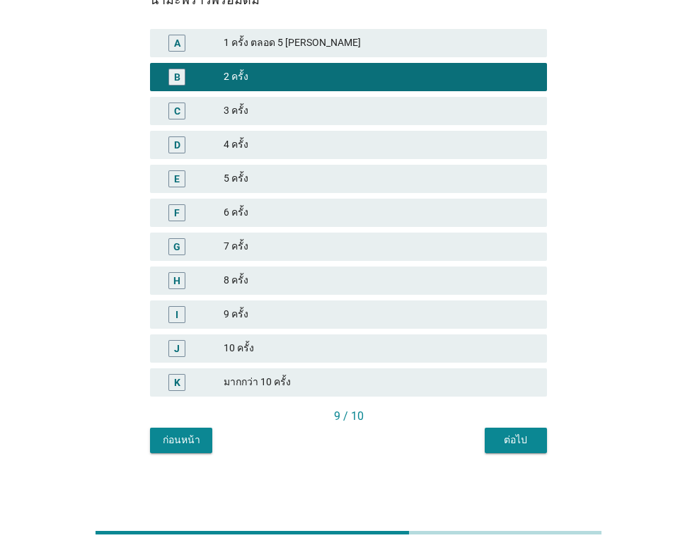
click at [516, 439] on div "ต่อไป" at bounding box center [516, 440] width 40 height 15
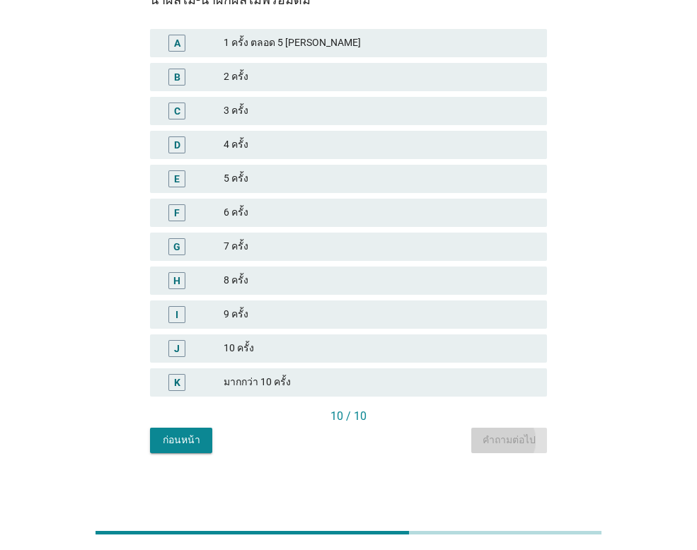
scroll to position [0, 0]
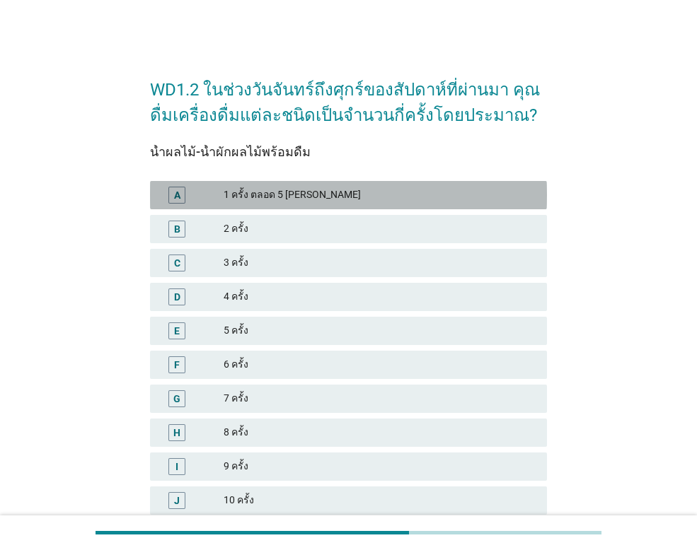
click at [171, 192] on div "A" at bounding box center [176, 195] width 17 height 17
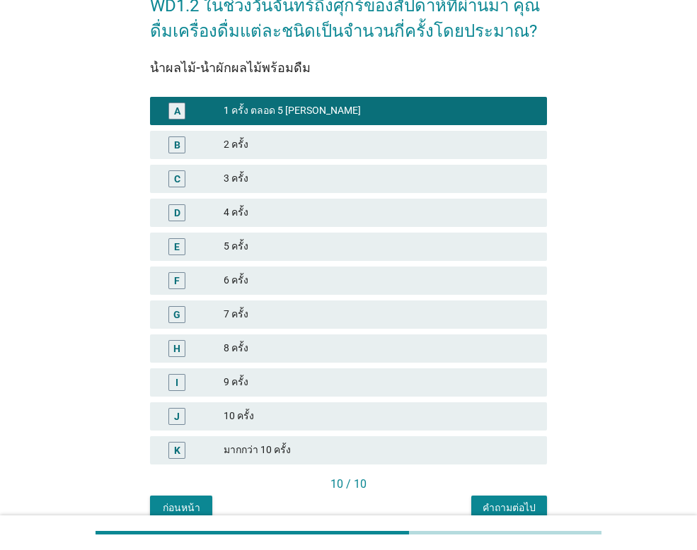
scroll to position [152, 0]
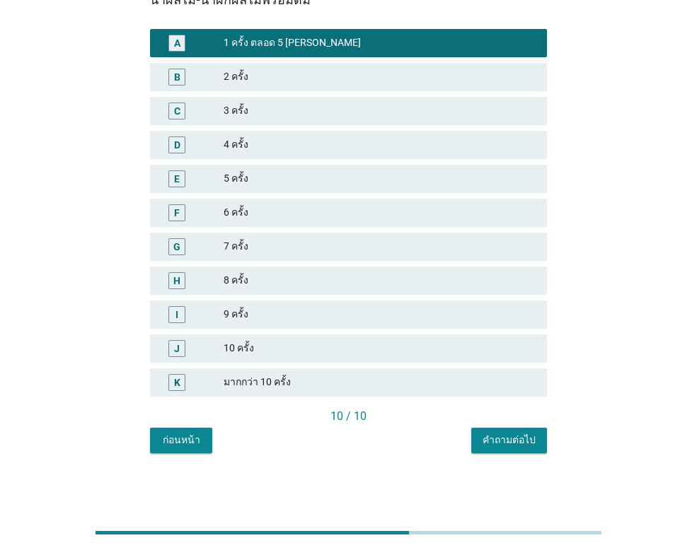
click at [497, 436] on div "คำถามต่อไป" at bounding box center [508, 440] width 53 height 15
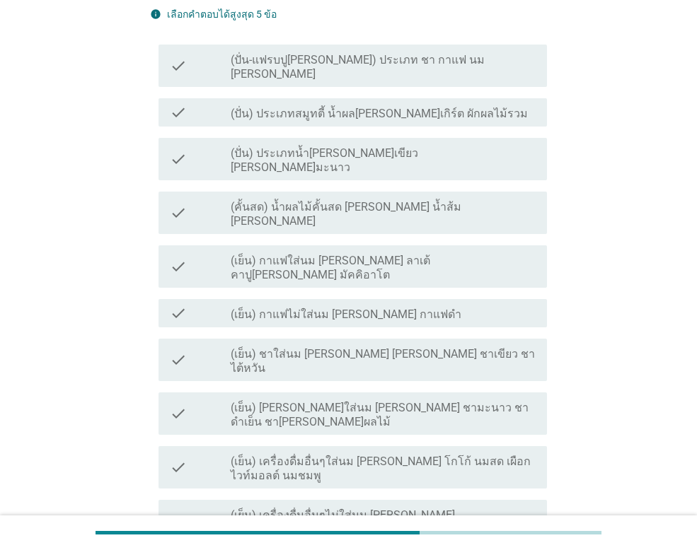
scroll to position [0, 0]
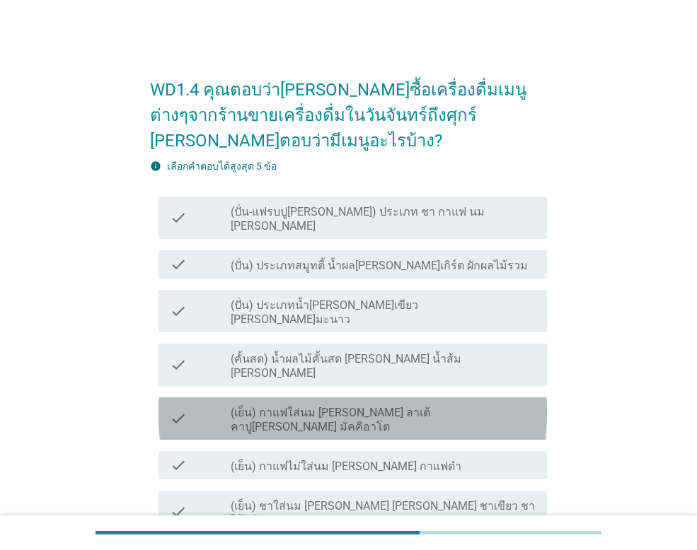
click at [299, 406] on label "(เย็น) กาแฟใส่นม [PERSON_NAME] ลาเต้ คาปู[PERSON_NAME] มัคคิอาโต" at bounding box center [383, 420] width 305 height 28
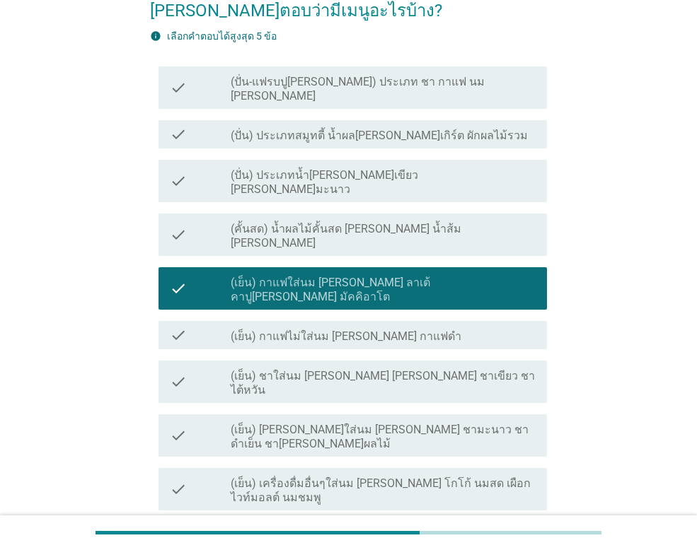
scroll to position [141, 0]
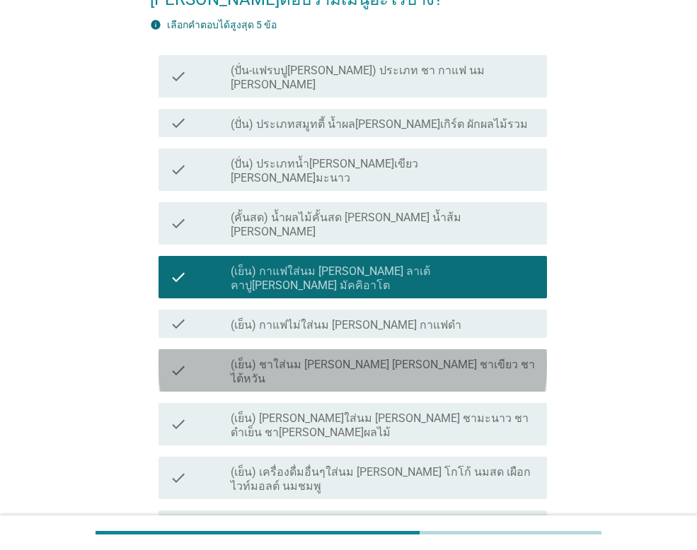
click at [316, 355] on div "check_box_outline_blank (เย็น) ชาใส่นม [PERSON_NAME] [PERSON_NAME] ชาเขียว ชาไต…" at bounding box center [383, 370] width 305 height 31
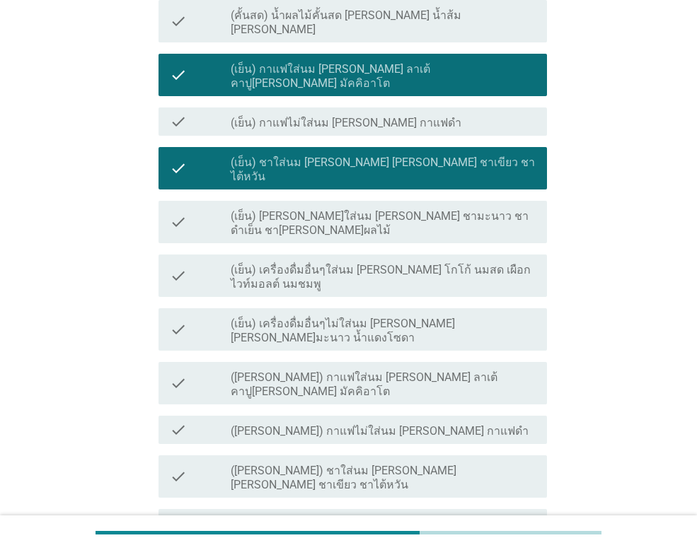
scroll to position [424, 0]
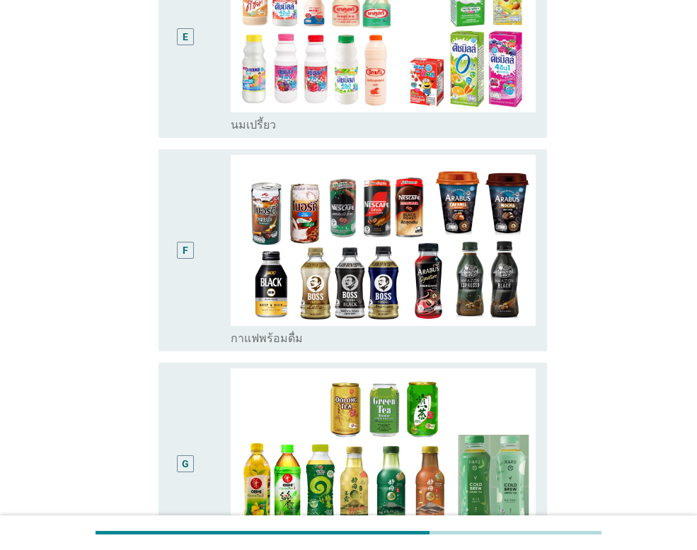
scroll to position [0, 0]
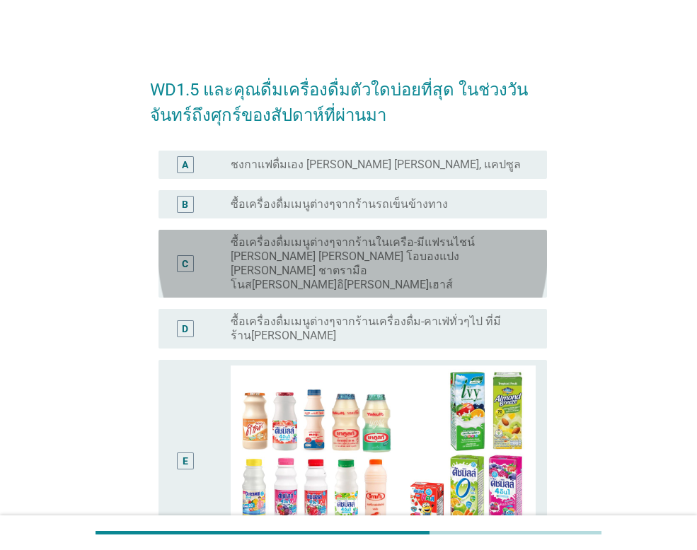
click at [186, 256] on div "C" at bounding box center [185, 263] width 6 height 15
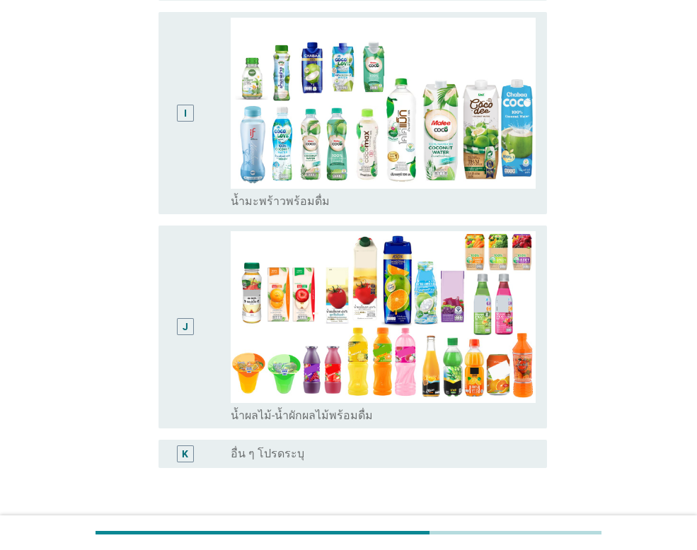
scroll to position [1263, 0]
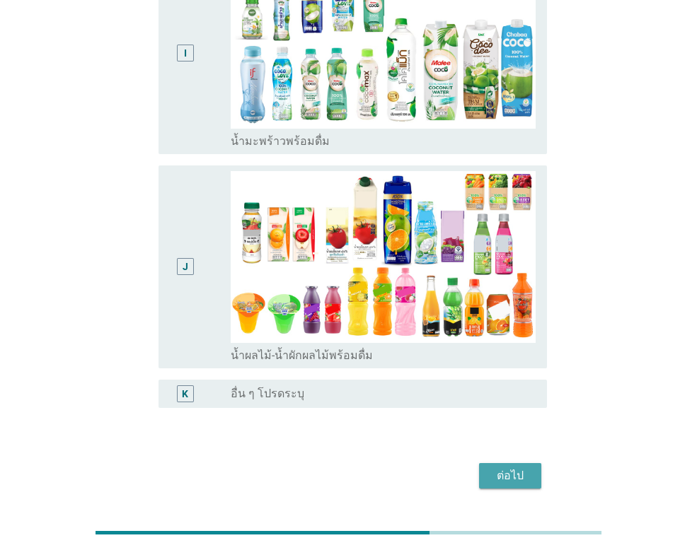
click at [523, 468] on div "ต่อไป" at bounding box center [510, 476] width 40 height 17
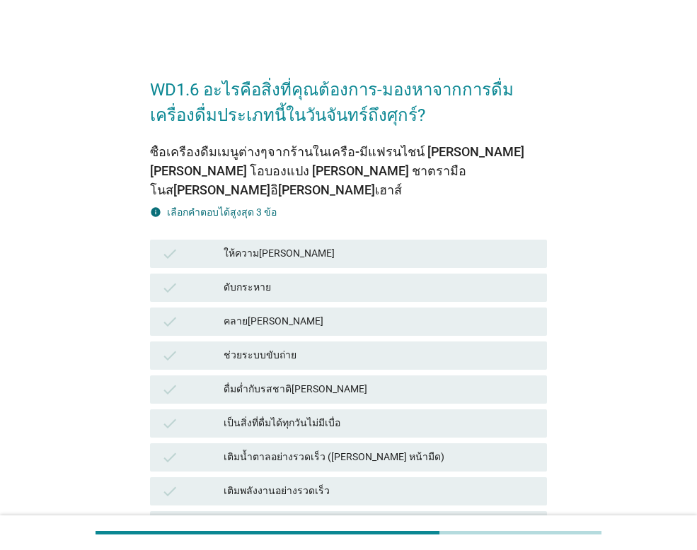
click at [328, 415] on div "เป็นสิ่งที่ดื่มได้ทุกวันไม่มีเบื่อ" at bounding box center [380, 423] width 312 height 17
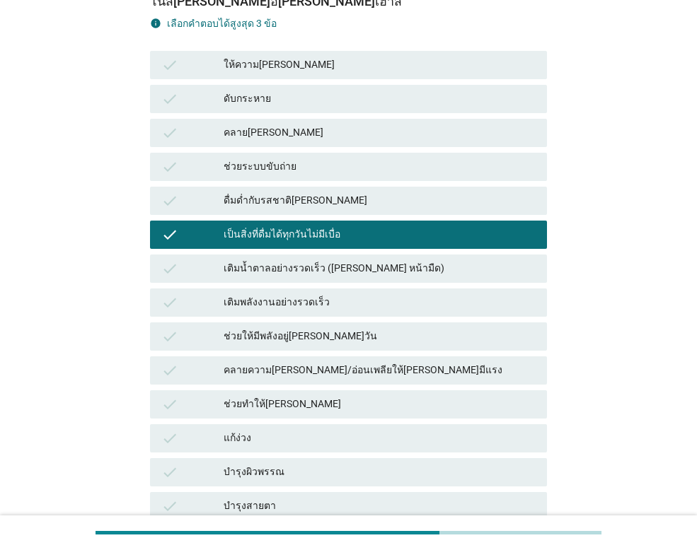
scroll to position [212, 0]
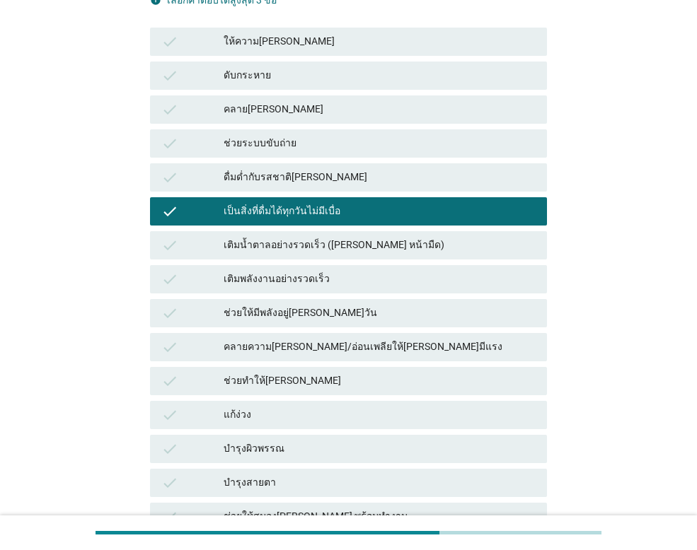
click at [311, 407] on div "แก้ง่วง" at bounding box center [380, 415] width 312 height 17
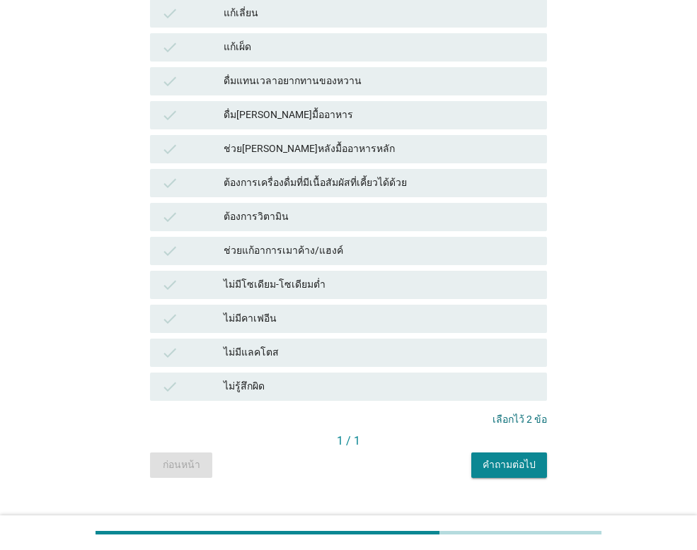
scroll to position [959, 0]
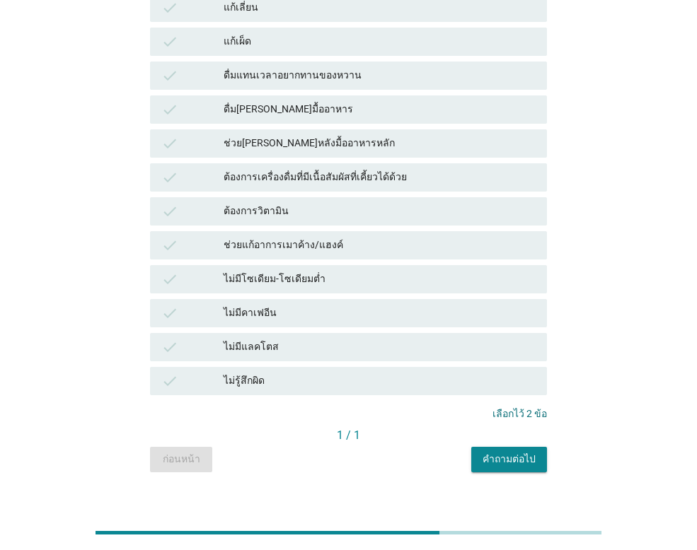
click at [530, 452] on div "คำถามต่อไป" at bounding box center [508, 459] width 53 height 15
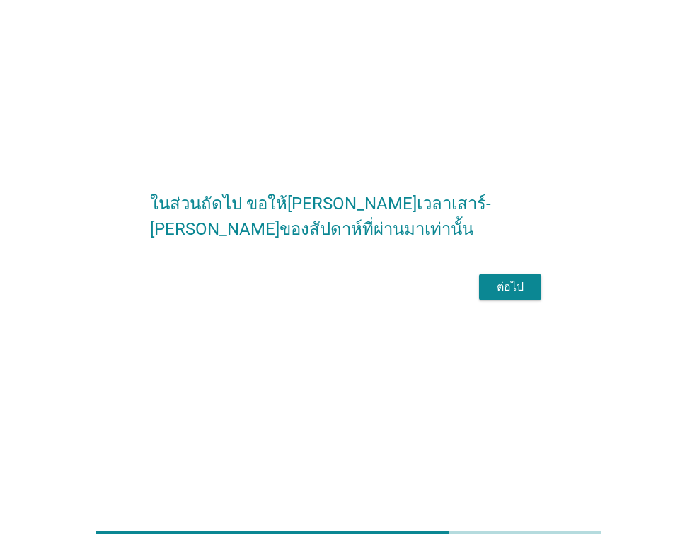
scroll to position [0, 0]
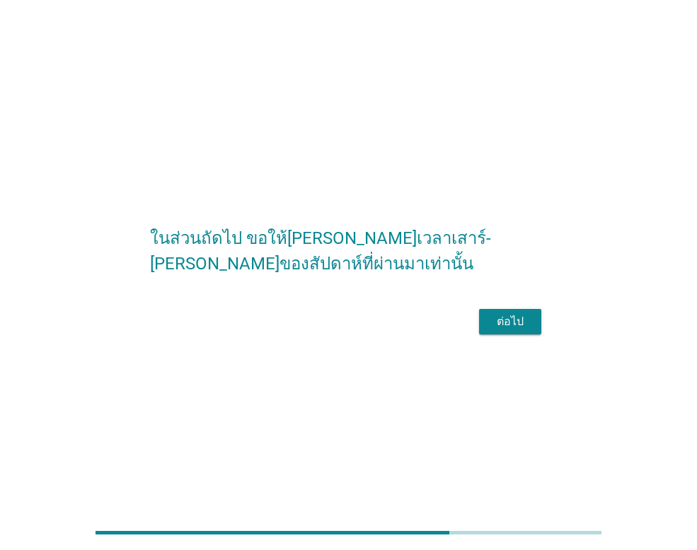
click at [524, 330] on div "ต่อไป" at bounding box center [510, 321] width 40 height 17
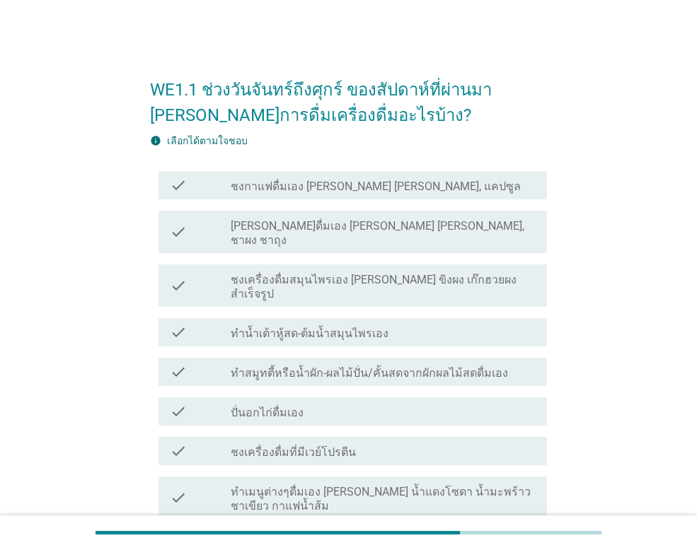
click at [375, 186] on label "ชงกาแฟดื่มเอง [PERSON_NAME] [PERSON_NAME], แคปซูล" at bounding box center [376, 187] width 290 height 14
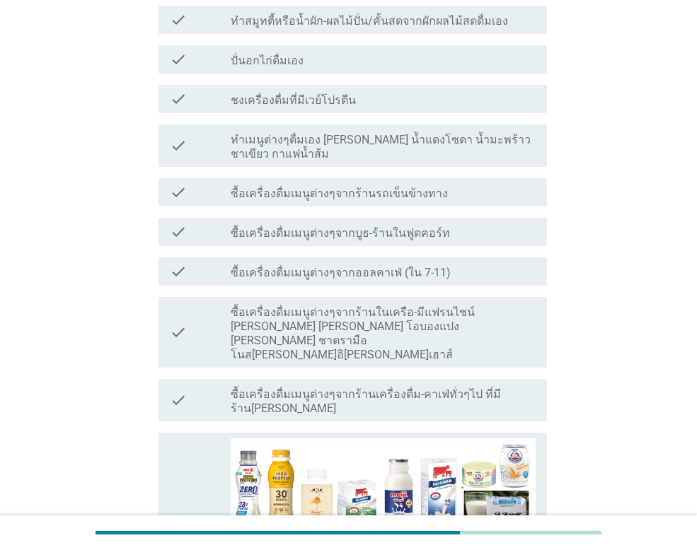
scroll to position [354, 0]
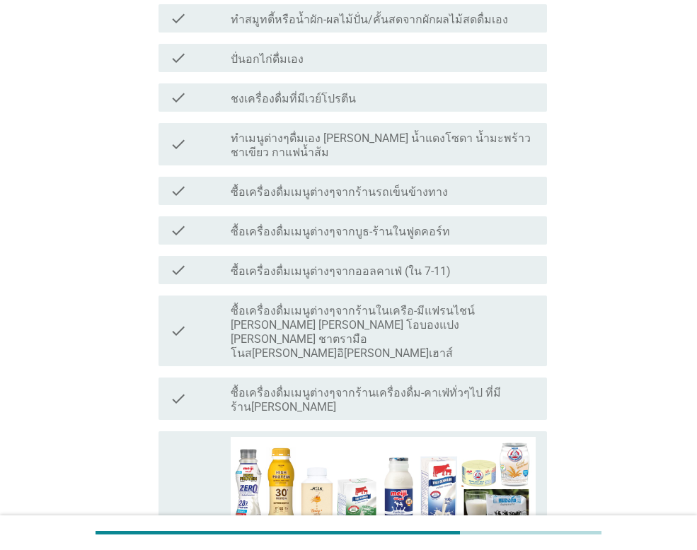
click at [291, 304] on label "ซื้อเครื่องดื่มเมนูต่างๆจากร้านในเครือ-มีแฟรนไชน์ [PERSON_NAME] [PERSON_NAME] โ…" at bounding box center [383, 332] width 305 height 57
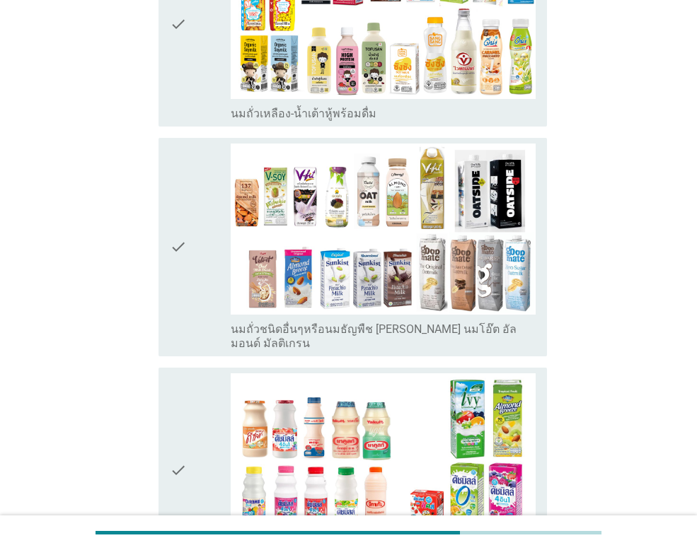
scroll to position [1203, 0]
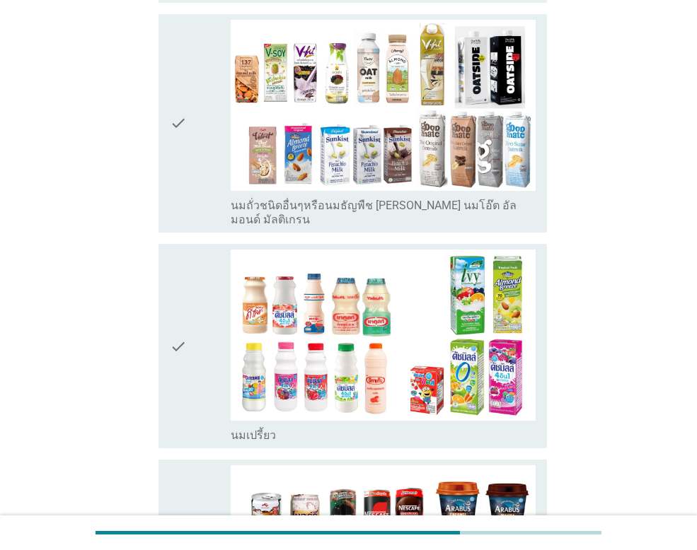
click at [173, 260] on icon "check" at bounding box center [178, 346] width 17 height 193
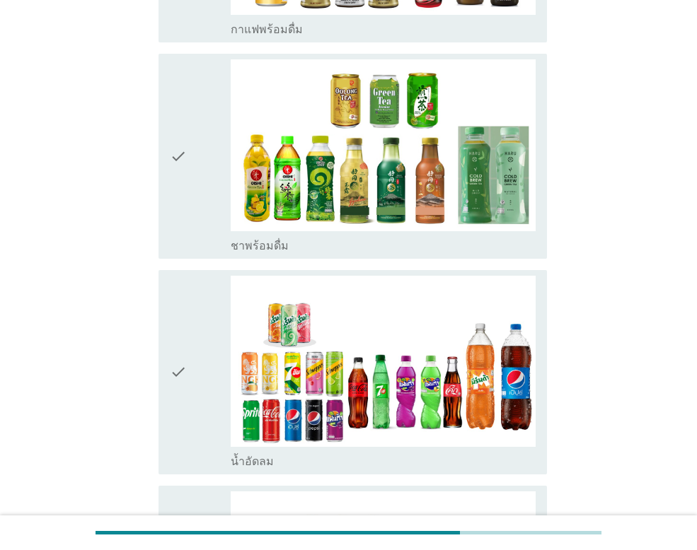
scroll to position [1839, 0]
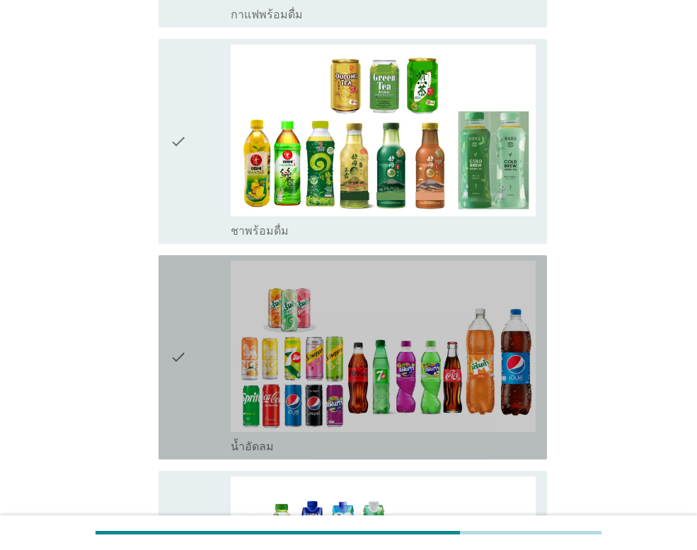
click at [182, 262] on icon "check" at bounding box center [178, 357] width 17 height 193
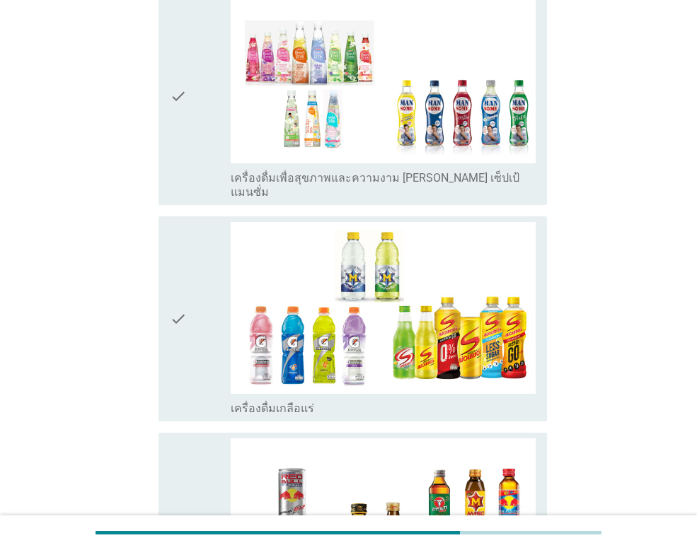
scroll to position [3380, 0]
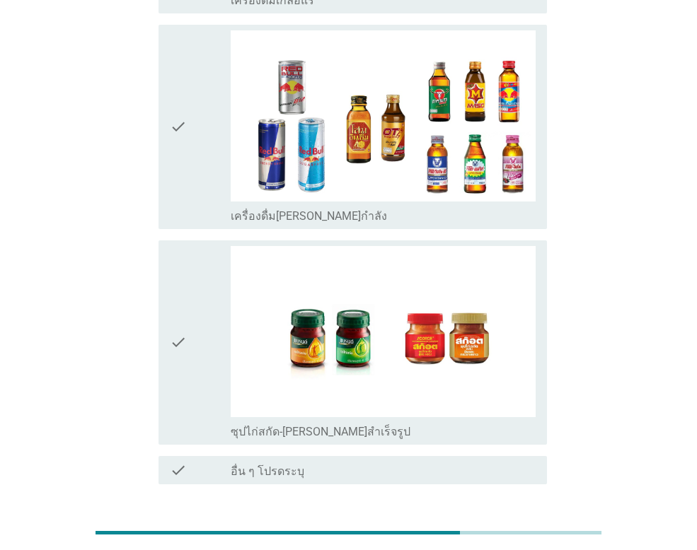
click at [524, 527] on div "ต่อไป" at bounding box center [510, 535] width 40 height 17
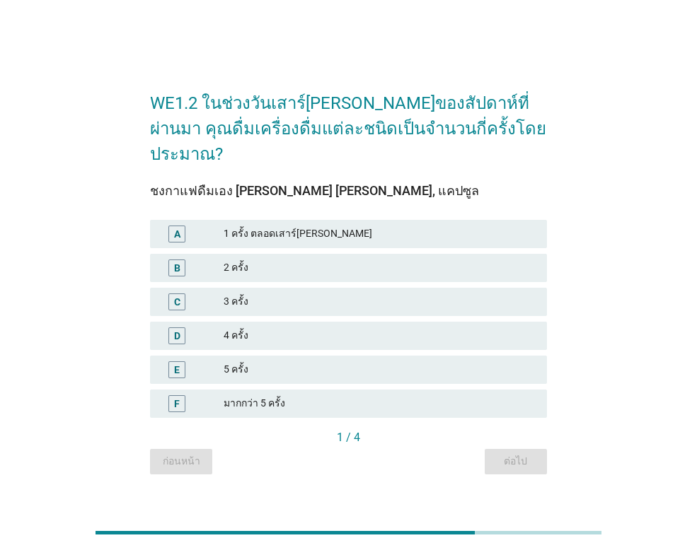
click at [350, 260] on div "2 ครั้ง" at bounding box center [380, 268] width 312 height 17
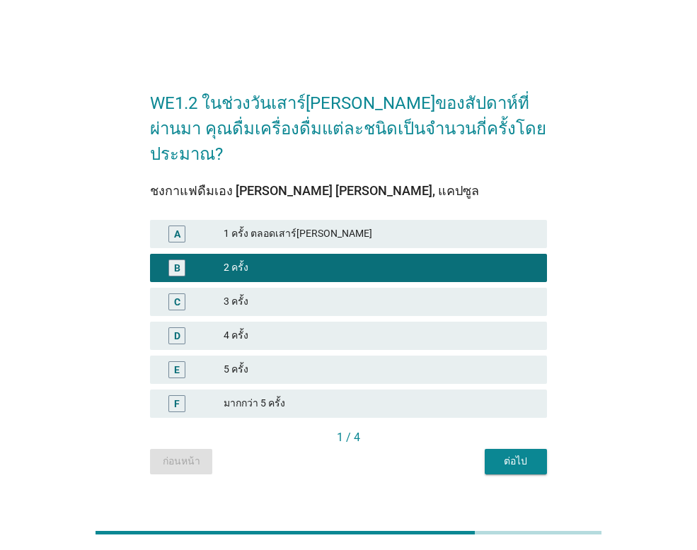
click at [526, 456] on button "ต่อไป" at bounding box center [516, 461] width 62 height 25
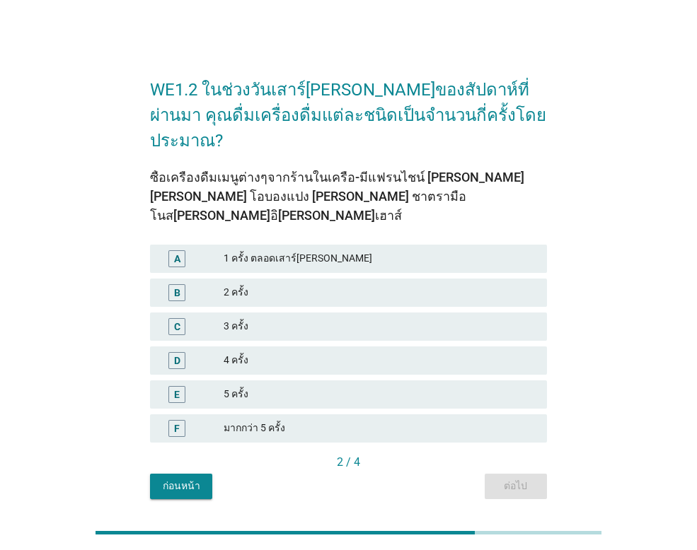
click at [203, 250] on div "A" at bounding box center [192, 258] width 62 height 17
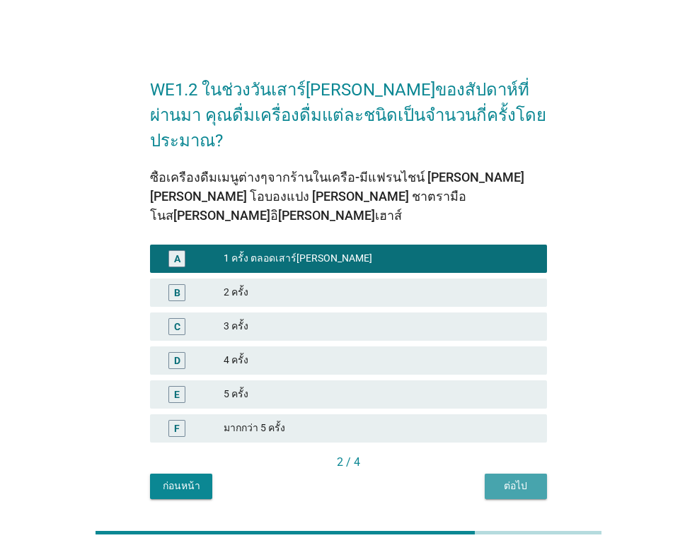
click at [534, 479] on div "ต่อไป" at bounding box center [516, 486] width 40 height 15
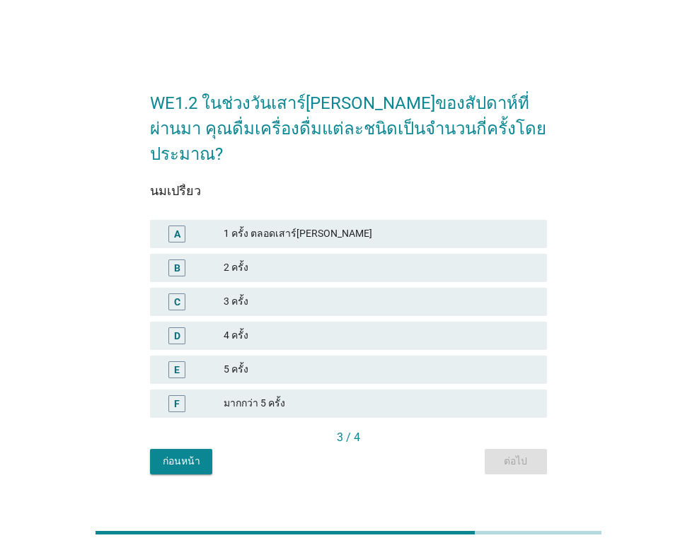
click at [290, 226] on div "1 ครั้ง ตลอดเสาร์[PERSON_NAME]" at bounding box center [380, 234] width 312 height 17
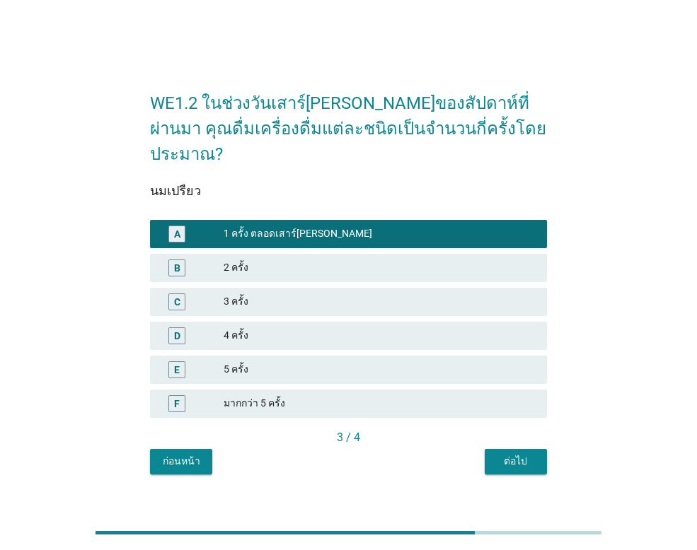
click at [520, 454] on div "ต่อไป" at bounding box center [516, 461] width 40 height 15
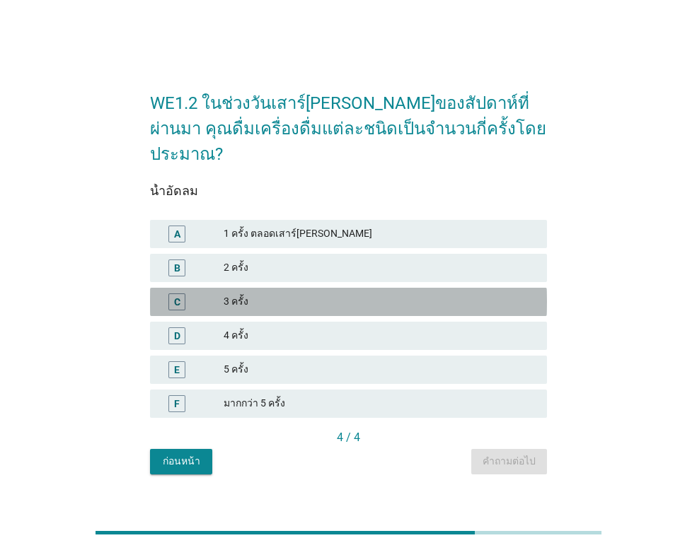
click at [258, 288] on div "C 3 ครั้ง" at bounding box center [348, 302] width 397 height 28
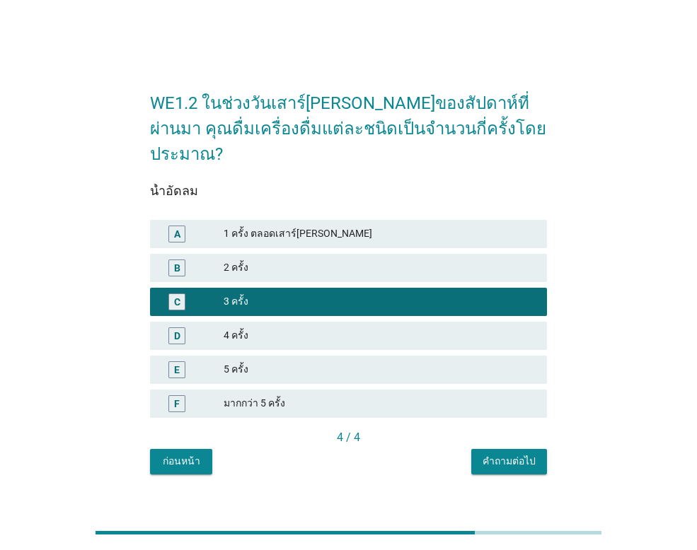
click at [507, 454] on div "คำถามต่อไป" at bounding box center [508, 461] width 53 height 15
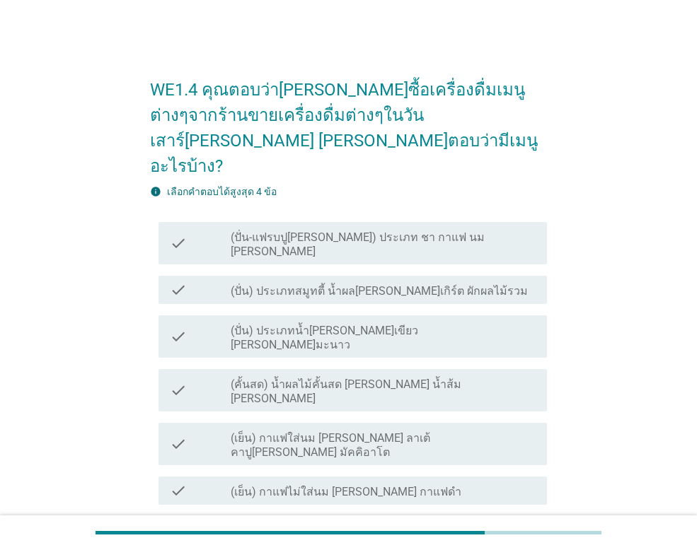
click at [303, 231] on label "(ปั่น-แฟรบปู[PERSON_NAME]) ประเภท ชา กาแฟ นม [PERSON_NAME]" at bounding box center [383, 245] width 305 height 28
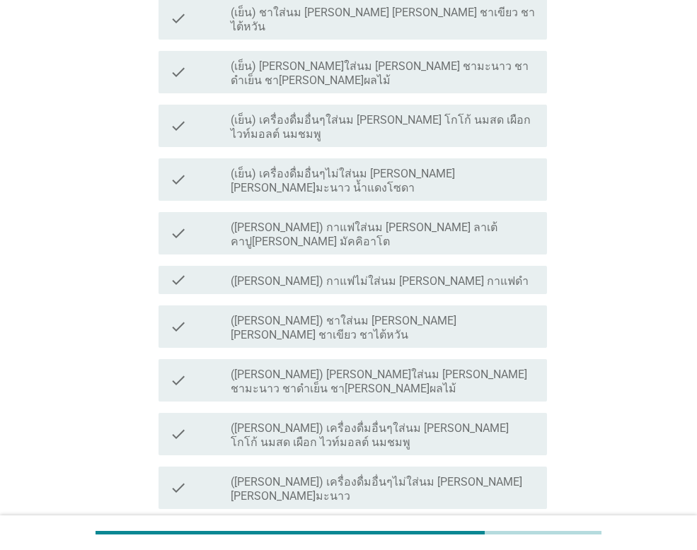
scroll to position [522, 0]
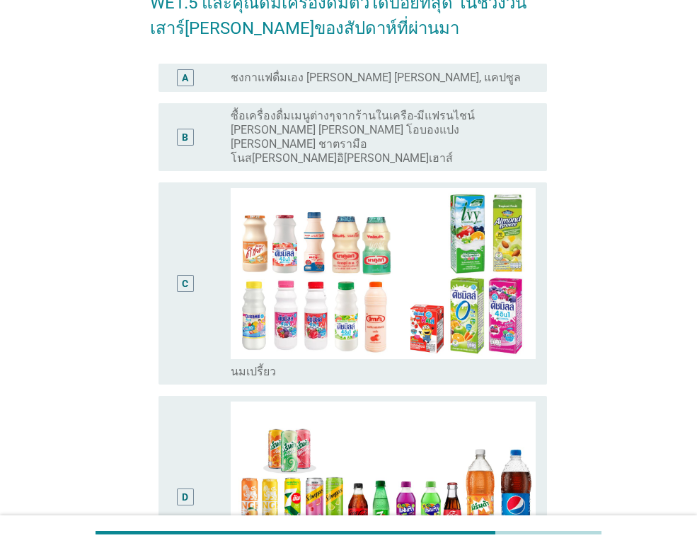
scroll to position [328, 0]
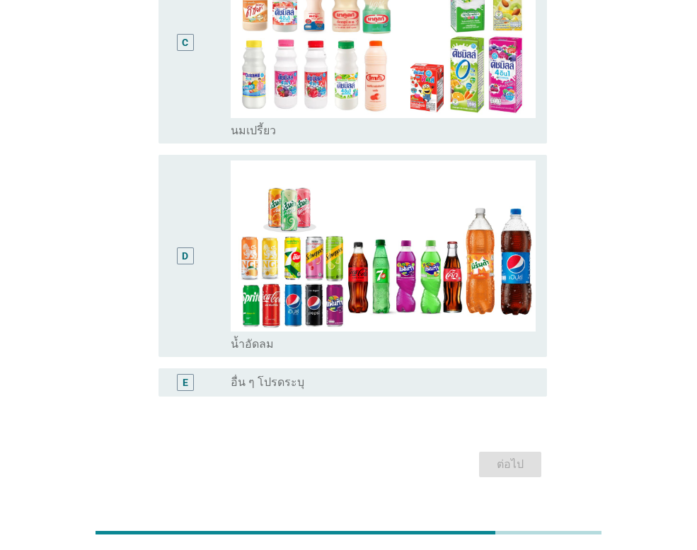
click at [192, 248] on div "D" at bounding box center [185, 256] width 17 height 17
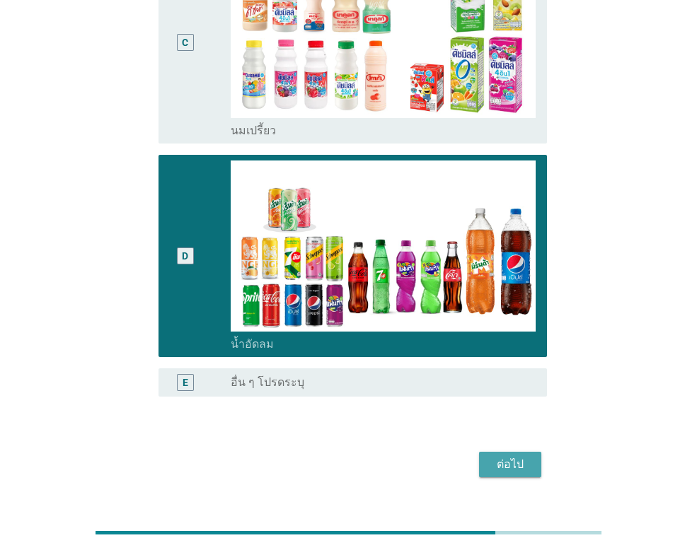
click at [523, 456] on div "ต่อไป" at bounding box center [510, 464] width 40 height 17
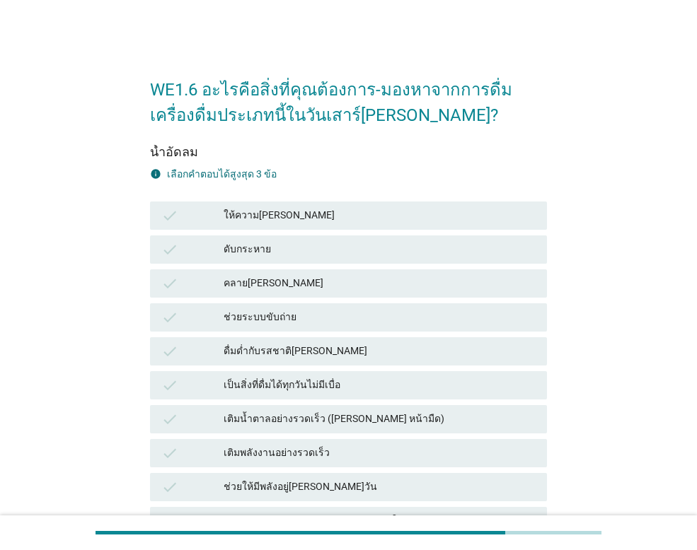
click at [247, 287] on div "คลาย[PERSON_NAME]" at bounding box center [380, 283] width 312 height 17
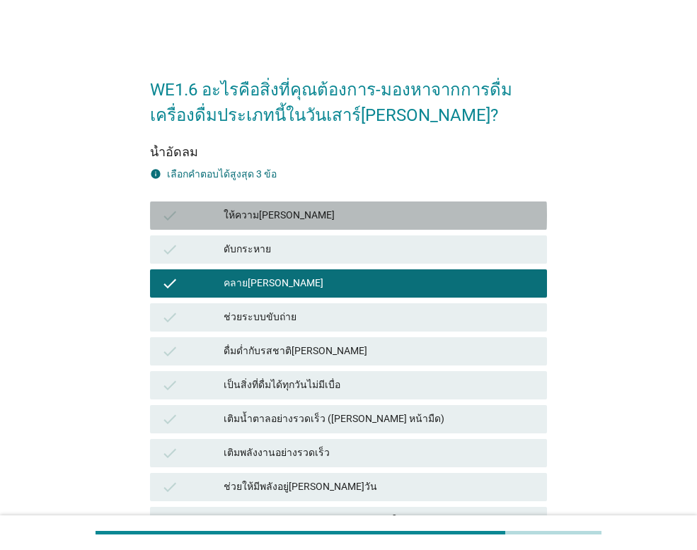
click at [289, 208] on div "ให้ความ[PERSON_NAME]" at bounding box center [380, 215] width 312 height 17
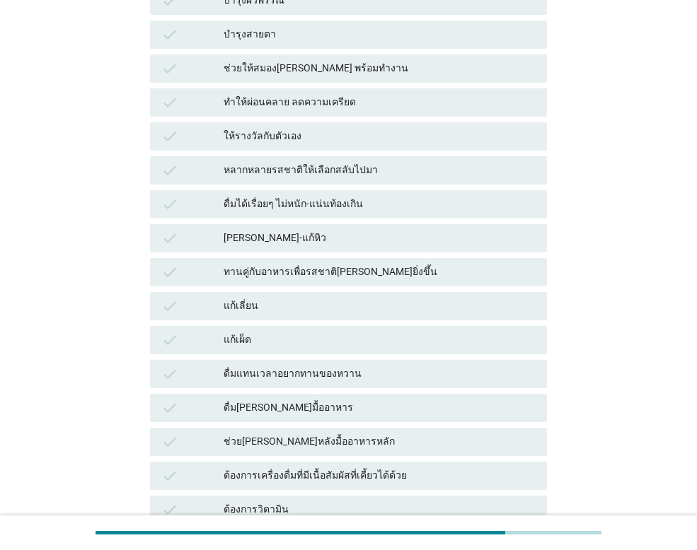
scroll to position [637, 0]
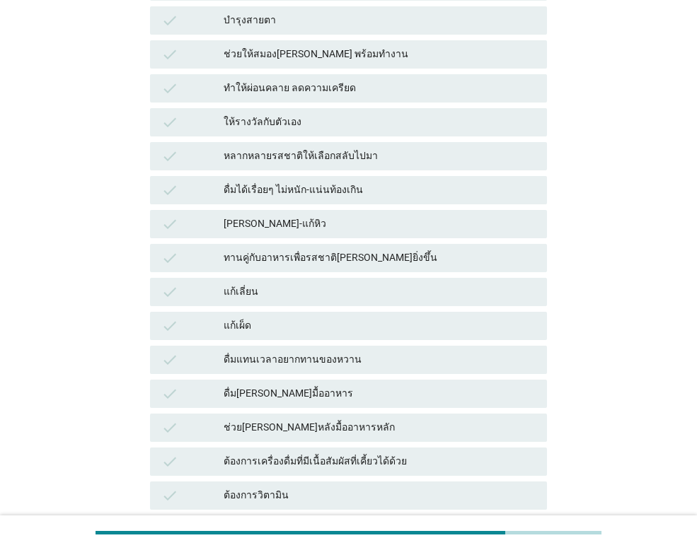
click at [310, 258] on div "ทานคู่กับอาหารเพื่อรสชาติ[PERSON_NAME]ยิ่งขึ้น" at bounding box center [380, 258] width 312 height 17
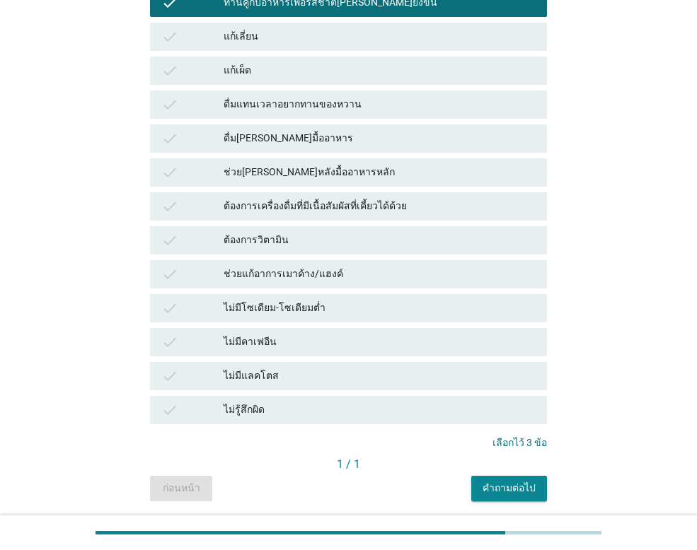
scroll to position [940, 0]
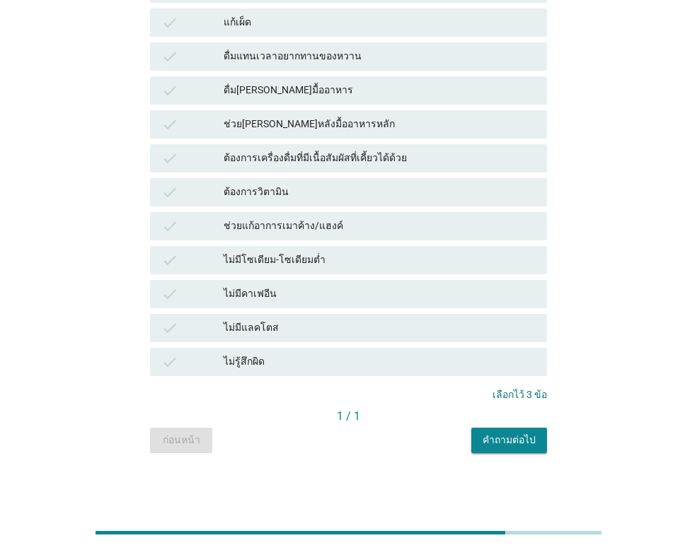
click at [507, 433] on div "คำถามต่อไป" at bounding box center [508, 440] width 53 height 15
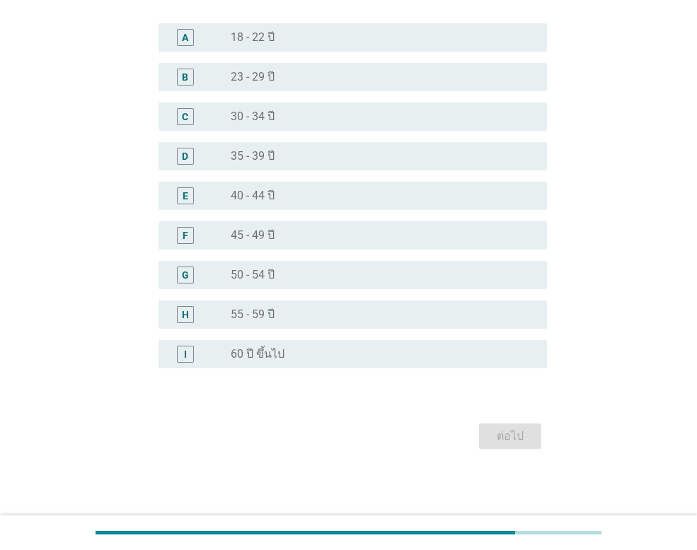
scroll to position [0, 0]
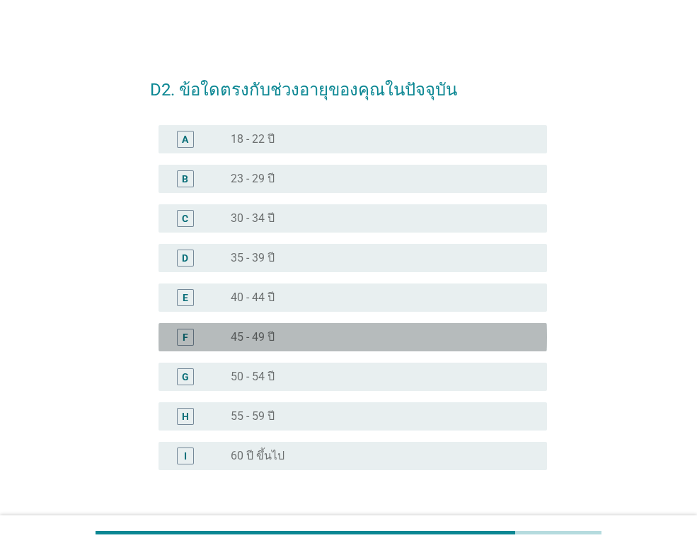
click at [374, 336] on div "radio_button_unchecked 45 - 49 ปี" at bounding box center [378, 337] width 294 height 14
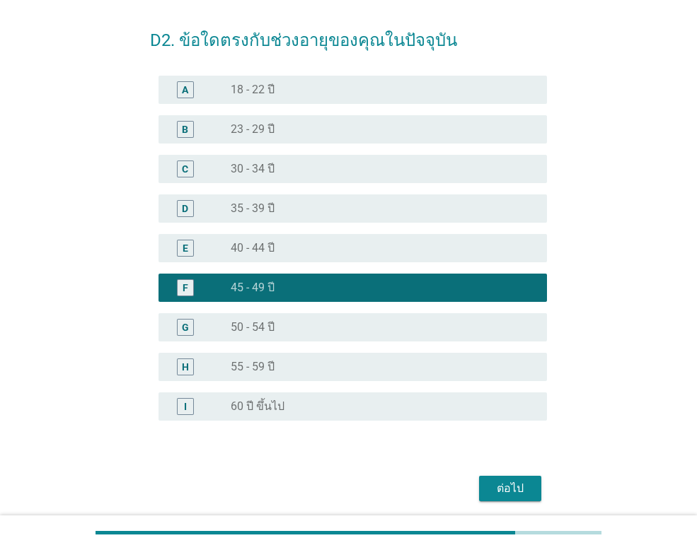
scroll to position [102, 0]
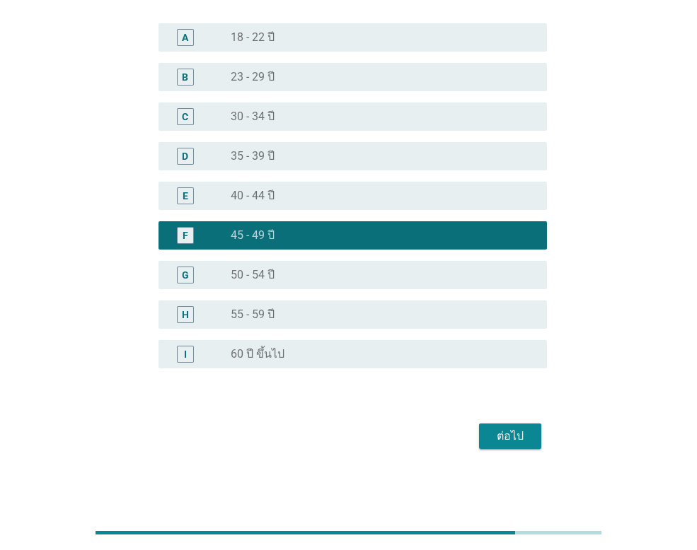
click at [499, 424] on button "ต่อไป" at bounding box center [510, 436] width 62 height 25
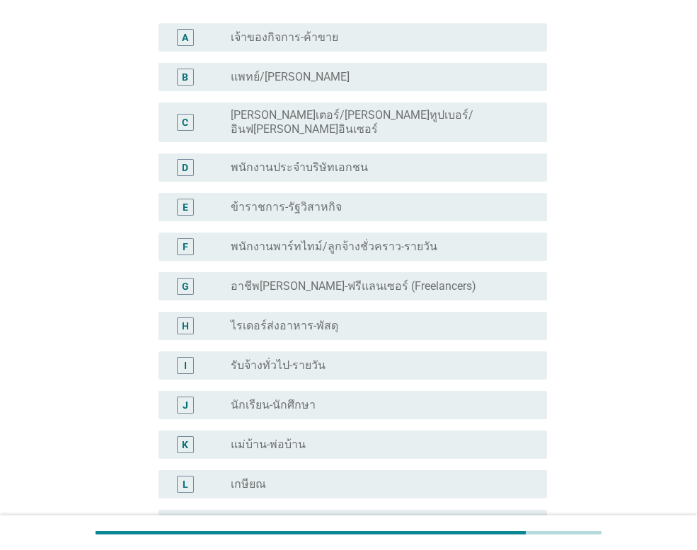
scroll to position [0, 0]
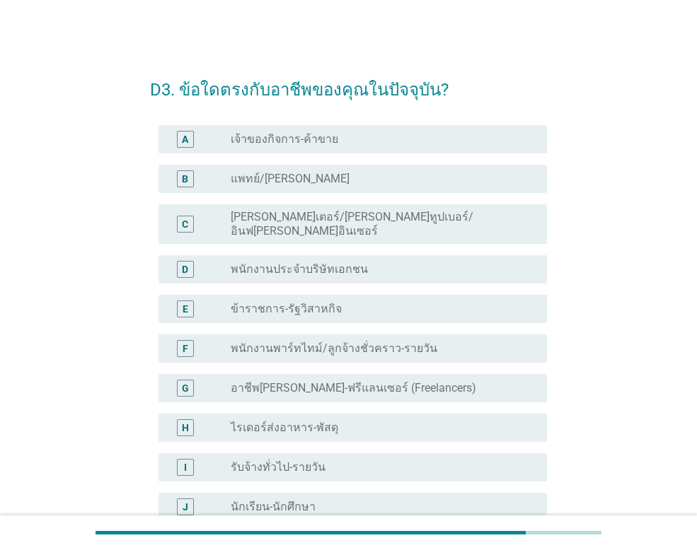
click at [417, 262] on div "radio_button_unchecked พนักงานประจำบริษัทเอกชน" at bounding box center [378, 269] width 294 height 14
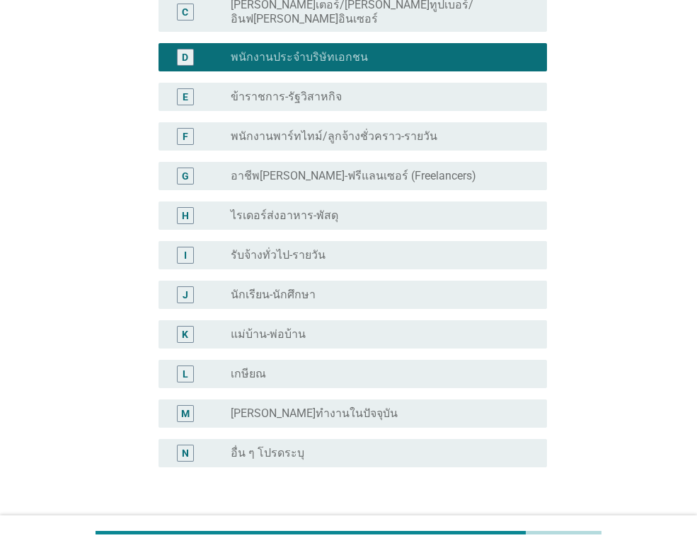
scroll to position [283, 0]
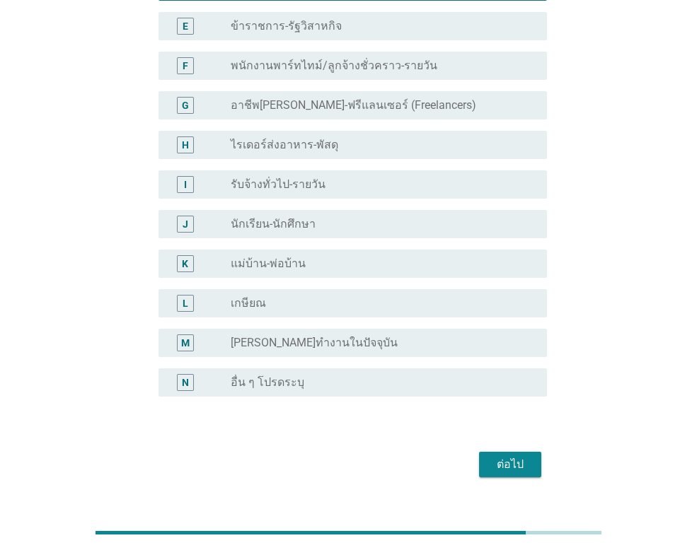
click at [509, 456] on div "ต่อไป" at bounding box center [510, 464] width 40 height 17
